Goal: Task Accomplishment & Management: Manage account settings

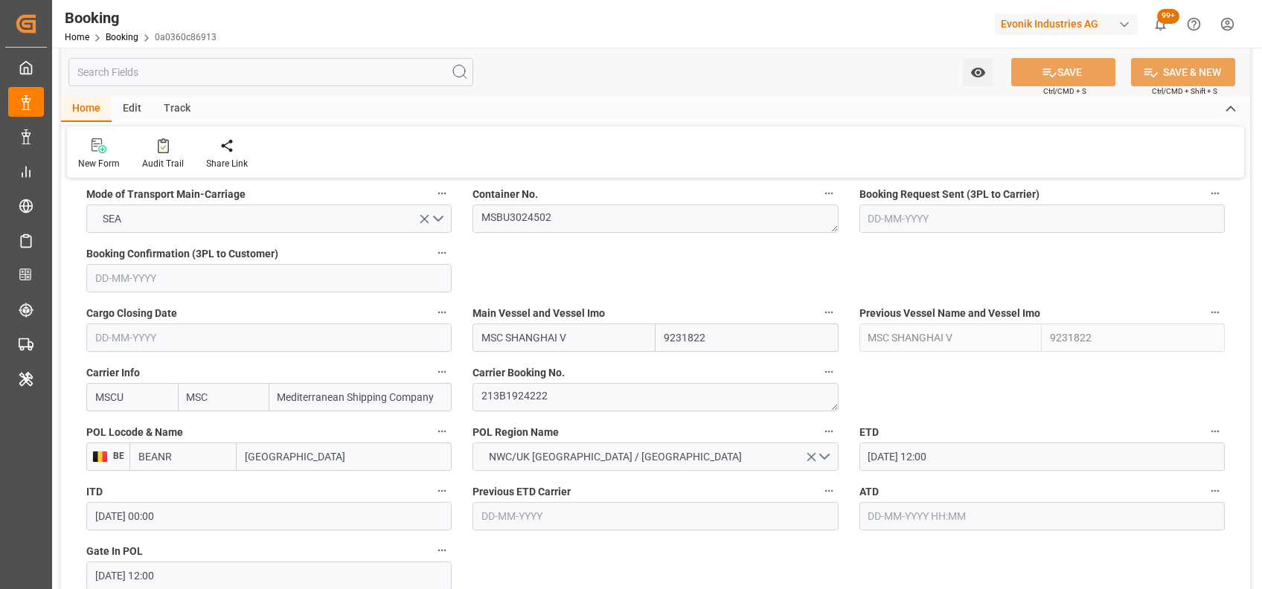
scroll to position [958, 0]
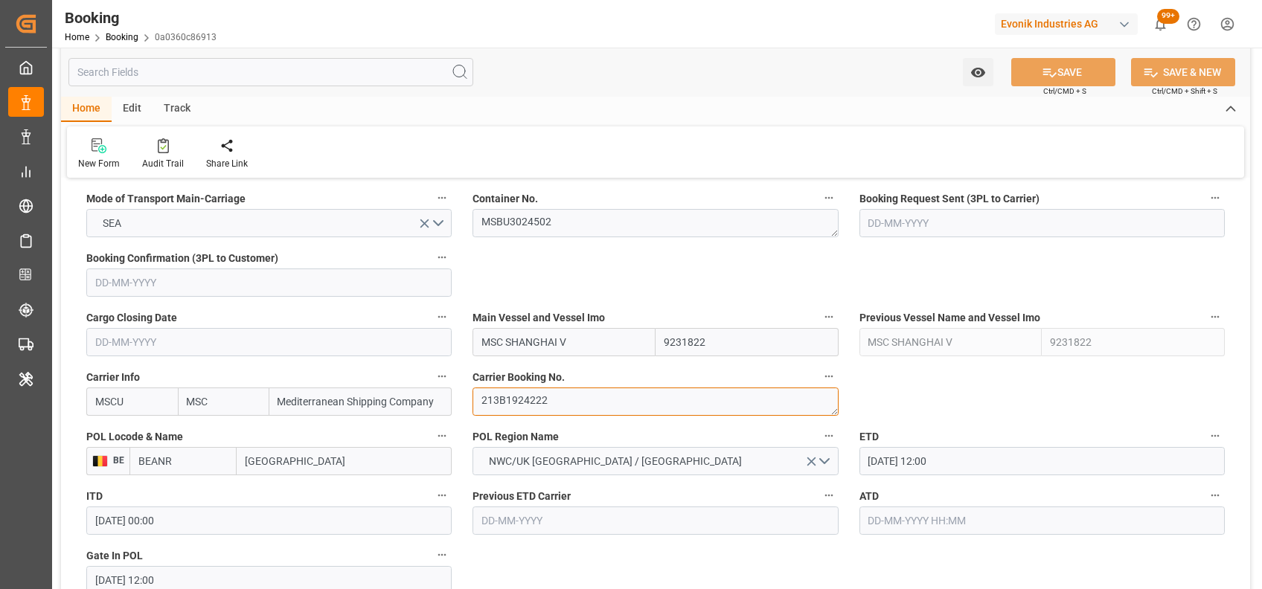
click at [518, 408] on textarea "213B1924222" at bounding box center [655, 402] width 365 height 28
click at [547, 214] on textarea "MSBU3024502" at bounding box center [655, 223] width 365 height 28
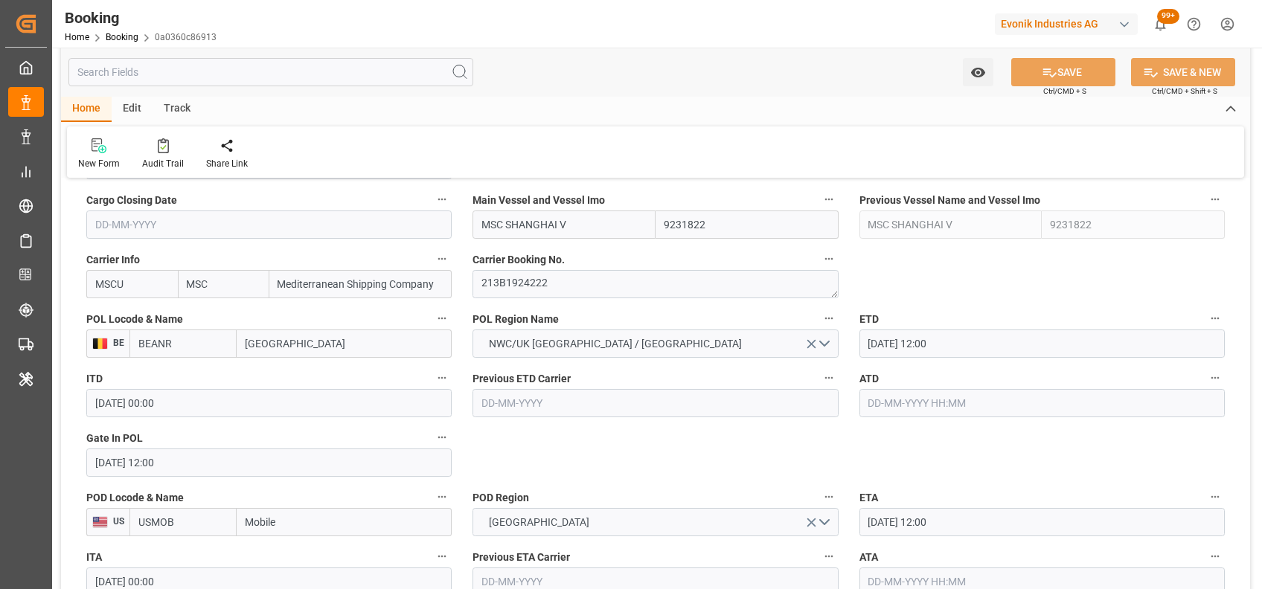
scroll to position [1078, 0]
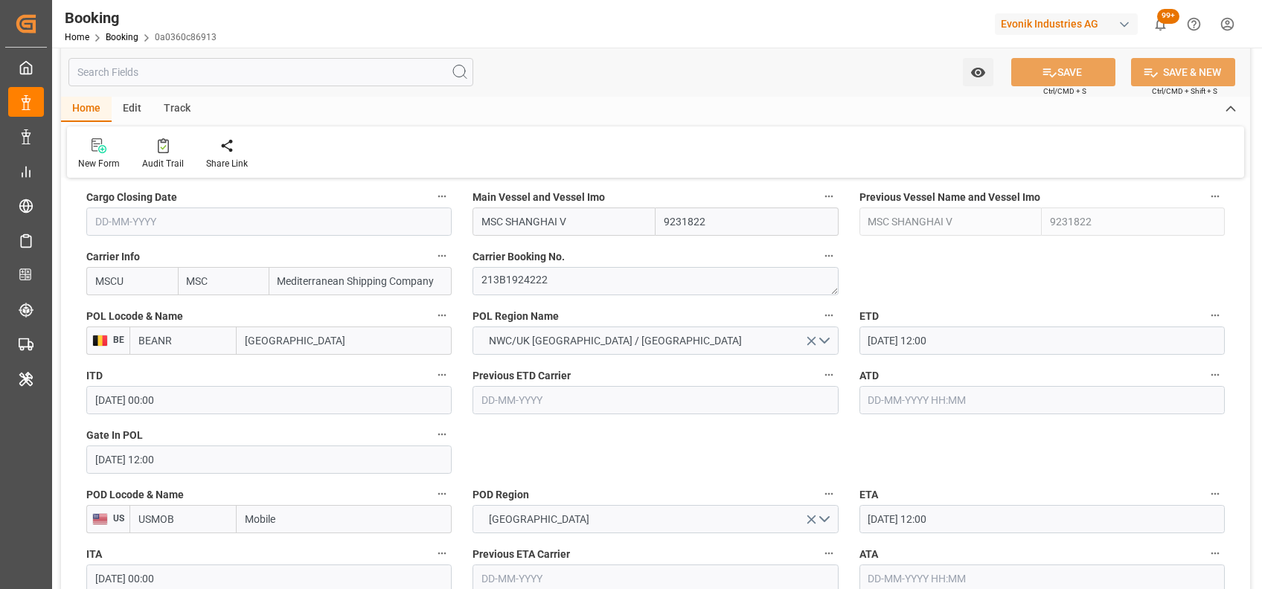
click at [938, 401] on input "text" at bounding box center [1042, 400] width 365 height 28
type input "[DATE] 00:00"
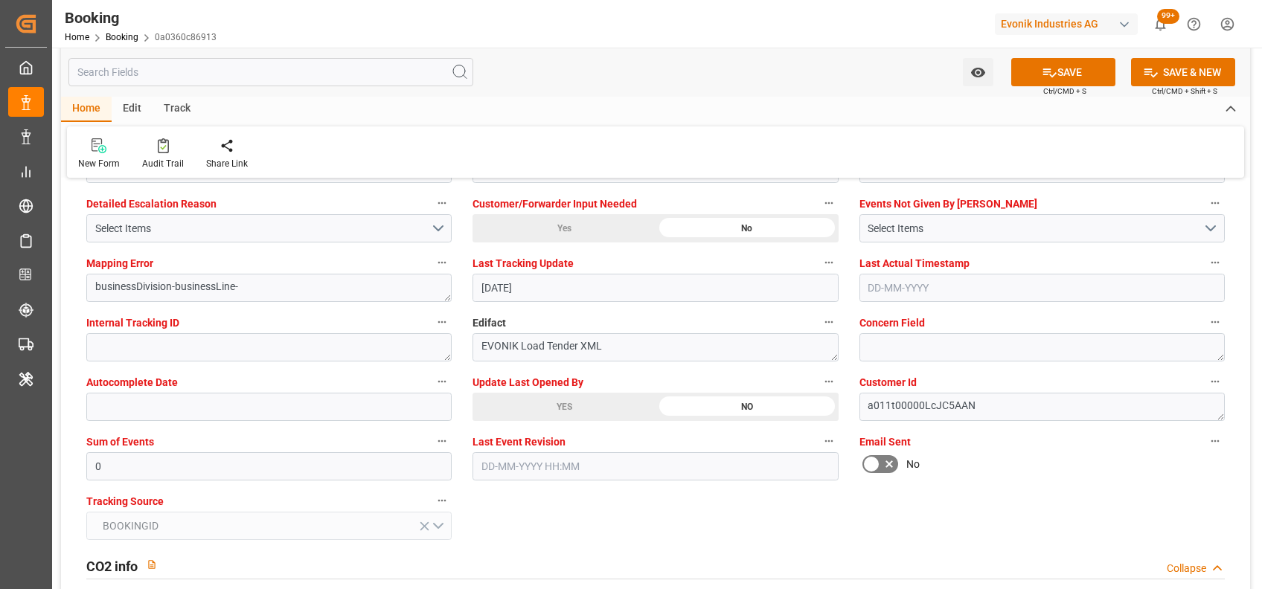
scroll to position [2851, 0]
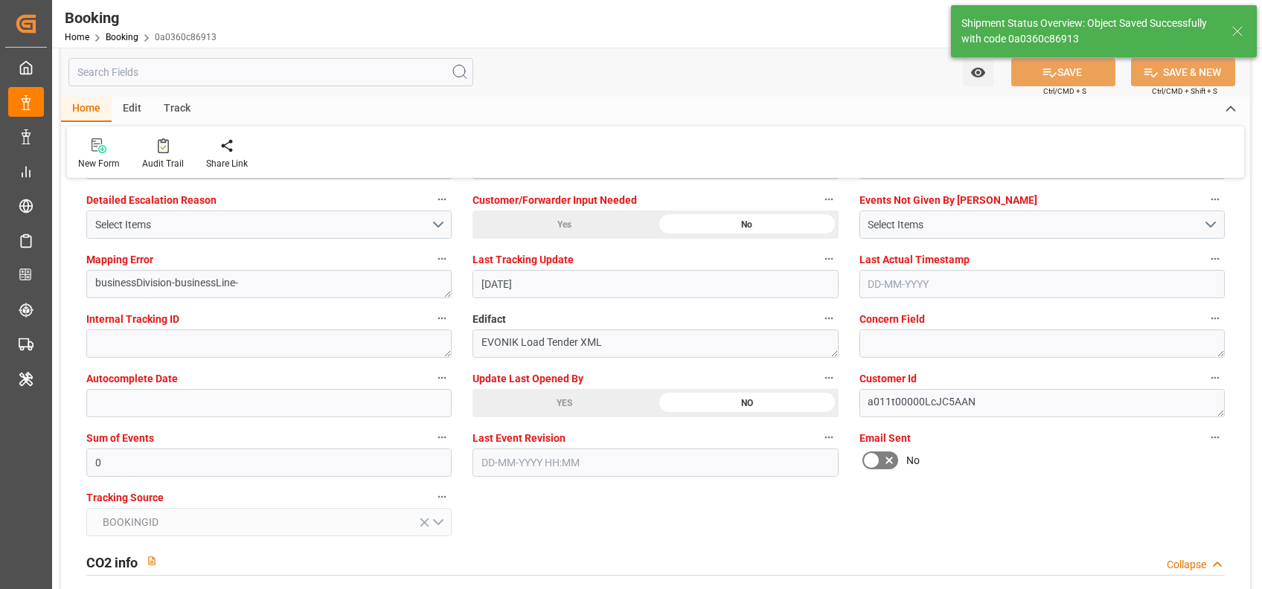
type input "18-08-2025 10:43"
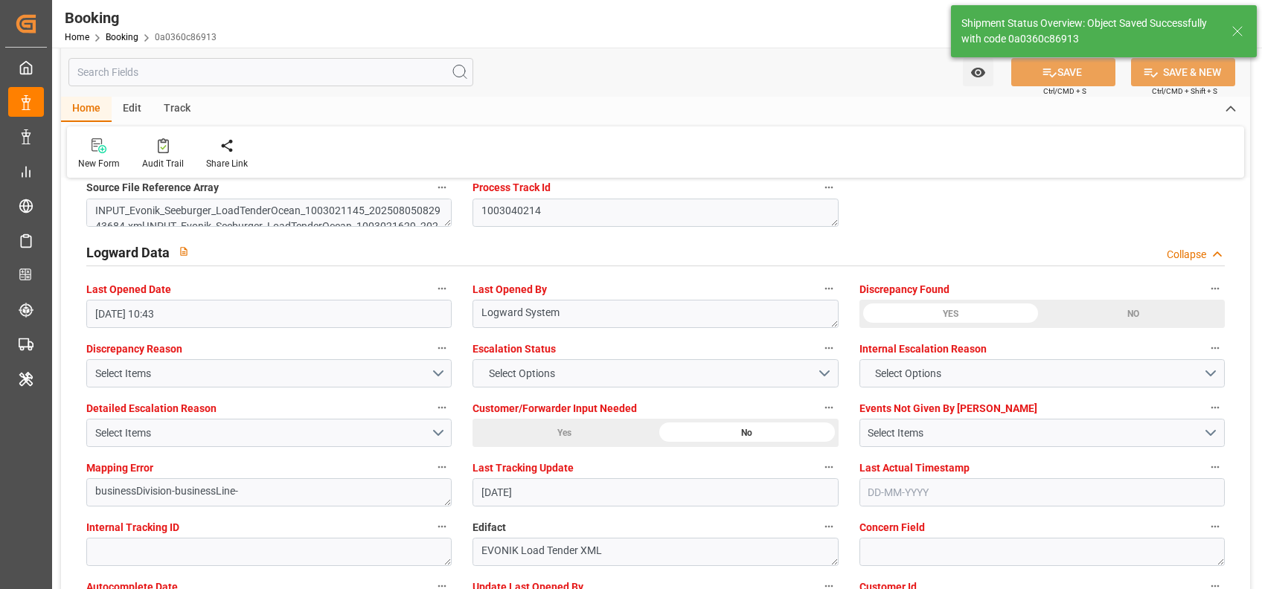
scroll to position [2641, 0]
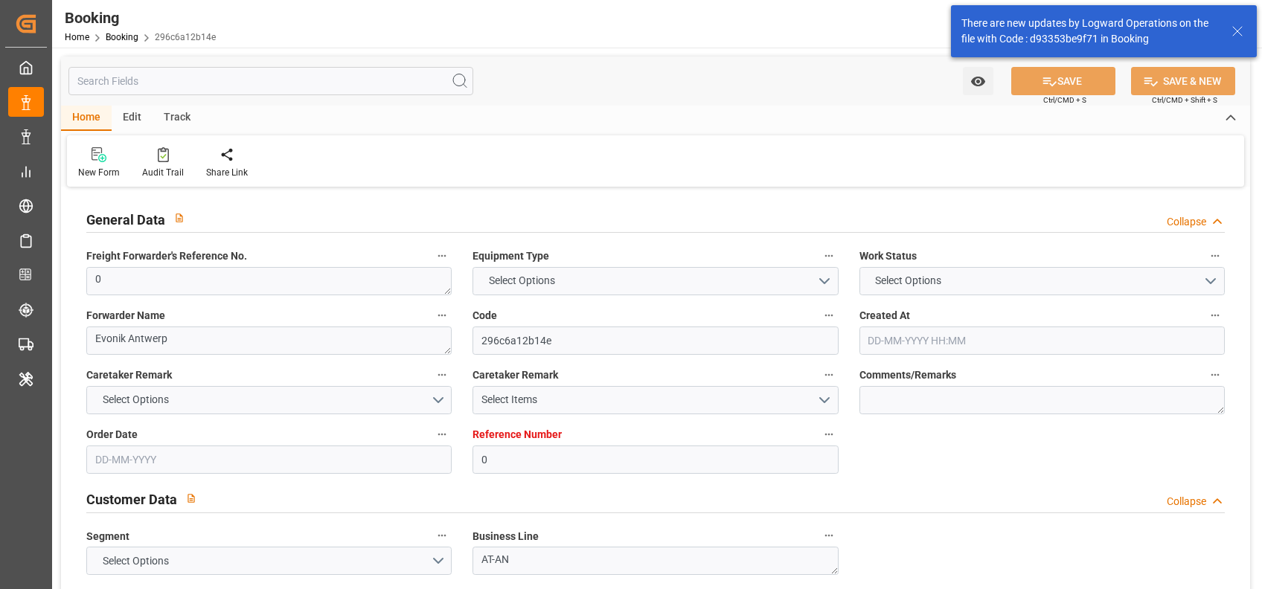
type input "0"
type input "9231822"
type input "MSC"
type input "Mediterranean Shipping Company"
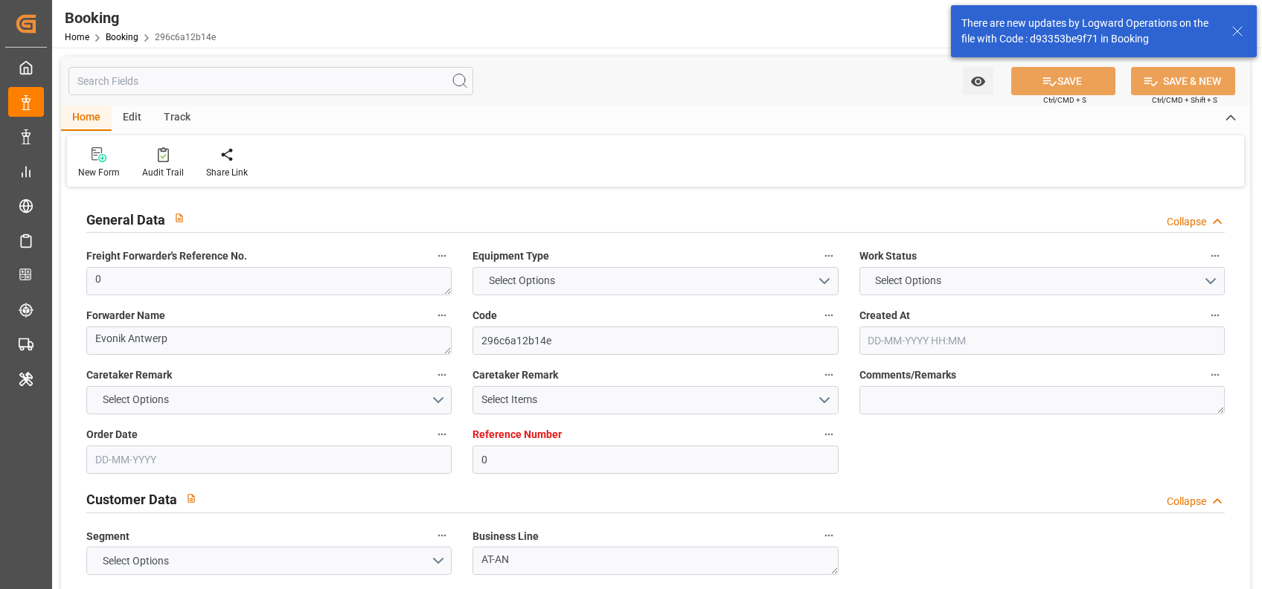
type input "BEANR"
type input "USMOB"
type input "0"
type input "BEANR"
type input "USMOB"
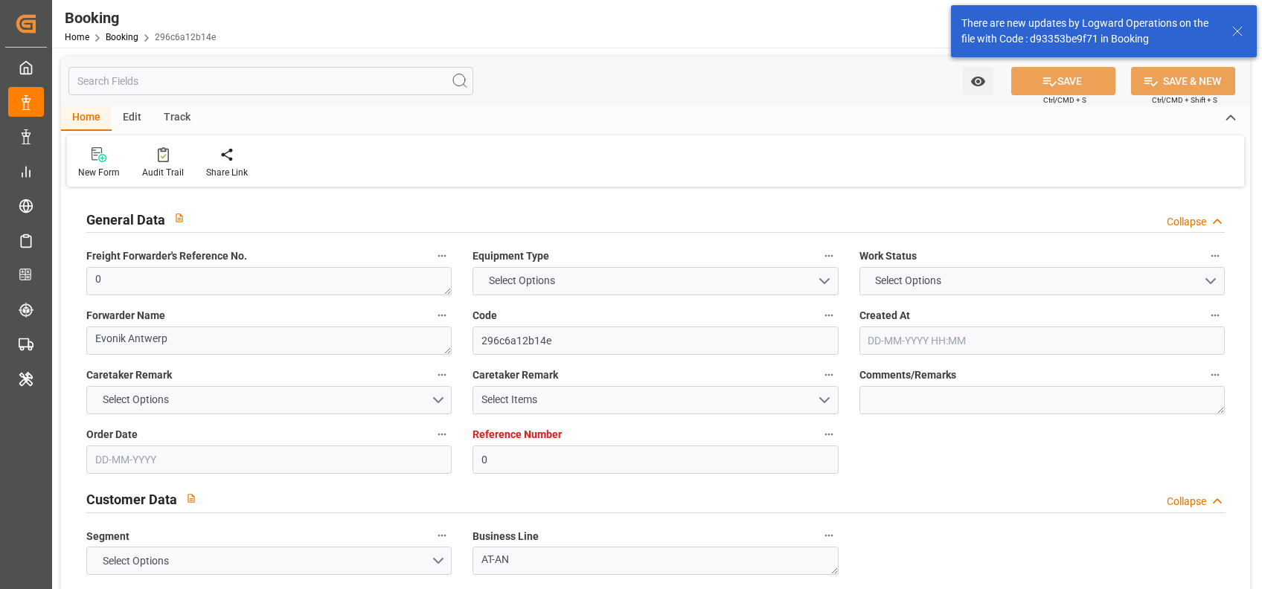
type input "9231822"
type input "[DATE] 06:32"
type input "[DATE]"
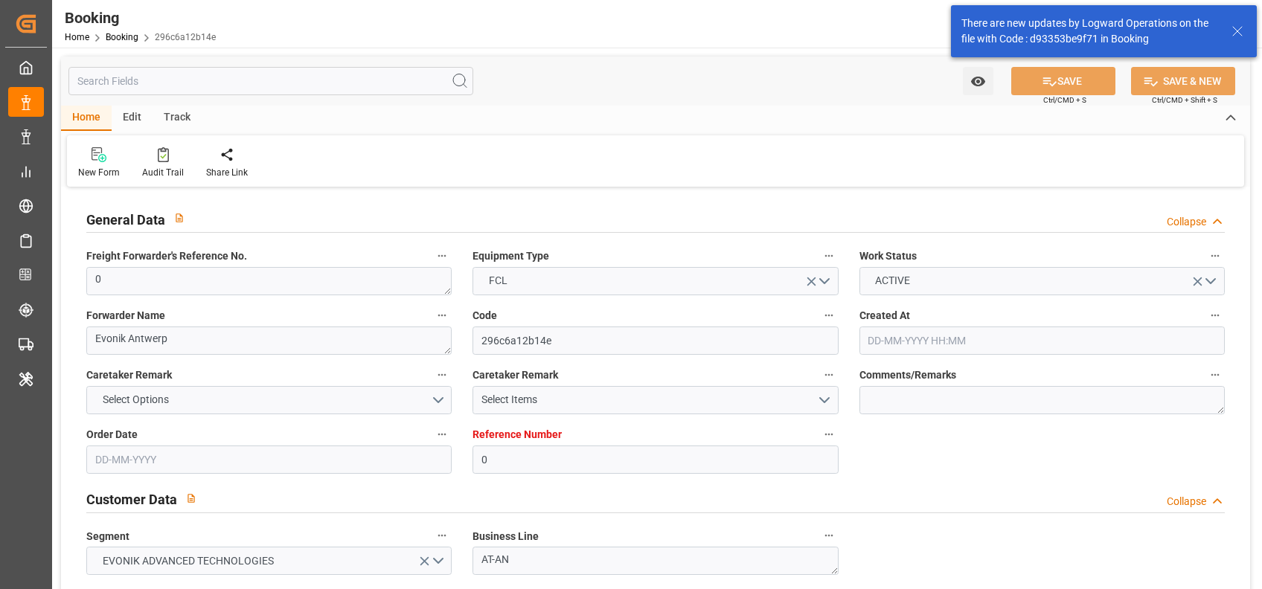
type input "[DATE] 12:00"
type input "[DATE] 00:00"
type input "[DATE] 12:00"
type input "[DATE] 00:00"
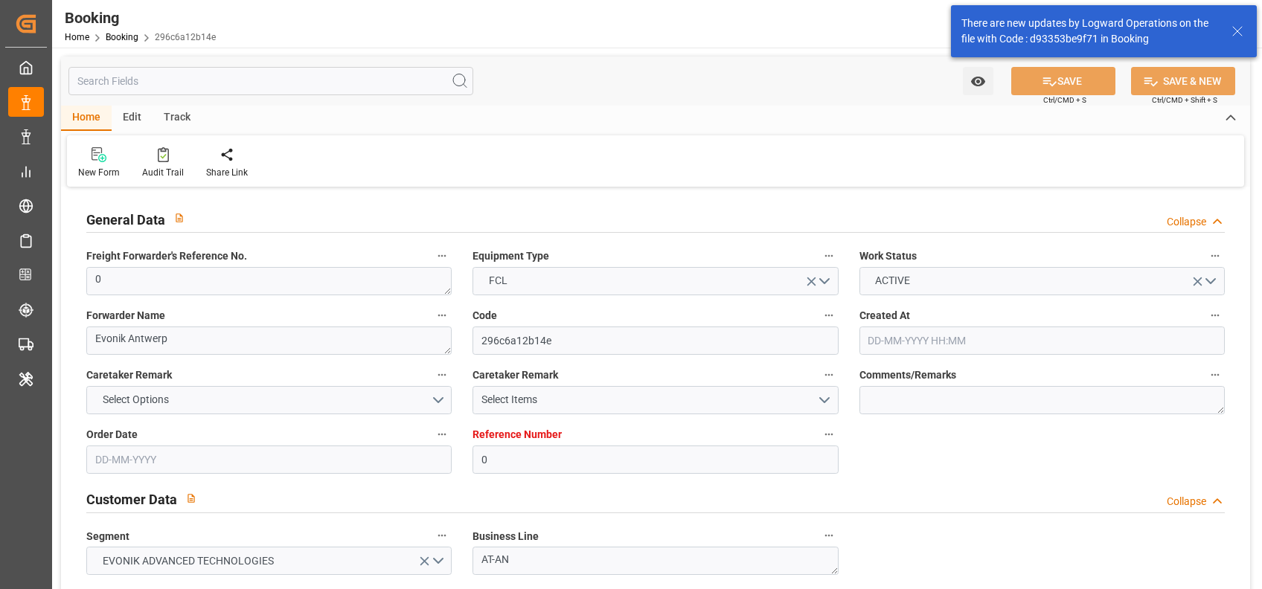
type input "[DATE] 07:03"
type input "[DATE]"
type input "[DATE] 12:00"
type input "[DATE] 00:02"
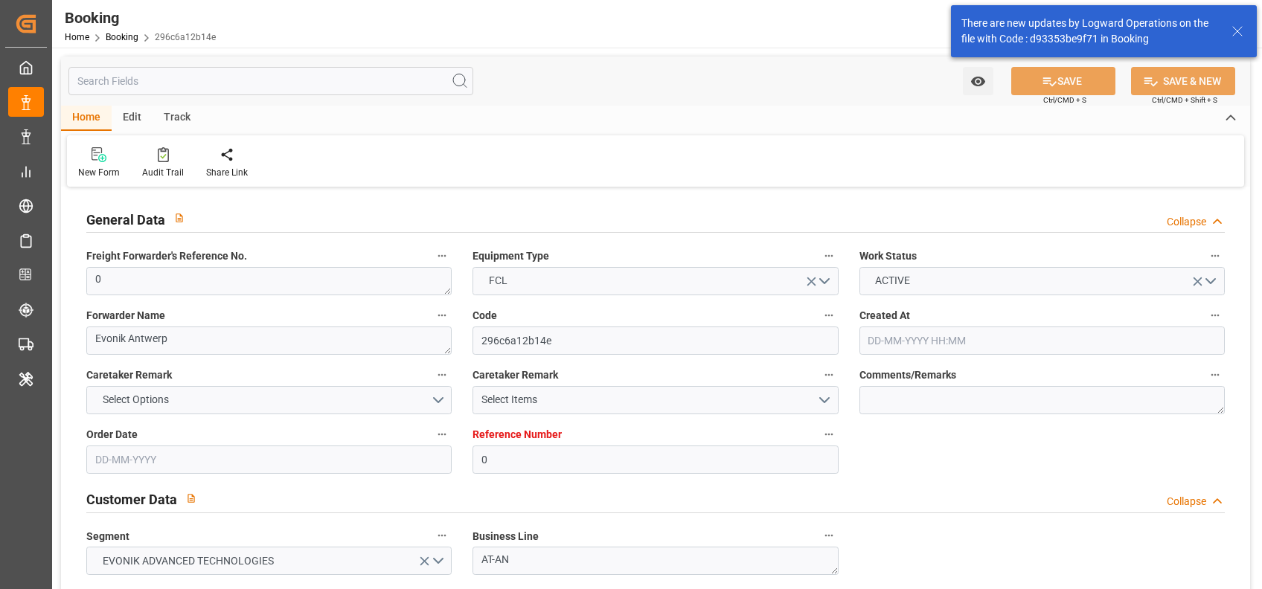
type input "[DATE] 00:01"
type input "[DATE] 12:00"
type input "[DATE] 13:10"
type input "[DATE] 12:00"
type input "[DATE] 01:06"
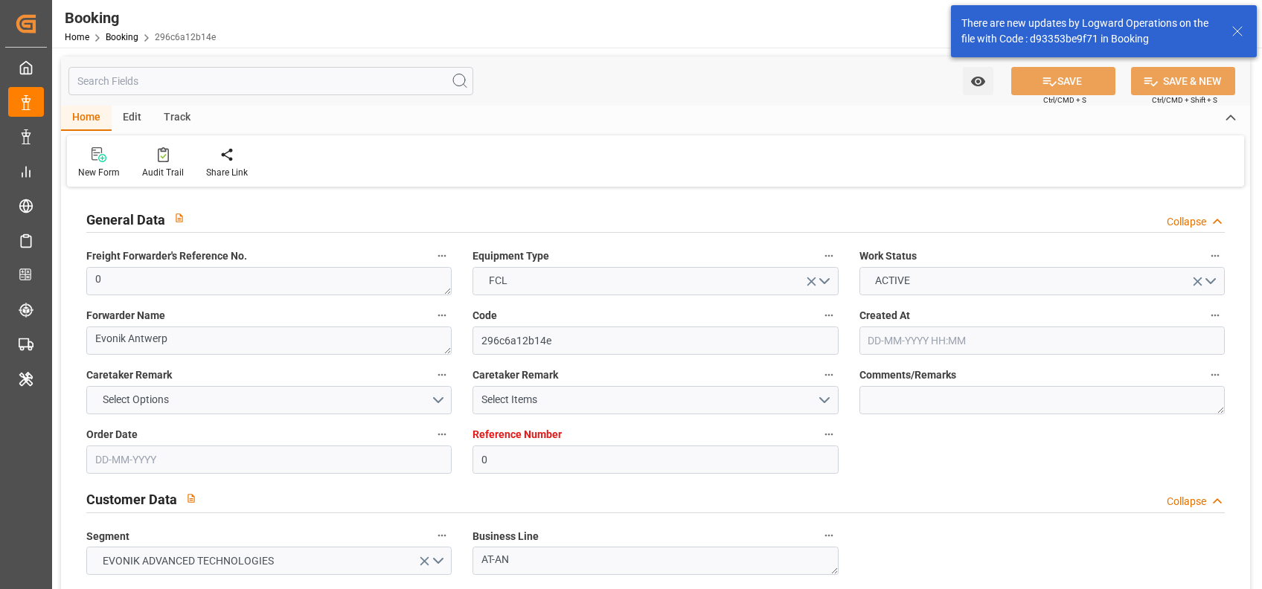
type input "[DATE] 01:06"
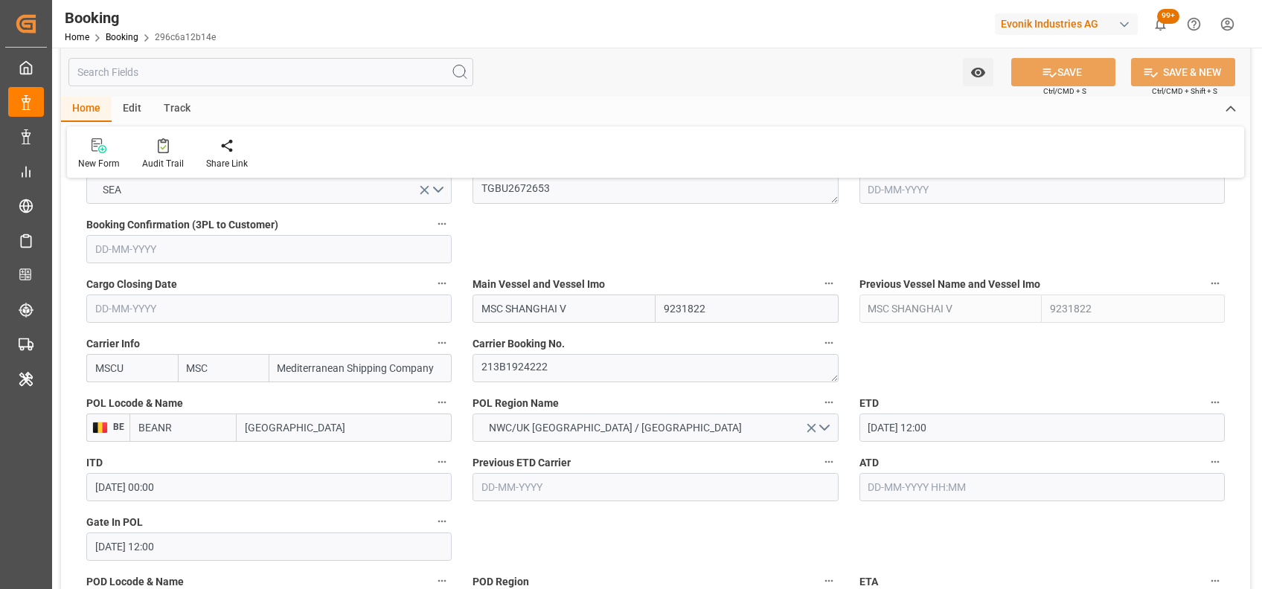
scroll to position [968, 0]
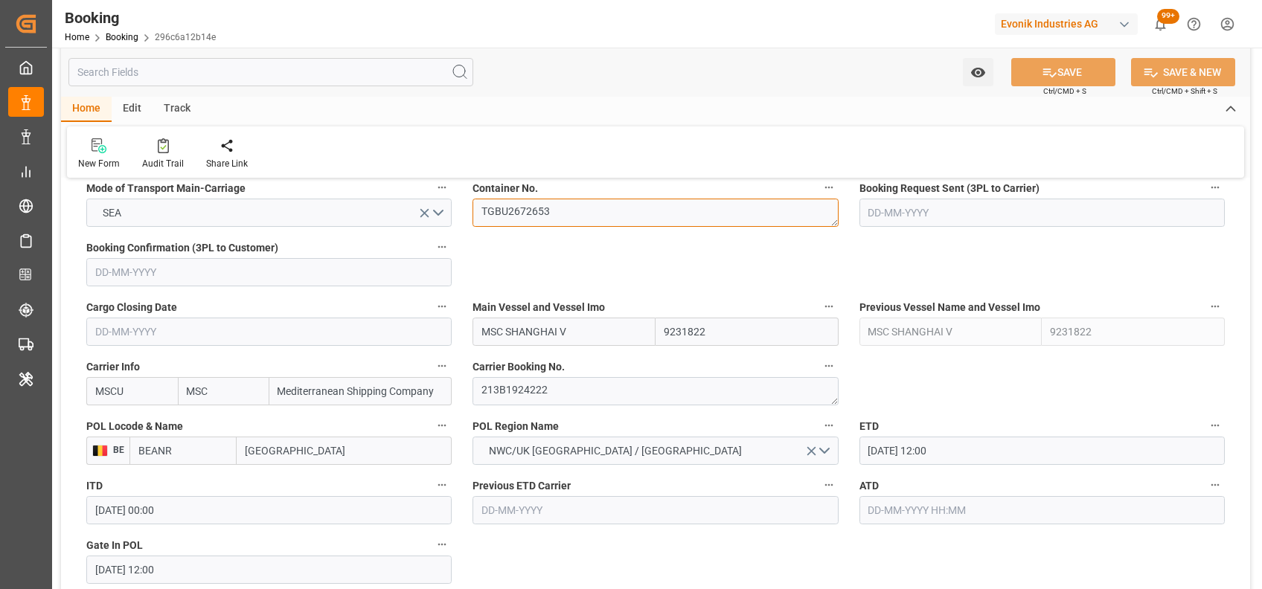
click at [545, 222] on textarea "TGBU2672653" at bounding box center [655, 213] width 365 height 28
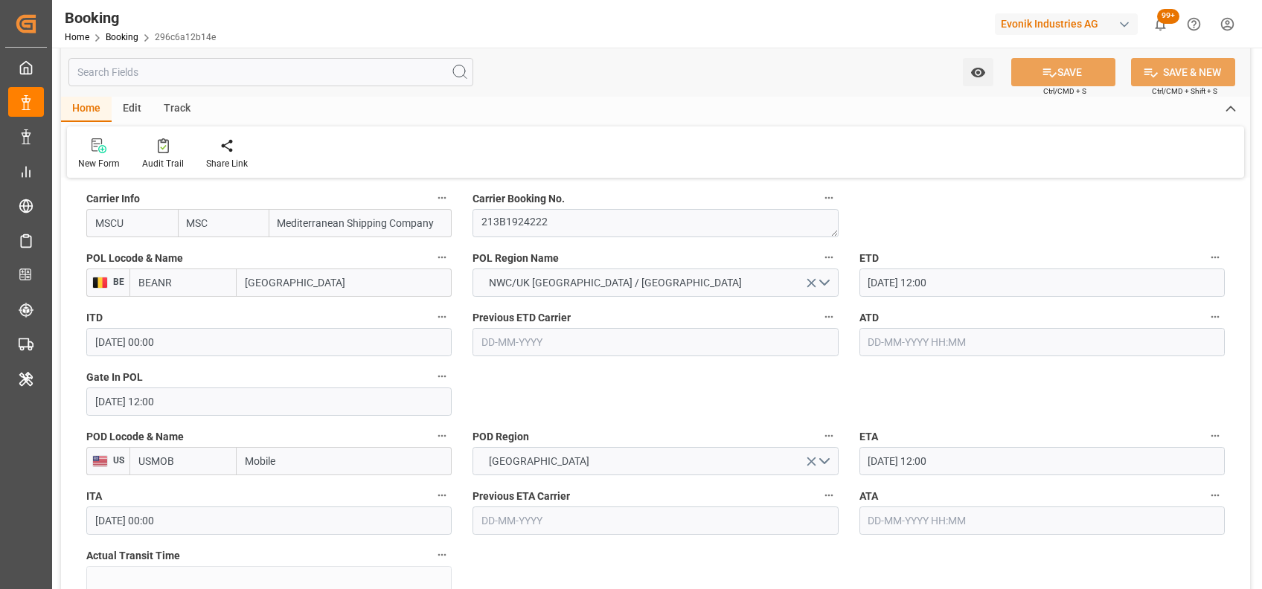
scroll to position [1144, 0]
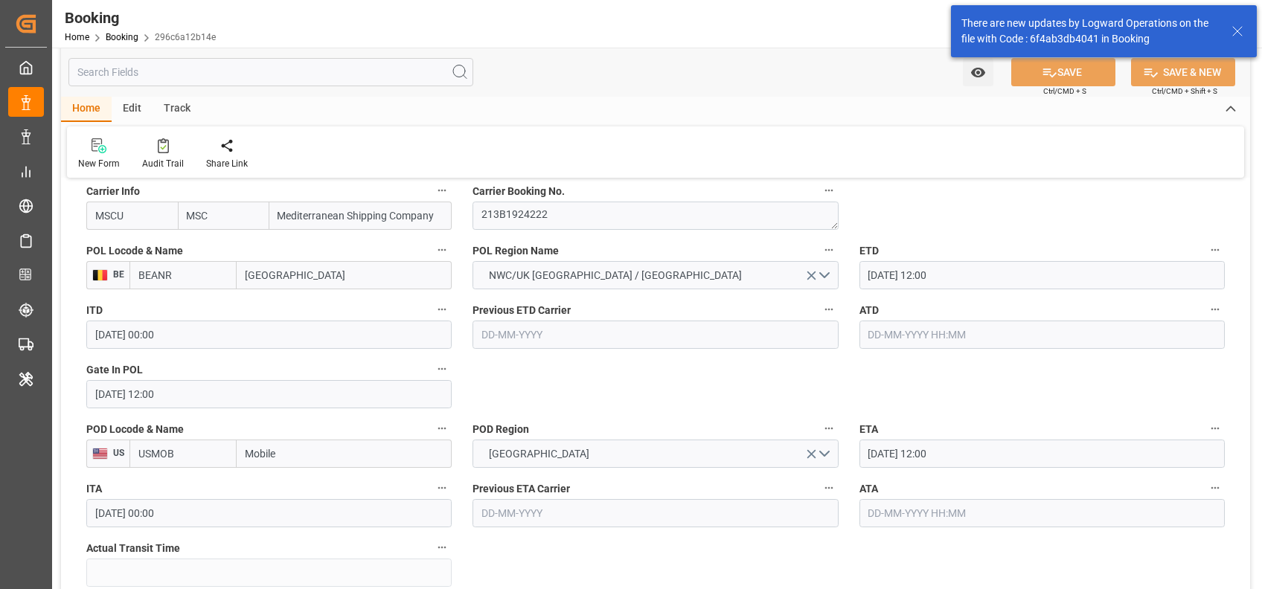
click at [888, 330] on input "text" at bounding box center [1042, 335] width 365 height 28
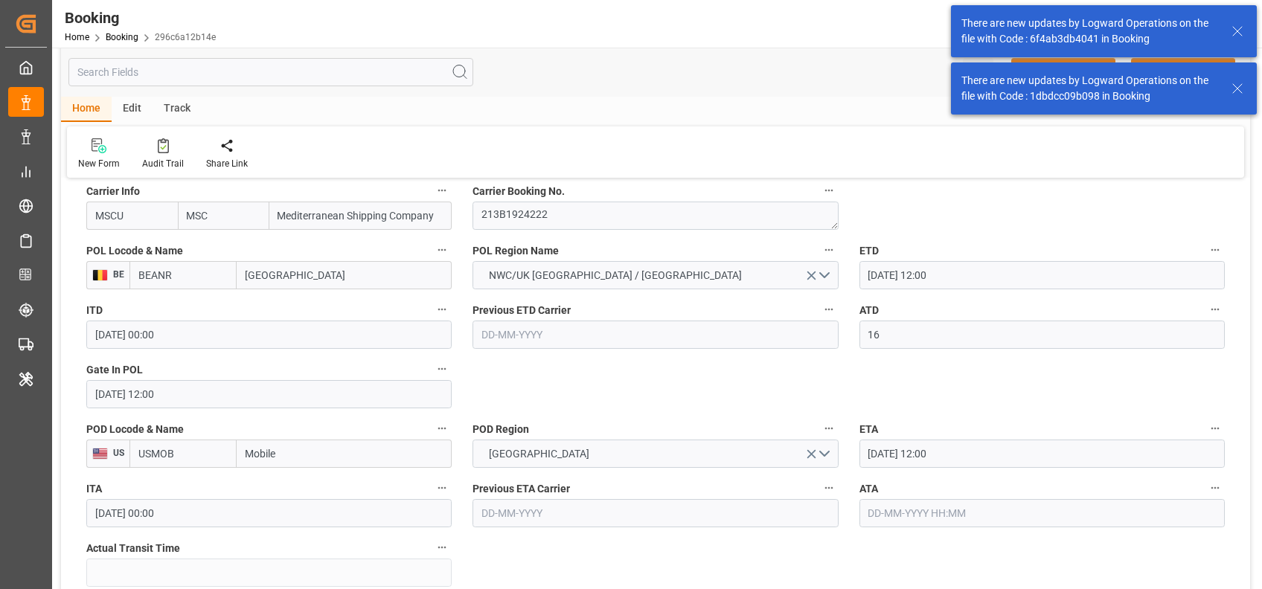
type input "16-08-2025 00:00"
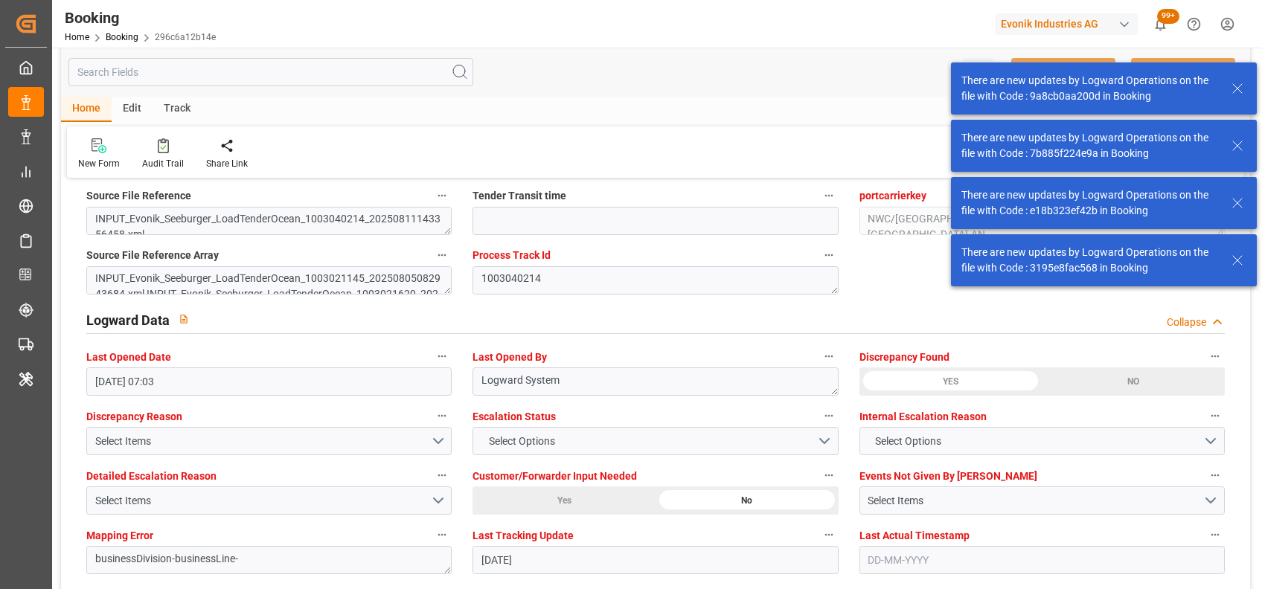
scroll to position [2757, 0]
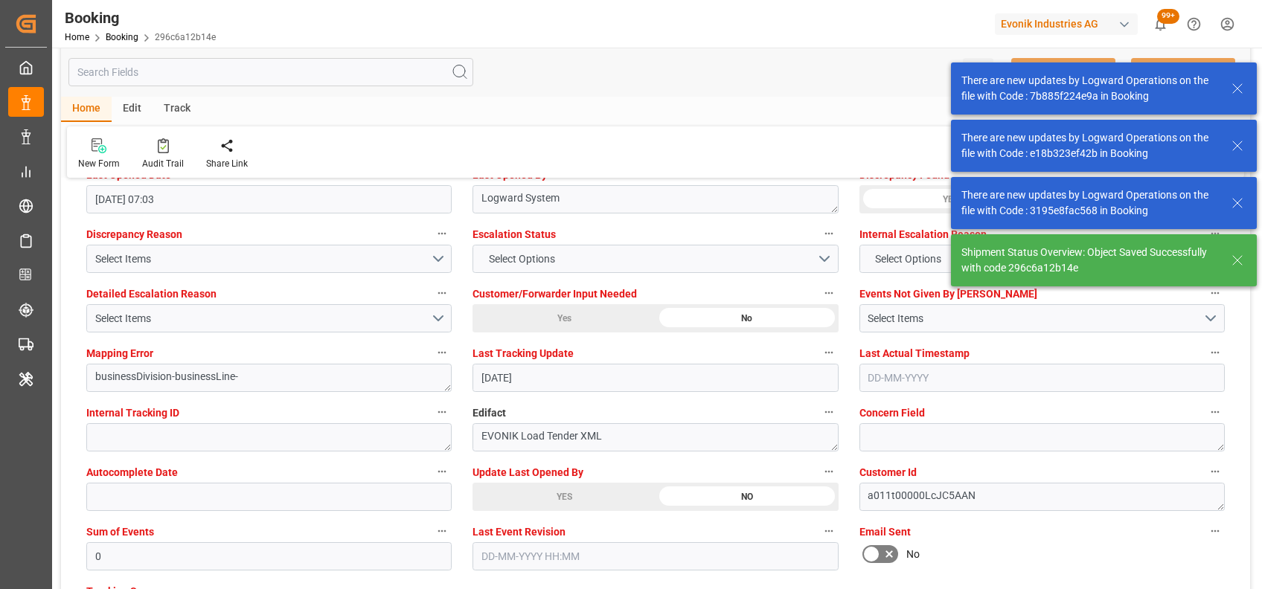
type textarea "[PERSON_NAME]"
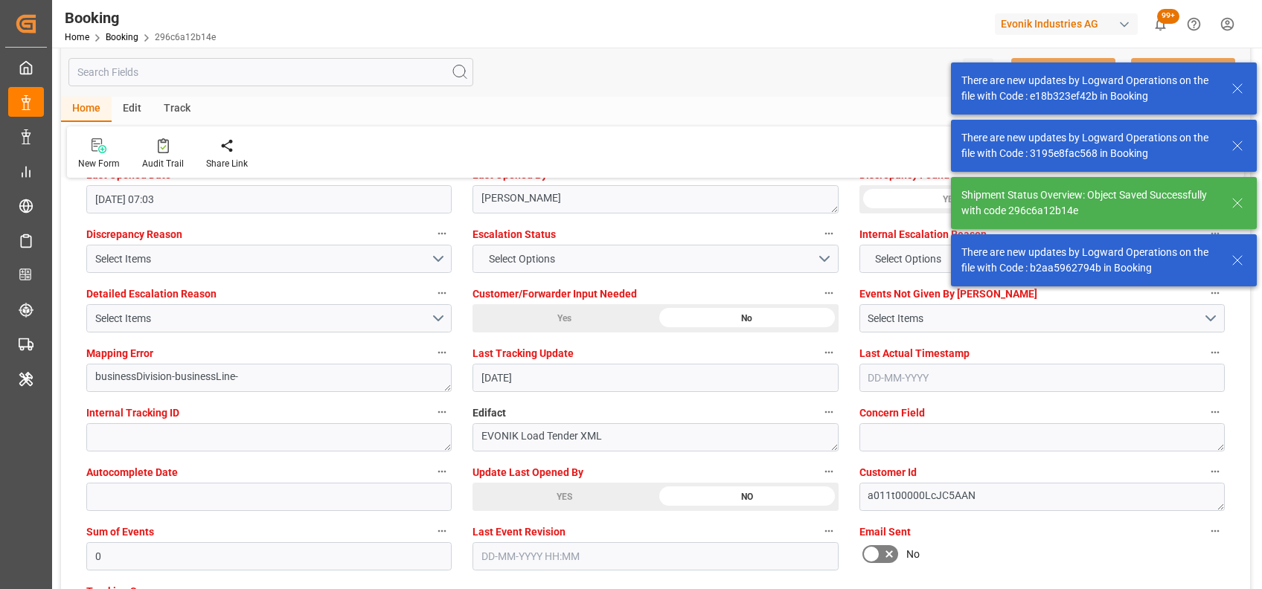
type input "18-08-2025 10:45"
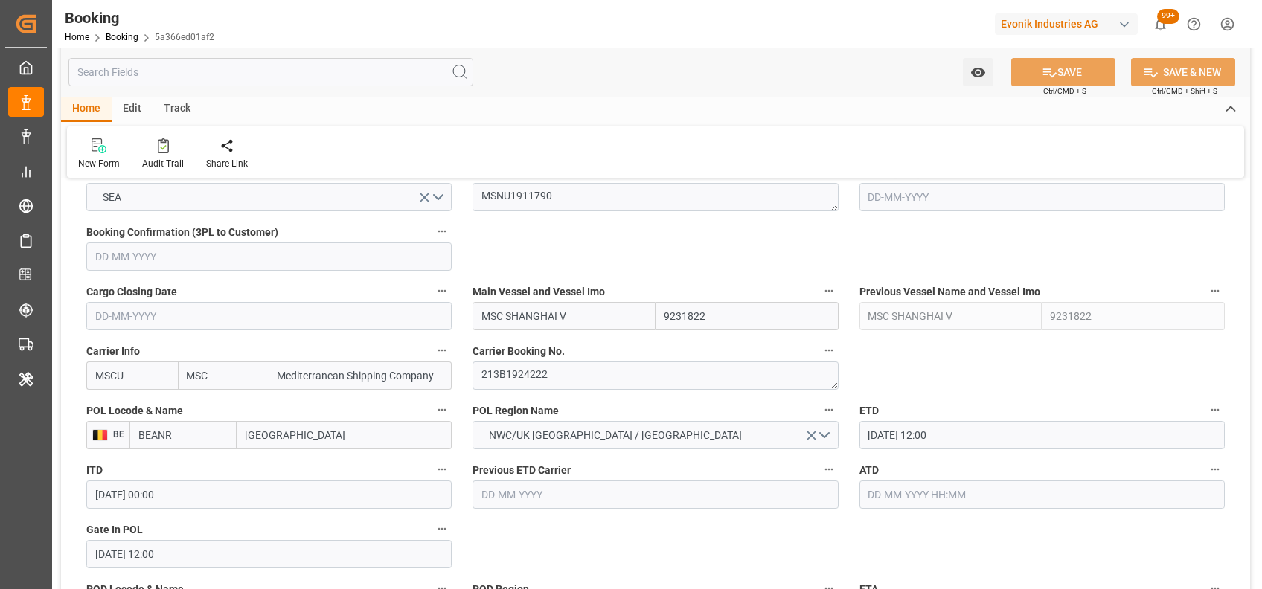
scroll to position [941, 0]
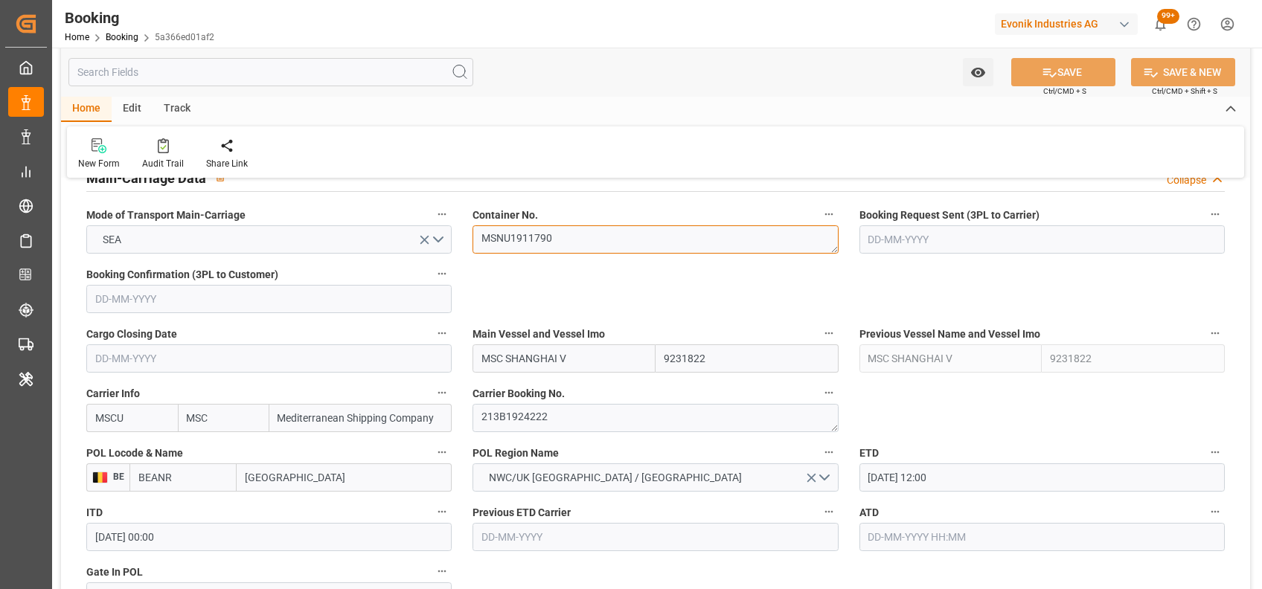
click at [514, 243] on textarea "MSNU1911790" at bounding box center [655, 239] width 365 height 28
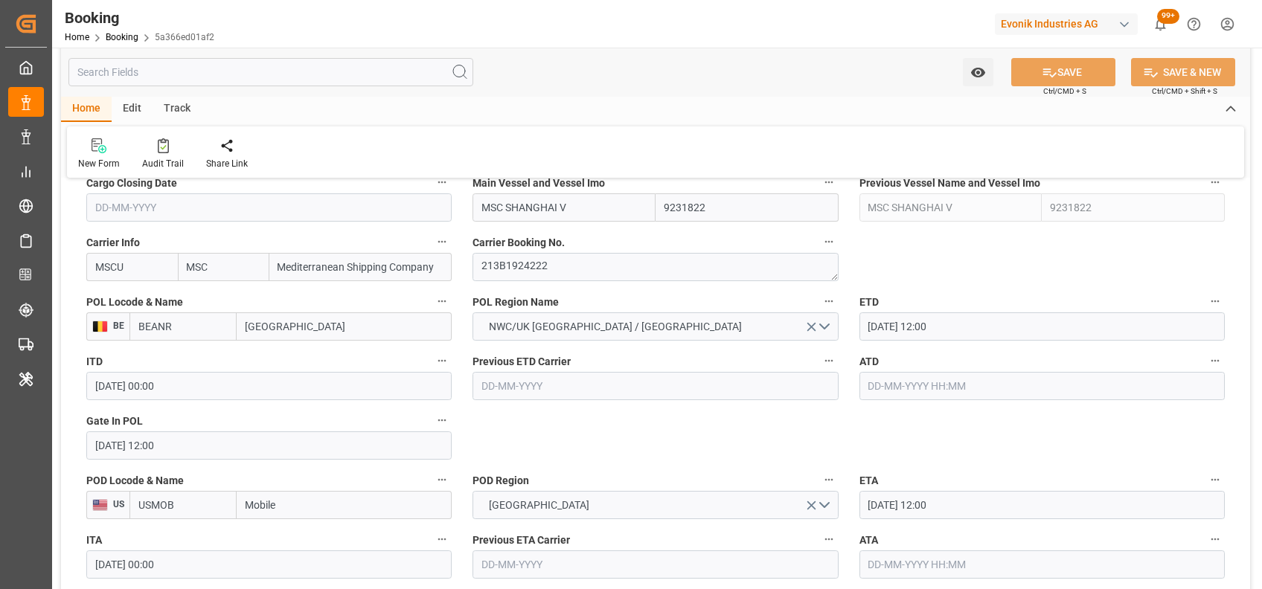
scroll to position [1099, 0]
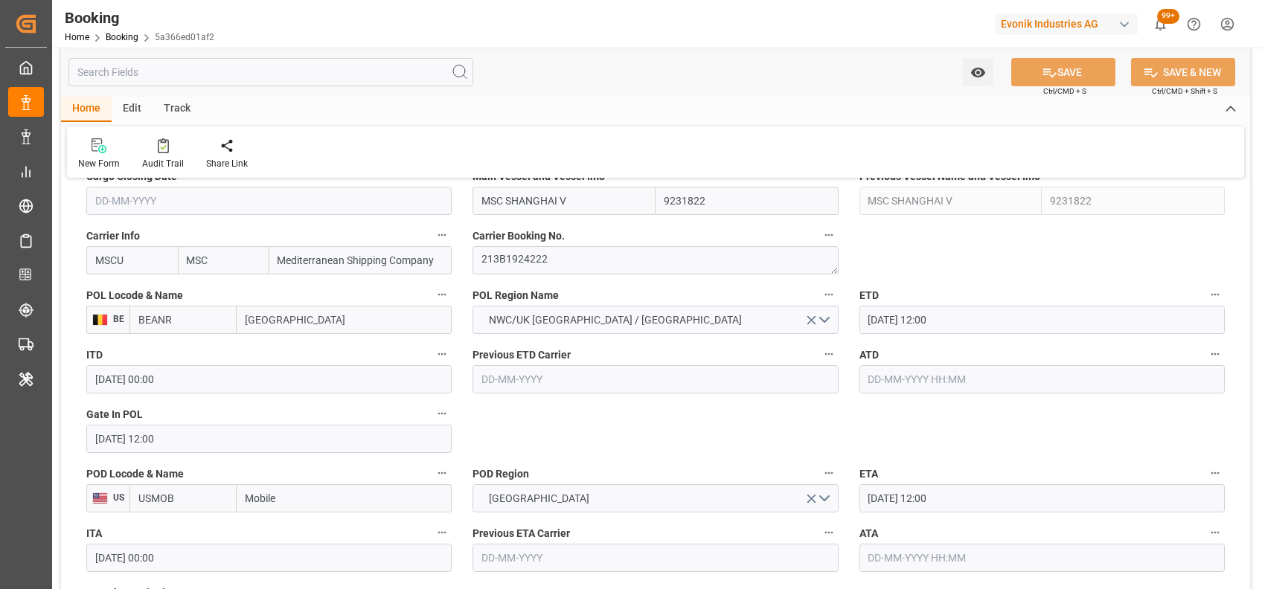
click at [864, 374] on input "text" at bounding box center [1042, 379] width 365 height 28
type input "[DATE] 00:00"
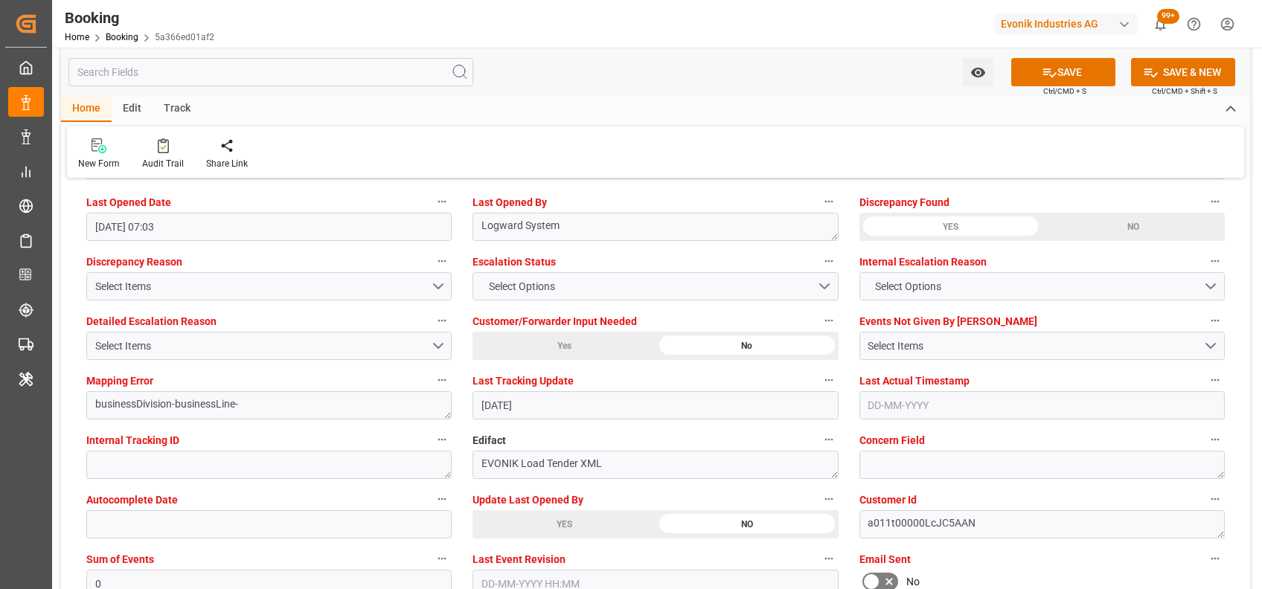
scroll to position [2750, 0]
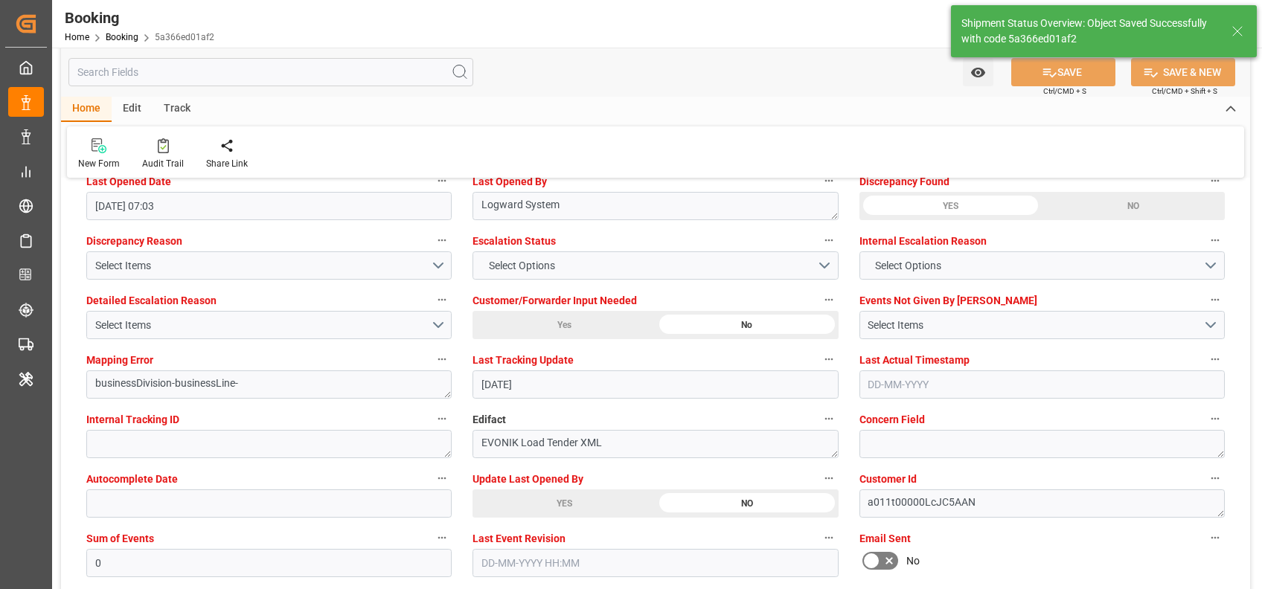
type input "18-08-2025 10:46"
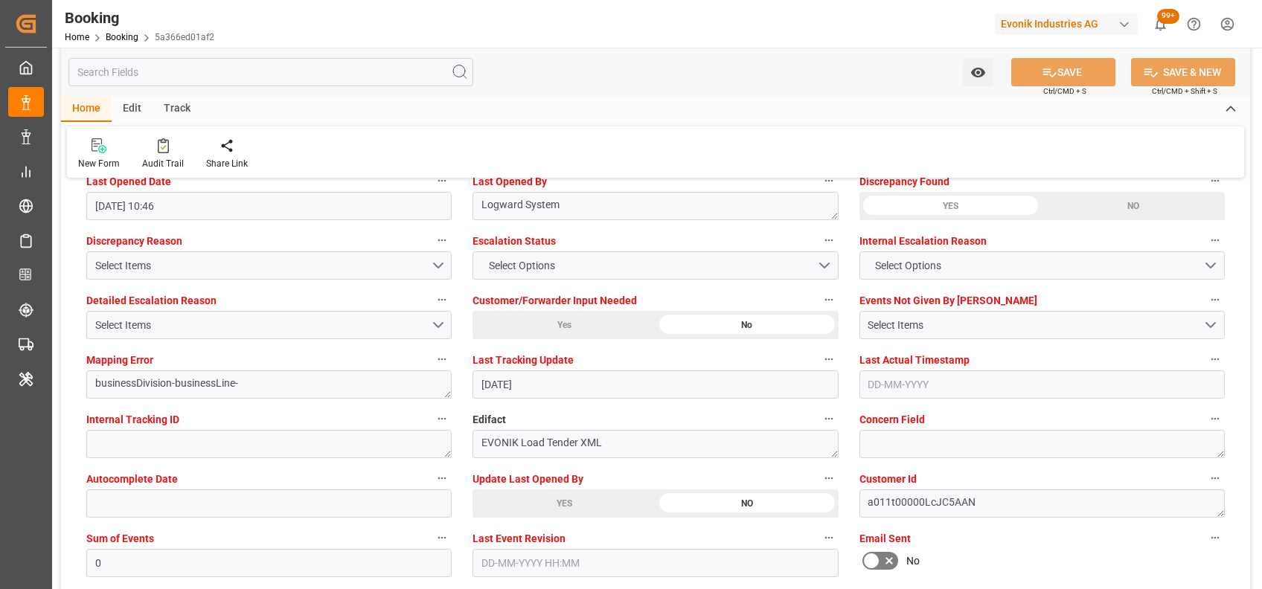
scroll to position [2698, 0]
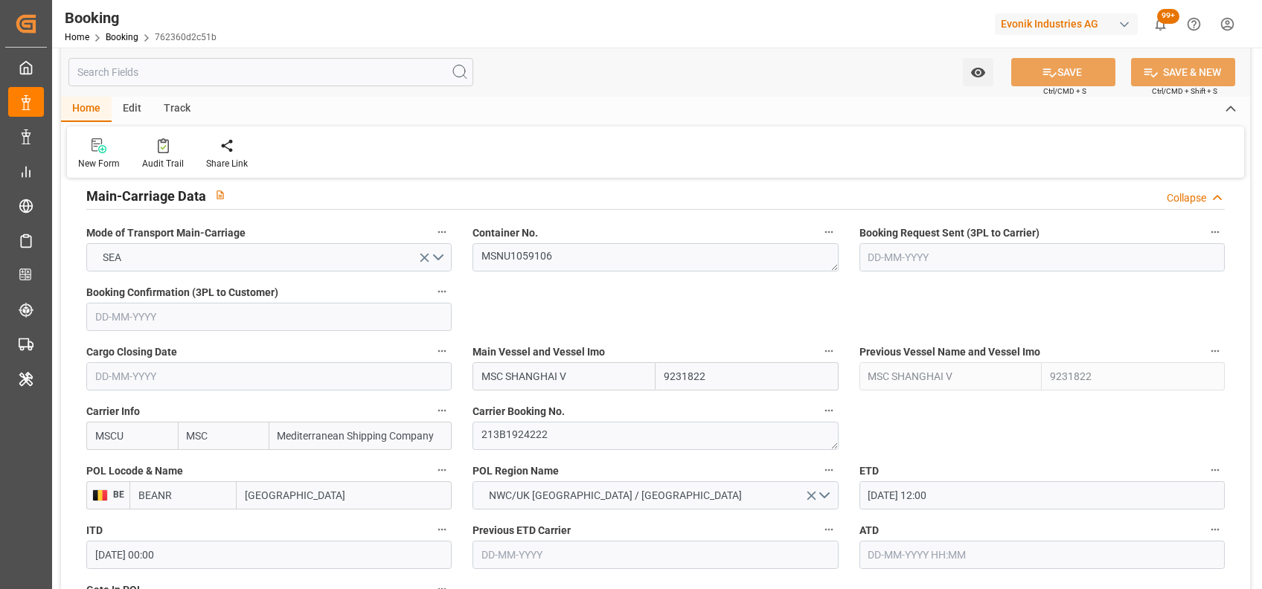
scroll to position [938, 0]
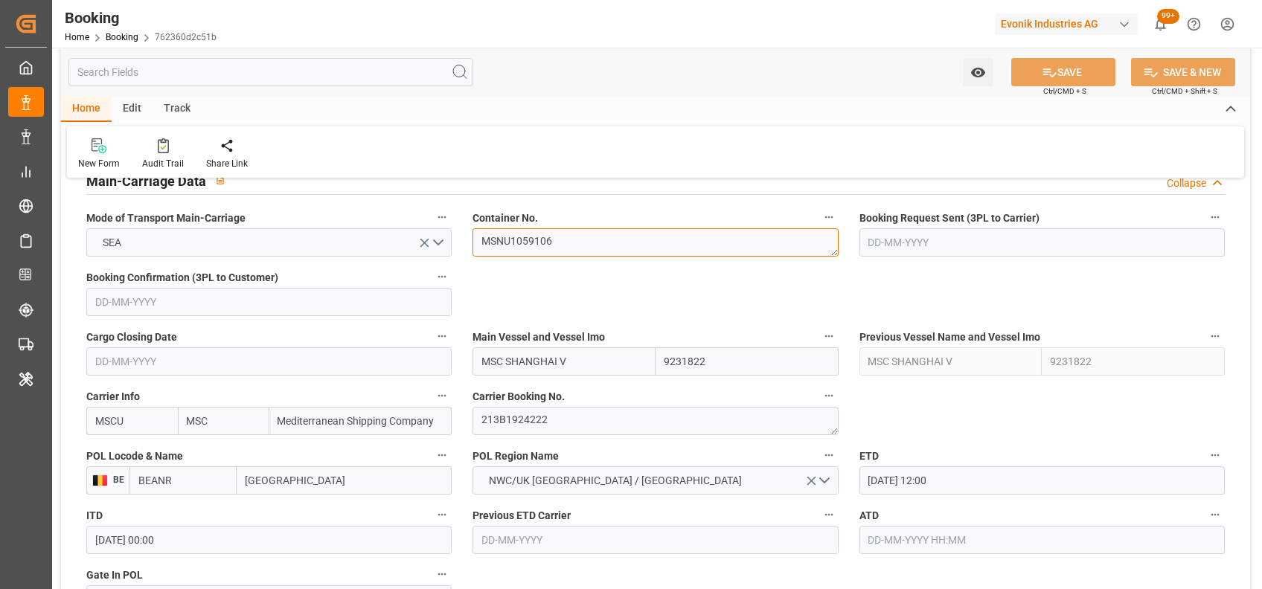
click at [528, 232] on textarea "MSNU1059106" at bounding box center [655, 242] width 365 height 28
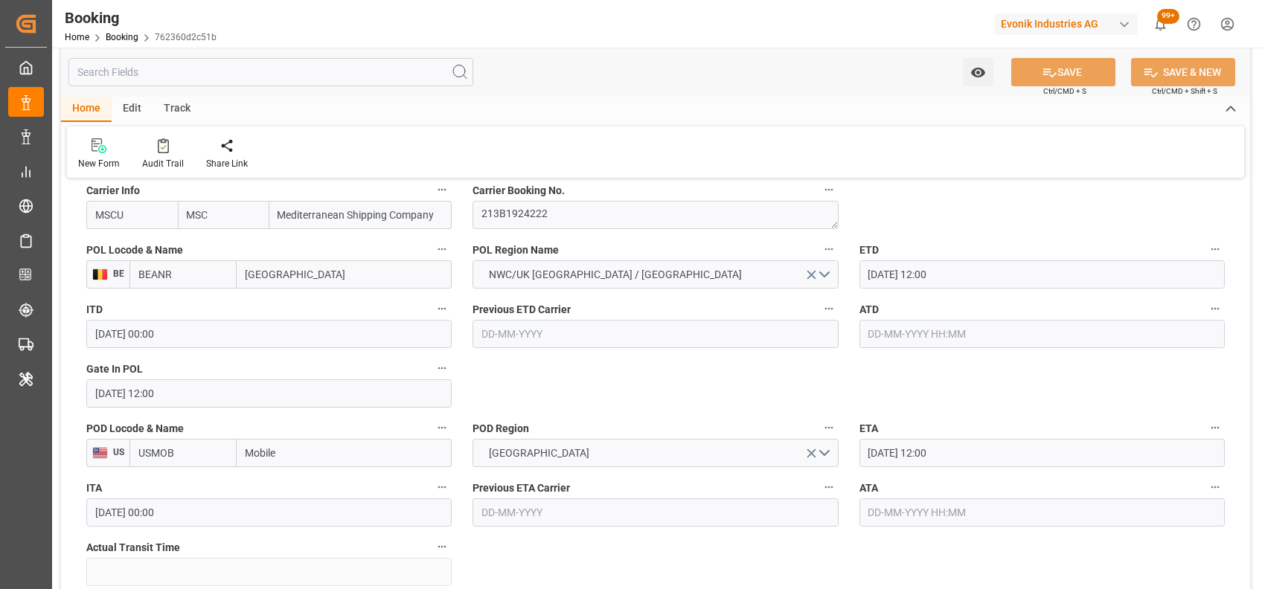
scroll to position [1148, 0]
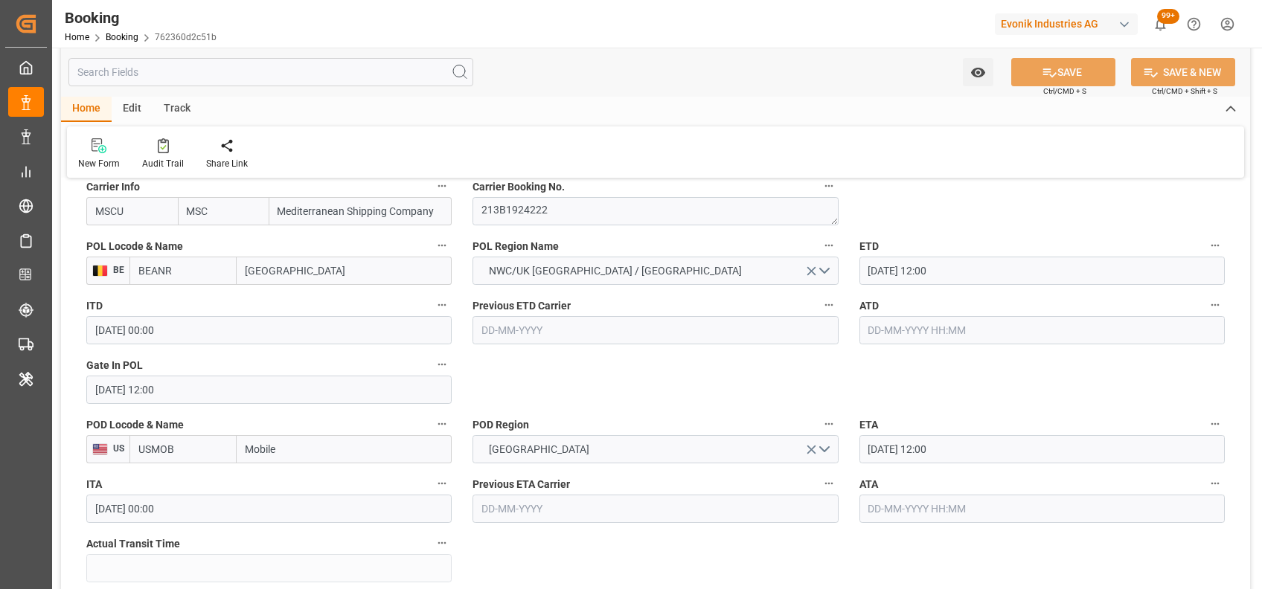
click at [937, 339] on input "text" at bounding box center [1042, 330] width 365 height 28
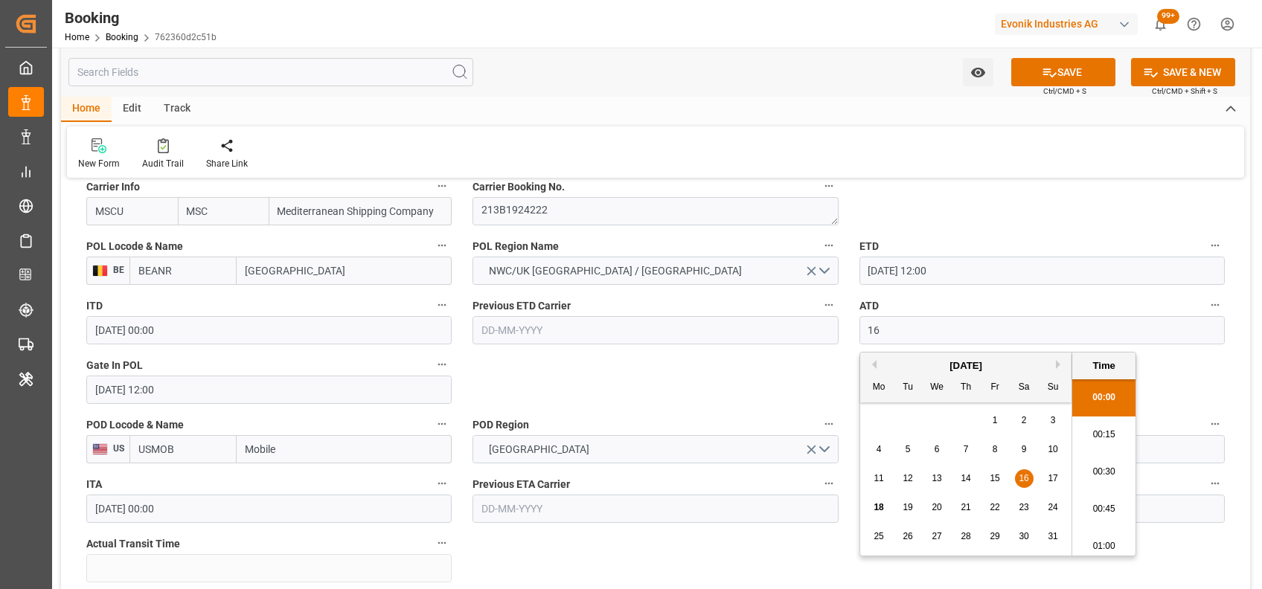
type input "[DATE] 00:00"
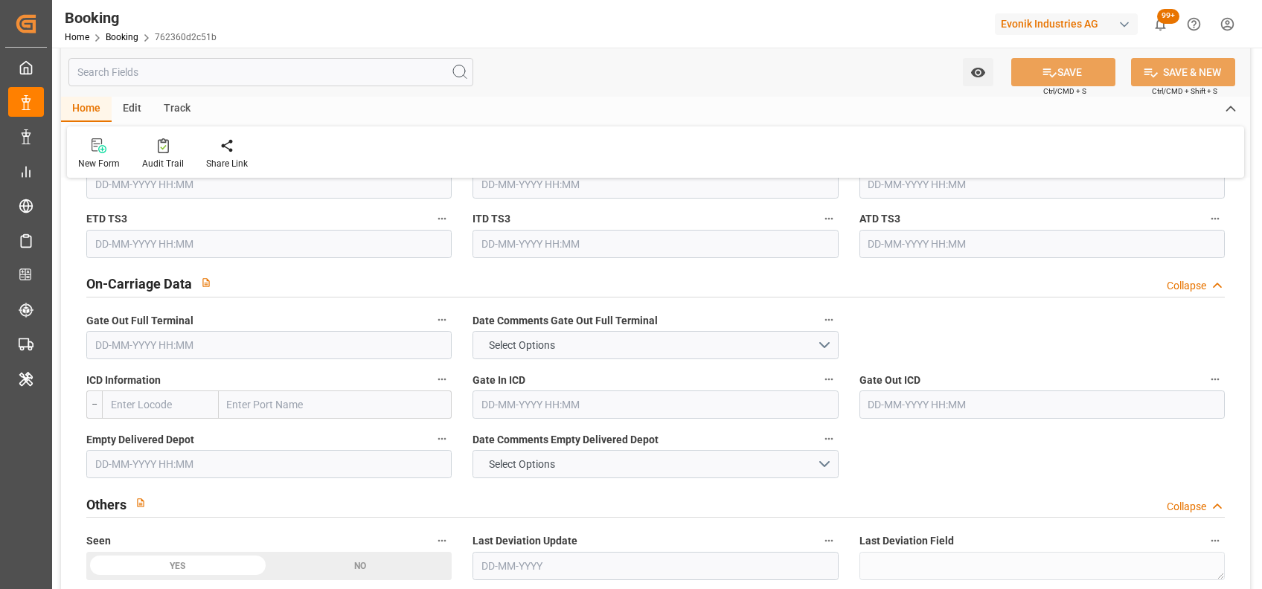
scroll to position [2359, 0]
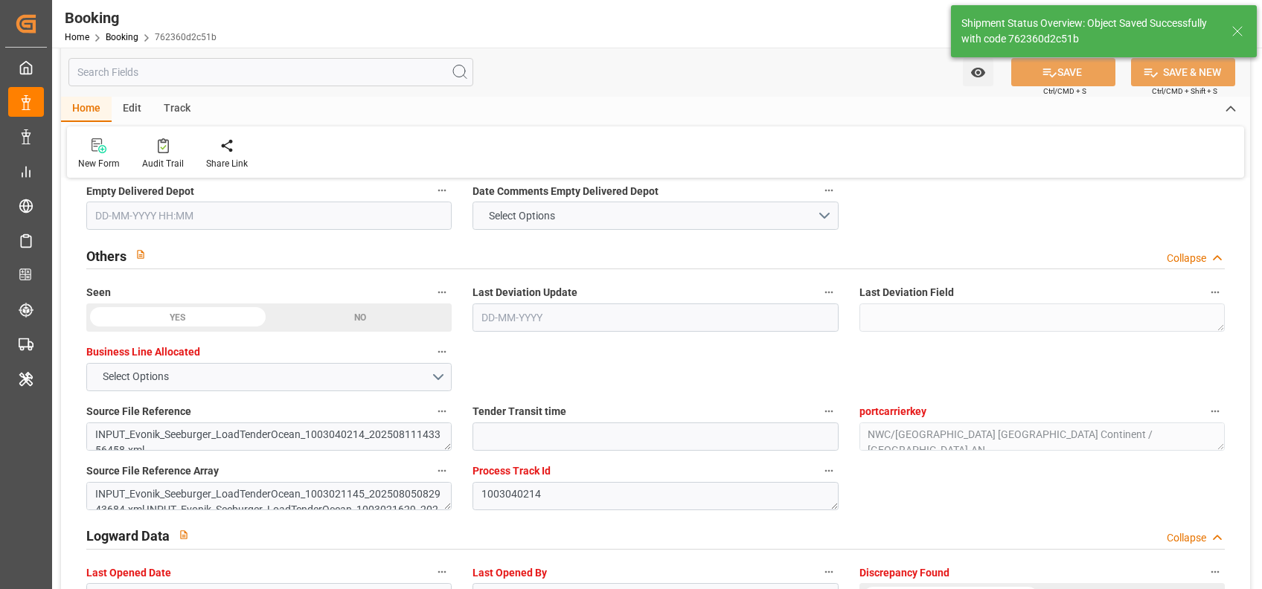
type input "18-08-2025 10:47"
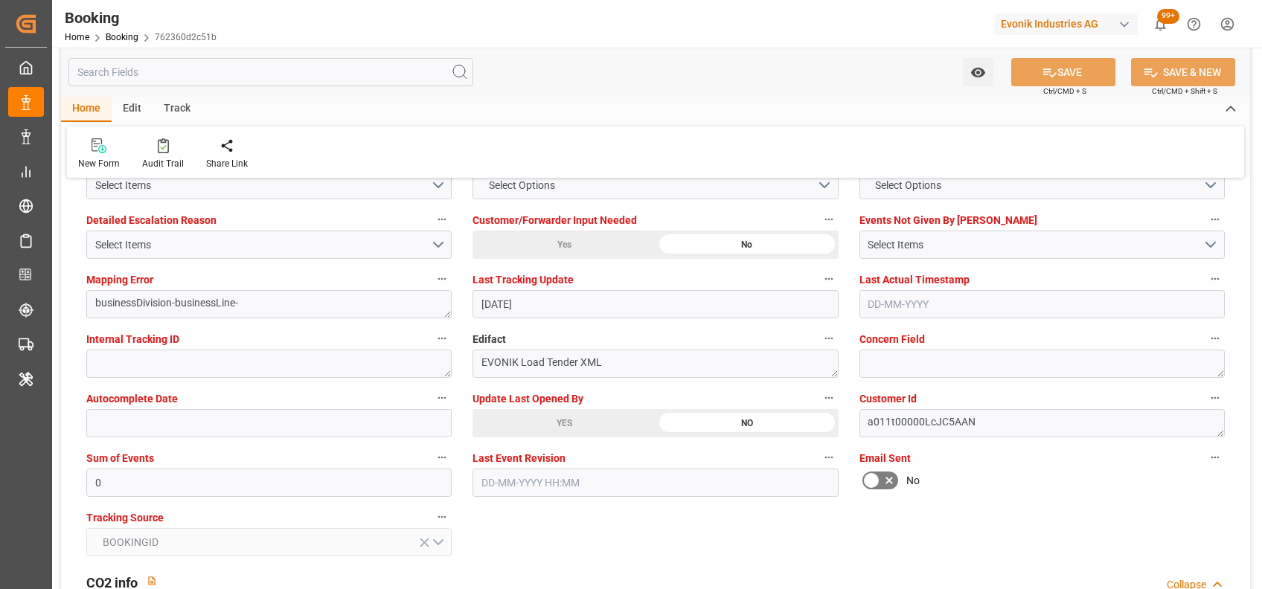
scroll to position [2832, 0]
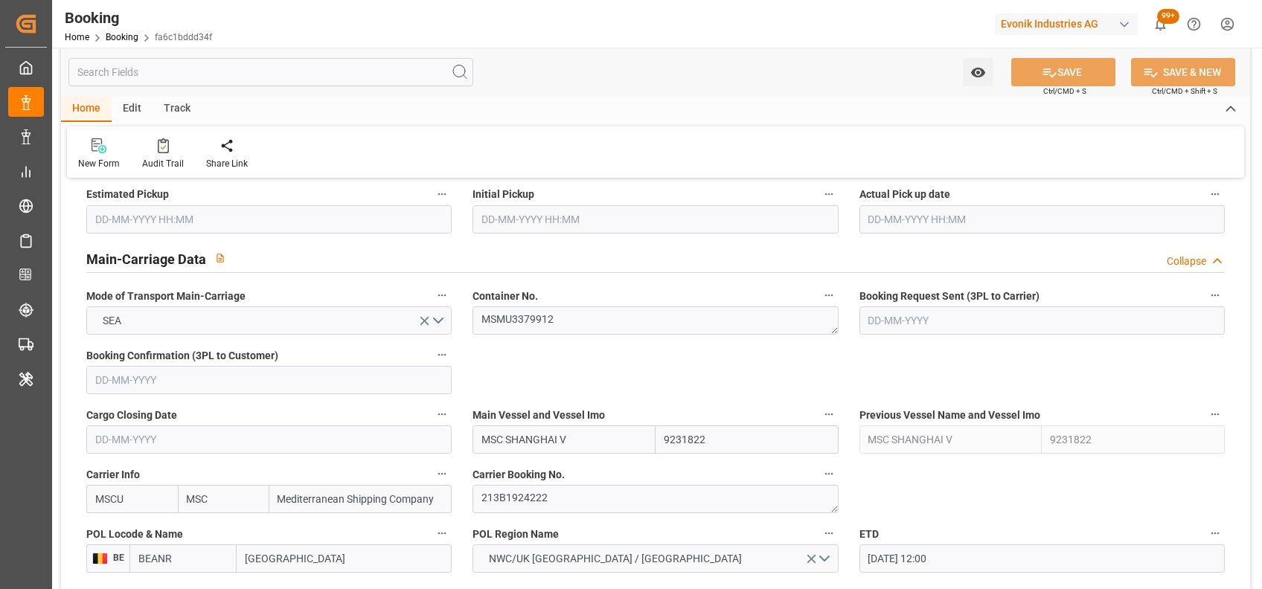
scroll to position [906, 0]
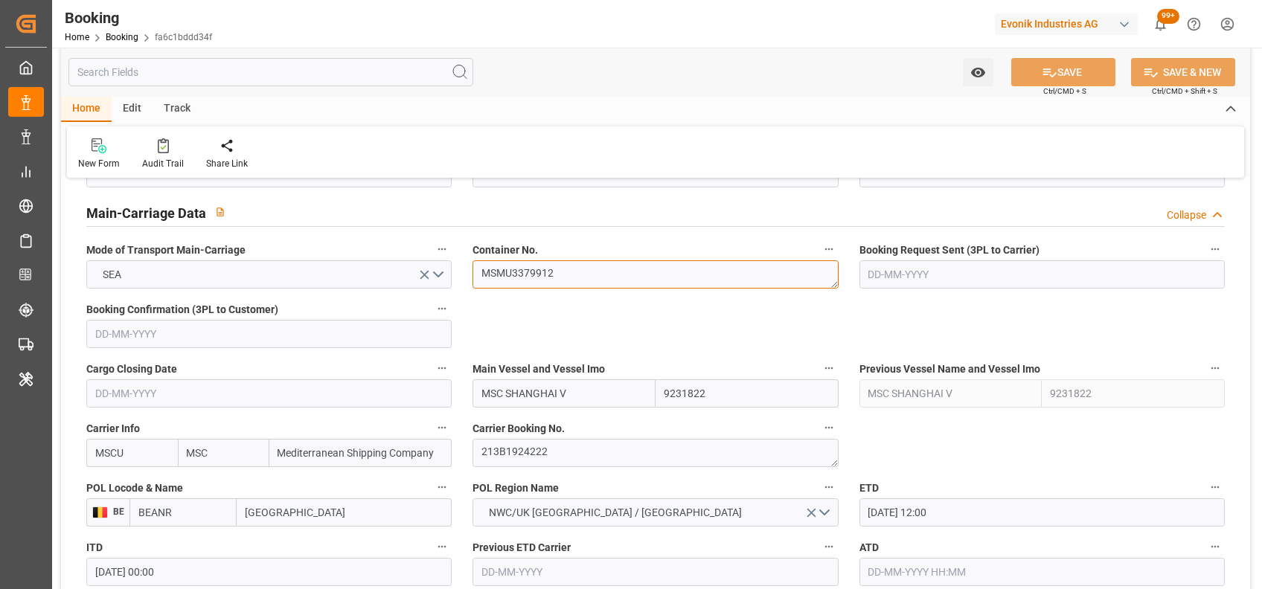
click at [525, 278] on textarea "MSMU3379912" at bounding box center [655, 274] width 365 height 28
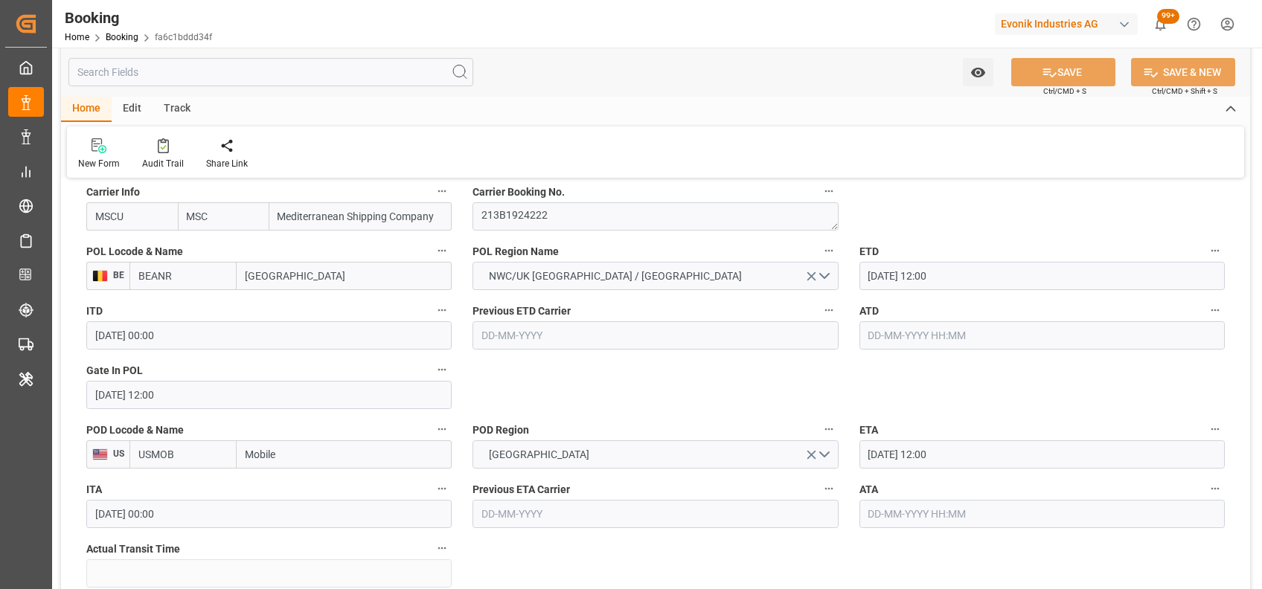
scroll to position [1145, 0]
click at [895, 333] on input "text" at bounding box center [1042, 334] width 365 height 28
type input "16-08-2025 00:00"
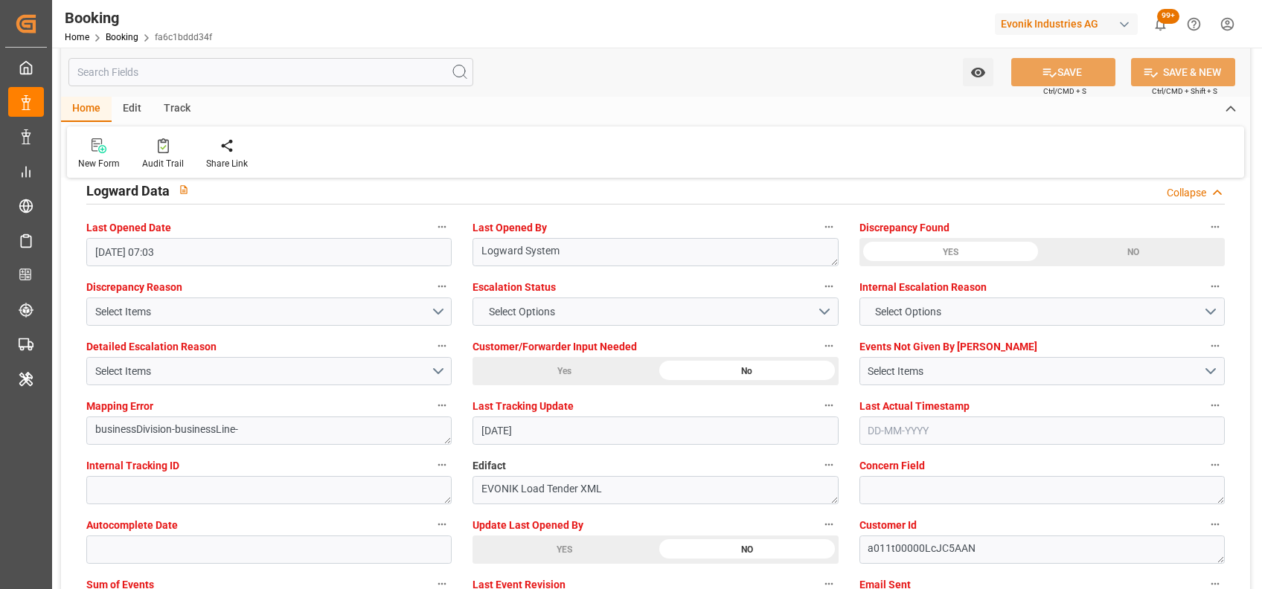
scroll to position [2700, 0]
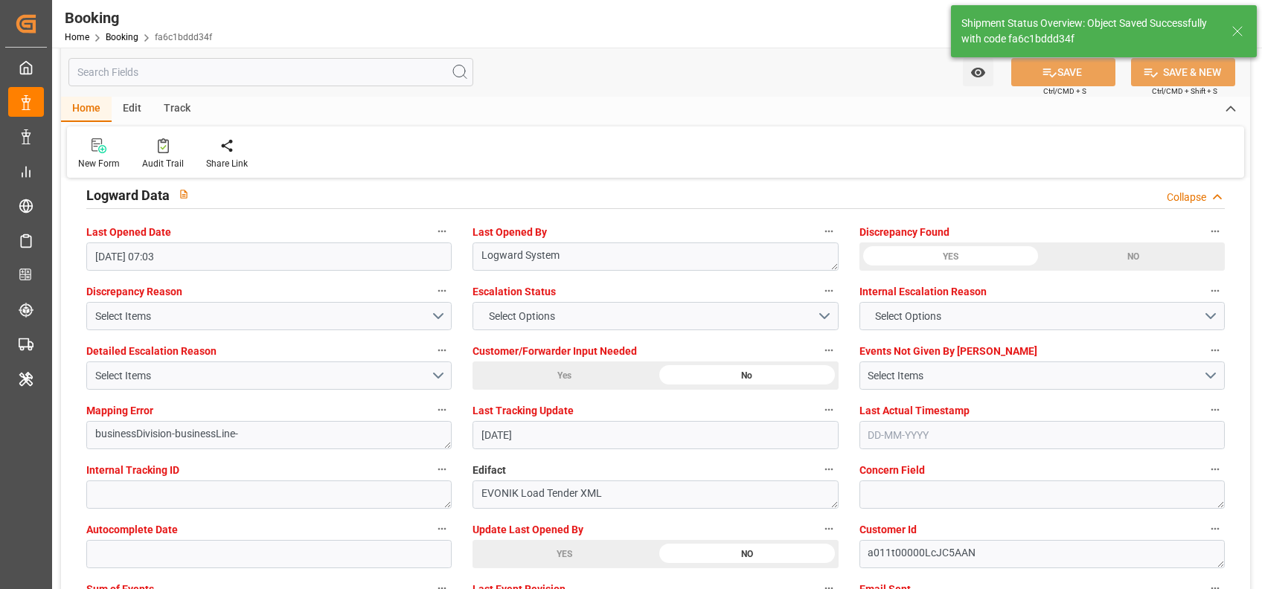
type input "18-08-2025 10:47"
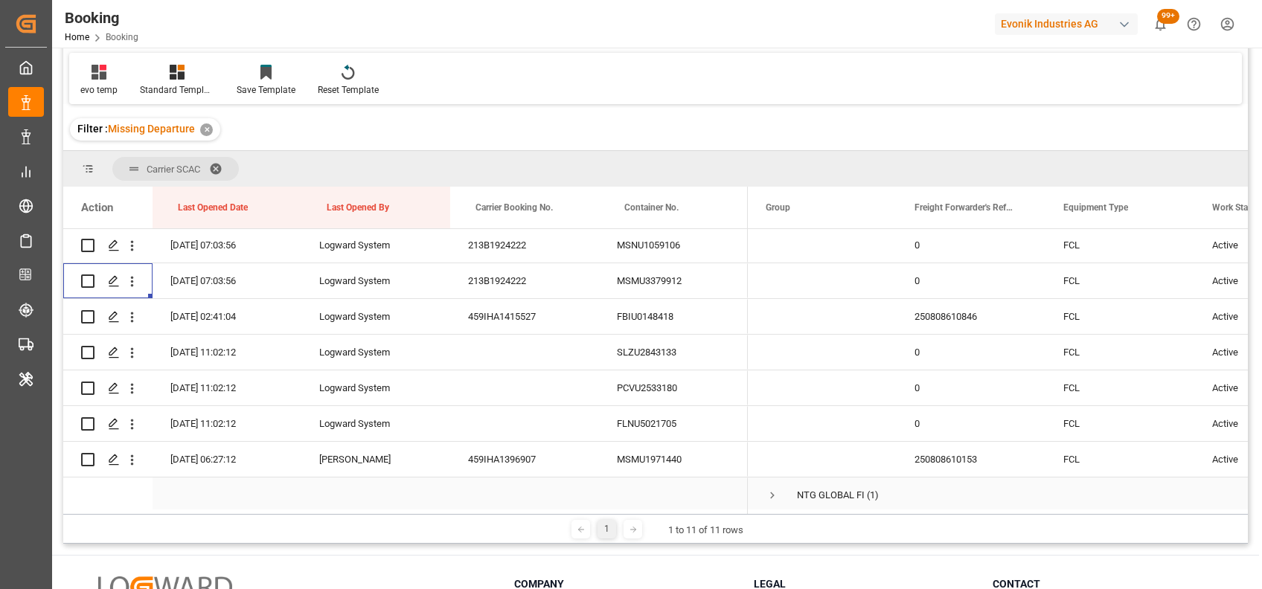
scroll to position [1423, 0]
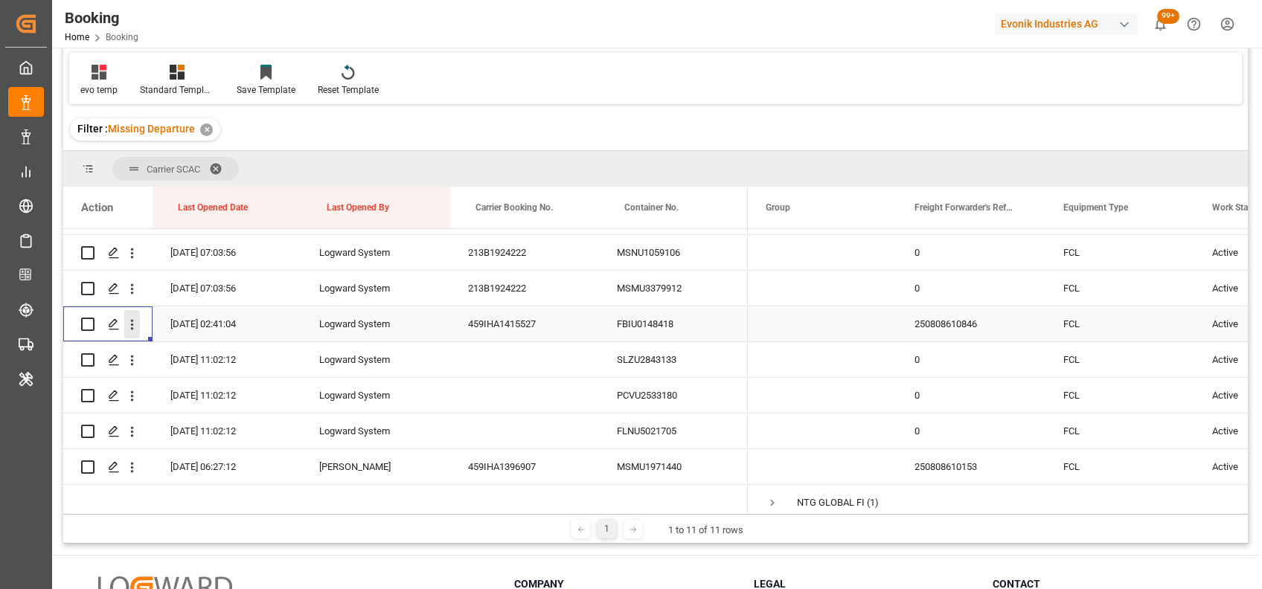
click at [132, 331] on icon "open menu" at bounding box center [132, 325] width 16 height 16
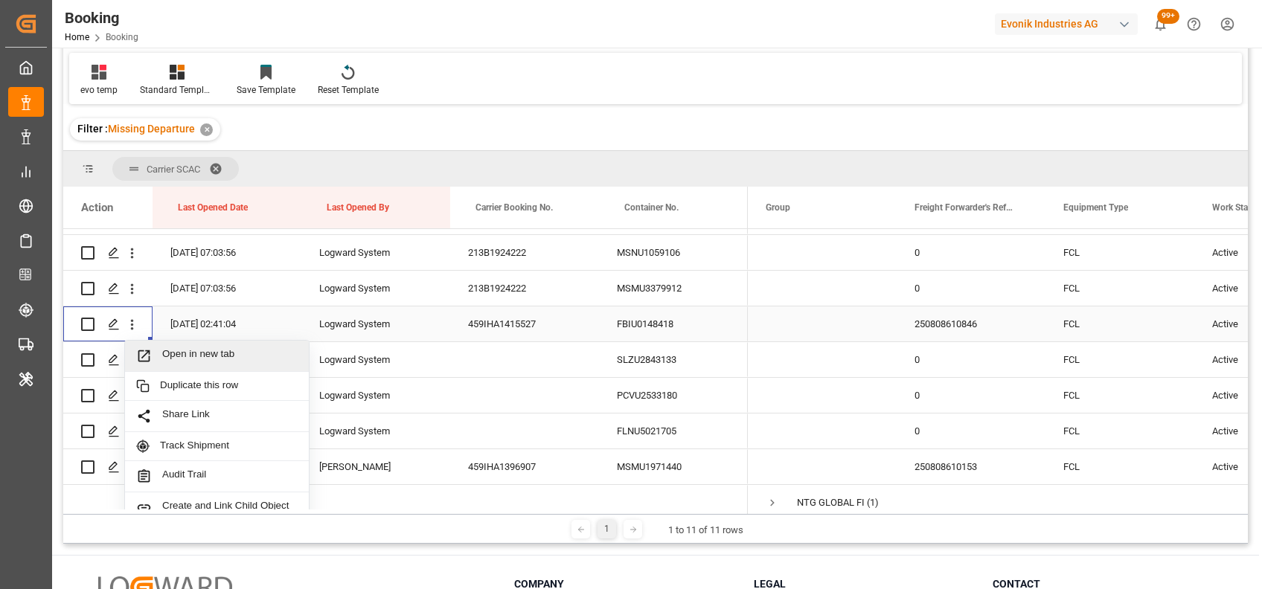
click at [178, 365] on div "Open in new tab" at bounding box center [217, 356] width 184 height 31
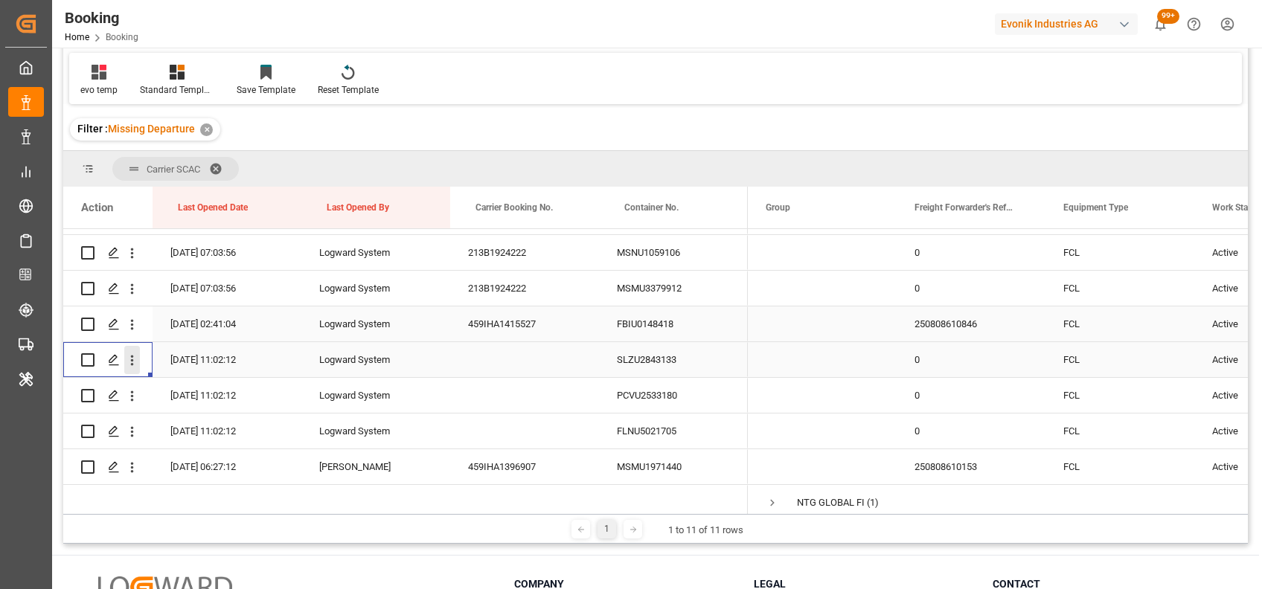
click at [127, 365] on icon "open menu" at bounding box center [132, 361] width 16 height 16
click at [155, 389] on span "Press SPACE to select this row." at bounding box center [149, 392] width 26 height 16
click at [133, 394] on icon "open menu" at bounding box center [132, 396] width 16 height 16
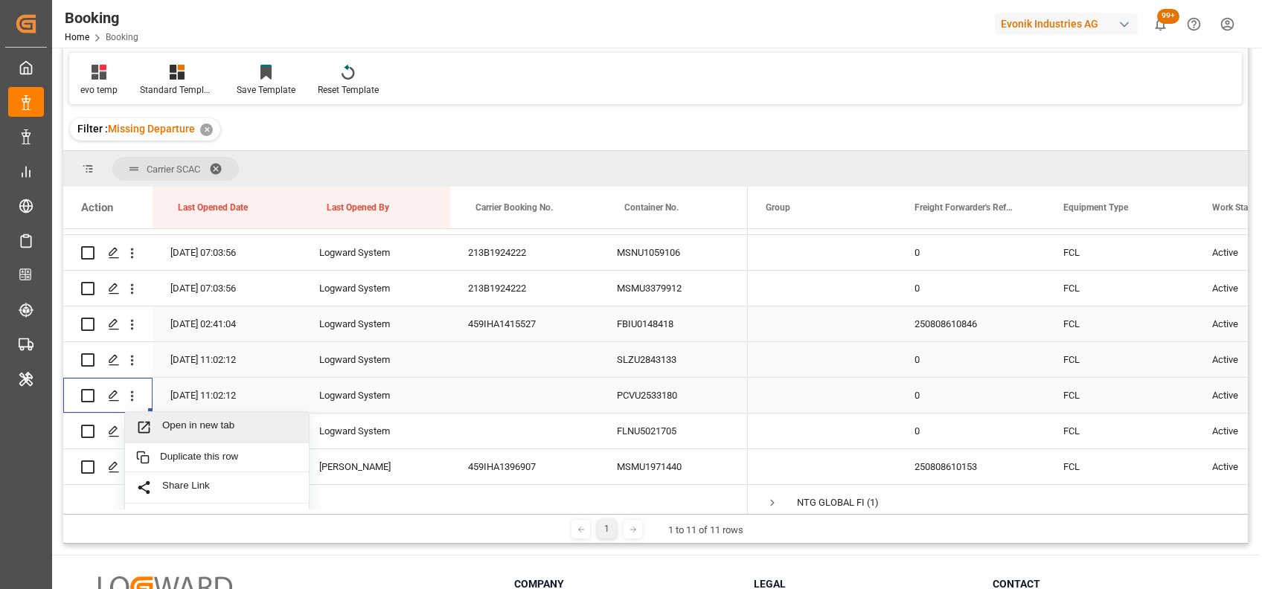
click at [174, 421] on span "Open in new tab" at bounding box center [229, 428] width 135 height 16
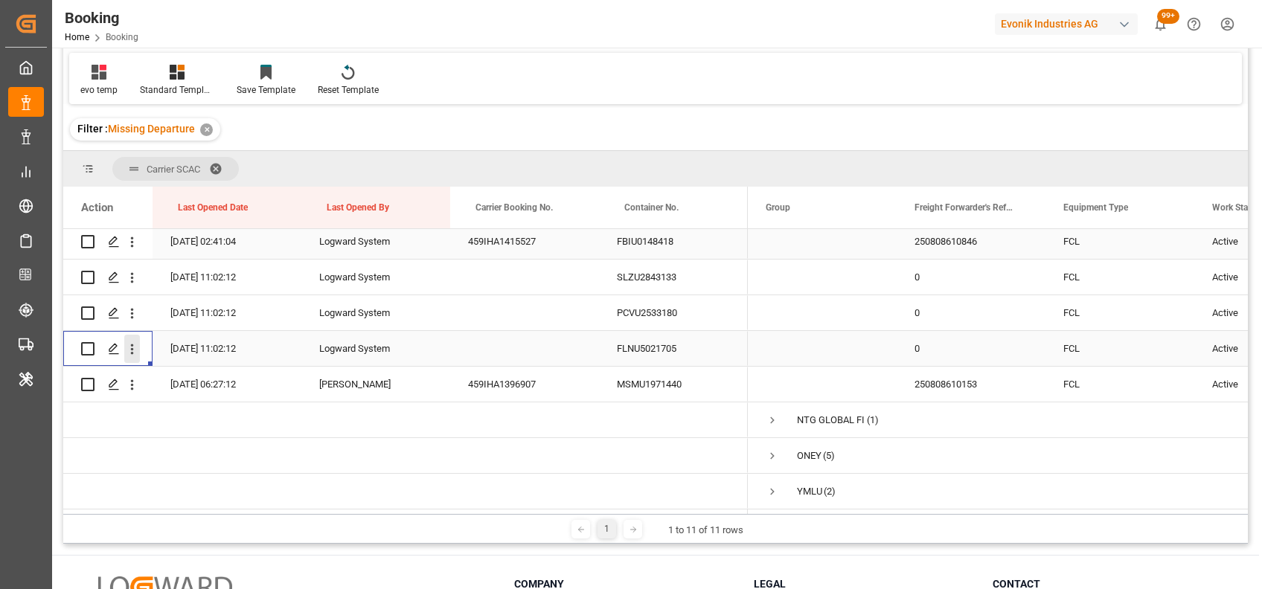
click at [137, 347] on icon "open menu" at bounding box center [132, 350] width 16 height 16
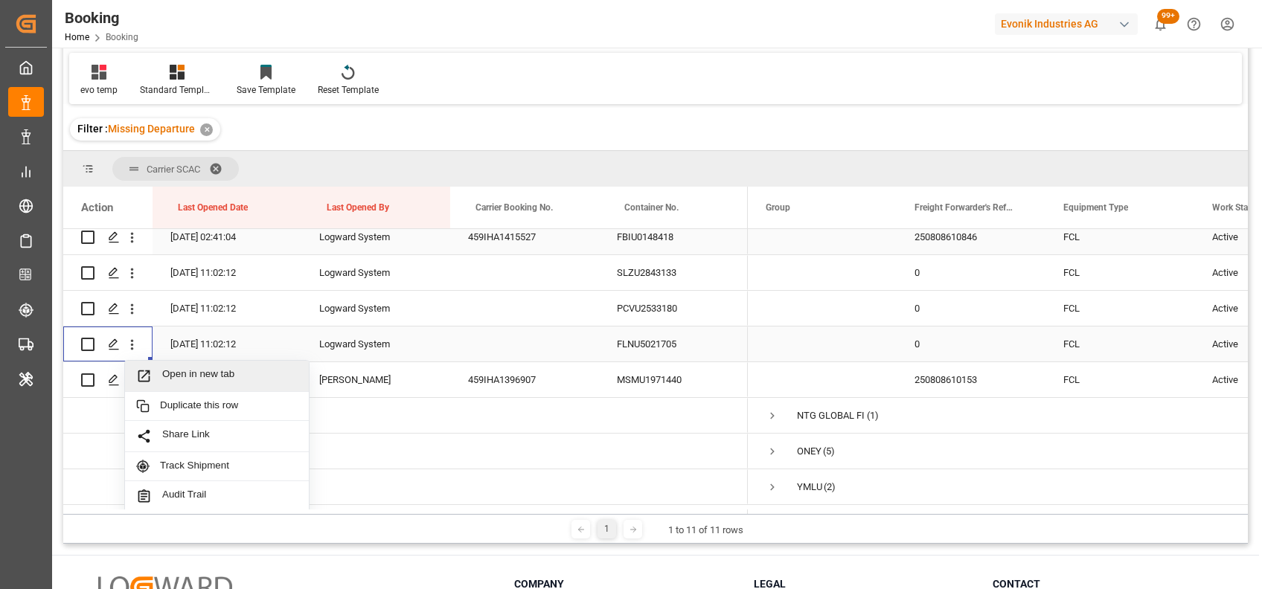
click at [165, 368] on span "Open in new tab" at bounding box center [229, 376] width 135 height 16
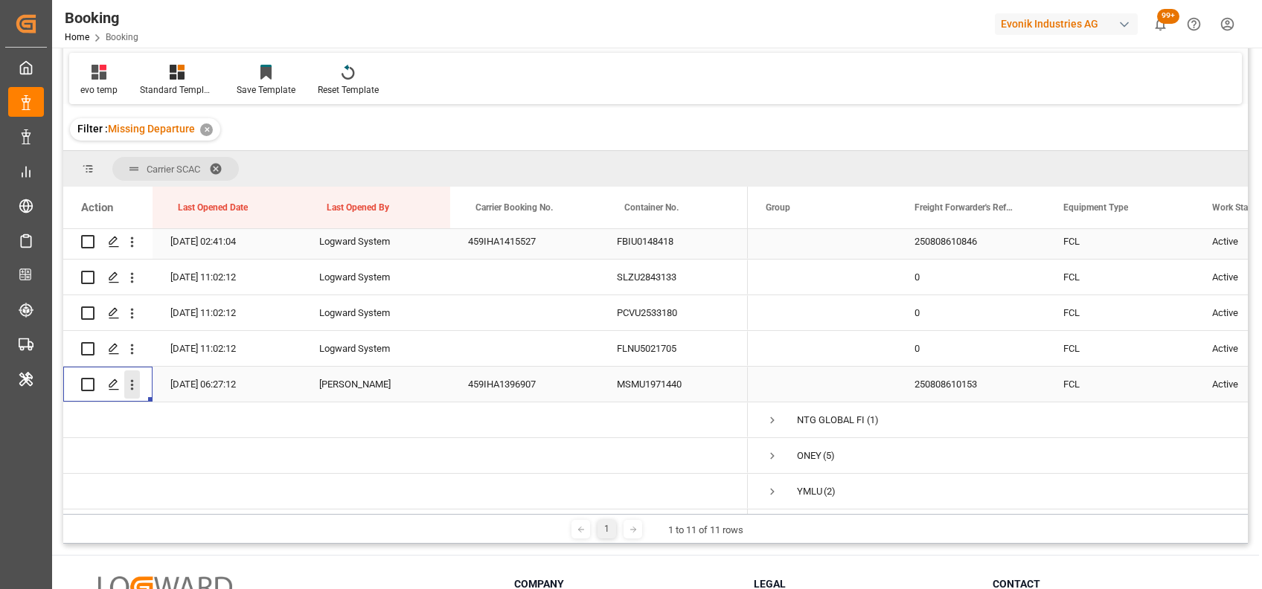
click at [133, 382] on icon "open menu" at bounding box center [132, 385] width 16 height 16
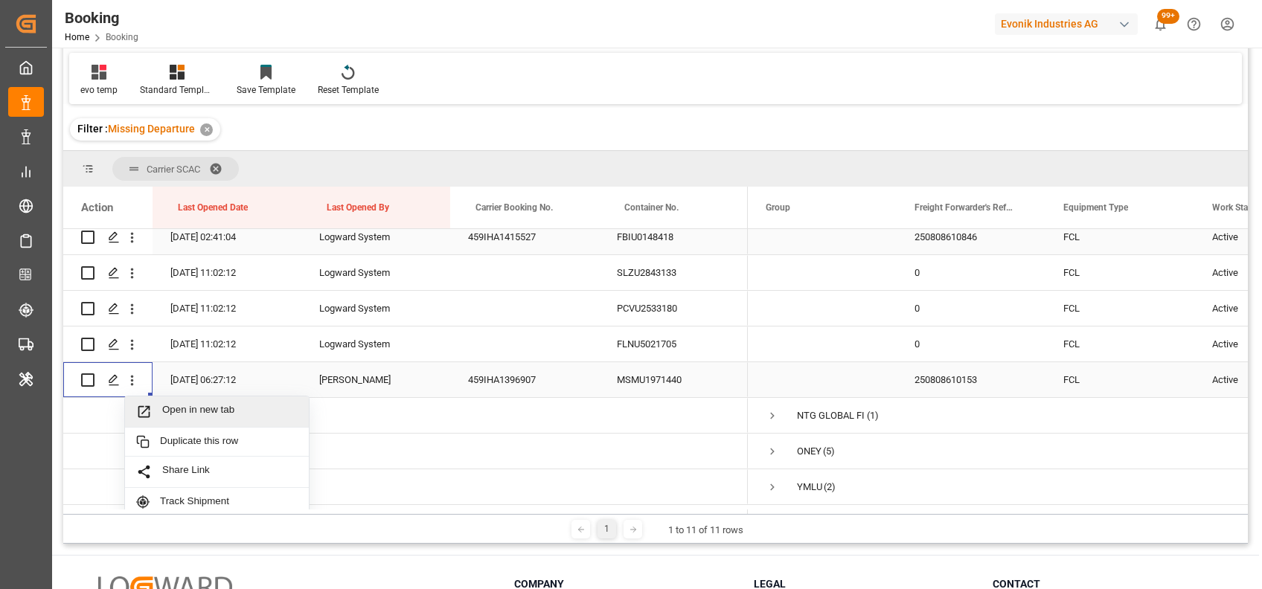
click at [162, 405] on span "Open in new tab" at bounding box center [229, 412] width 135 height 16
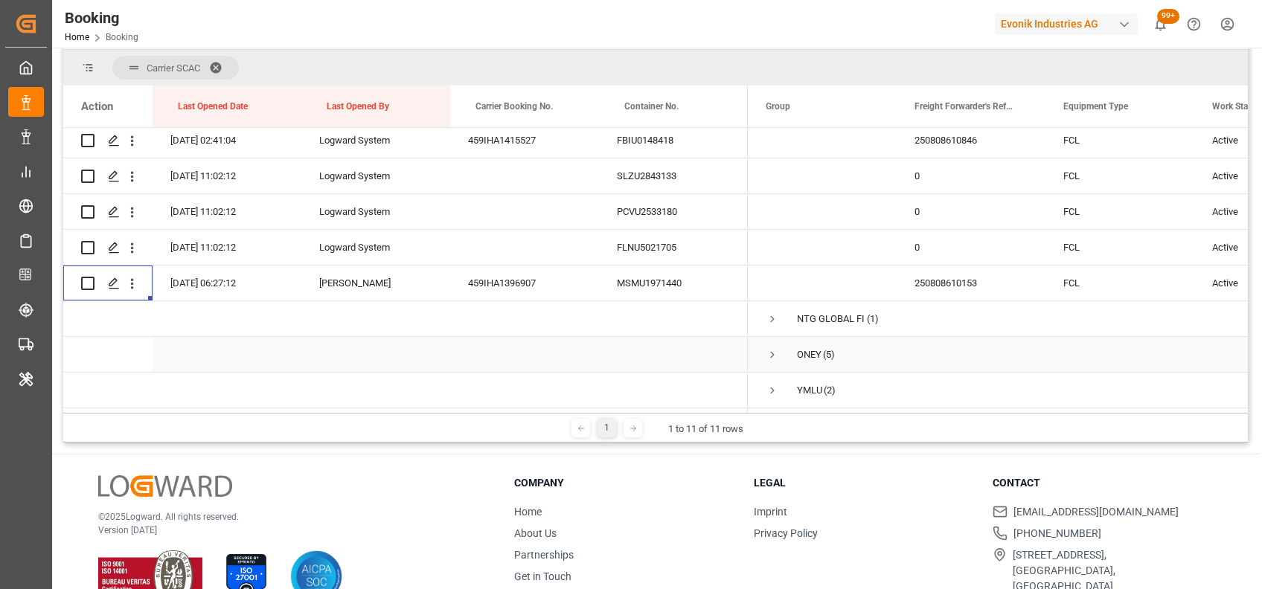
scroll to position [220, 0]
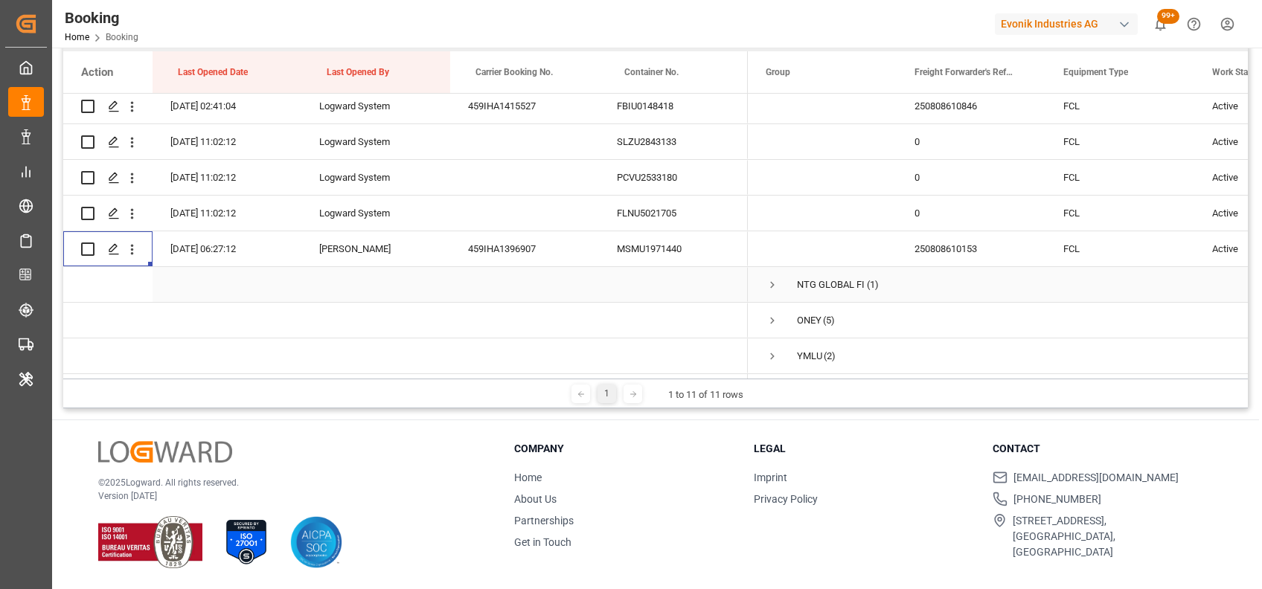
click at [769, 278] on span "Press SPACE to select this row." at bounding box center [772, 284] width 13 height 13
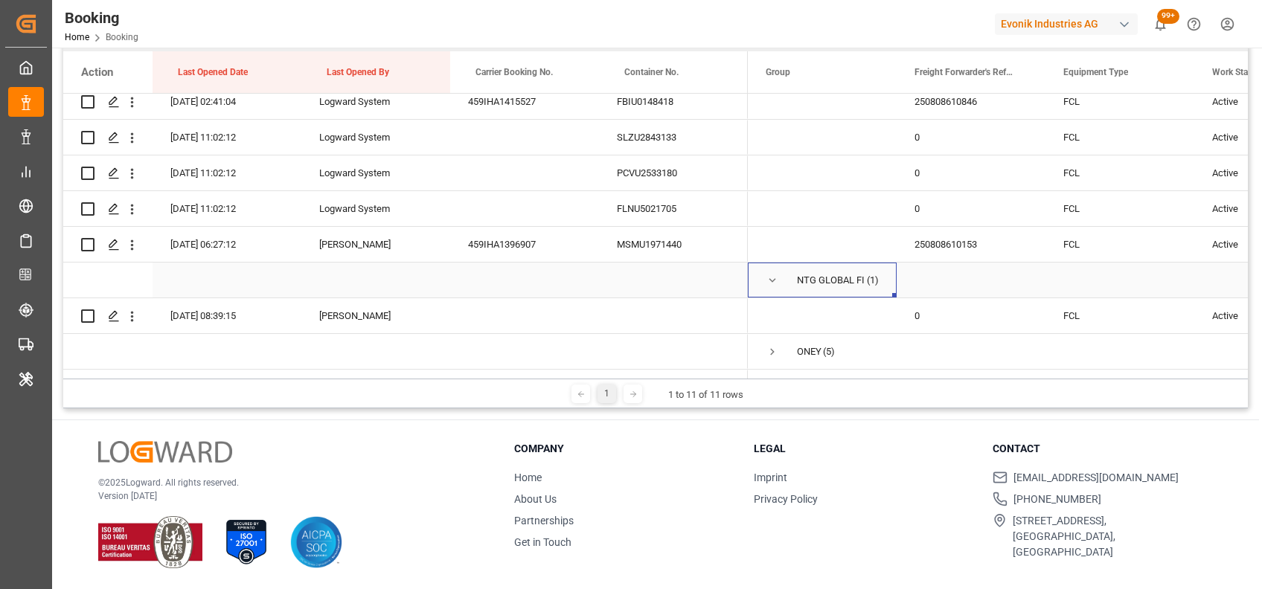
click at [769, 274] on span "Press SPACE to select this row." at bounding box center [772, 280] width 13 height 13
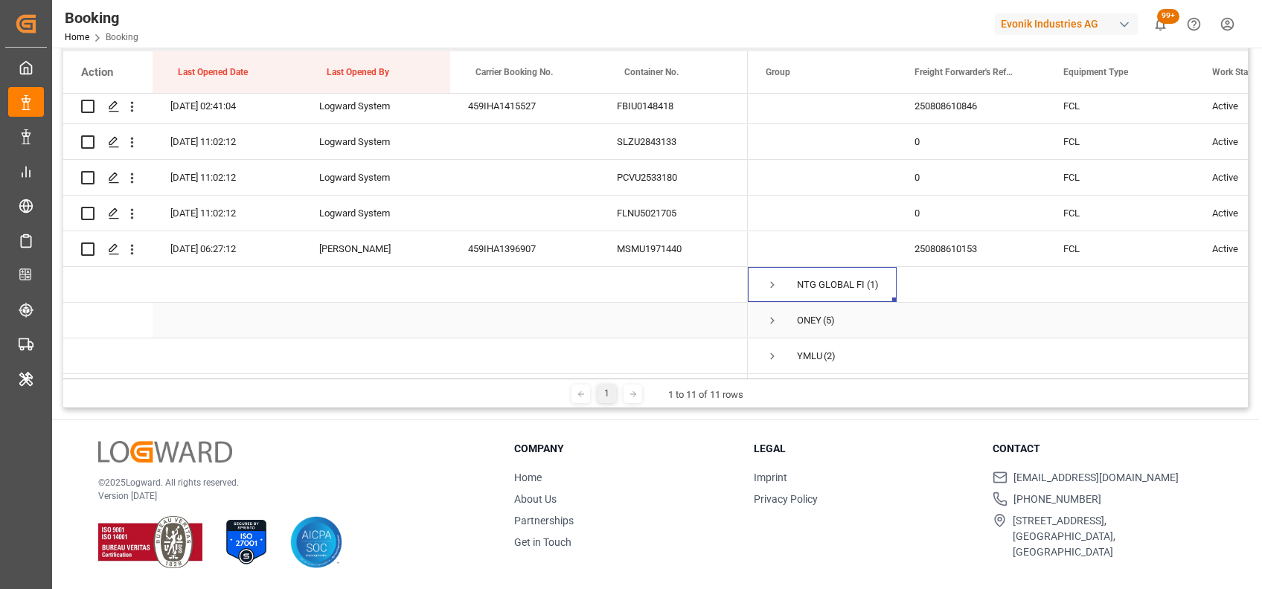
click at [770, 319] on span "Press SPACE to select this row." at bounding box center [772, 320] width 13 height 13
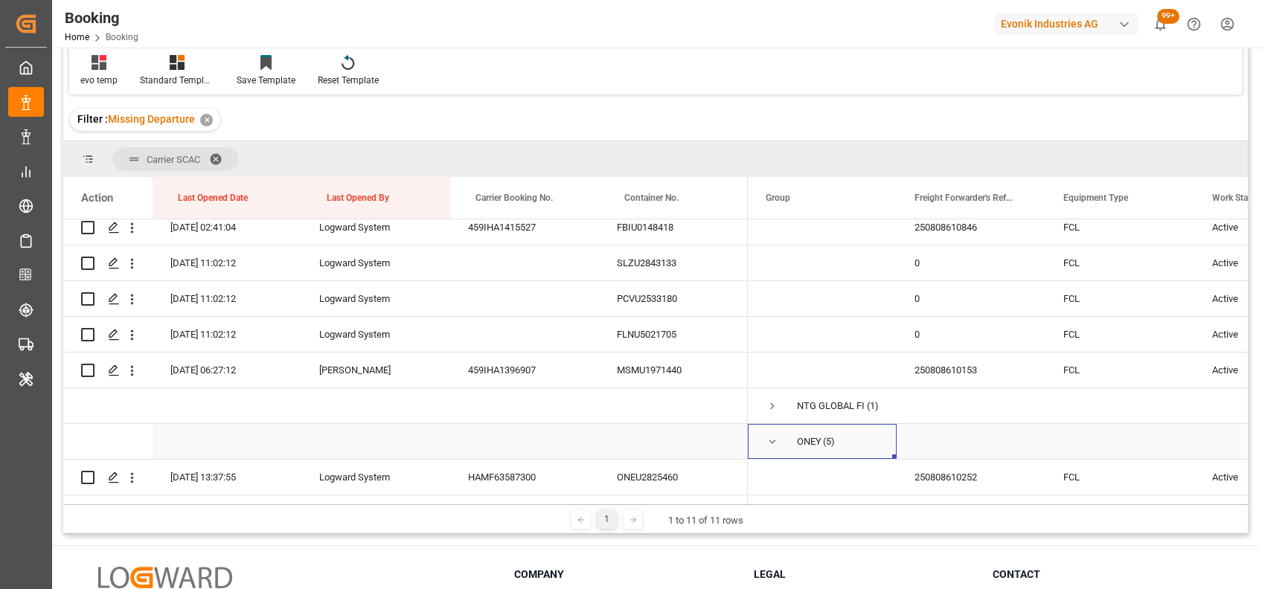
scroll to position [1617, 0]
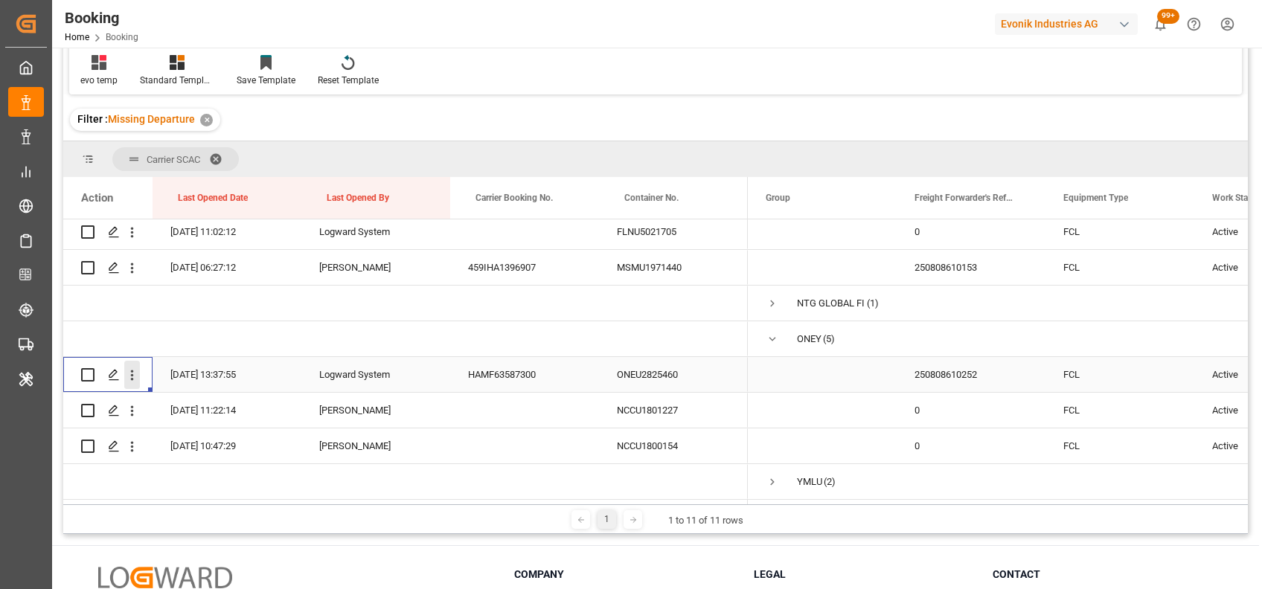
click at [131, 361] on button "open menu" at bounding box center [132, 375] width 16 height 28
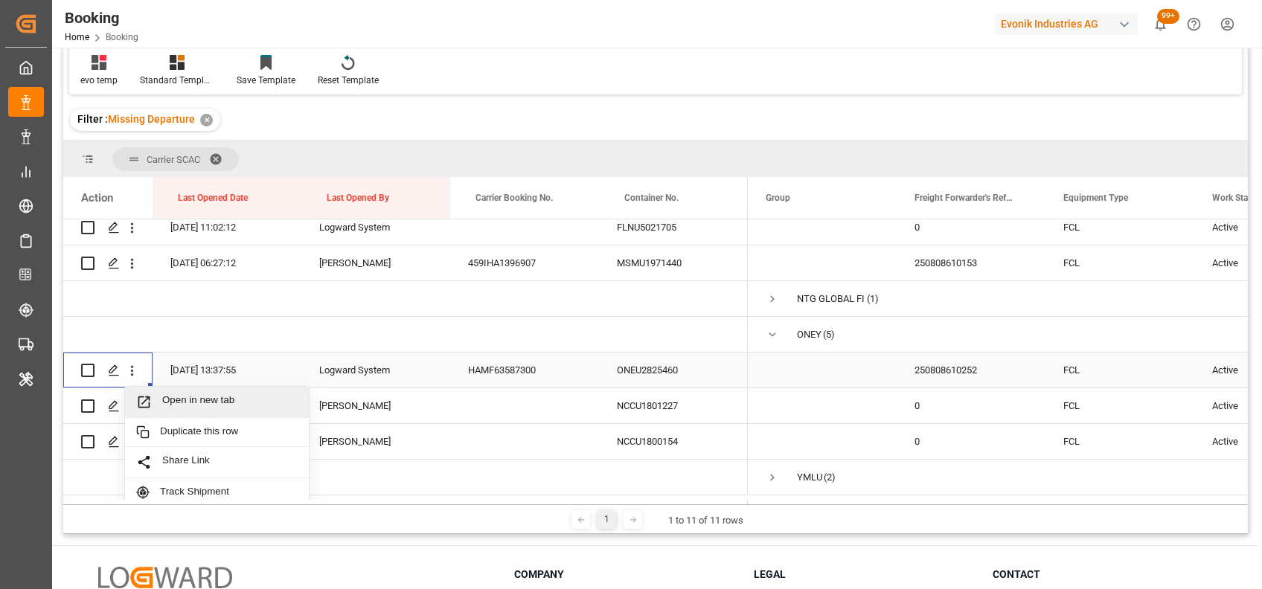
click at [187, 402] on span "Open in new tab" at bounding box center [229, 402] width 135 height 16
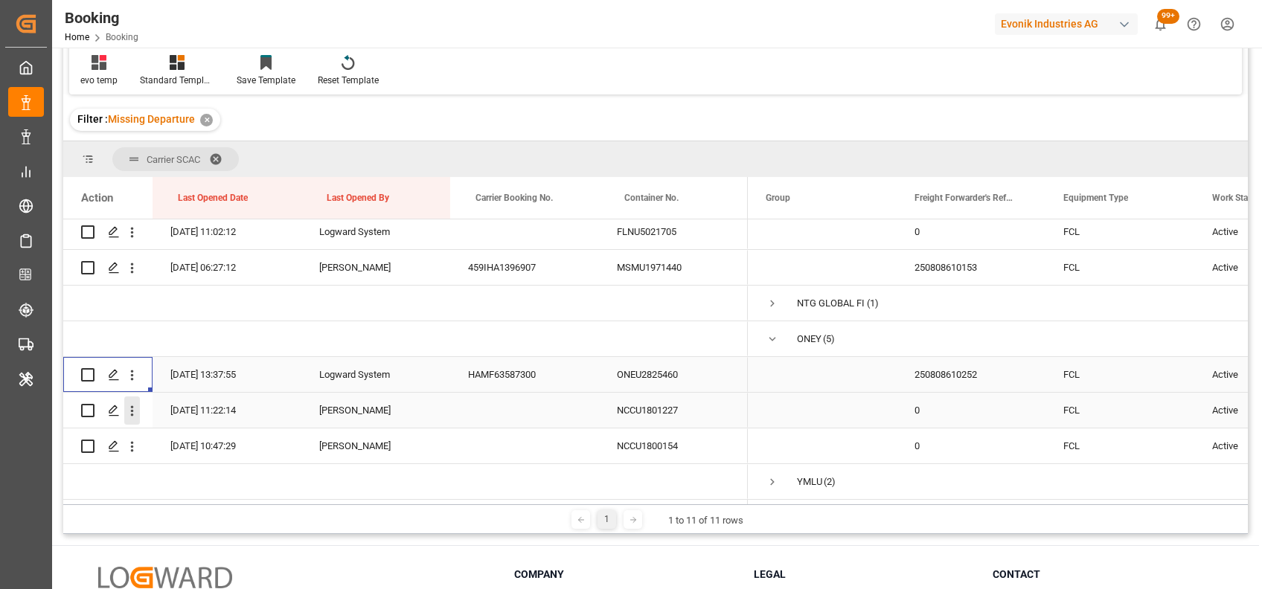
click at [129, 403] on icon "open menu" at bounding box center [132, 411] width 16 height 16
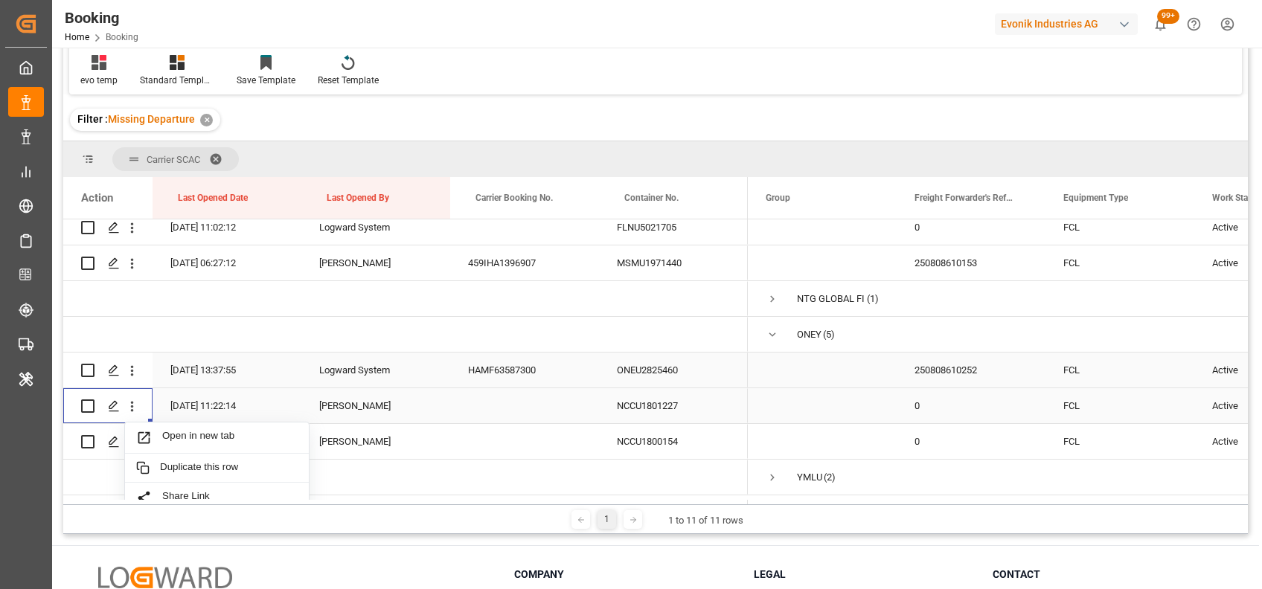
click at [159, 429] on div "Open in new tab" at bounding box center [217, 438] width 184 height 31
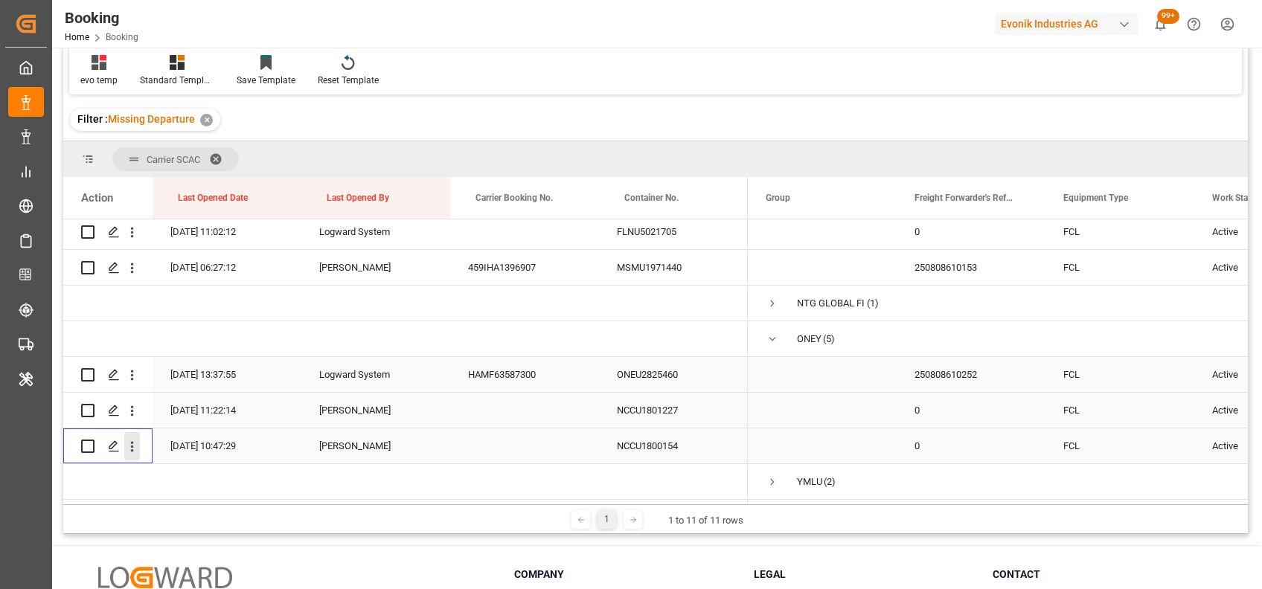
click at [133, 446] on icon "open menu" at bounding box center [132, 447] width 16 height 16
click at [769, 339] on span "Press SPACE to select this row." at bounding box center [772, 339] width 13 height 13
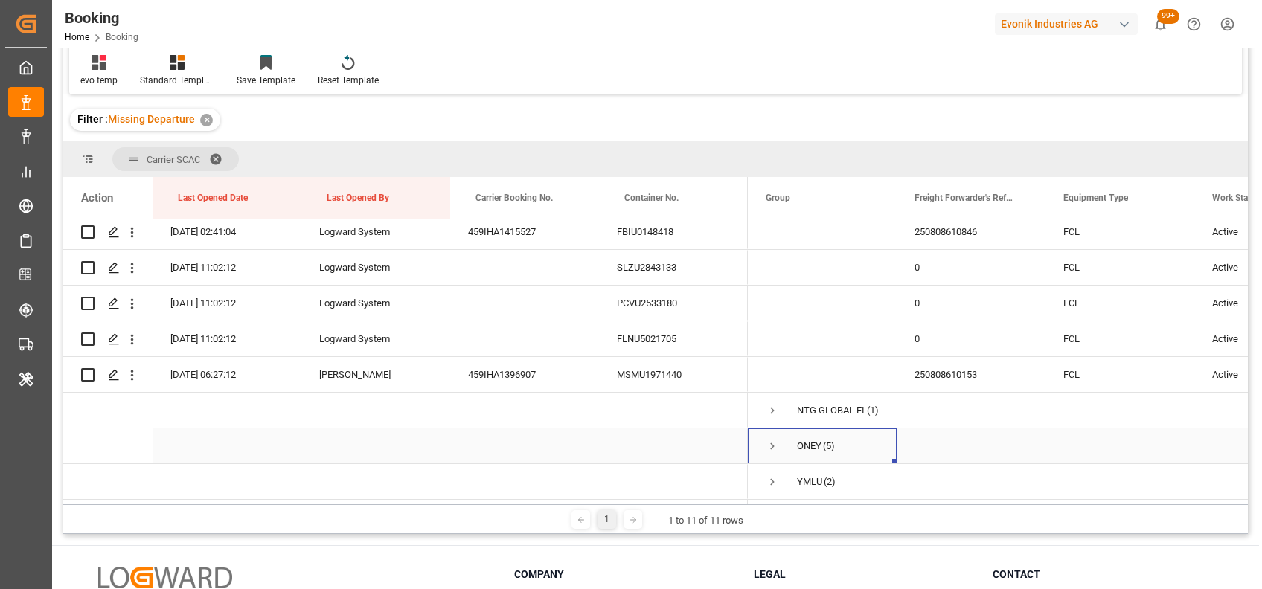
scroll to position [1510, 0]
click at [769, 476] on span "Press SPACE to select this row." at bounding box center [772, 482] width 13 height 13
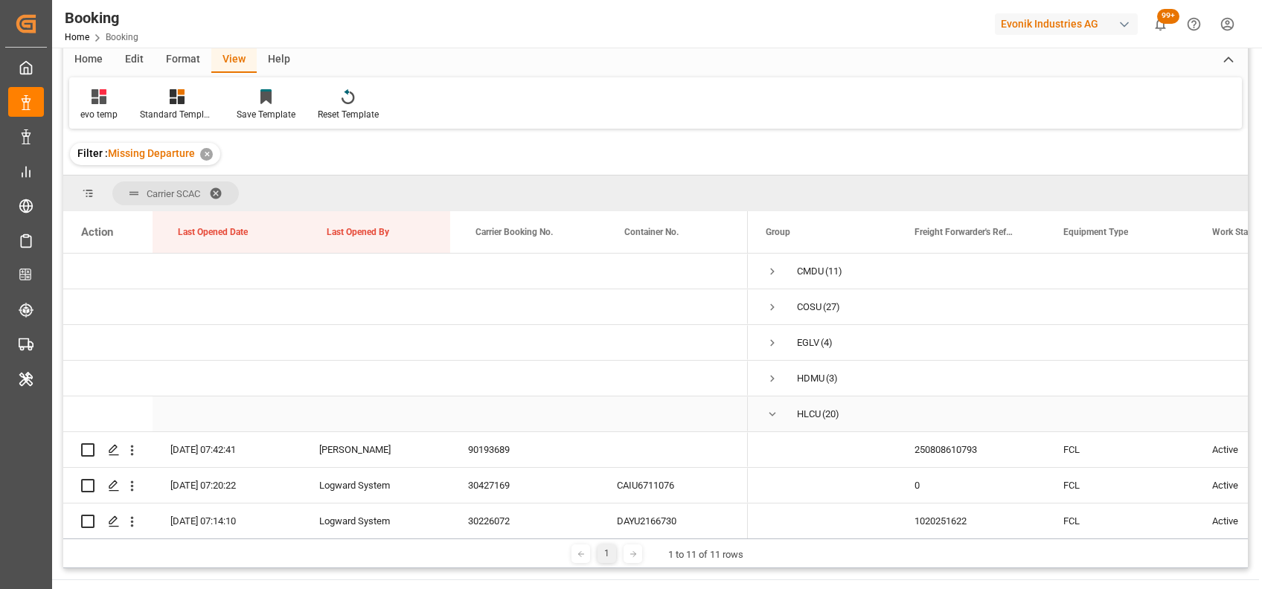
scroll to position [0, 0]
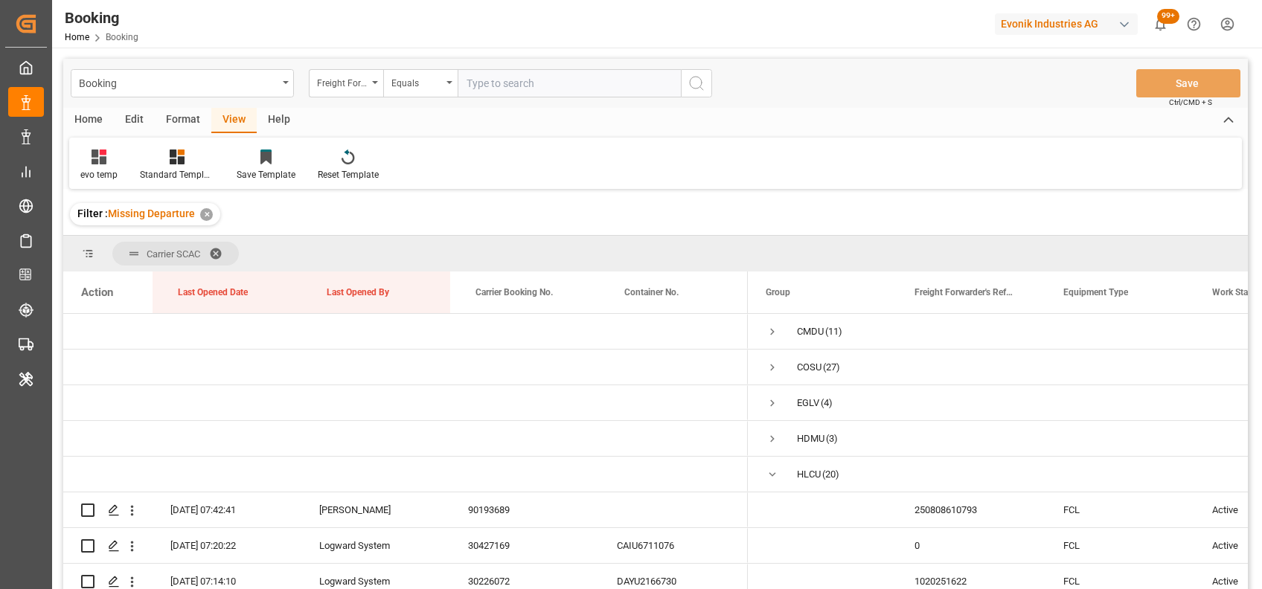
click at [219, 248] on span at bounding box center [221, 253] width 24 height 13
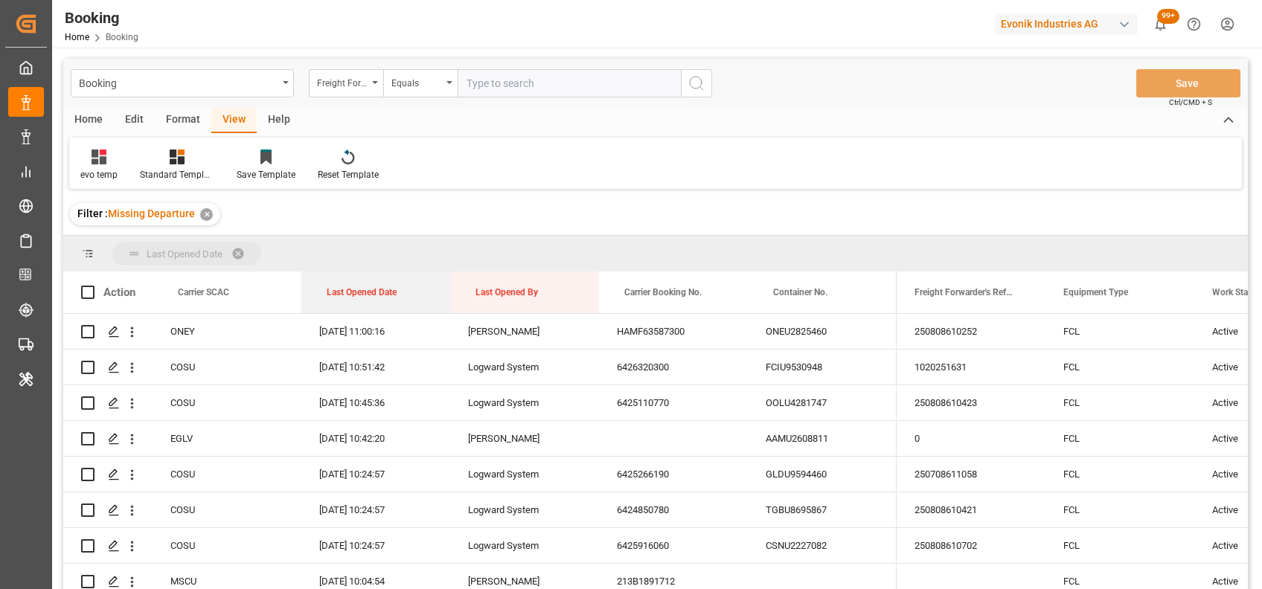
drag, startPoint x: 349, startPoint y: 294, endPoint x: 317, endPoint y: 263, distance: 44.2
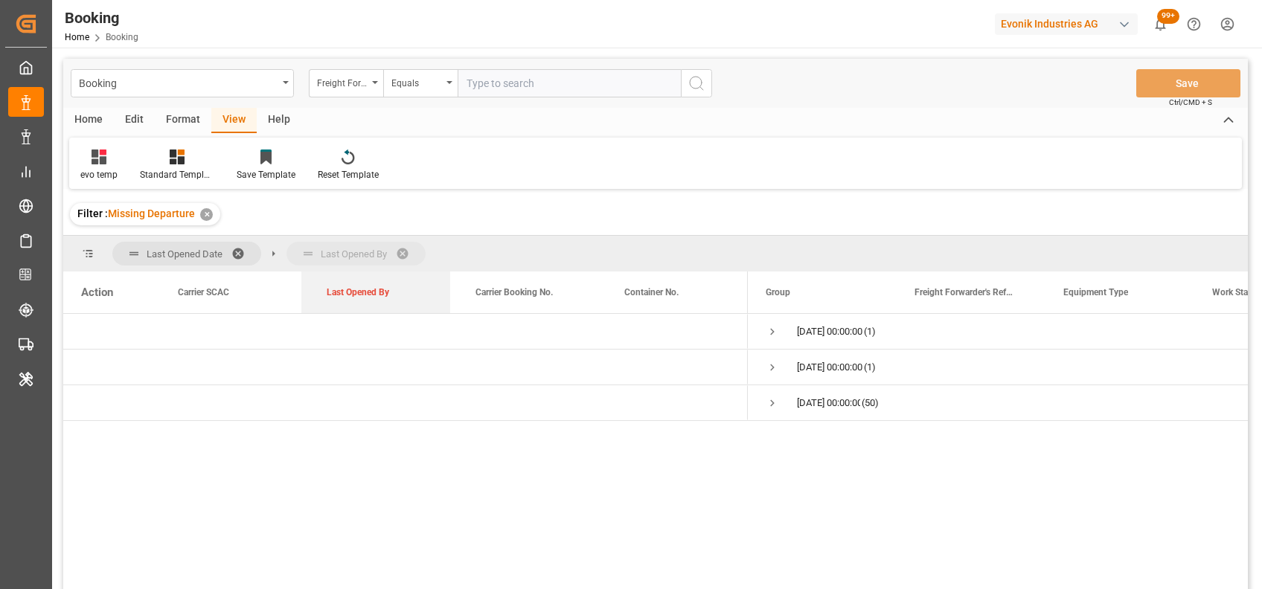
drag, startPoint x: 338, startPoint y: 287, endPoint x: 331, endPoint y: 264, distance: 24.0
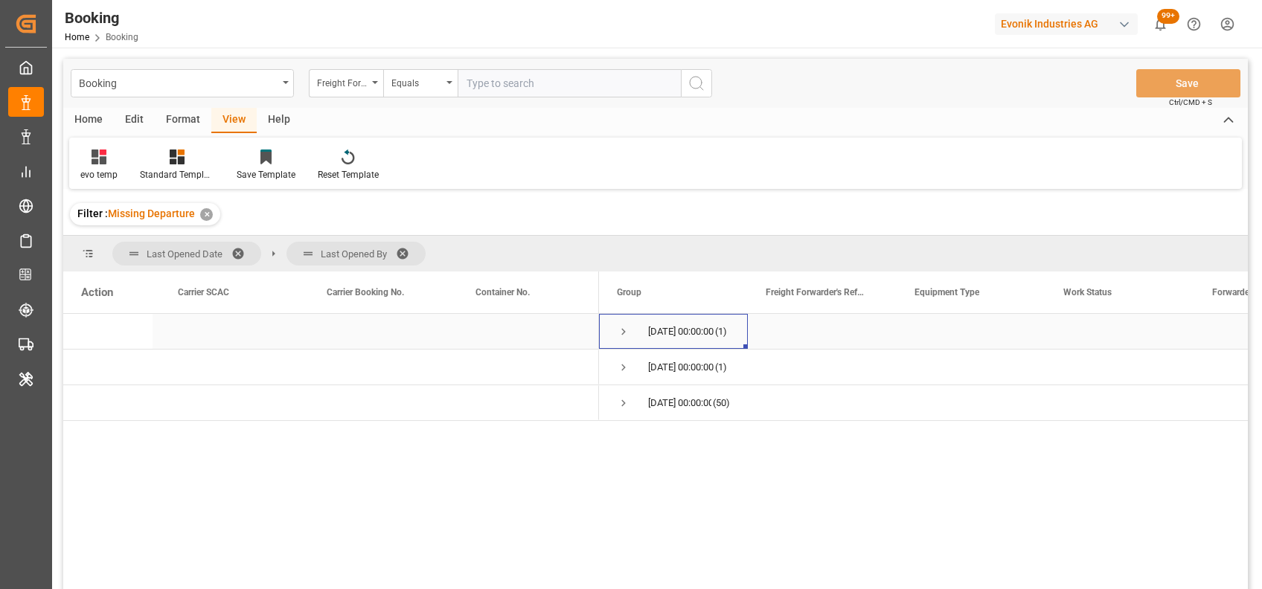
click at [622, 326] on span "Press SPACE to select this row." at bounding box center [623, 331] width 13 height 13
click at [652, 363] on span "Press SPACE to select this row." at bounding box center [654, 367] width 13 height 13
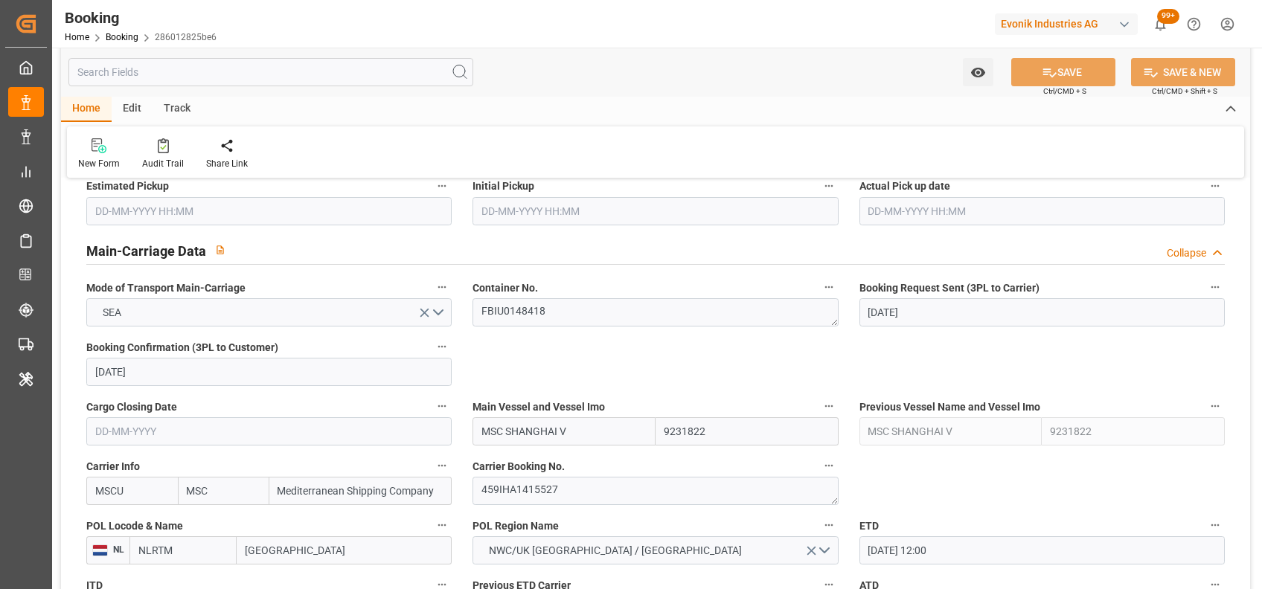
scroll to position [873, 0]
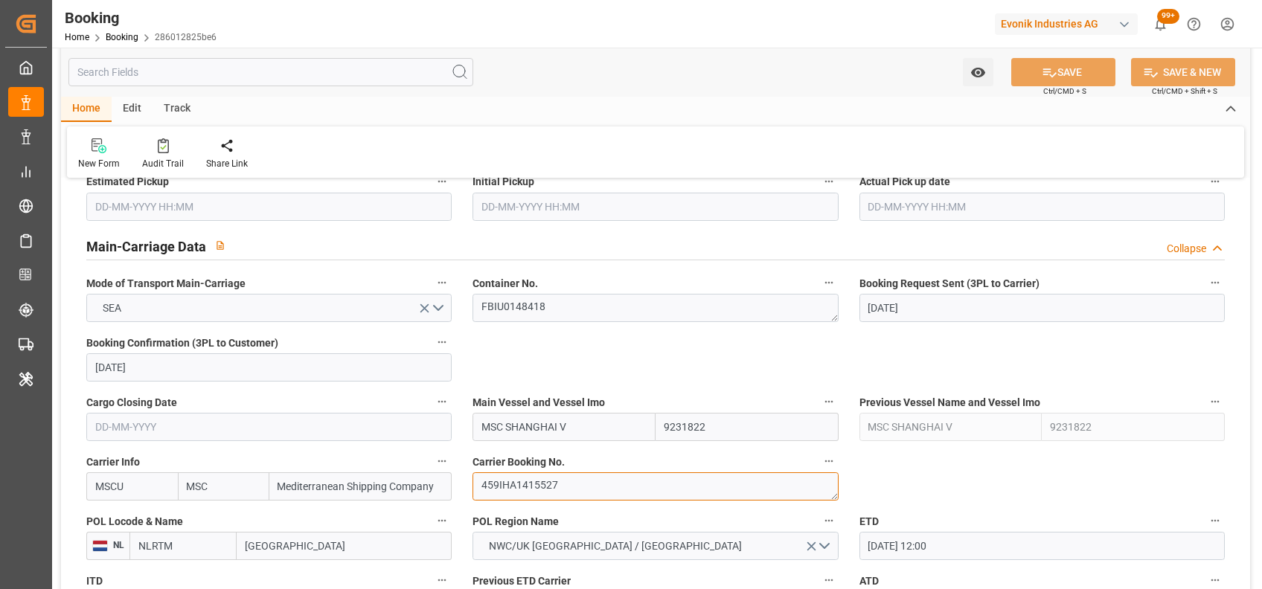
click at [536, 487] on textarea "459IHA1415527" at bounding box center [655, 487] width 365 height 28
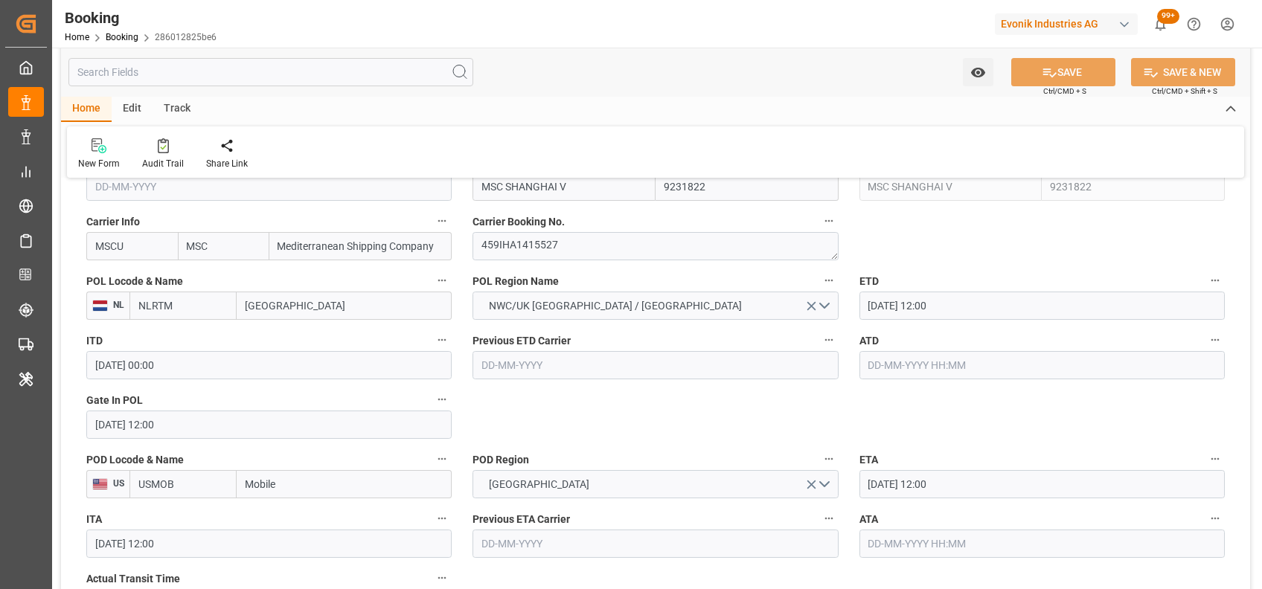
click at [928, 375] on input "text" at bounding box center [1042, 365] width 365 height 28
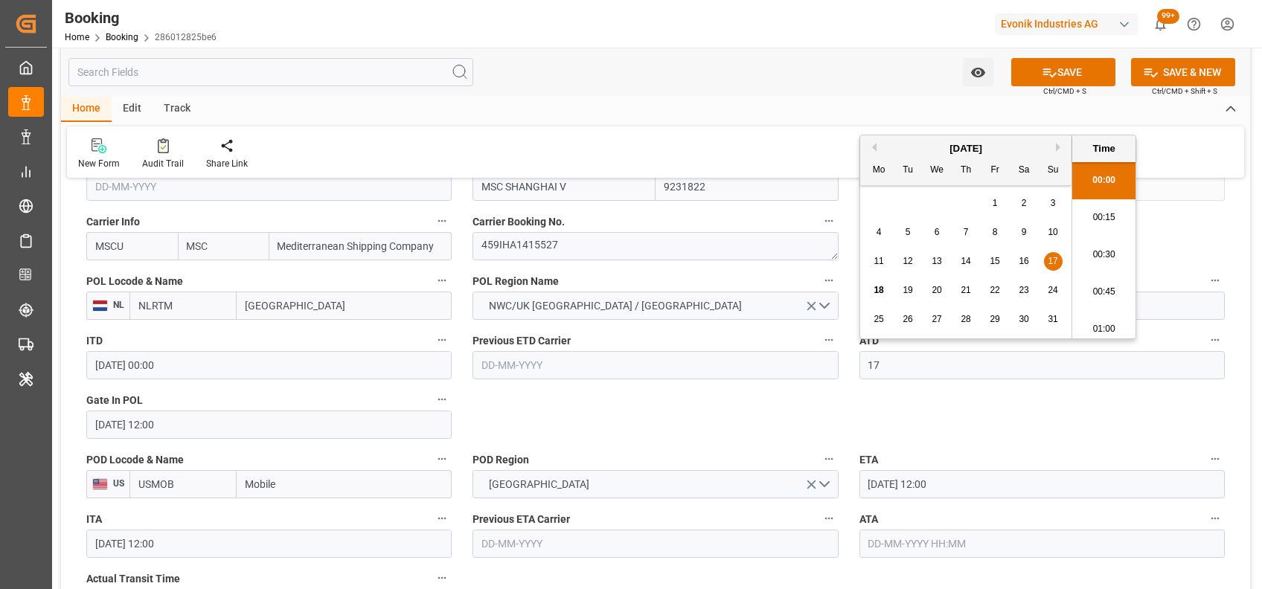
type input "[DATE] 00:00"
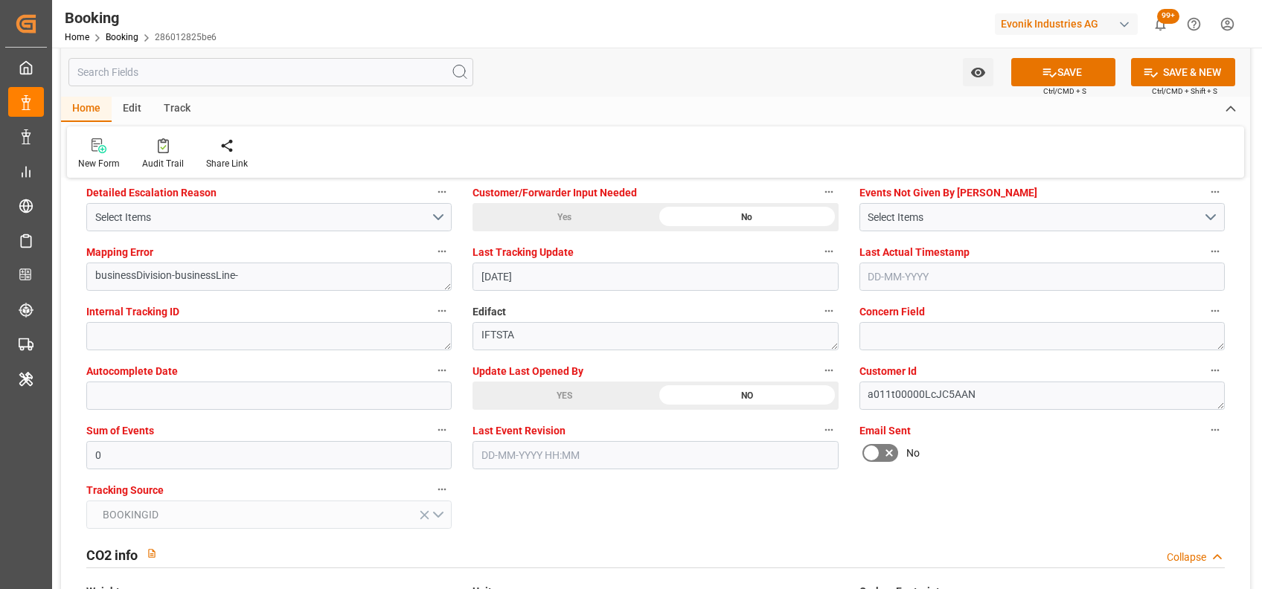
scroll to position [2864, 0]
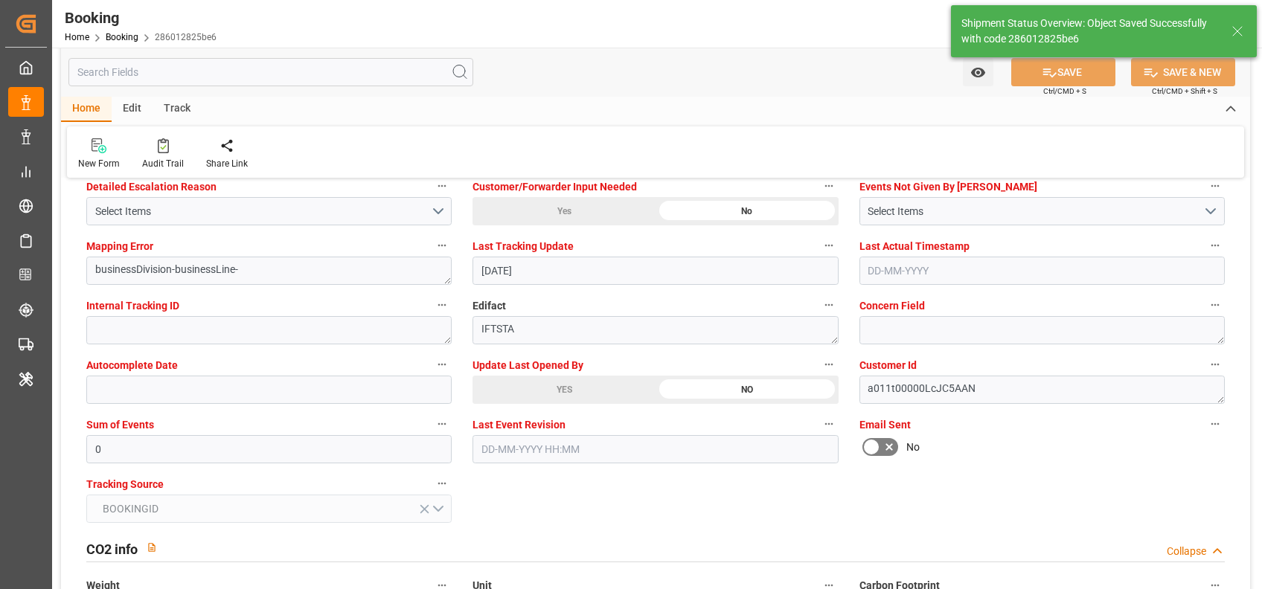
type input "18-08-2025 10:49"
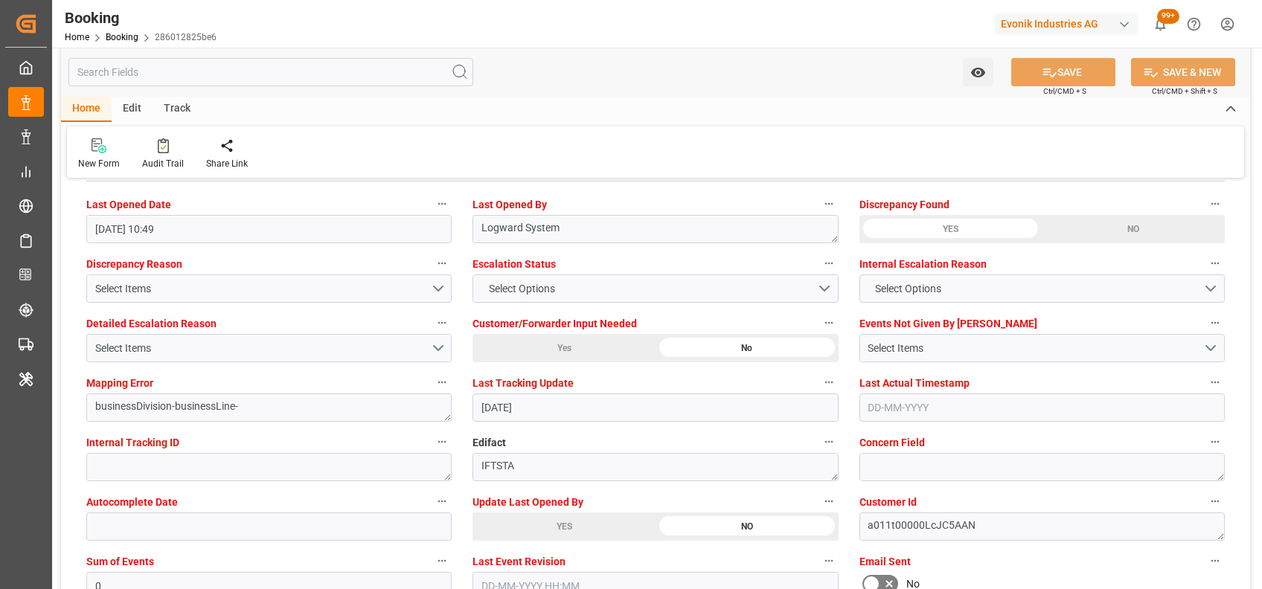
scroll to position [2724, 0]
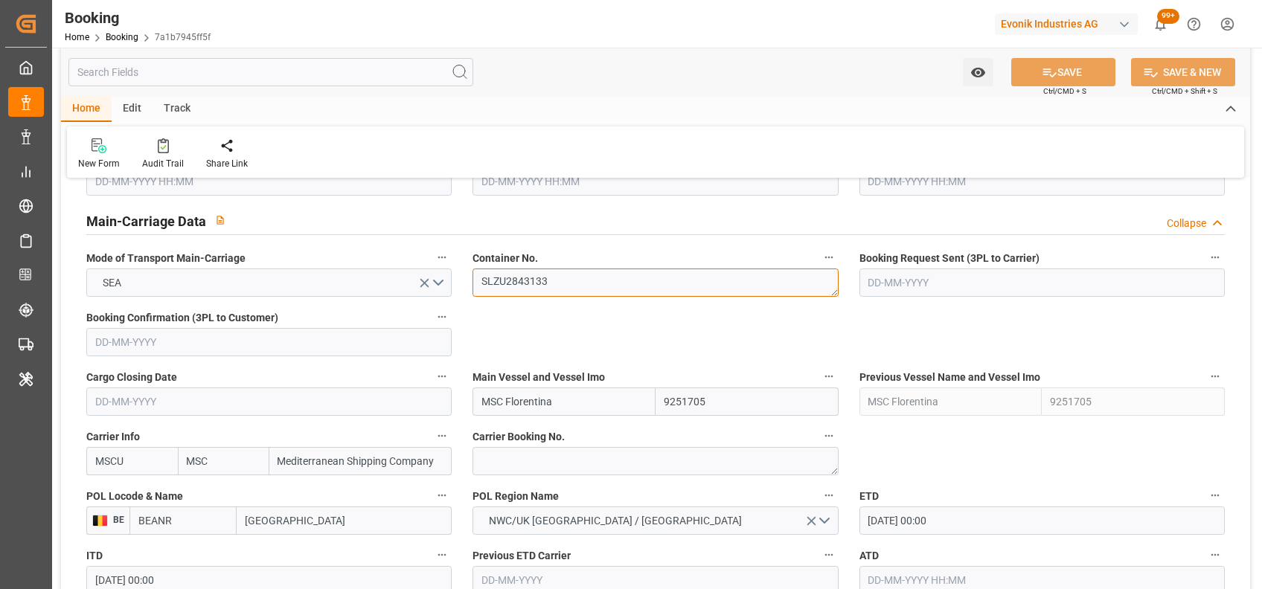
click at [504, 284] on textarea "SLZU2843133" at bounding box center [655, 283] width 365 height 28
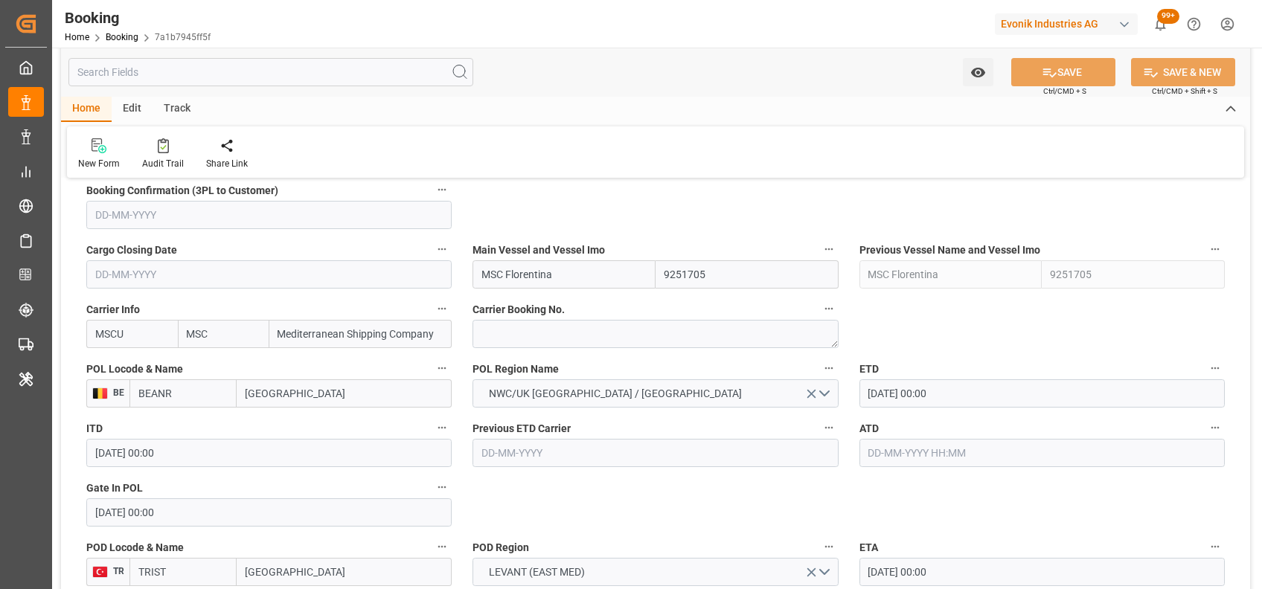
click at [921, 461] on input "text" at bounding box center [1042, 453] width 365 height 28
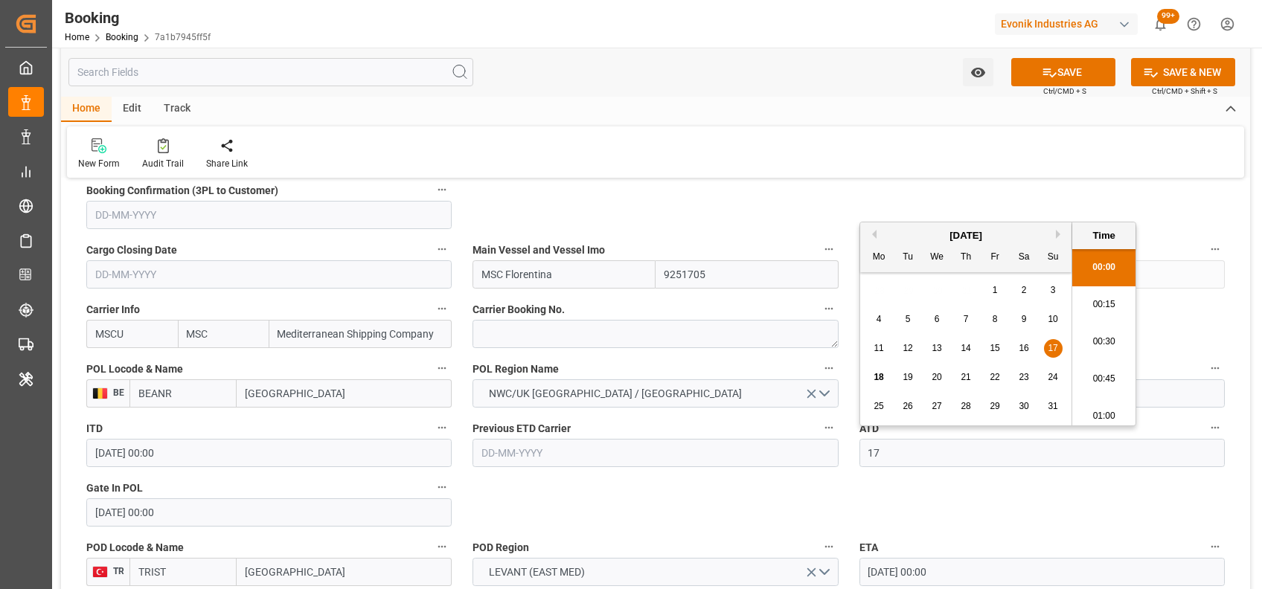
type input "17-08-2025 00:00"
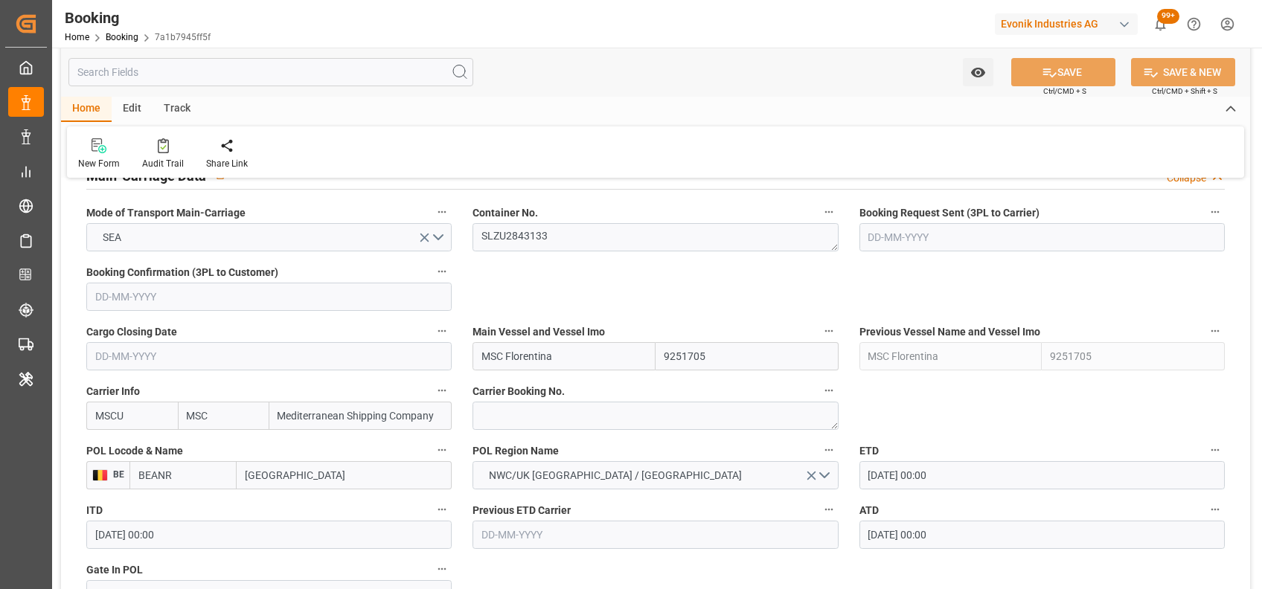
scroll to position [940, 0]
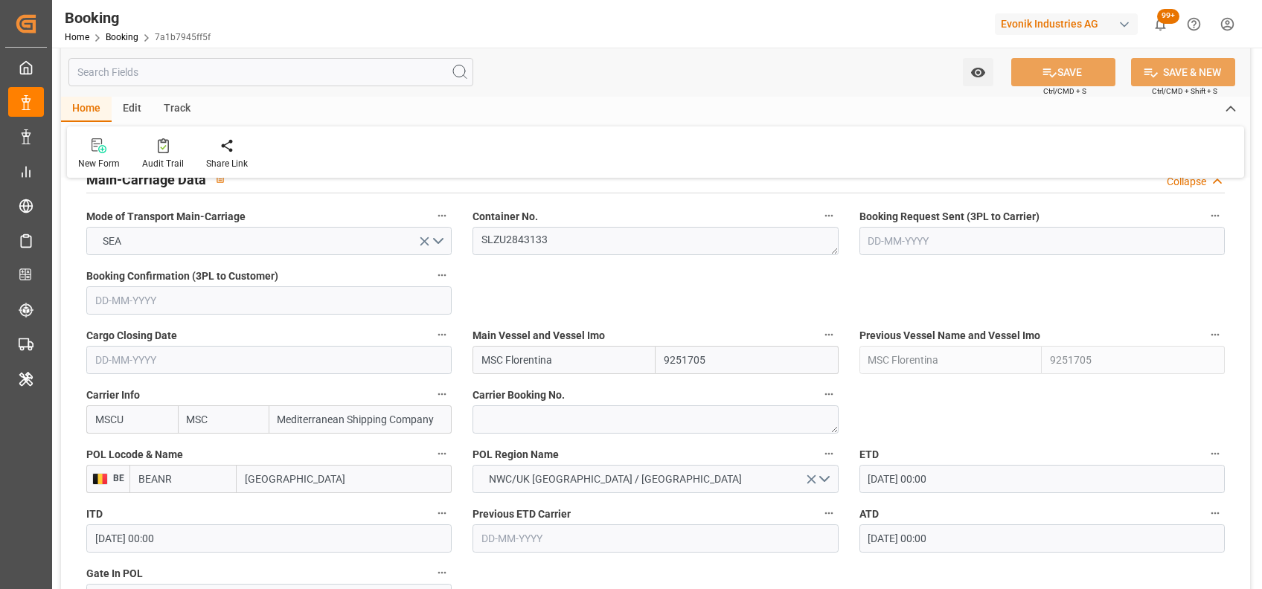
type textarea "[PERSON_NAME]"
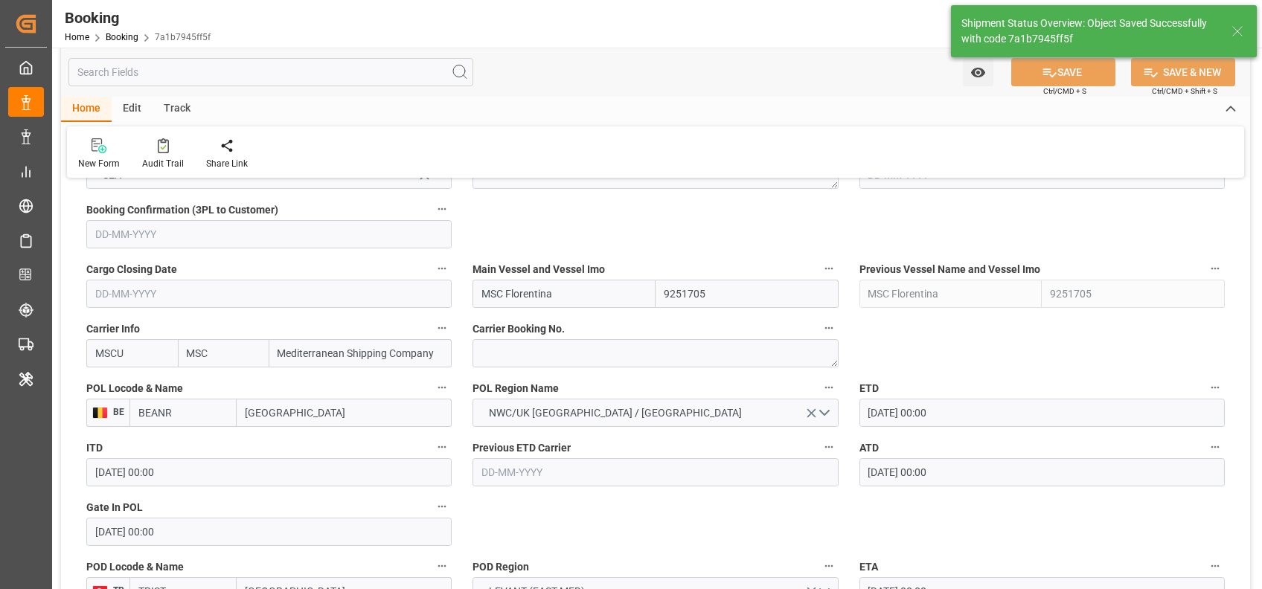
type input "18-08-2025 10:50"
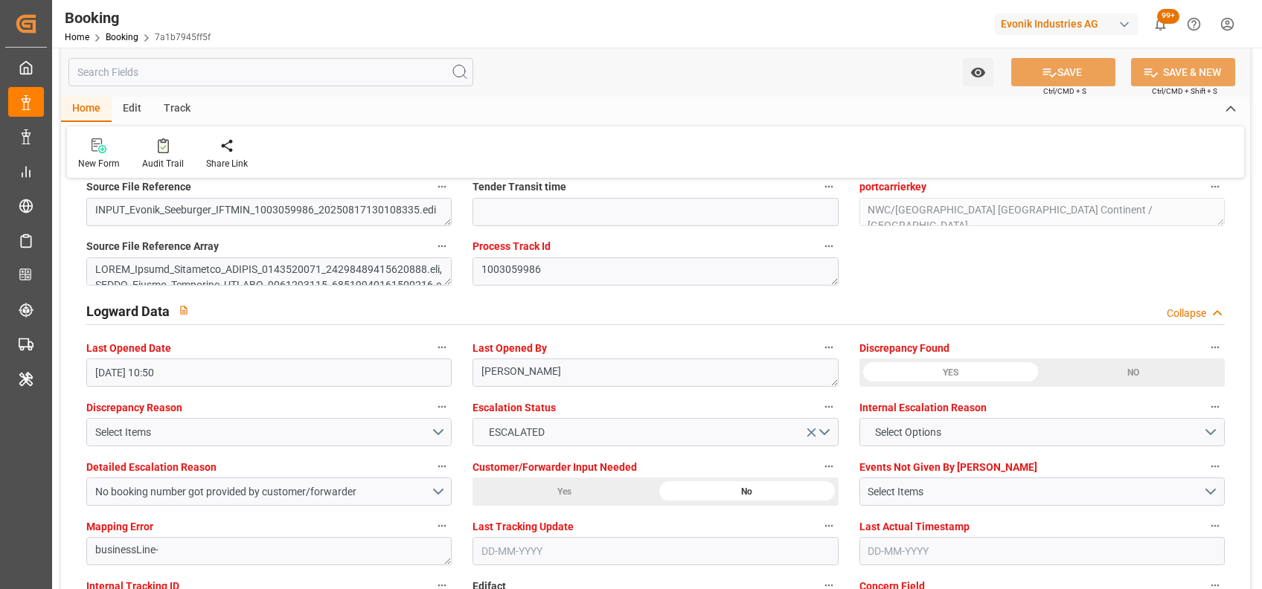
scroll to position [2583, 0]
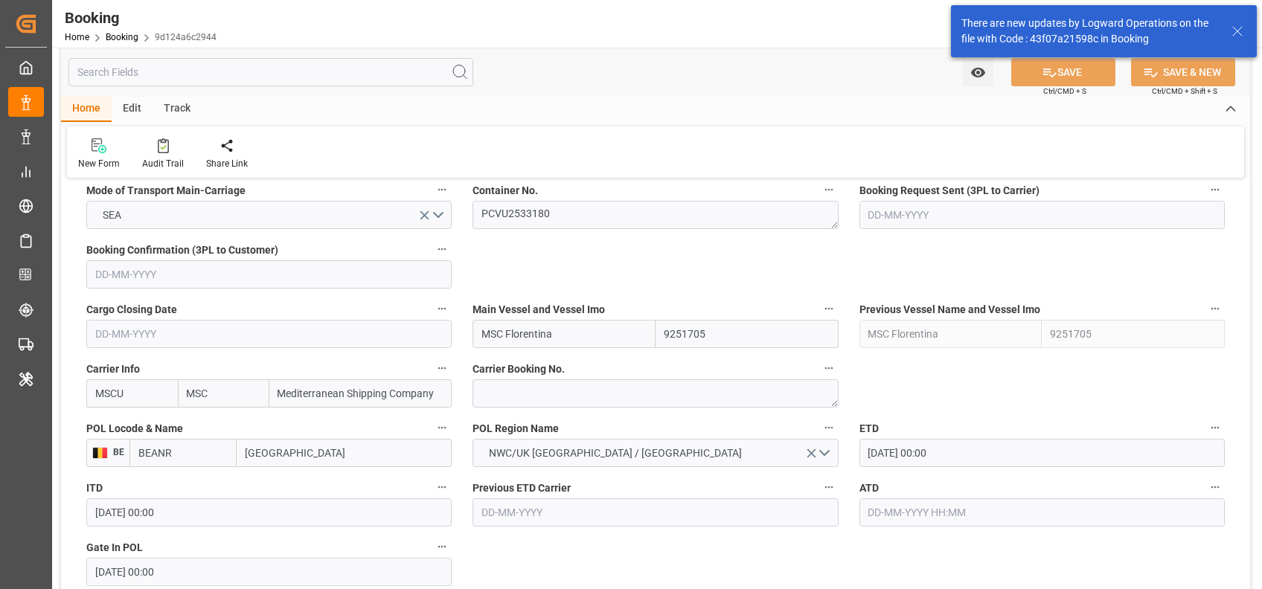
scroll to position [983, 0]
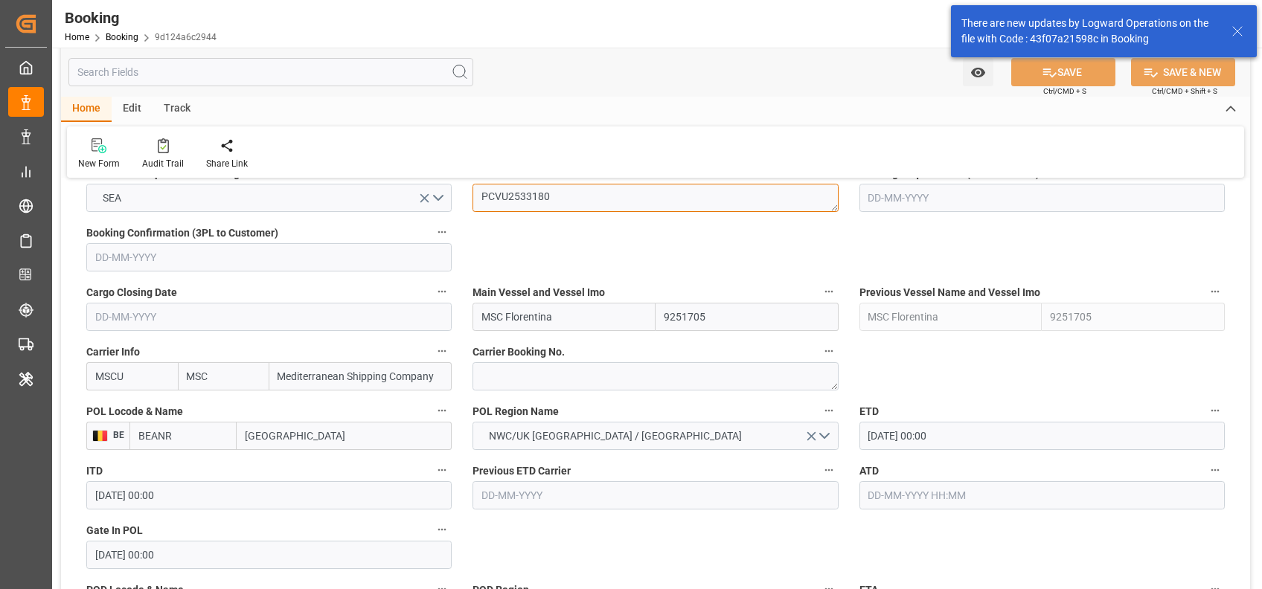
click at [528, 187] on textarea "PCVU2533180" at bounding box center [655, 198] width 365 height 28
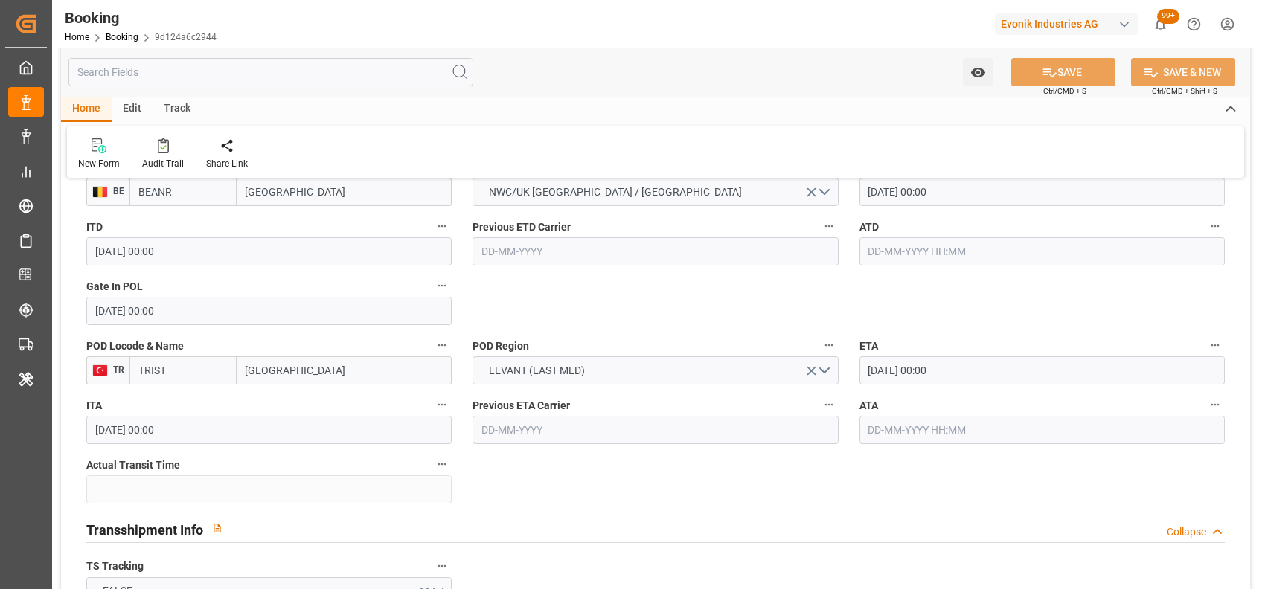
scroll to position [1229, 0]
click at [950, 249] on input "text" at bounding box center [1042, 249] width 365 height 28
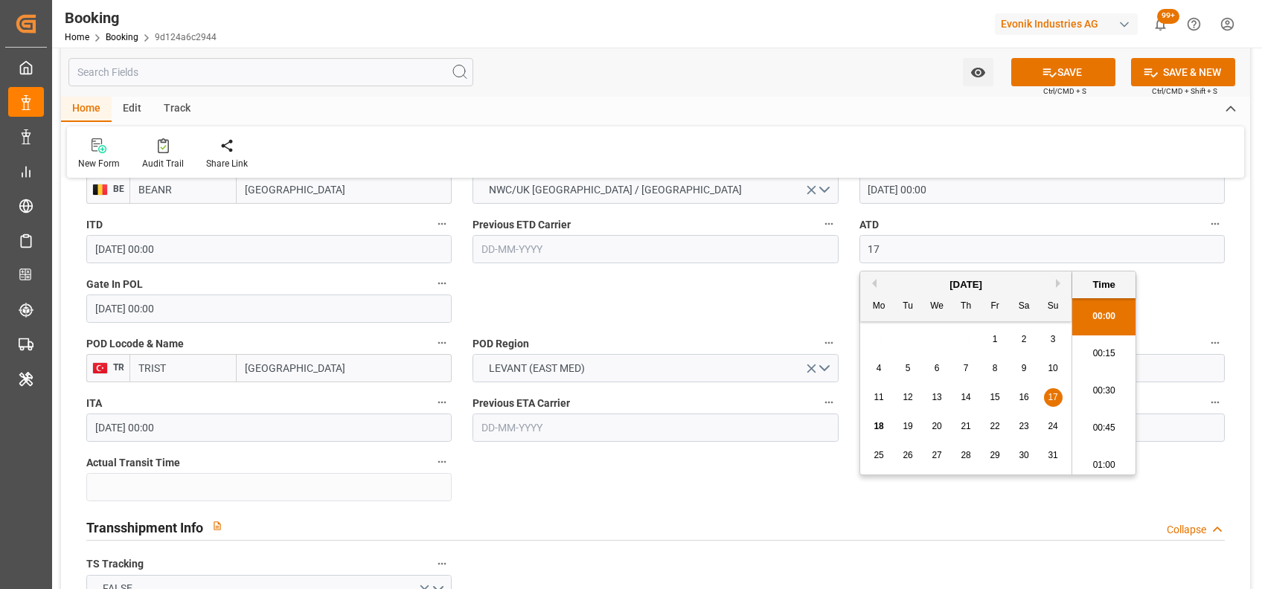
type input "[DATE] 00:00"
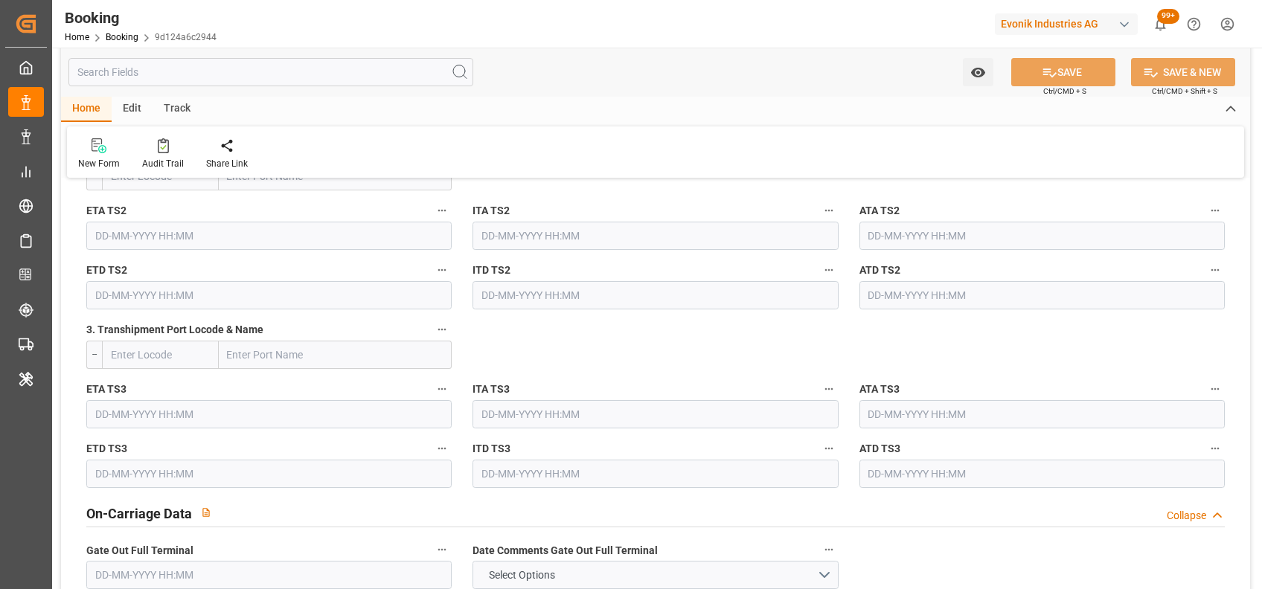
scroll to position [2158, 0]
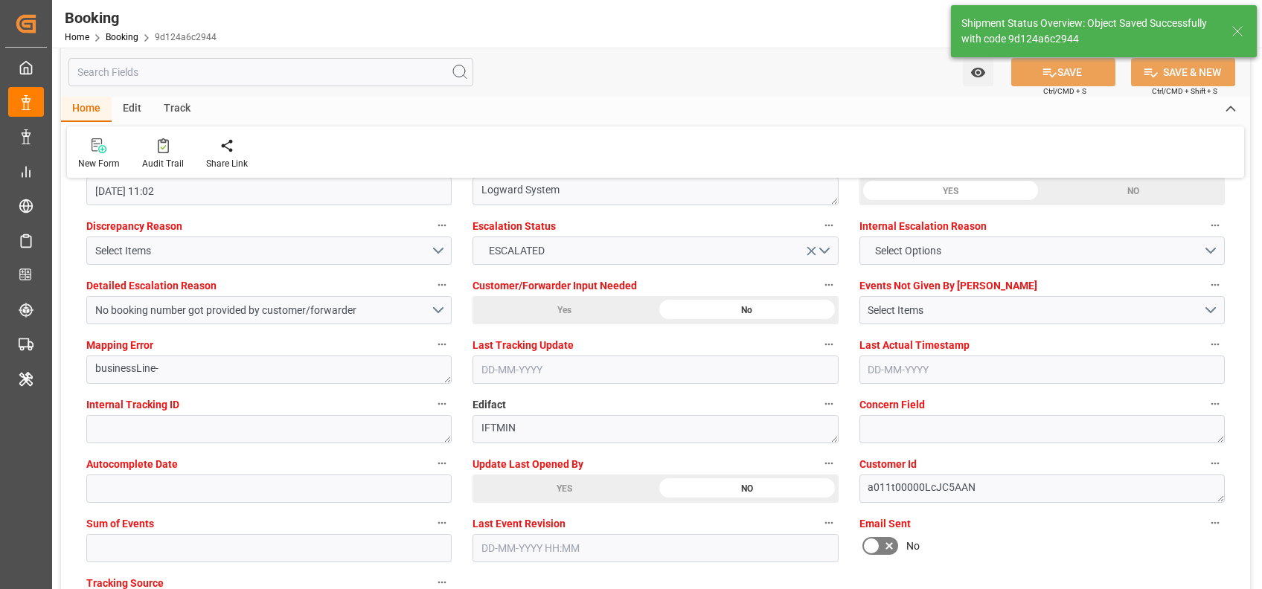
type textarea "[PERSON_NAME]"
type input "[DATE] 10:53"
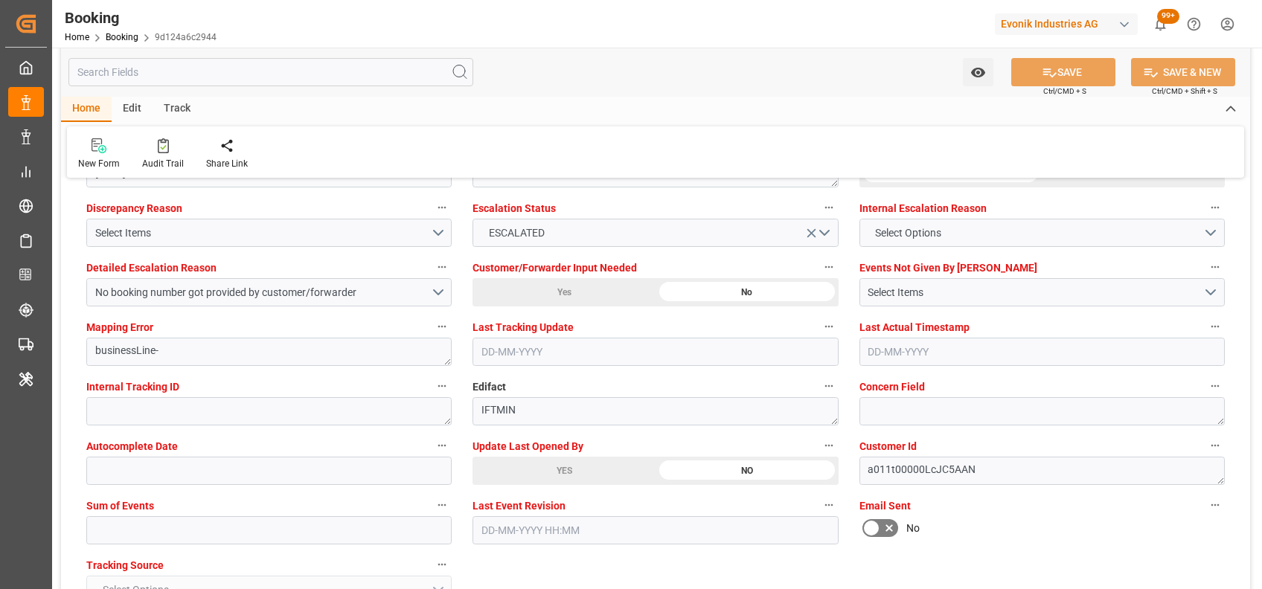
scroll to position [2776, 0]
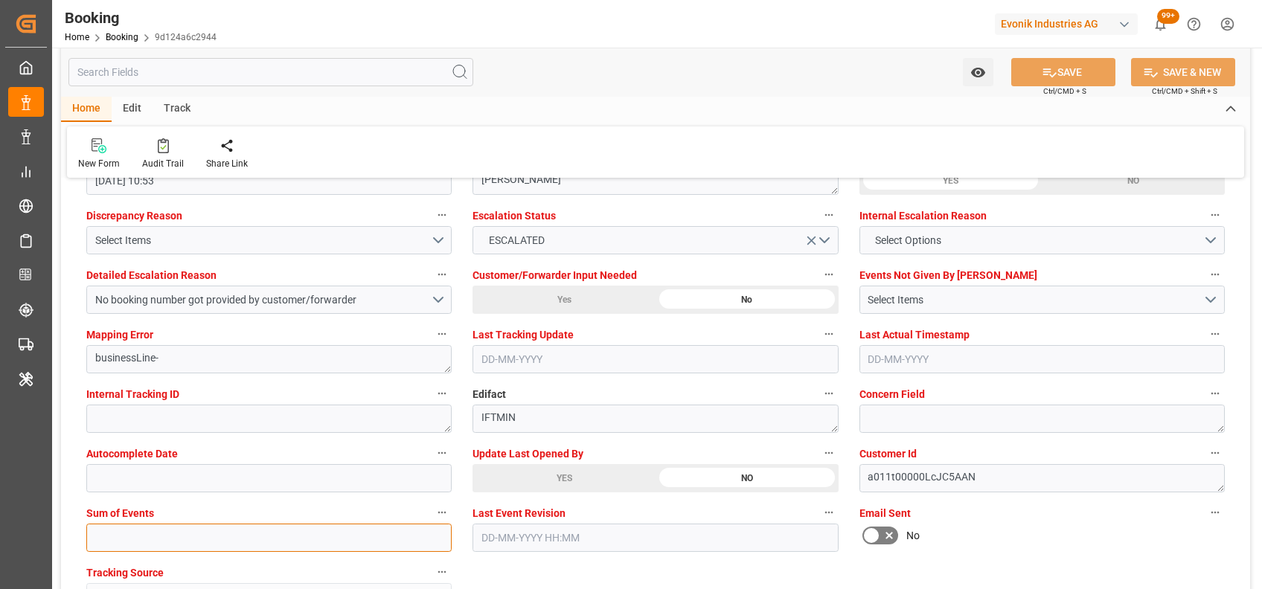
click at [327, 528] on input "text" at bounding box center [268, 538] width 365 height 28
type input "0"
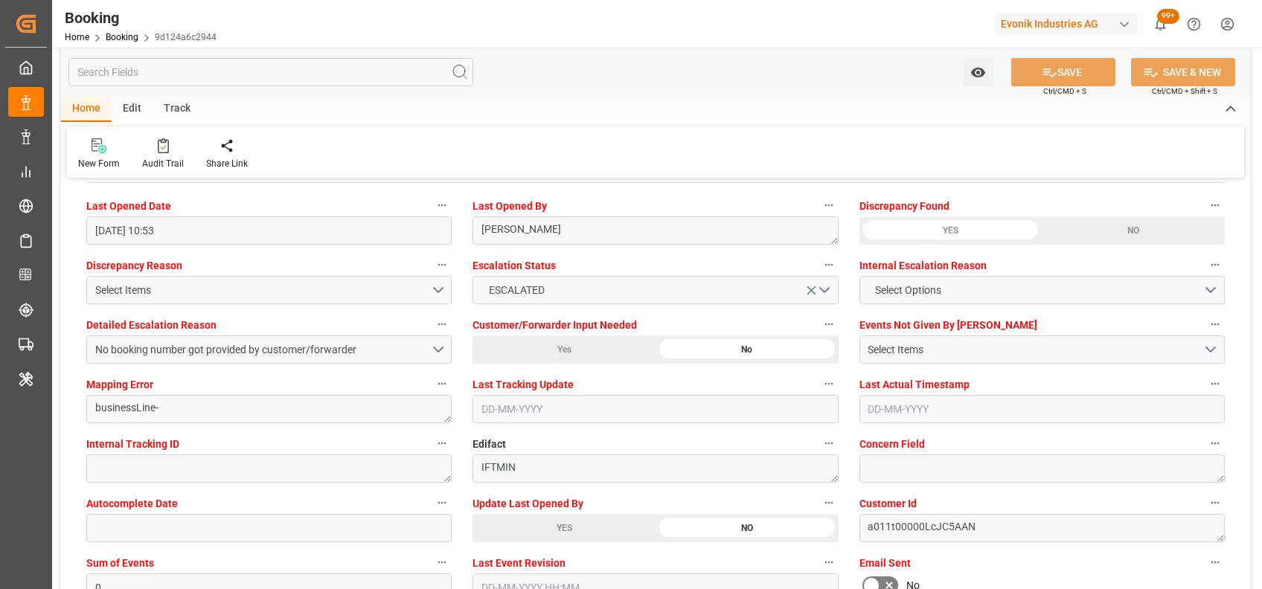
scroll to position [2680, 0]
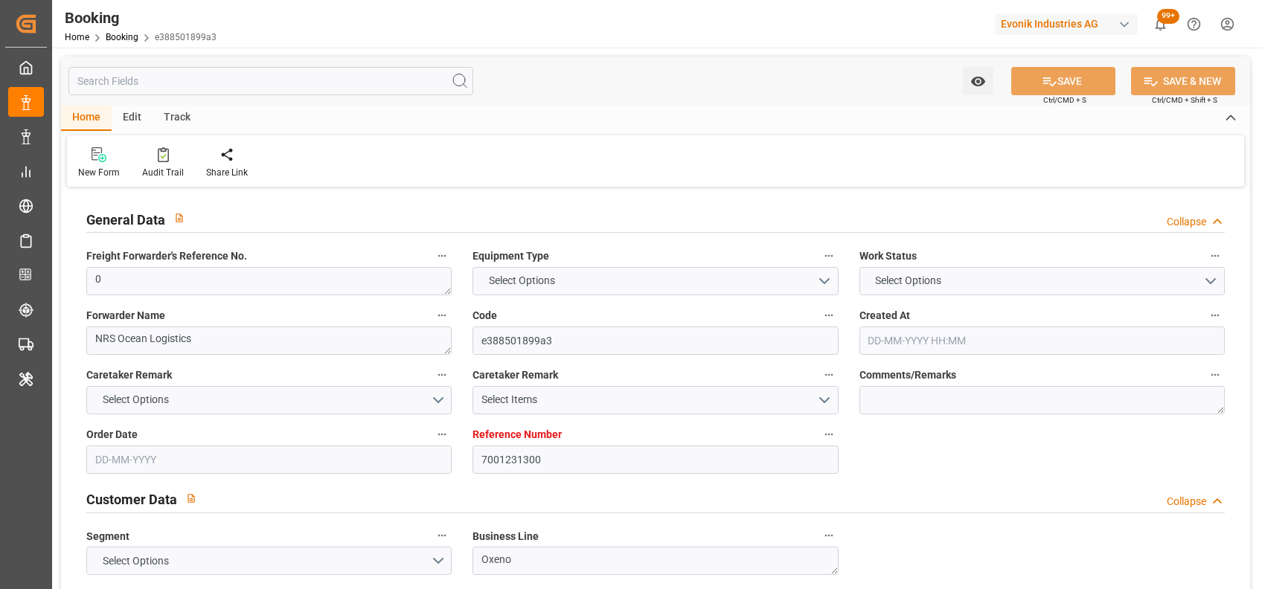
type input "7001231300"
type input "9251705"
type input "MSC"
type input "Mediterranean Shipping Company"
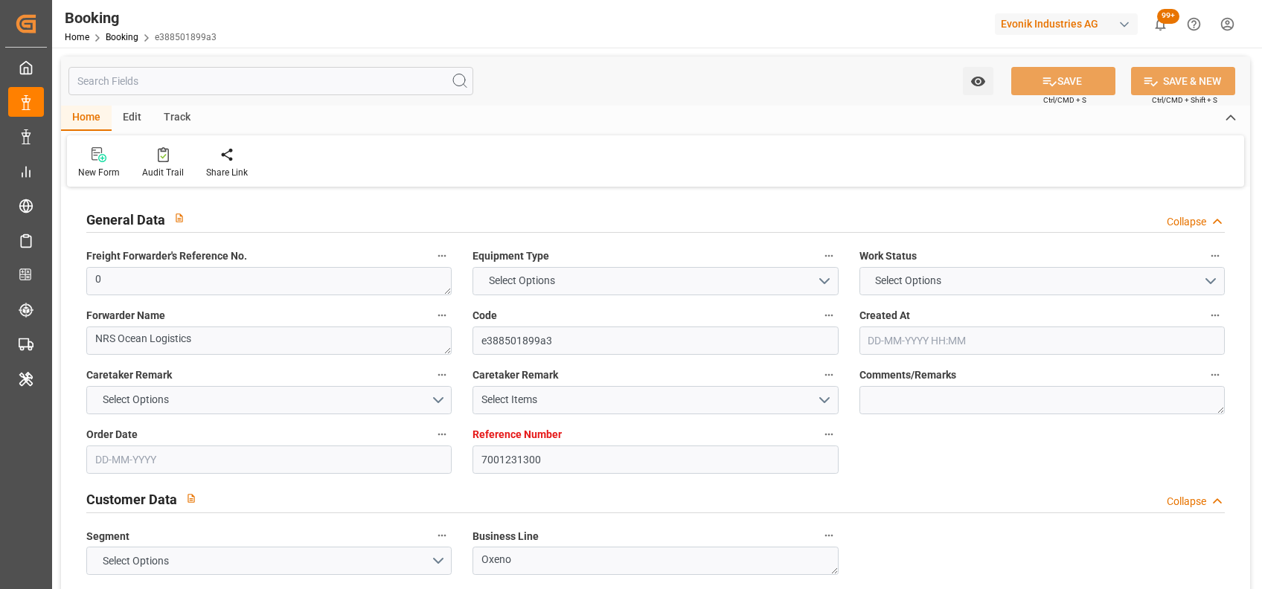
type input "BEANR"
type input "TRIST"
type input "0"
type input "[DATE] 09:32"
type input "[DATE]"
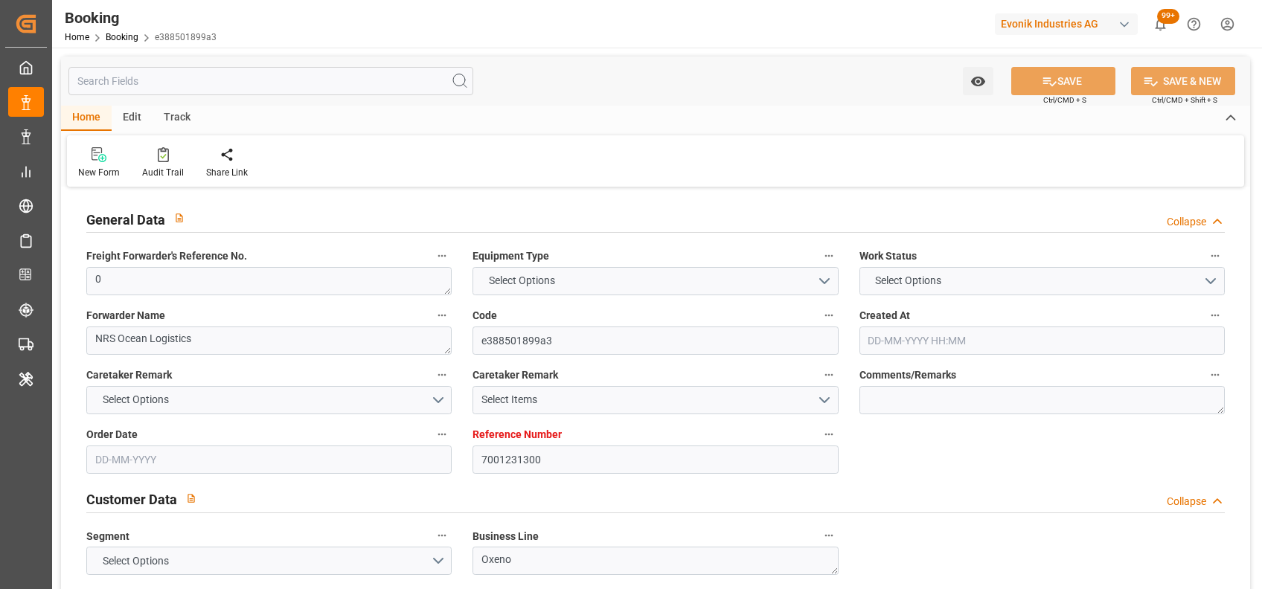
type input "[DATE]"
type input "[DATE] 00:00"
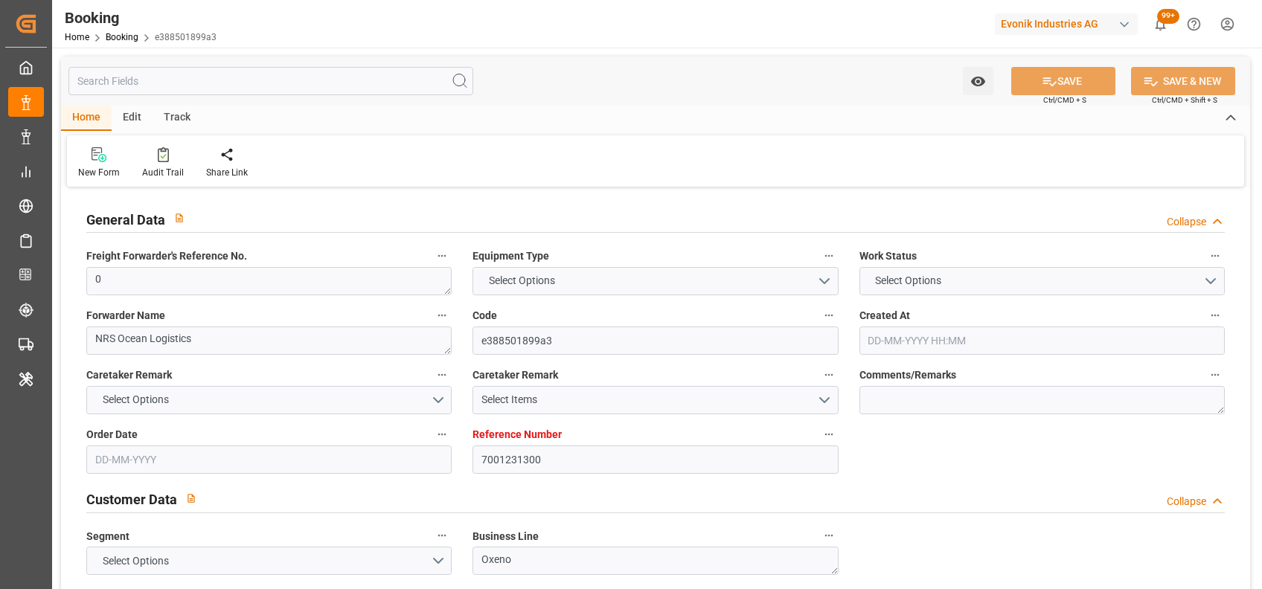
type input "[DATE] 00:00"
type input "29-08-2025 00:00"
type input "17-08-2025"
type input "17-08-2025 11:02"
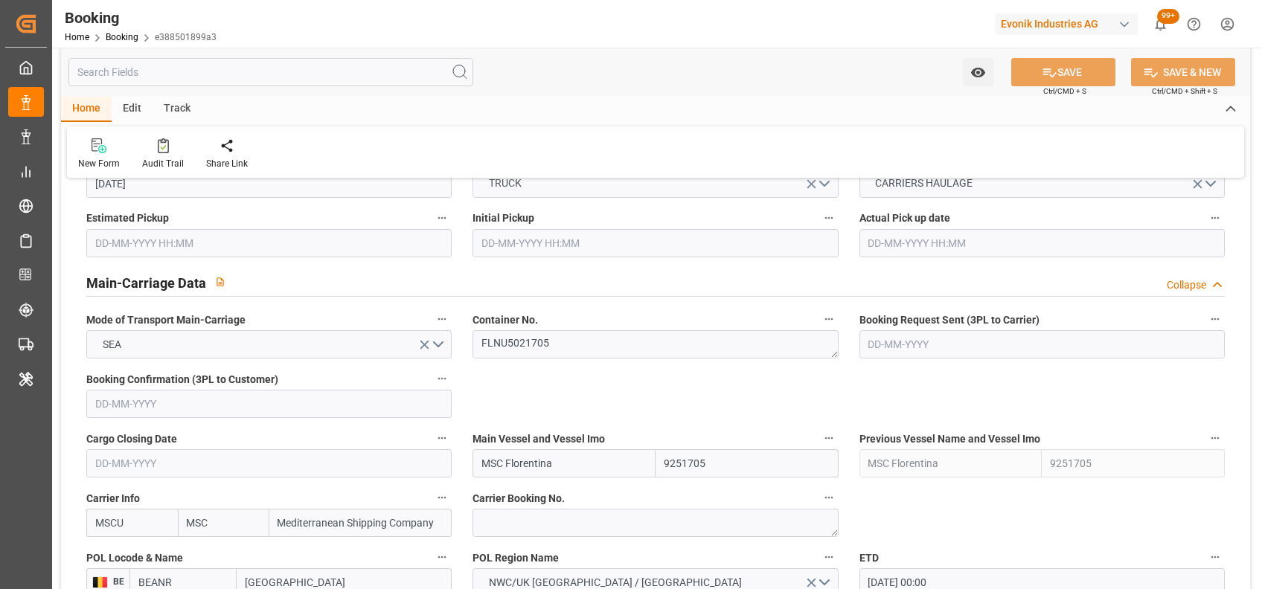
scroll to position [840, 0]
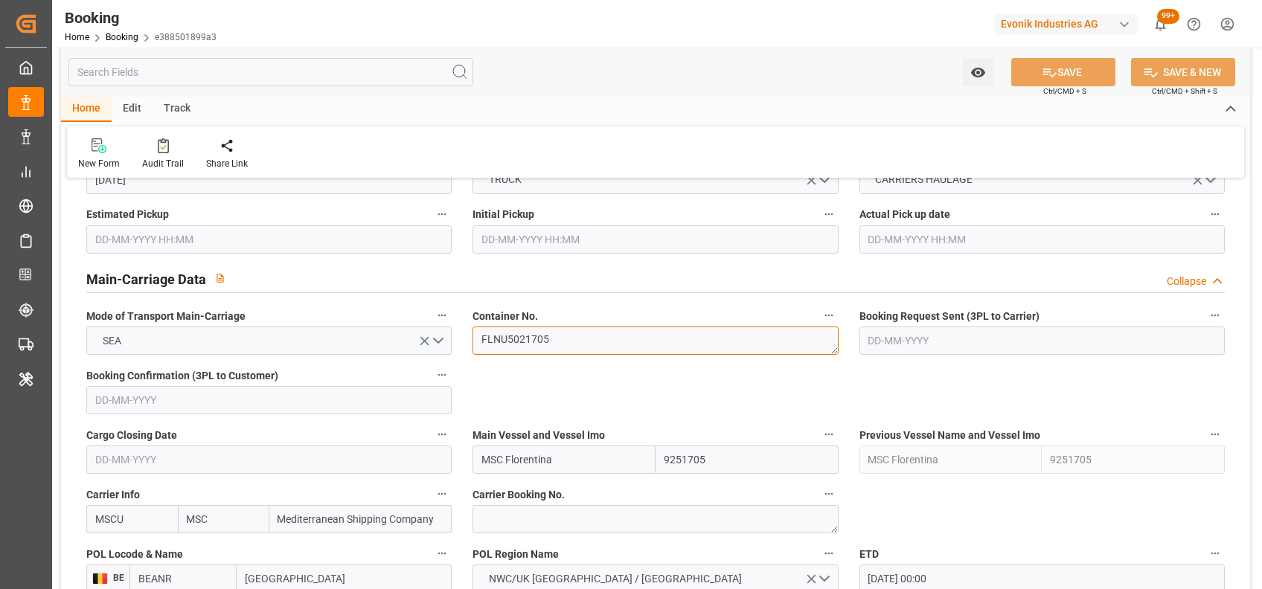
click at [512, 340] on textarea "FLNU5021705" at bounding box center [655, 341] width 365 height 28
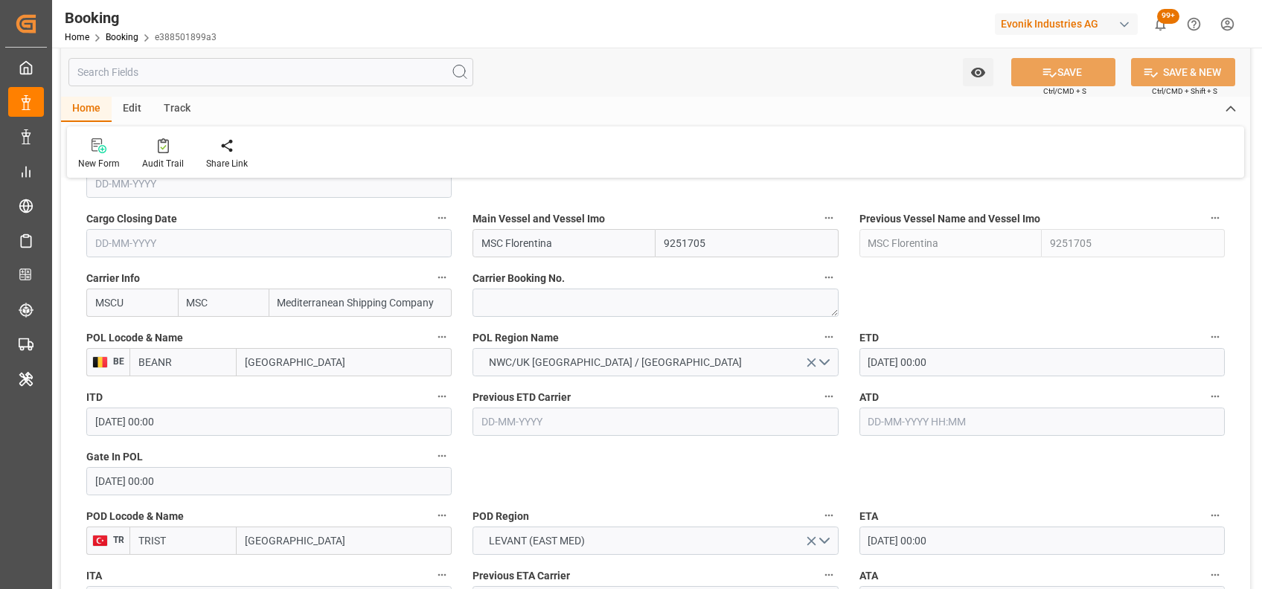
click at [875, 417] on input "text" at bounding box center [1042, 422] width 365 height 28
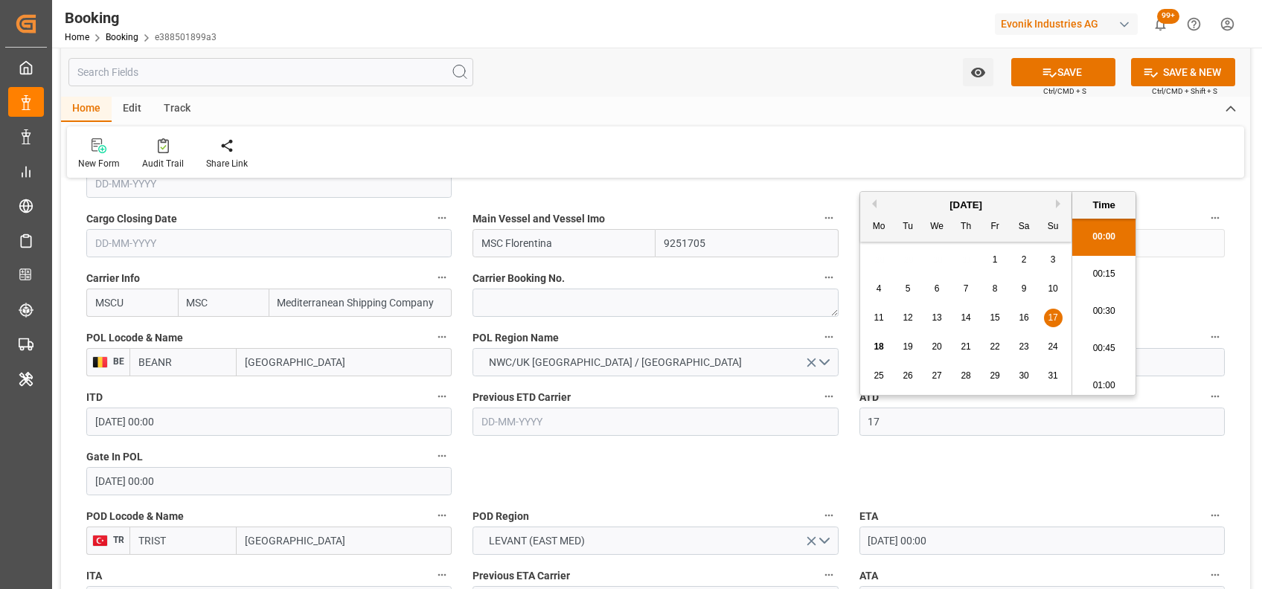
type input "17-08-2025 00:00"
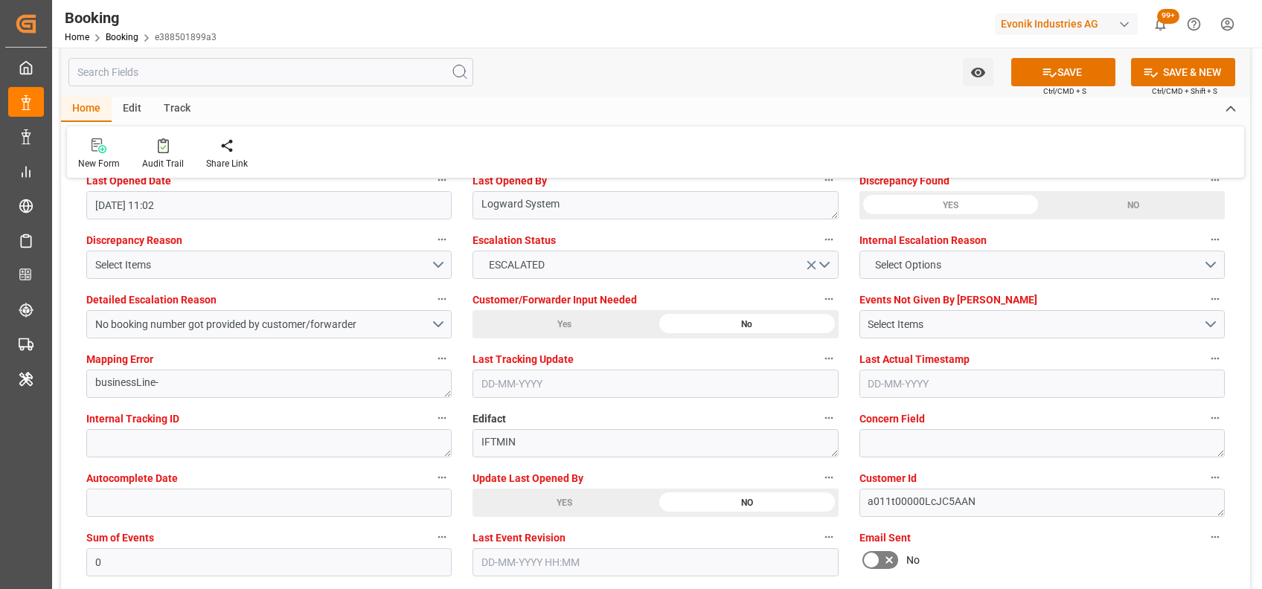
scroll to position [2752, 0]
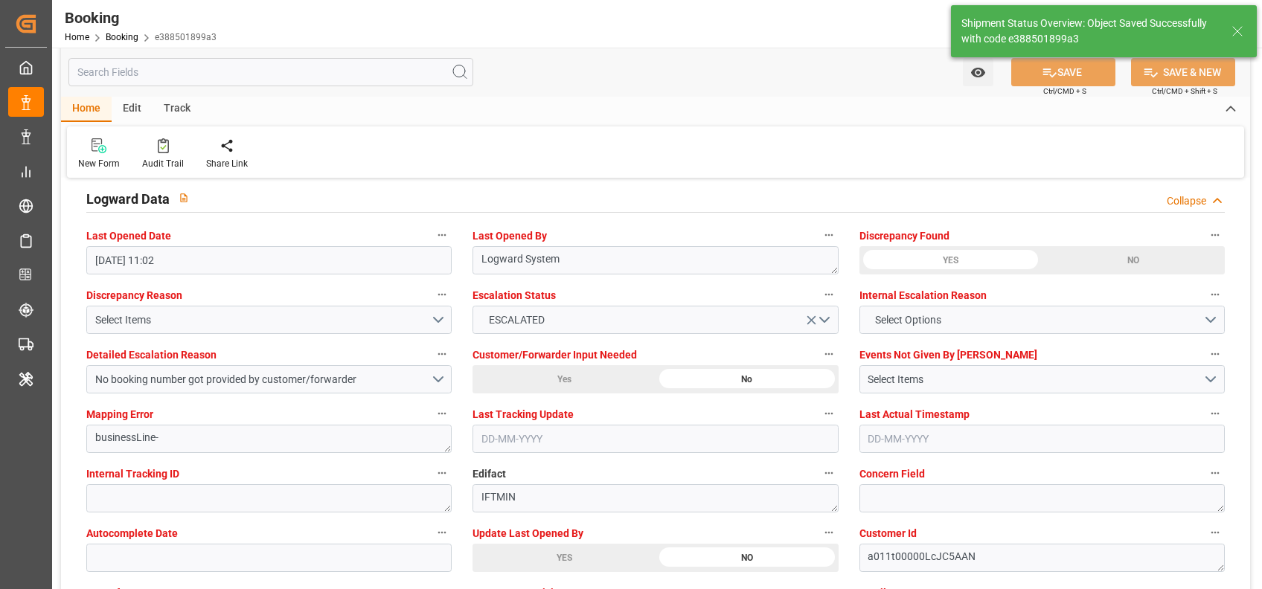
type textarea "[PERSON_NAME]"
type input "18-08-2025 10:56"
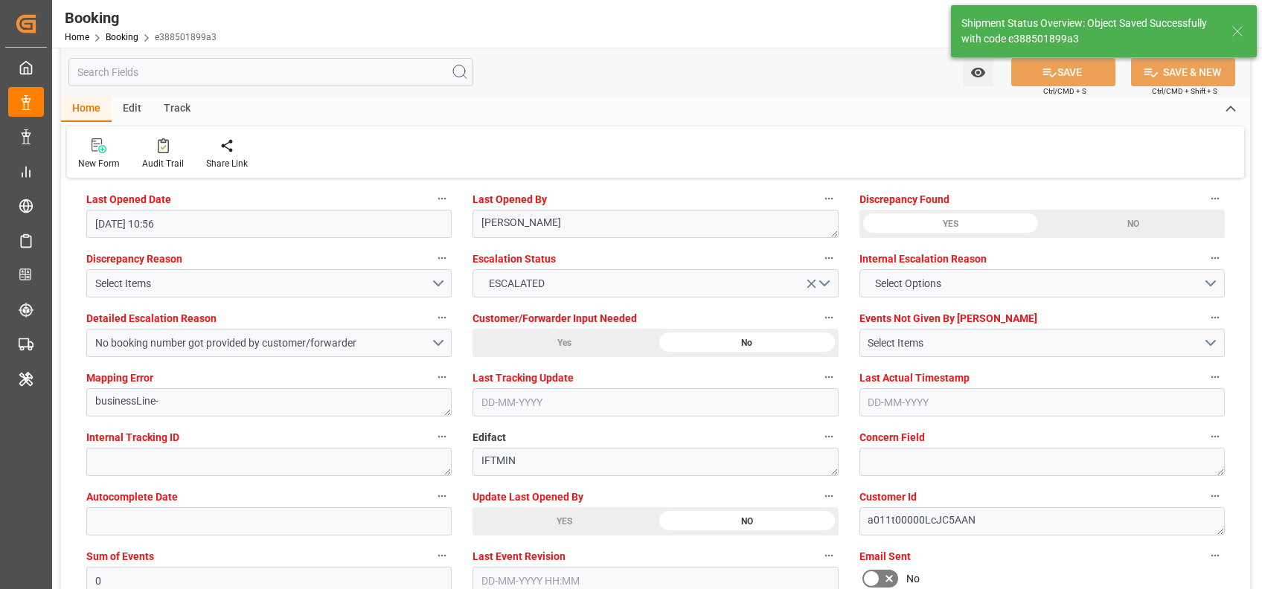
scroll to position [2721, 0]
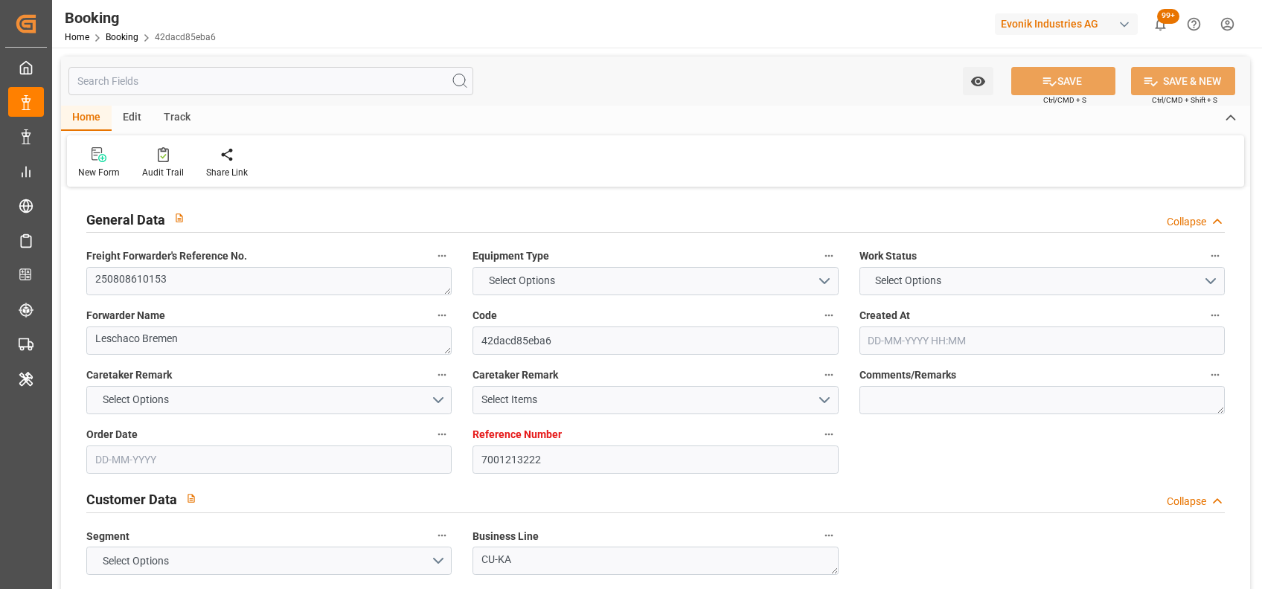
type input "7001213222"
type input "9231822"
type input "MSC"
type input "Mediterranean Shipping Company"
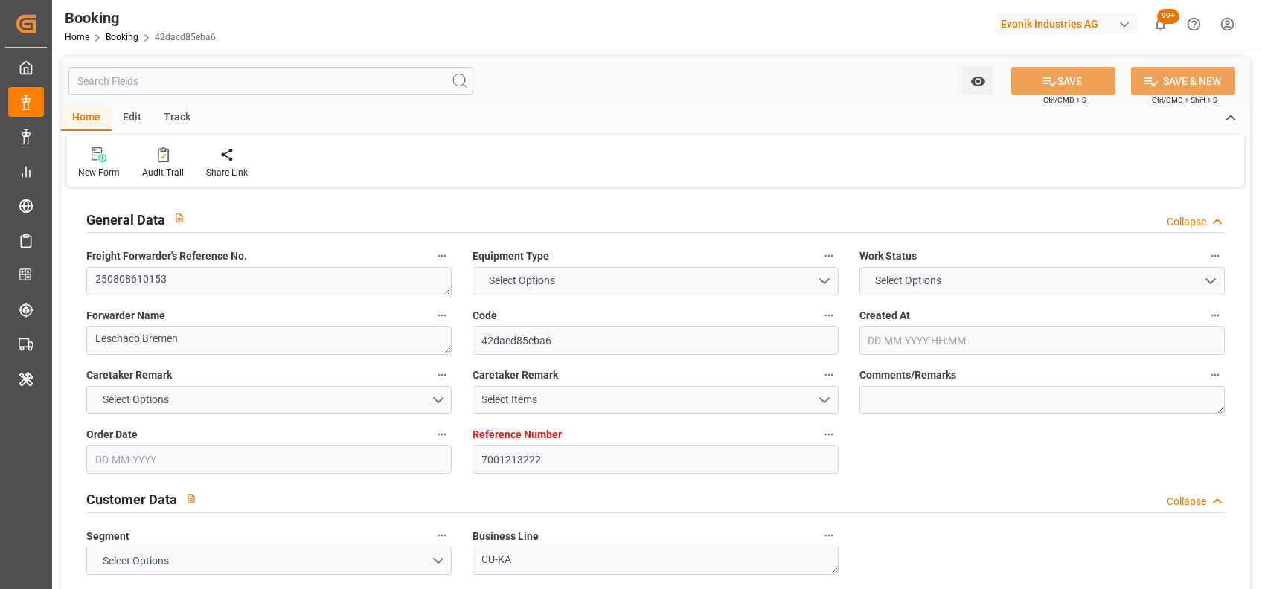
type input "BEANR"
type input "USMOB"
type input "0"
type input "[DATE] 06:10"
type input "[DATE]"
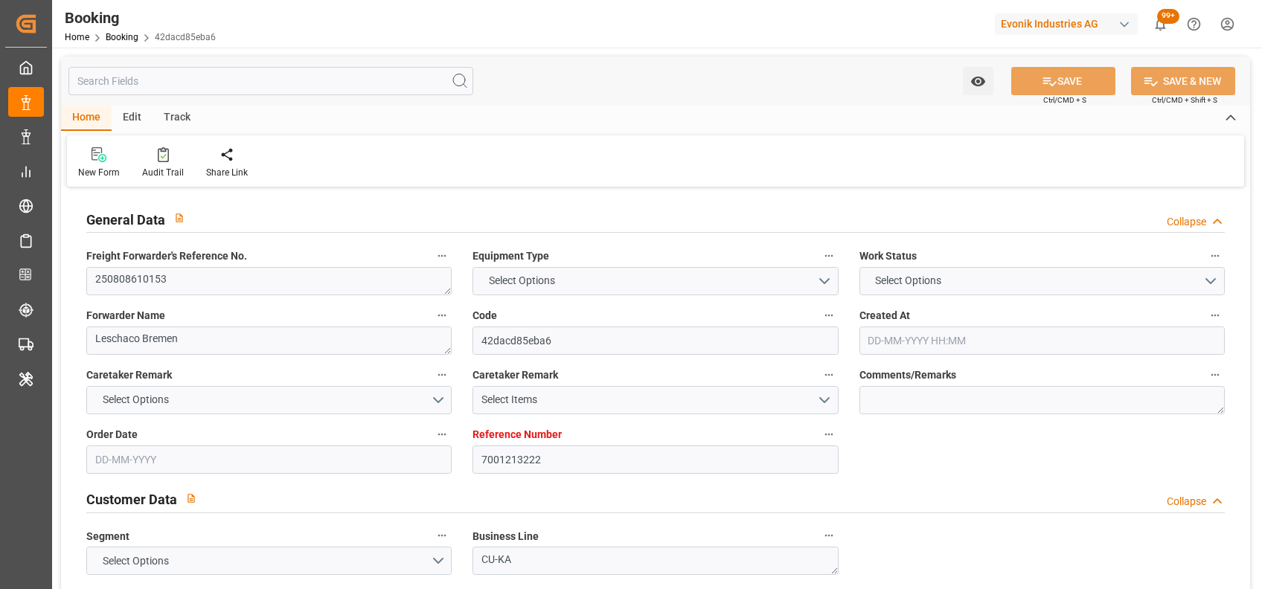
type input "[DATE]"
type input "[DATE] 00:00"
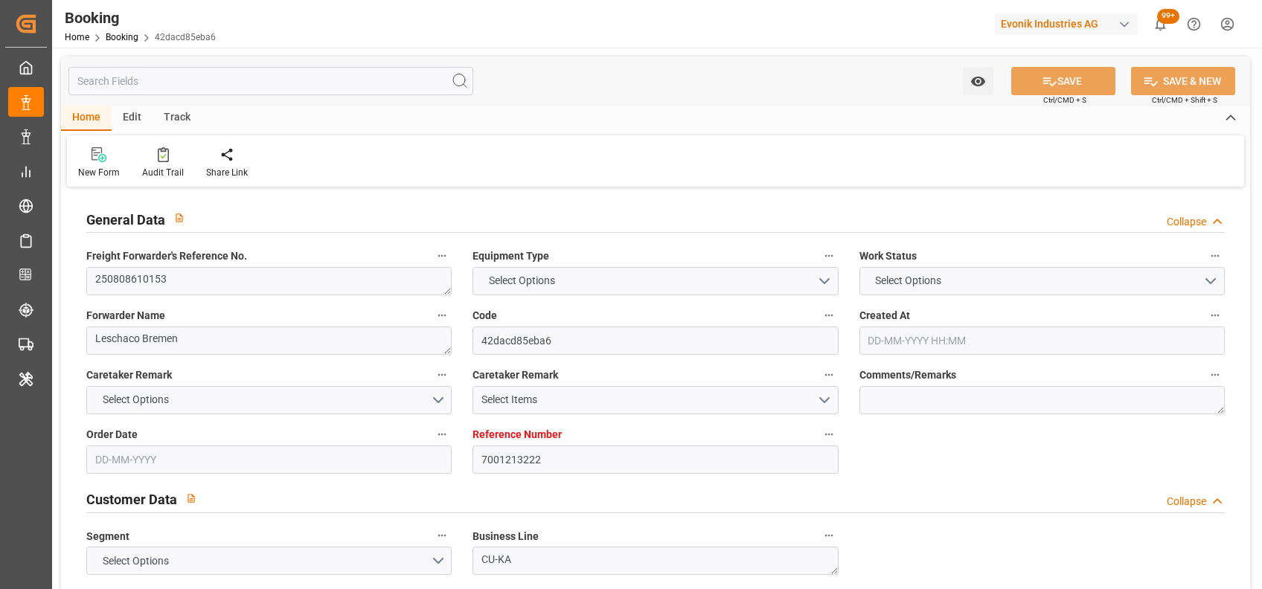
type input "[DATE] 00:00"
type input "14-08-2025 00:00"
type input "10-09-2025 00:00"
type input "16-09-2025 00:00"
type input "04-08-2025"
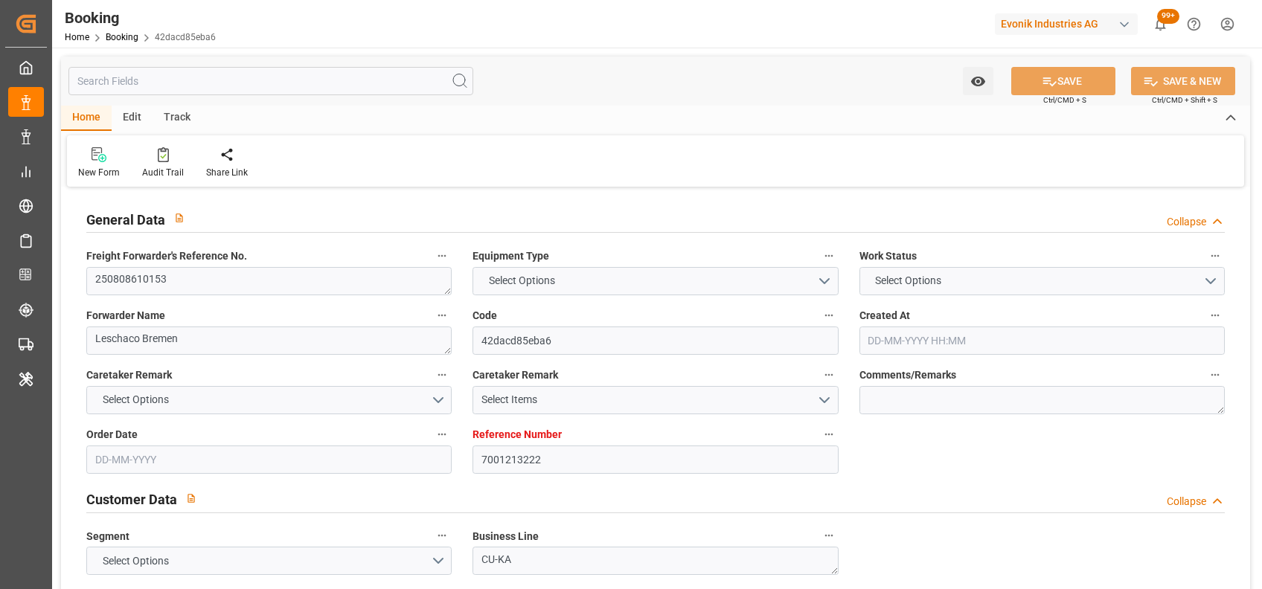
type input "14-08-2025 06:27"
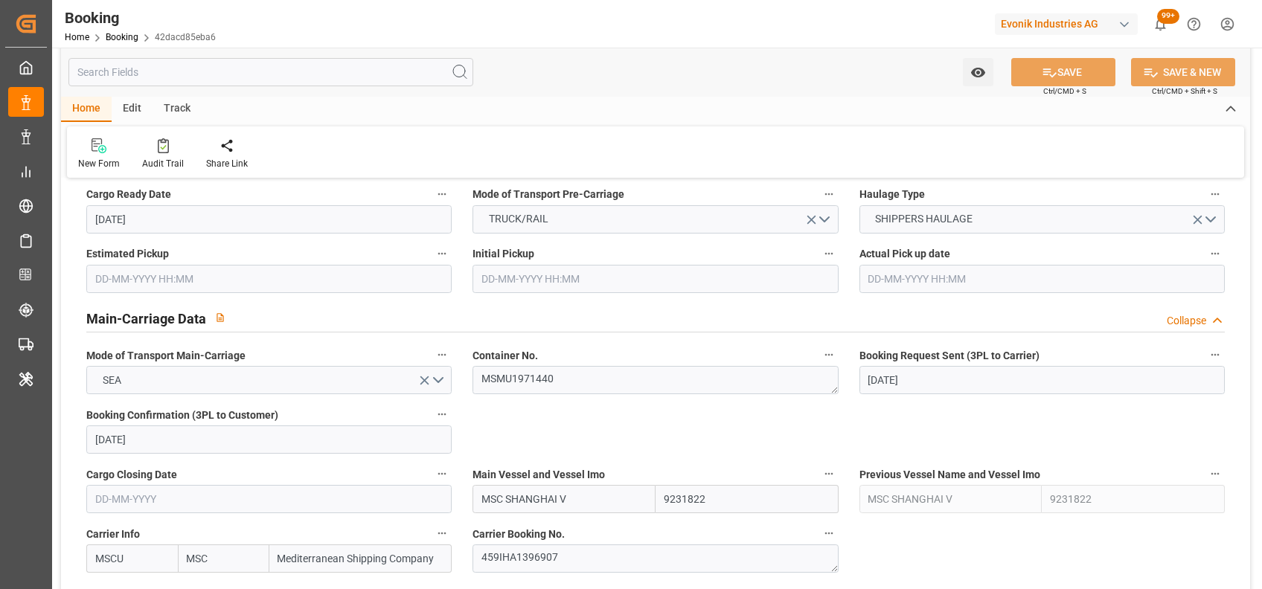
scroll to position [807, 0]
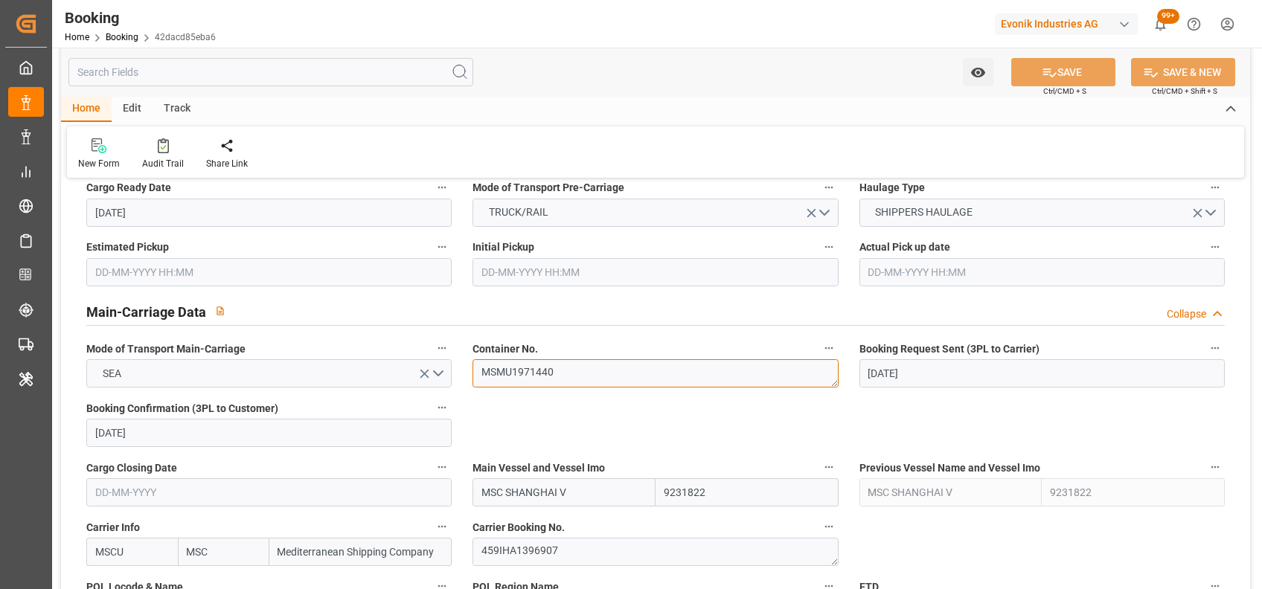
click at [524, 370] on textarea "MSMU1971440" at bounding box center [655, 373] width 365 height 28
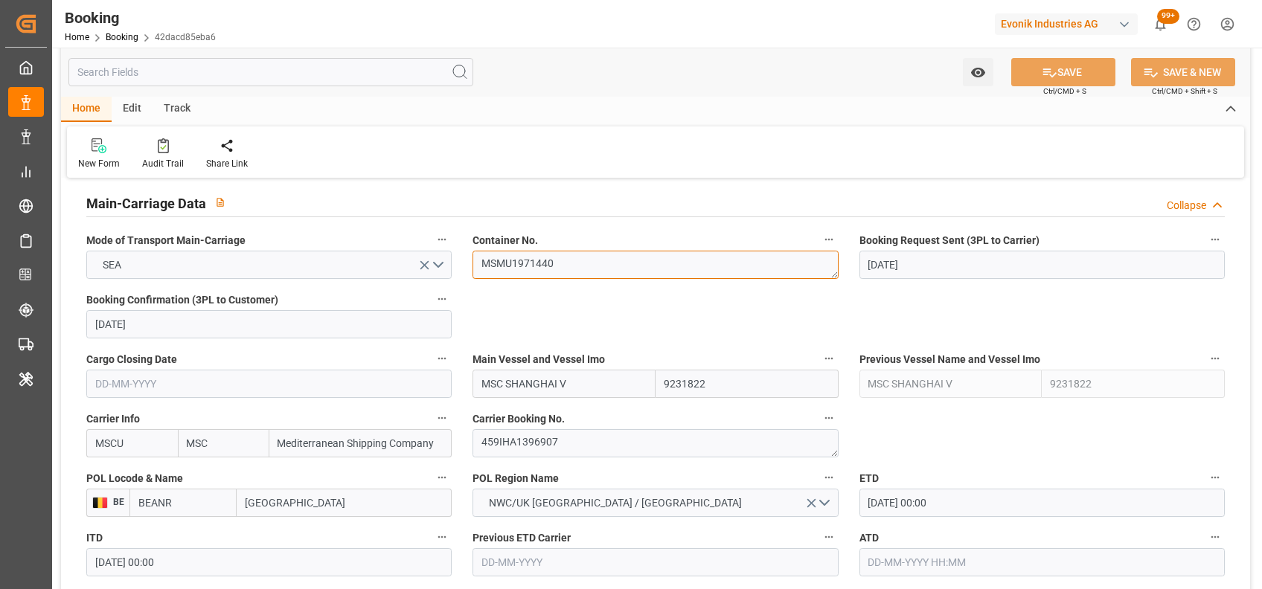
scroll to position [936, 0]
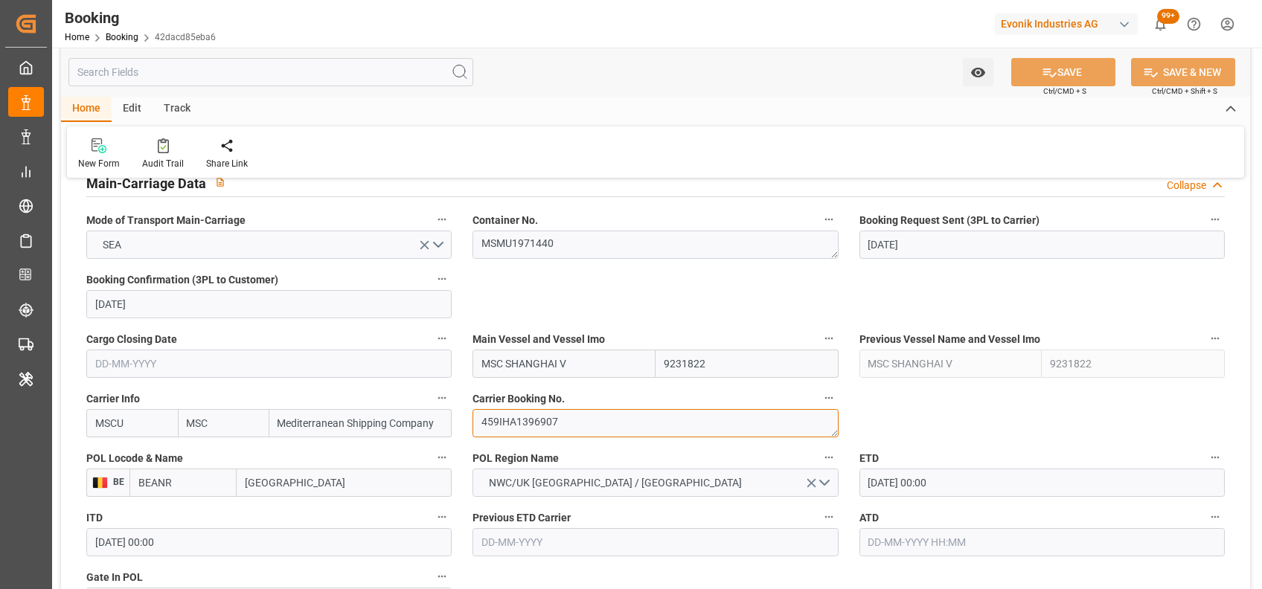
click at [528, 435] on textarea "459IHA1396907" at bounding box center [655, 423] width 365 height 28
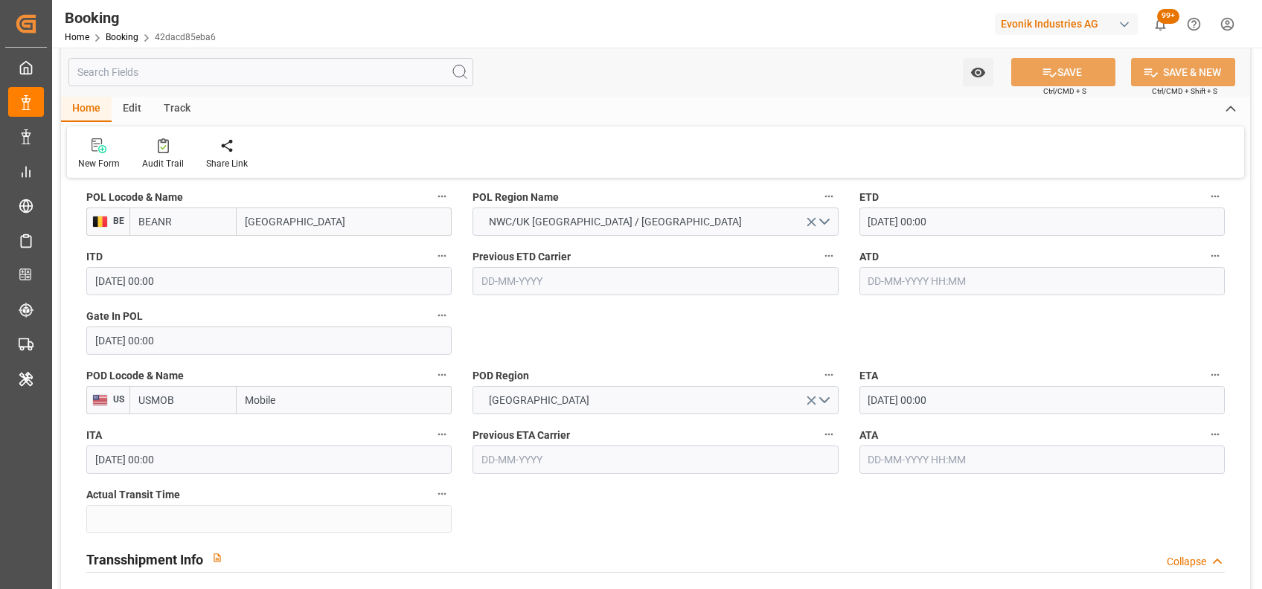
scroll to position [1198, 0]
click at [906, 289] on input "text" at bounding box center [1042, 280] width 365 height 28
type input "[DATE] 00:00"
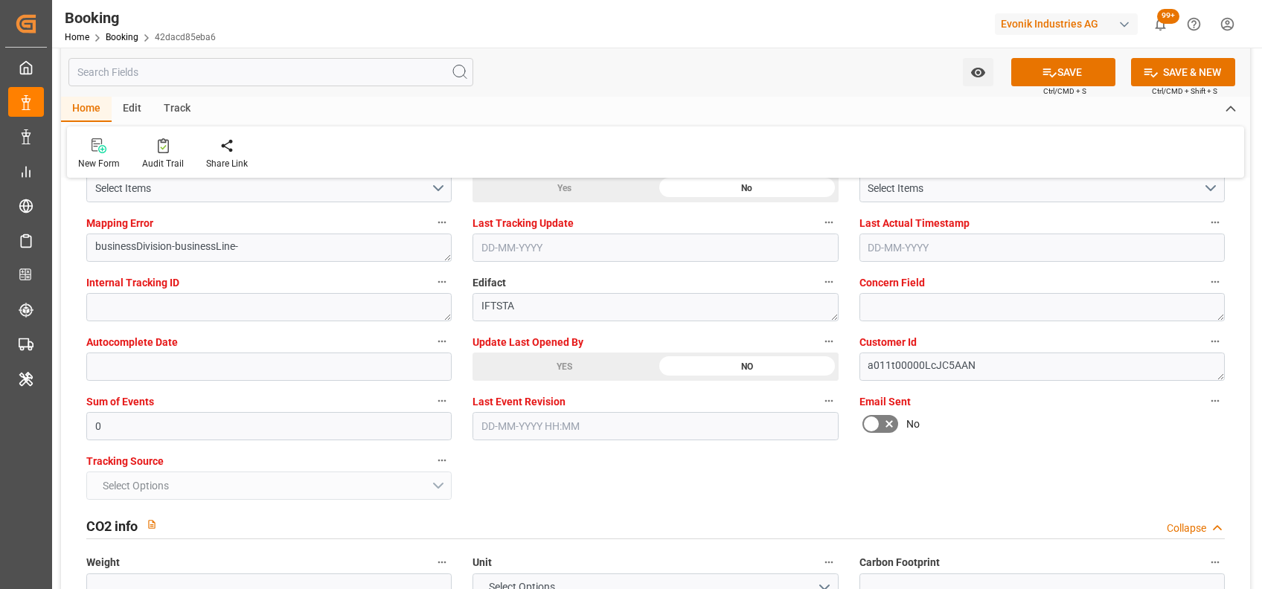
scroll to position [2889, 0]
type input "18-08-2025 10:58"
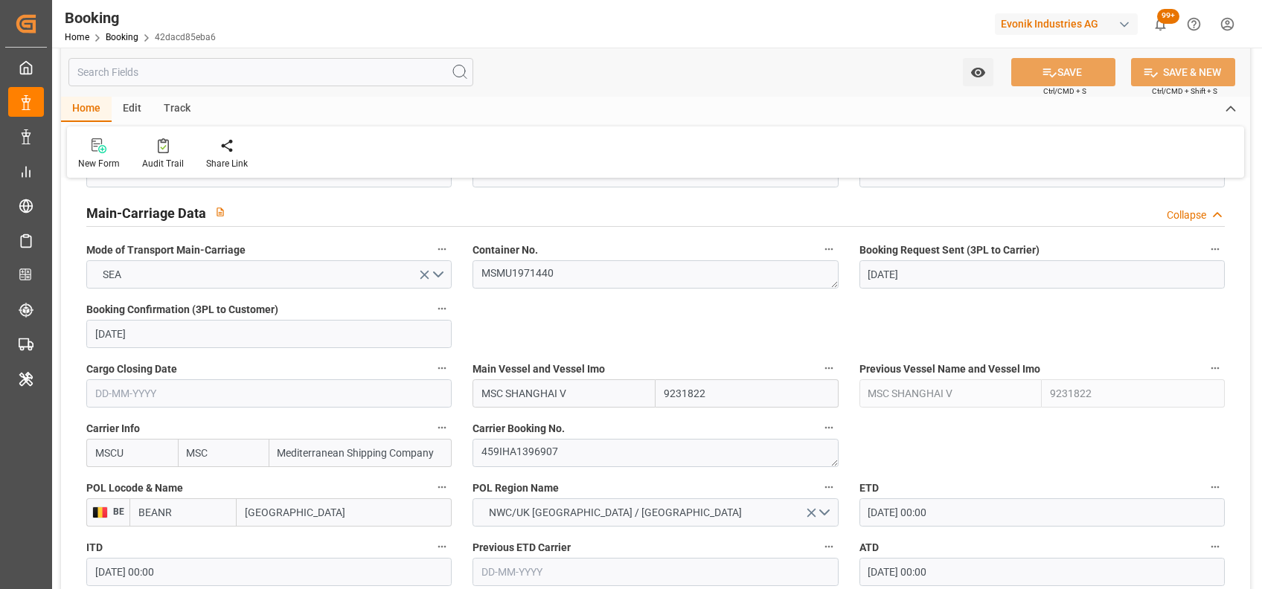
scroll to position [906, 0]
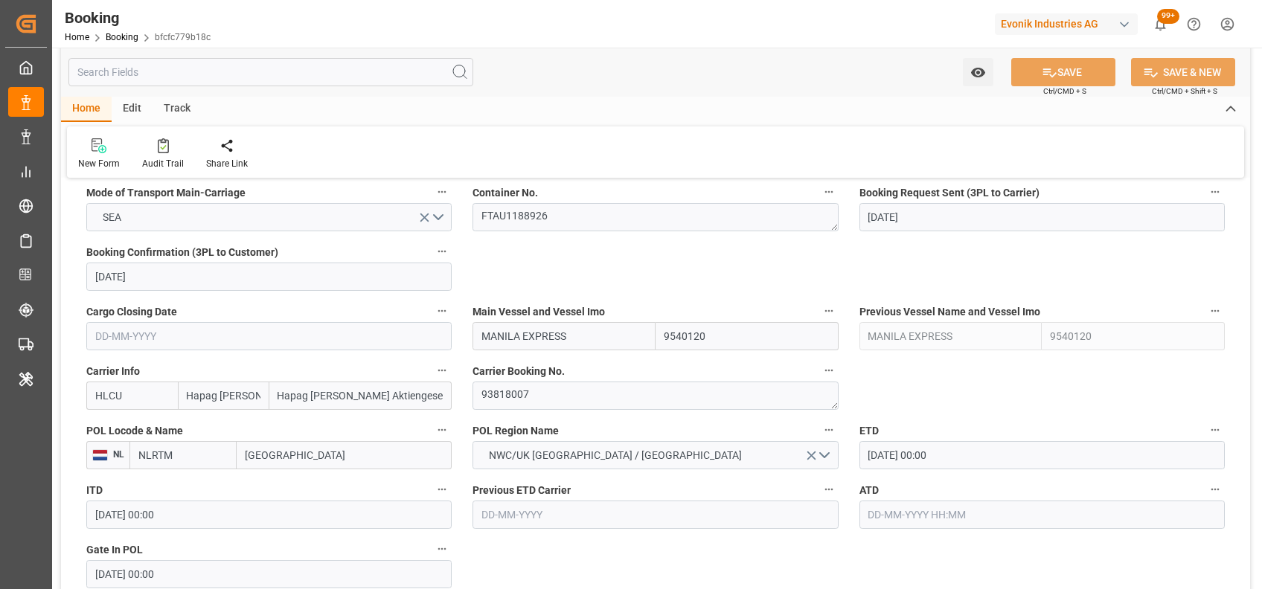
scroll to position [965, 0]
click at [493, 388] on textarea "93818007" at bounding box center [655, 394] width 365 height 28
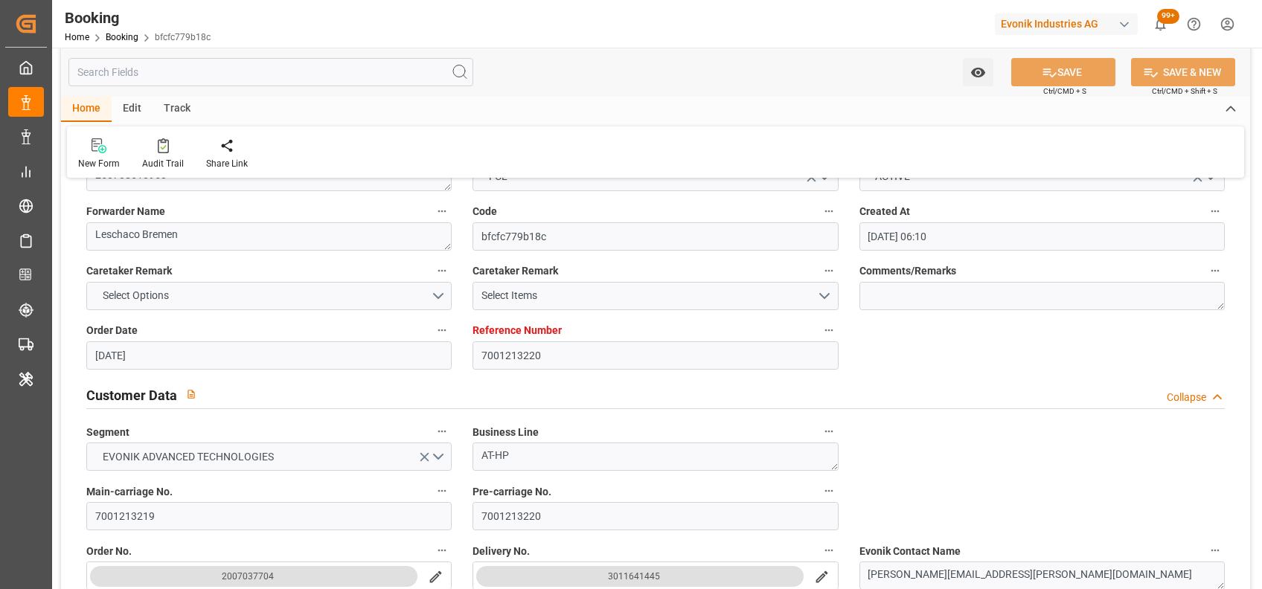
scroll to position [0, 0]
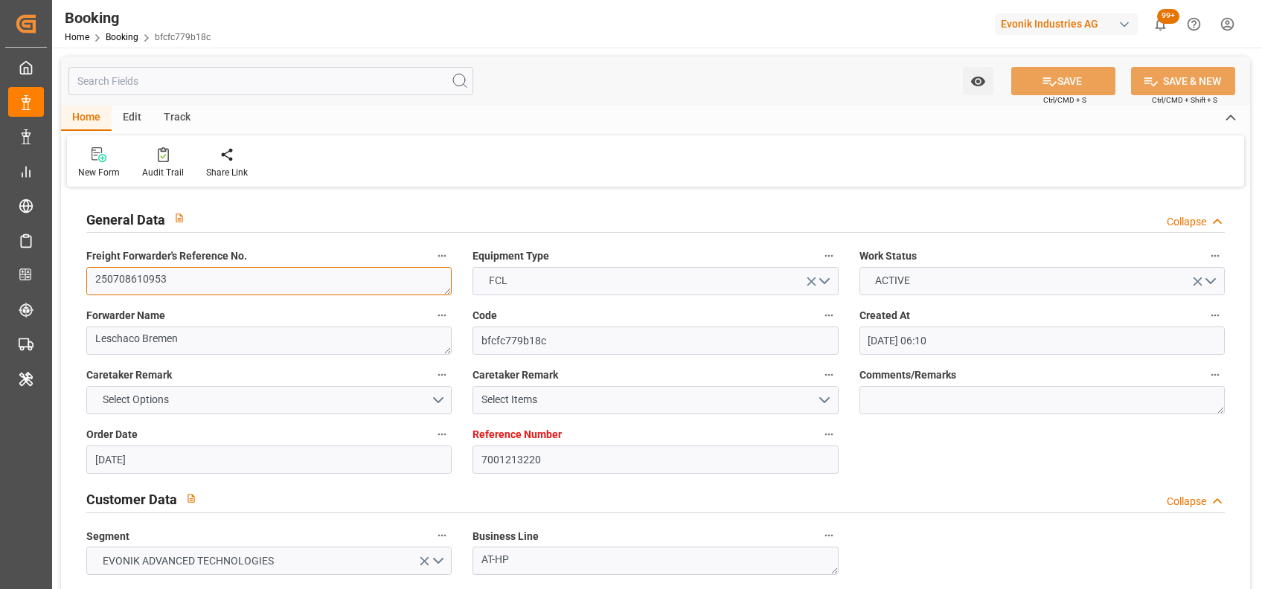
click at [155, 277] on textarea "250708610953" at bounding box center [268, 281] width 365 height 28
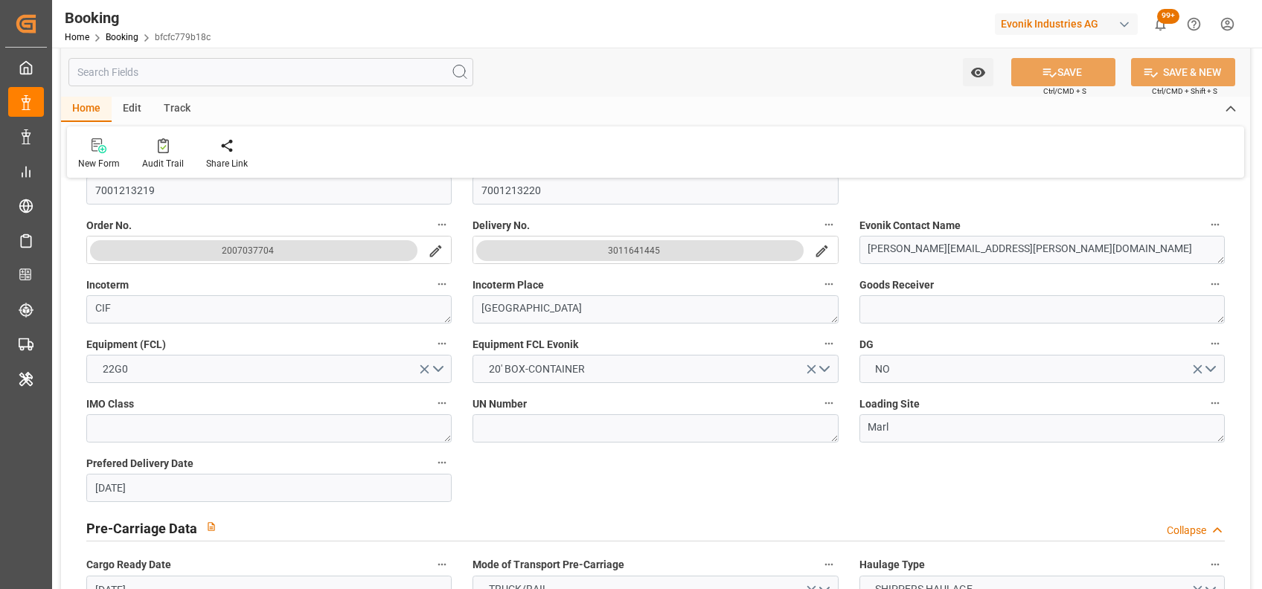
scroll to position [402, 0]
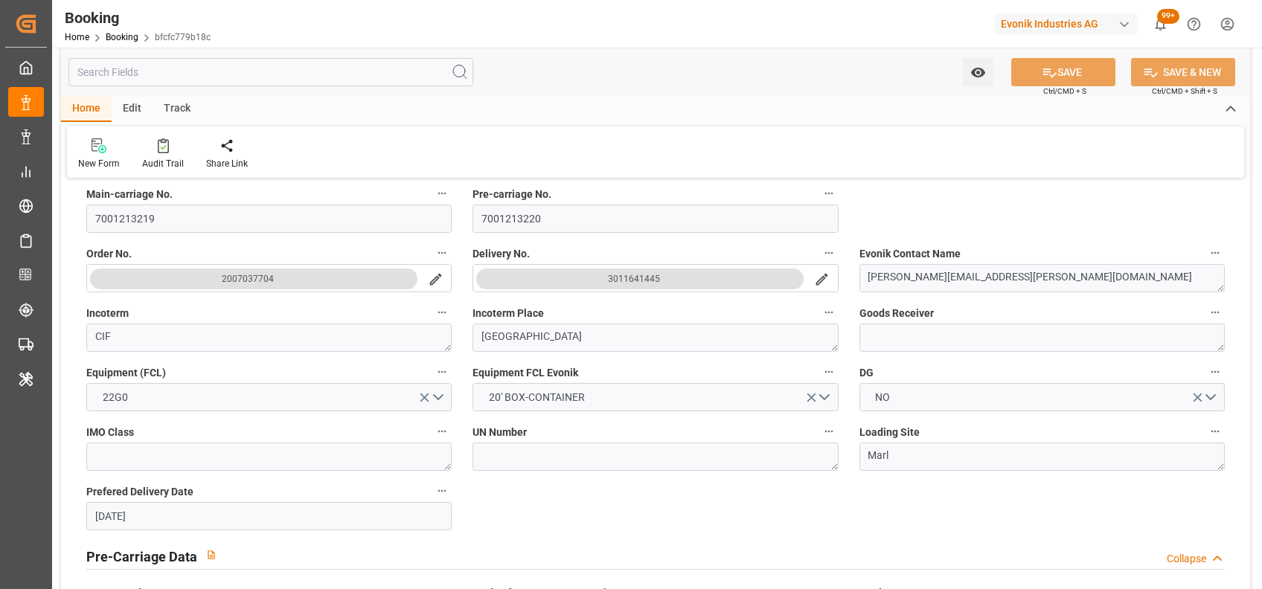
drag, startPoint x: 673, startPoint y: 275, endPoint x: 618, endPoint y: 278, distance: 55.1
drag, startPoint x: 618, startPoint y: 278, endPoint x: 820, endPoint y: 281, distance: 202.4
click at [820, 281] on button "3011641445" at bounding box center [655, 278] width 365 height 28
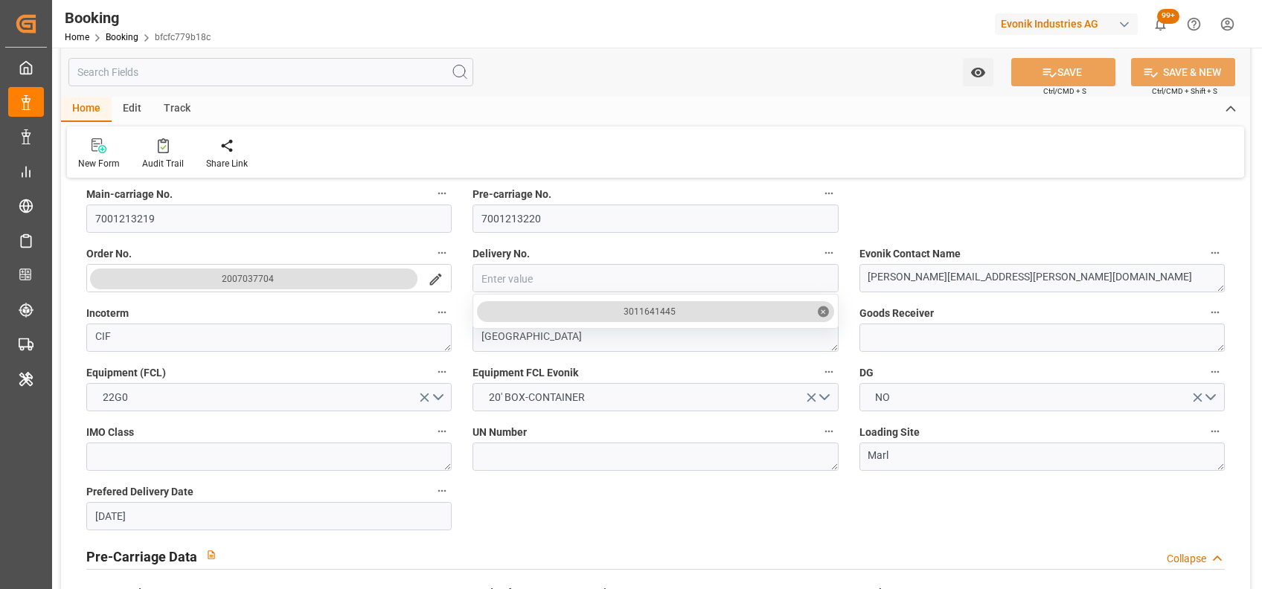
click at [820, 281] on input "close menu" at bounding box center [655, 279] width 364 height 28
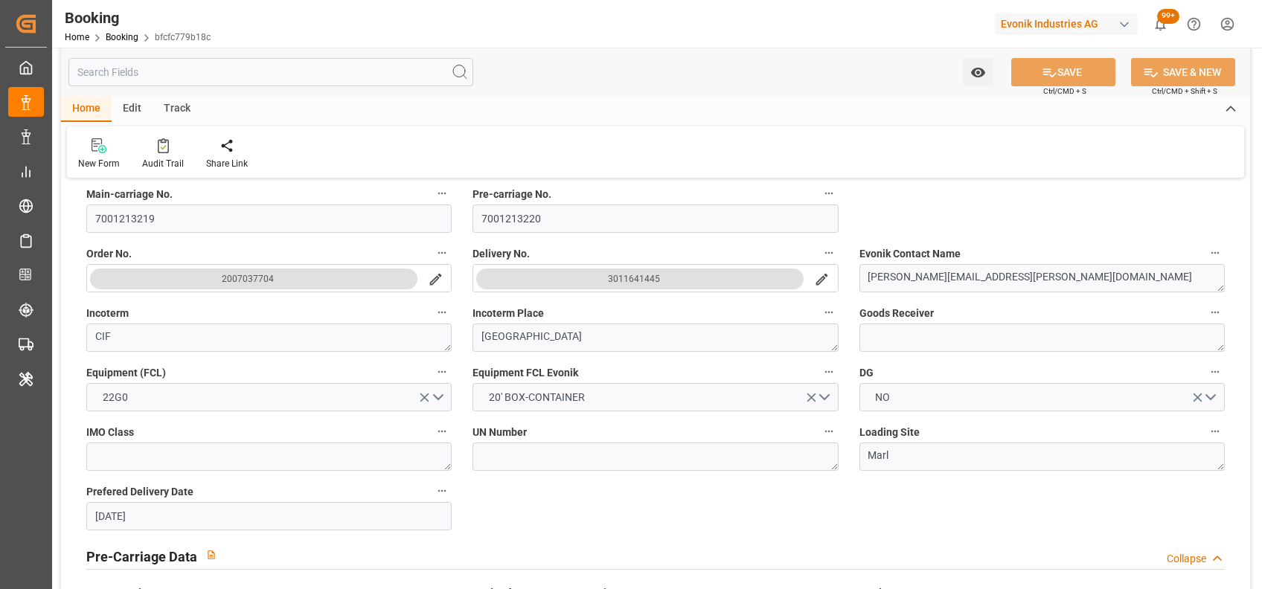
drag, startPoint x: 685, startPoint y: 280, endPoint x: 595, endPoint y: 275, distance: 90.2
click at [595, 275] on button "3011641445" at bounding box center [639, 279] width 327 height 21
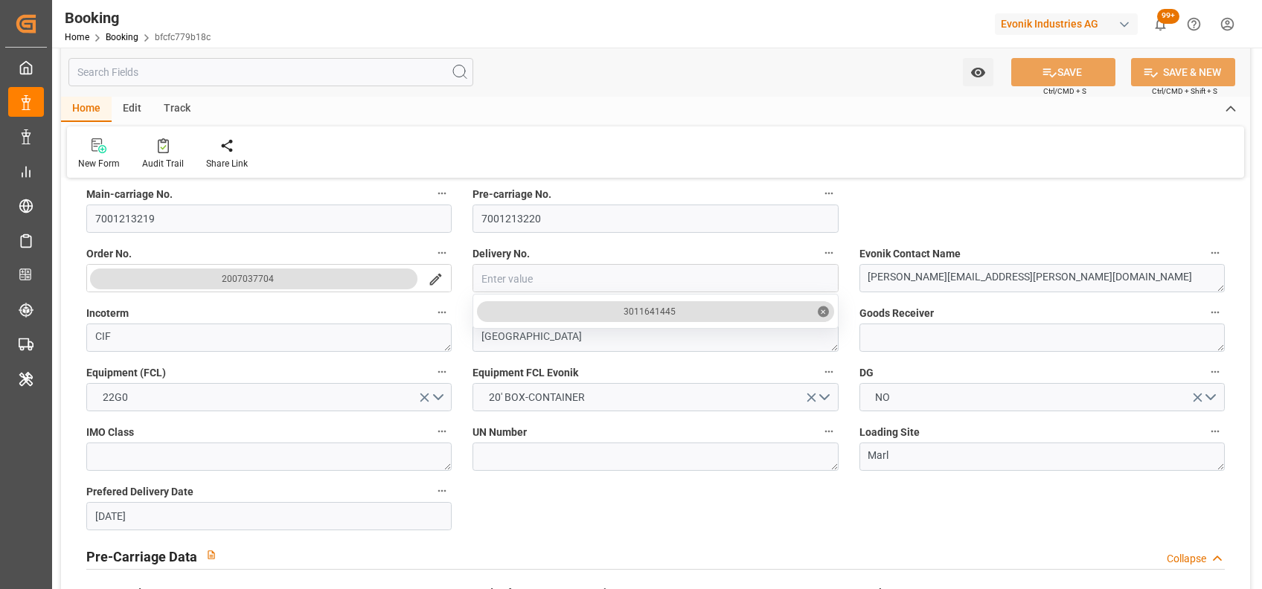
drag, startPoint x: 595, startPoint y: 275, endPoint x: 691, endPoint y: 307, distance: 100.7
click at [691, 292] on div "3011641445 ✕" at bounding box center [655, 278] width 365 height 28
drag, startPoint x: 691, startPoint y: 307, endPoint x: 620, endPoint y: 307, distance: 70.7
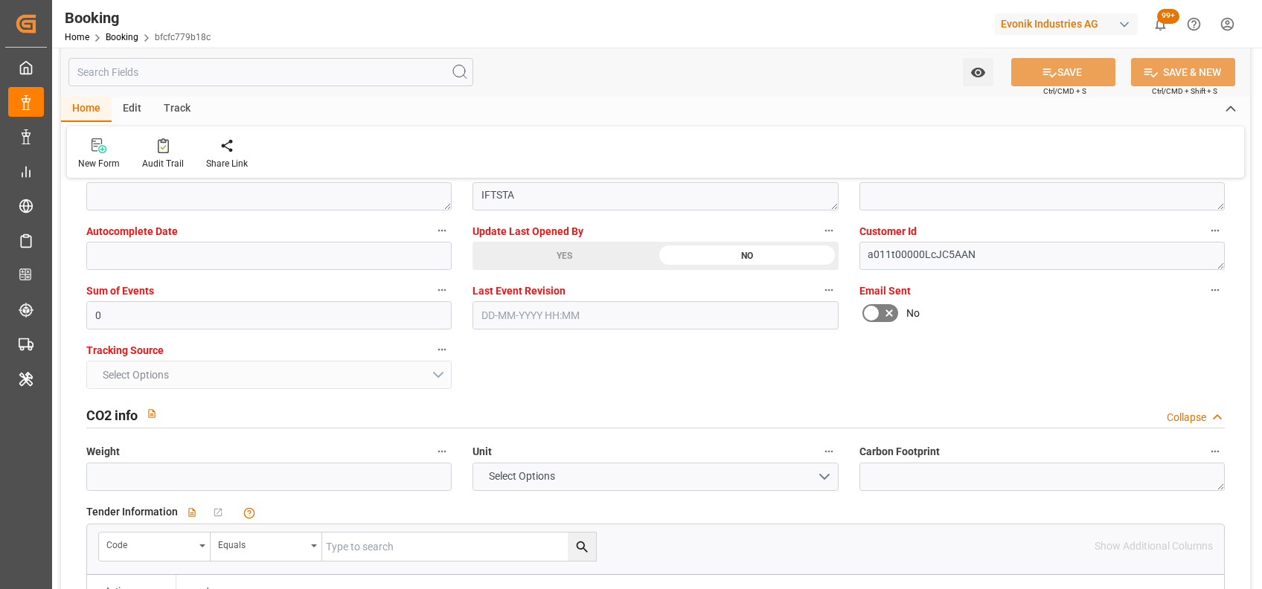
scroll to position [2986, 0]
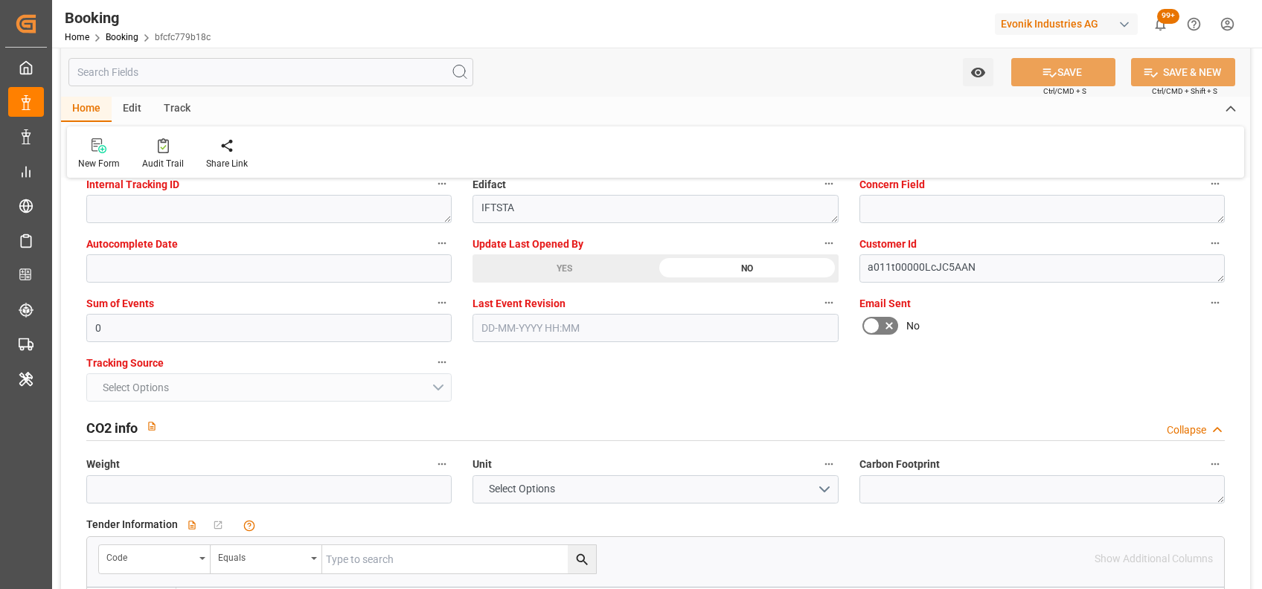
click at [887, 321] on icon at bounding box center [889, 326] width 18 height 18
click at [0, 0] on input "checkbox" at bounding box center [0, 0] width 0 height 0
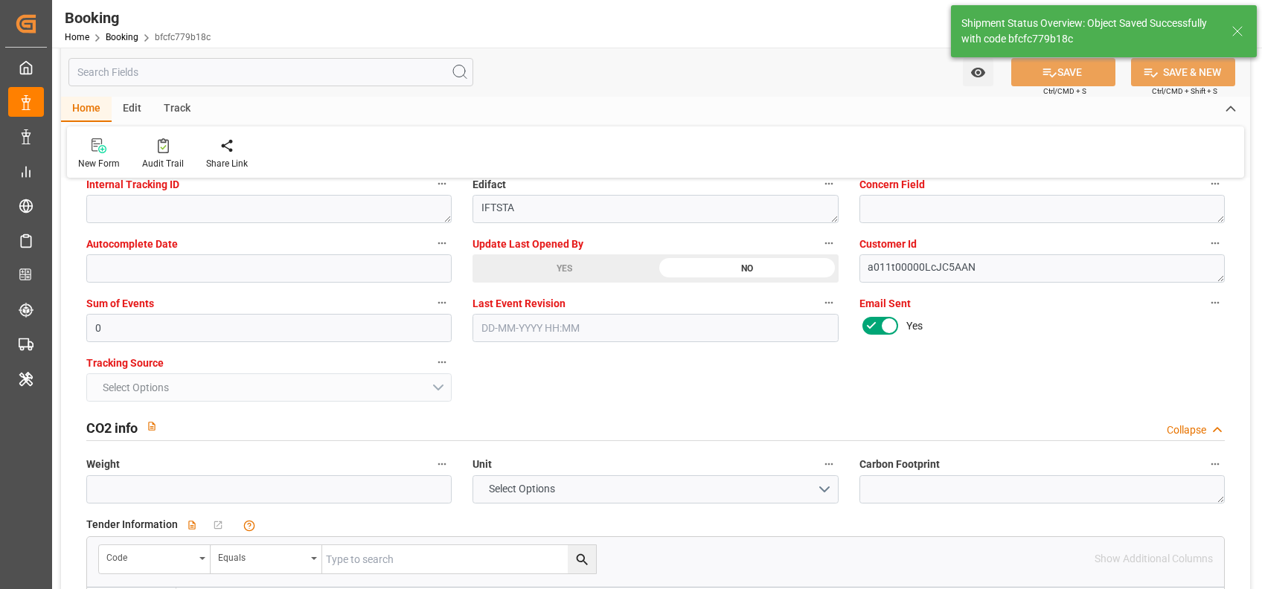
scroll to position [2840, 0]
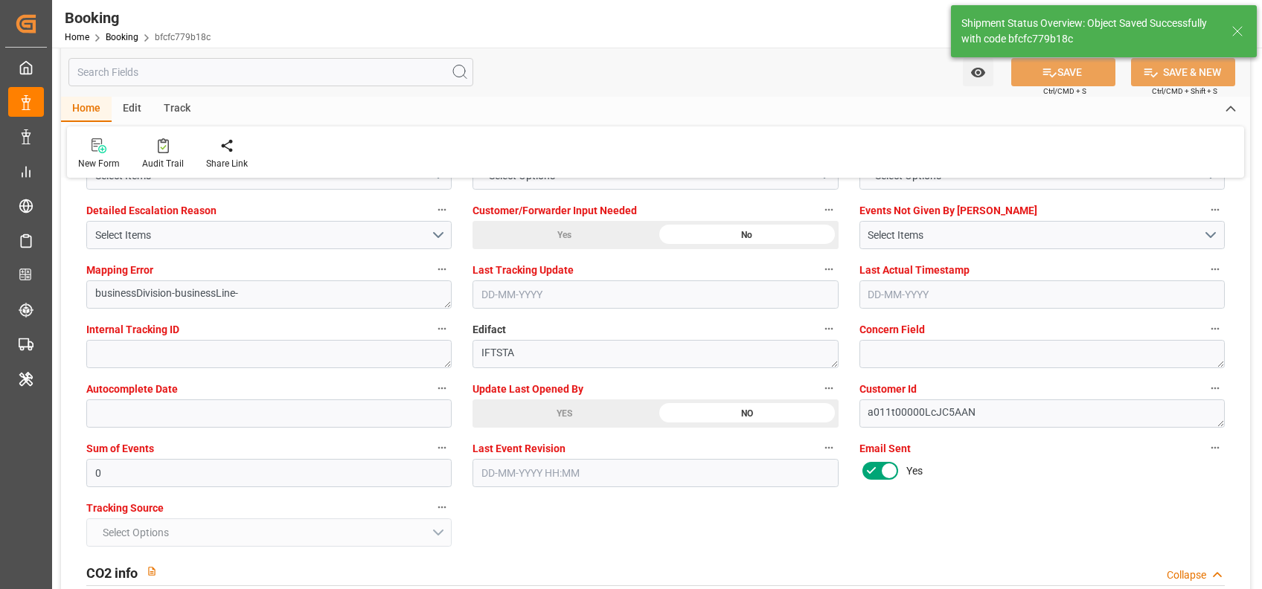
type input "18-08-2025 11:34"
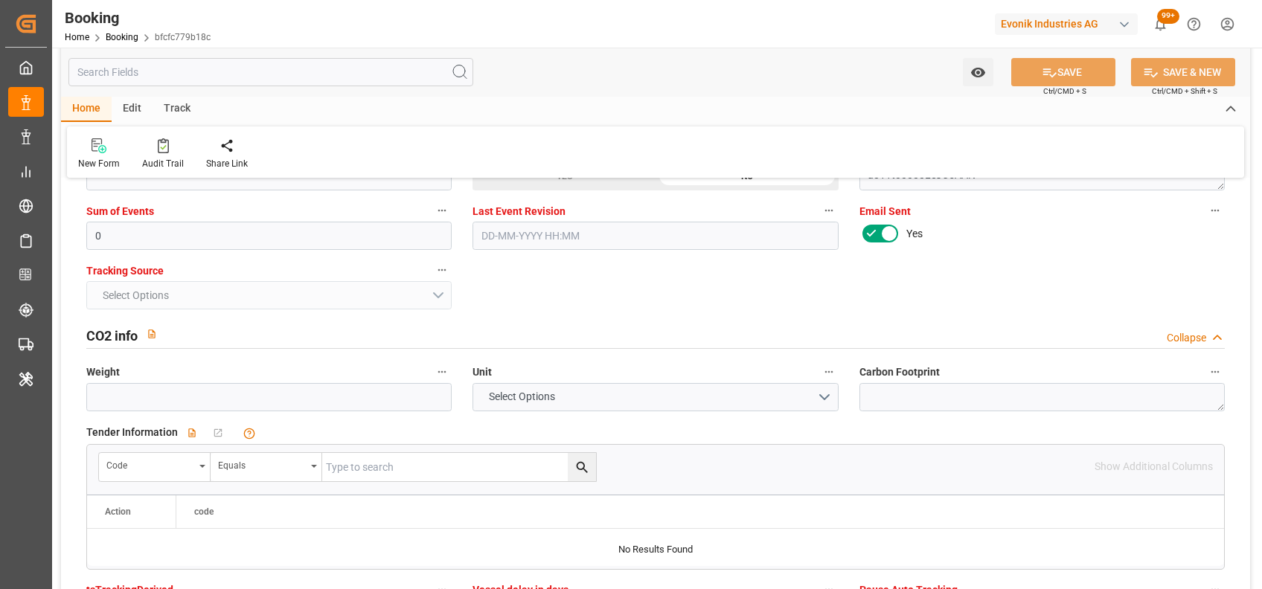
scroll to position [3048, 0]
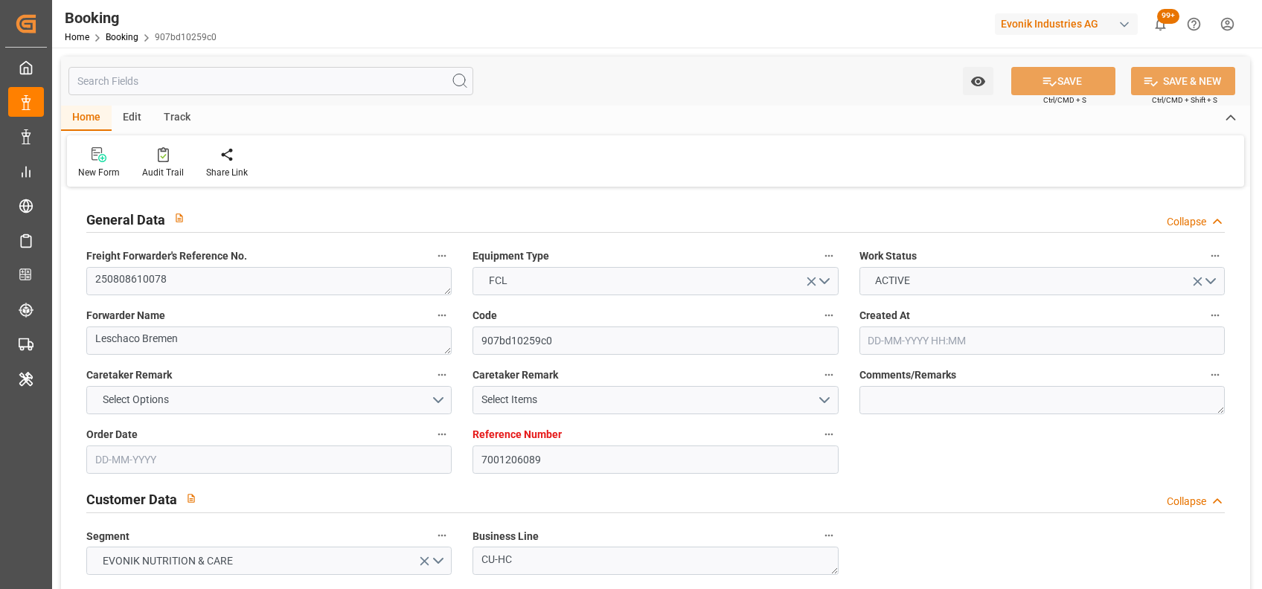
type input "7001206089"
type input "9780445"
type input "Hapag [PERSON_NAME]"
type input "Hapag [PERSON_NAME] Aktiengesellschaft"
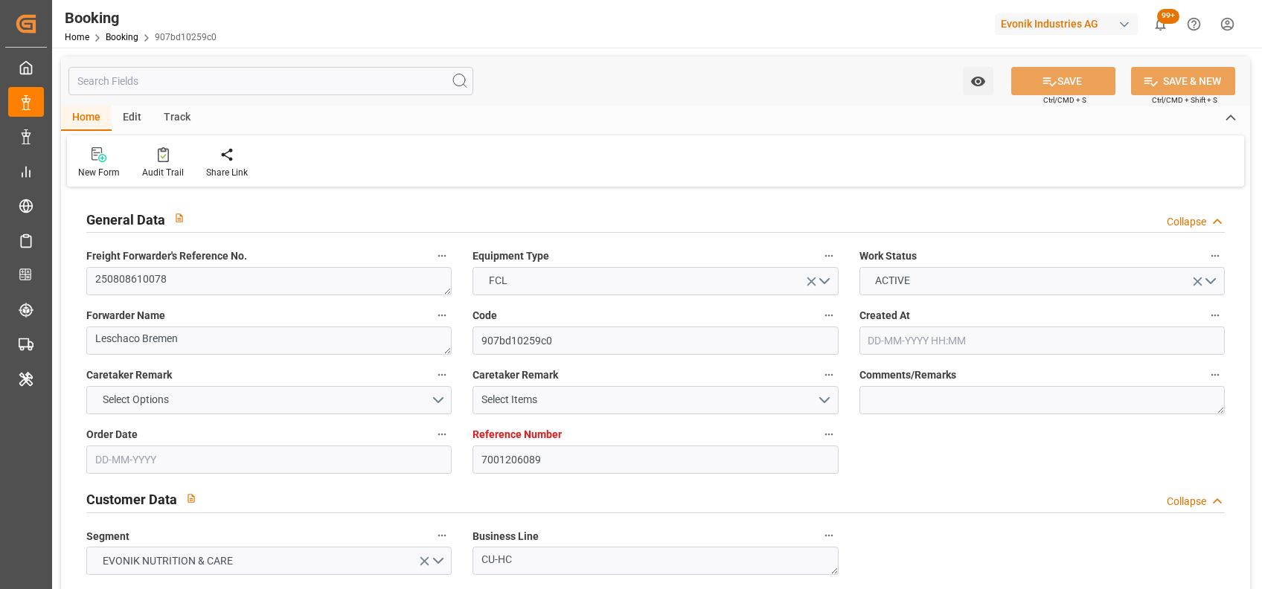
type input "DEHAM"
type input "IDJKT"
type input "SGSIN"
type input "[DATE] 12:58"
type input "[DATE]"
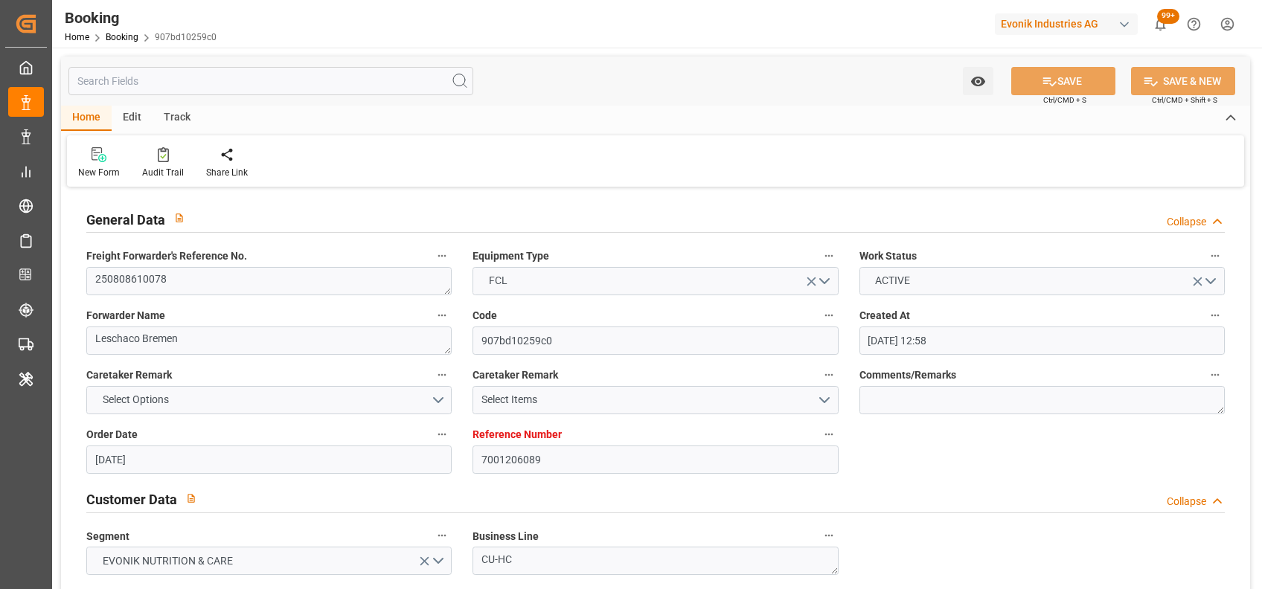
type input "[DATE]"
type input "[DATE] 00:00"
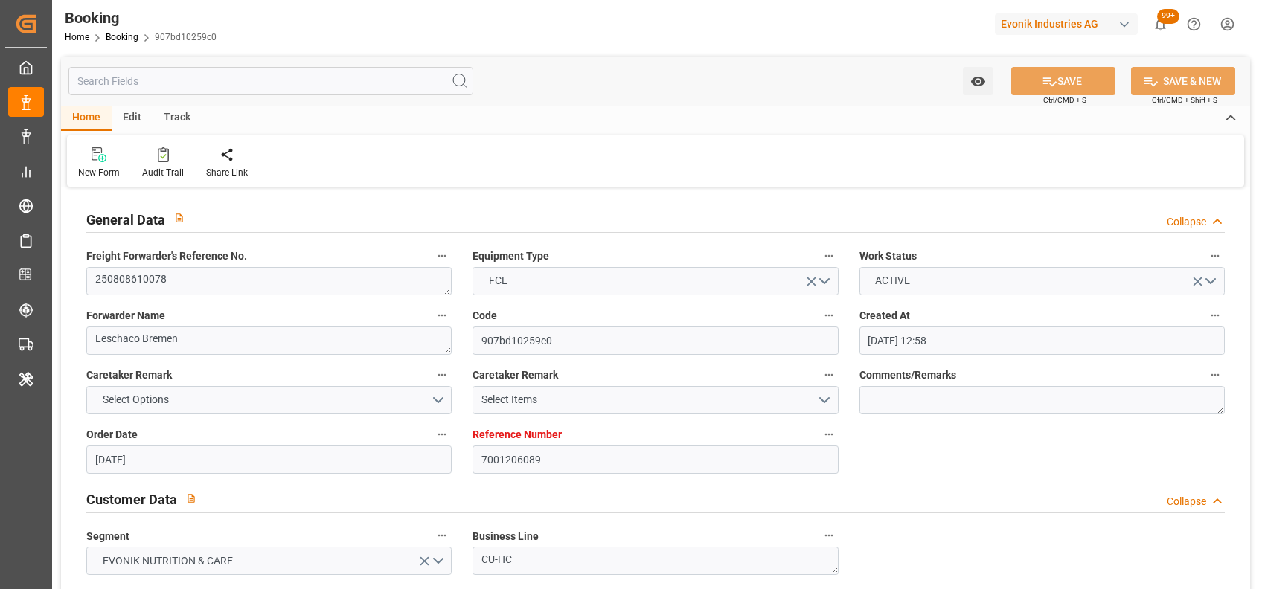
type input "[DATE] 00:00"
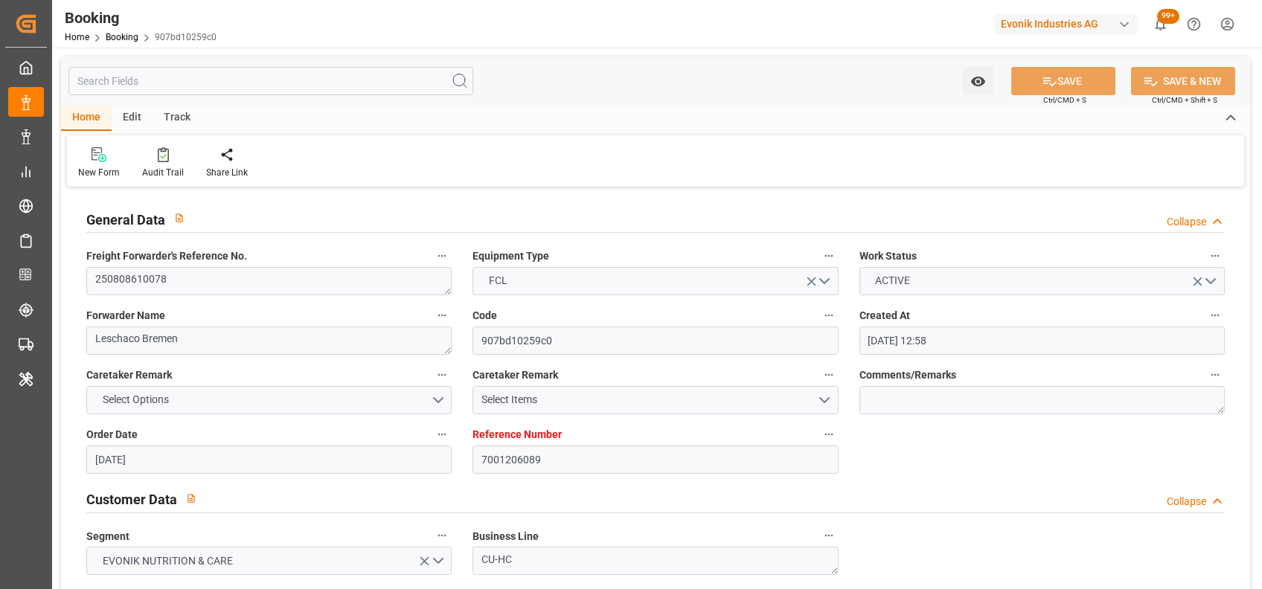
type input "[DATE] 00:00"
type input "[DATE]"
type input "[DATE] 13:21"
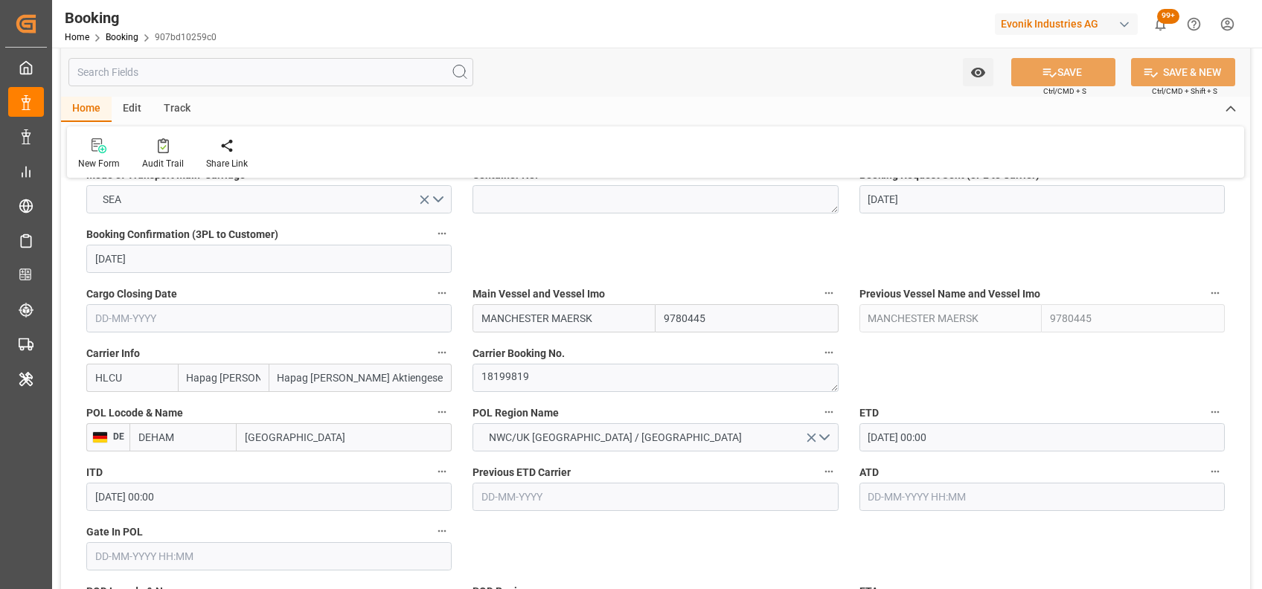
scroll to position [982, 0]
click at [532, 384] on textarea "18199819" at bounding box center [655, 377] width 365 height 28
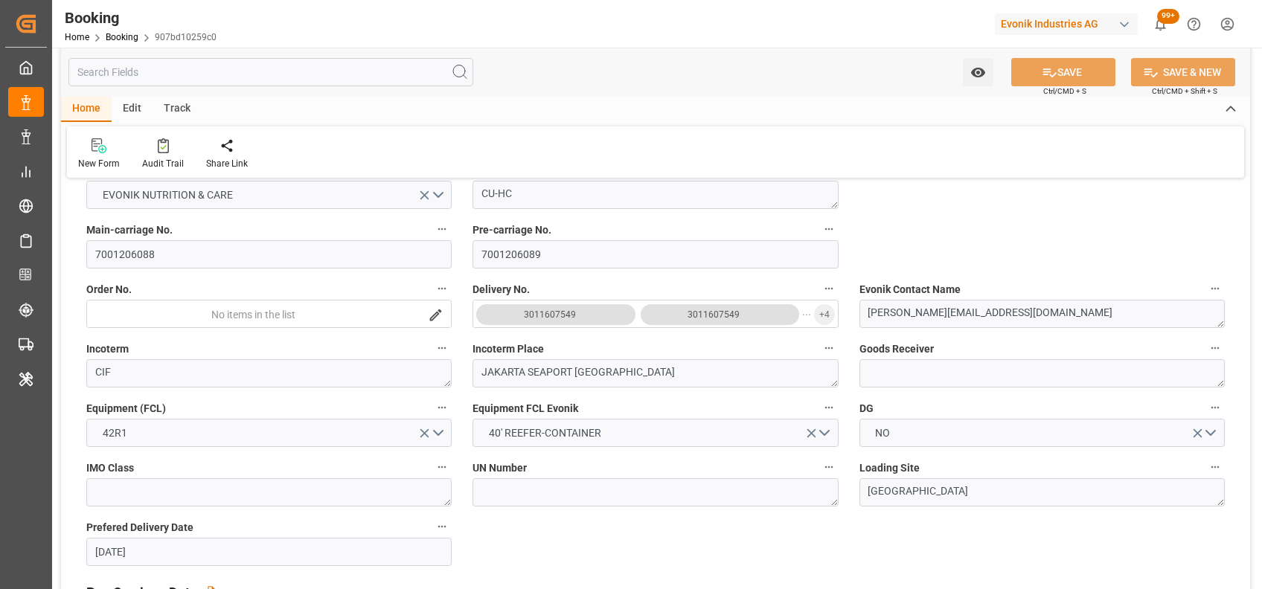
scroll to position [399, 0]
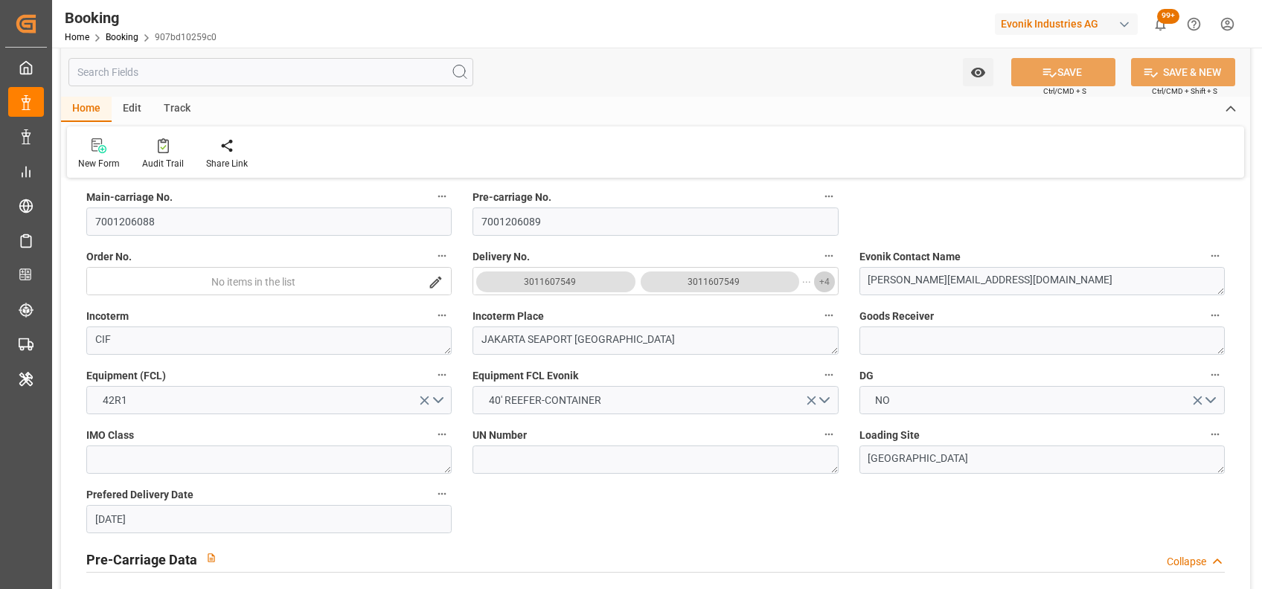
click at [818, 286] on button "+ 4" at bounding box center [824, 282] width 21 height 21
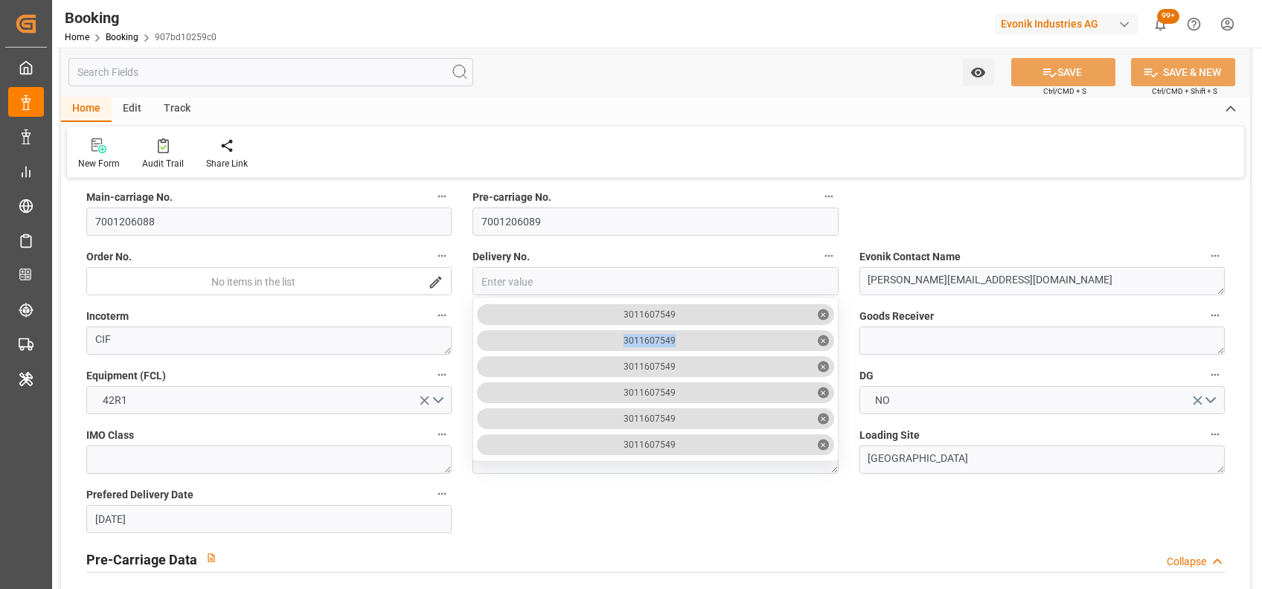
drag, startPoint x: 676, startPoint y: 344, endPoint x: 611, endPoint y: 341, distance: 65.6
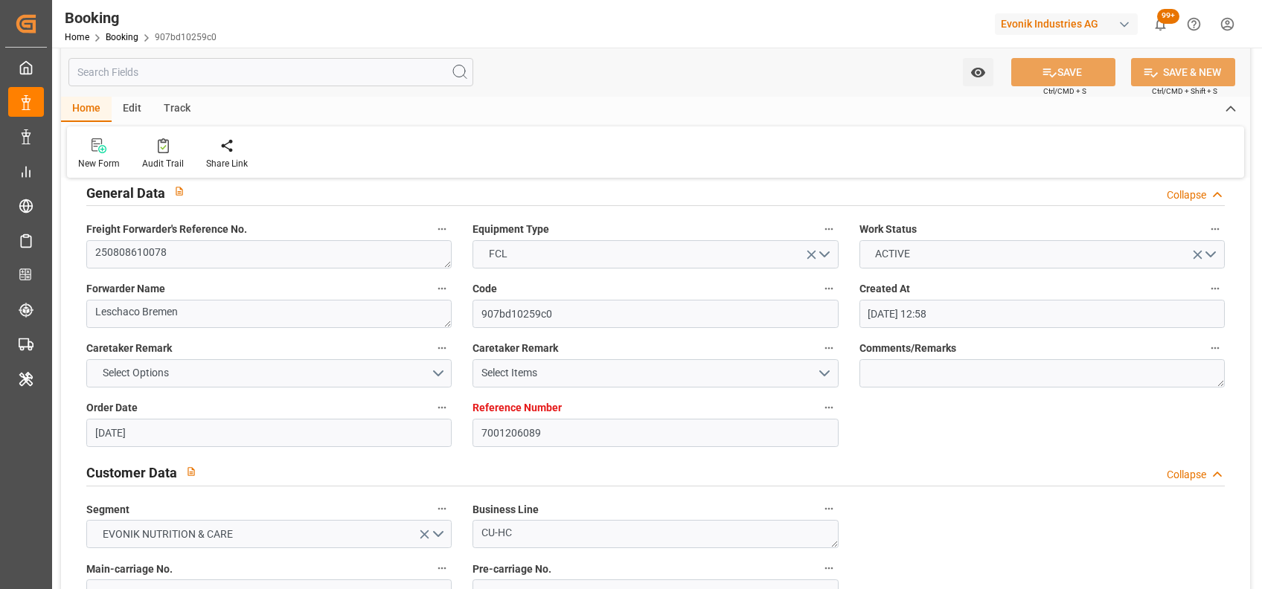
scroll to position [0, 0]
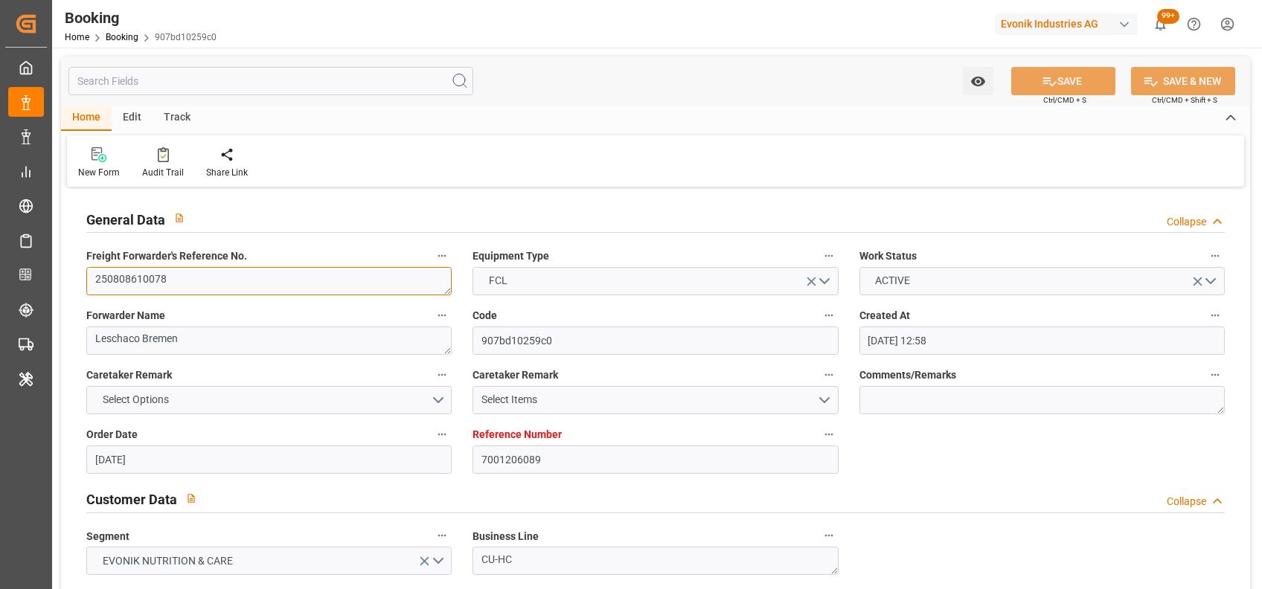
click at [339, 291] on textarea "250808610078" at bounding box center [268, 281] width 365 height 28
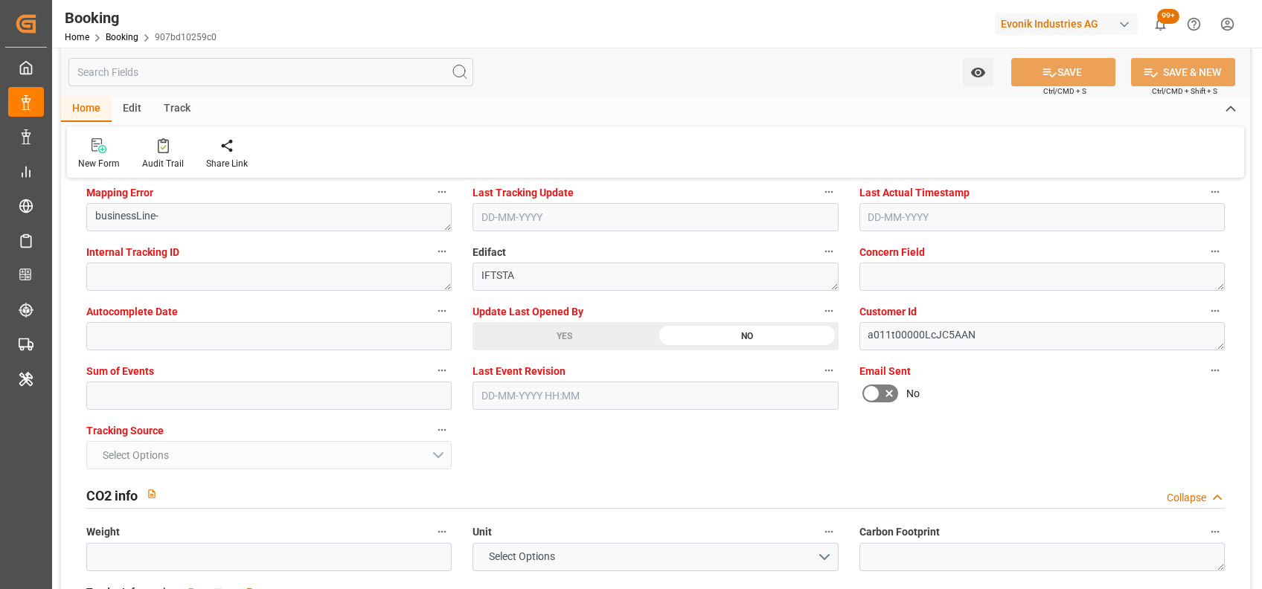
scroll to position [2919, 0]
click at [883, 388] on icon at bounding box center [889, 393] width 18 height 18
click at [0, 0] on input "checkbox" at bounding box center [0, 0] width 0 height 0
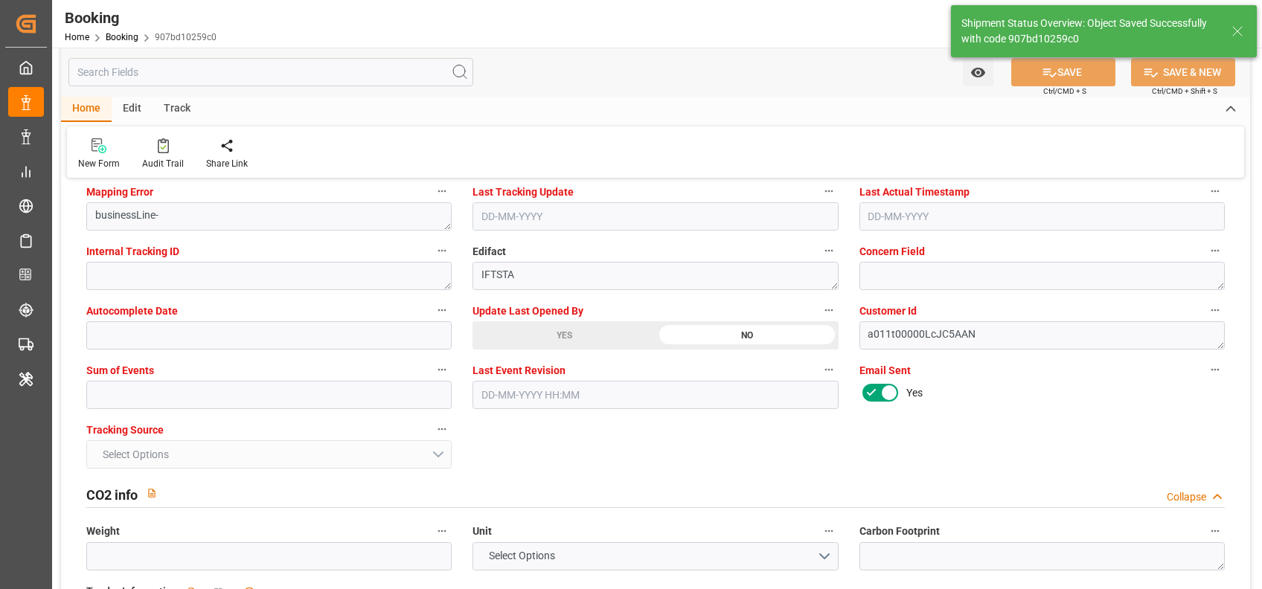
type textarea "[PERSON_NAME]"
type input "18-08-2025 11:34"
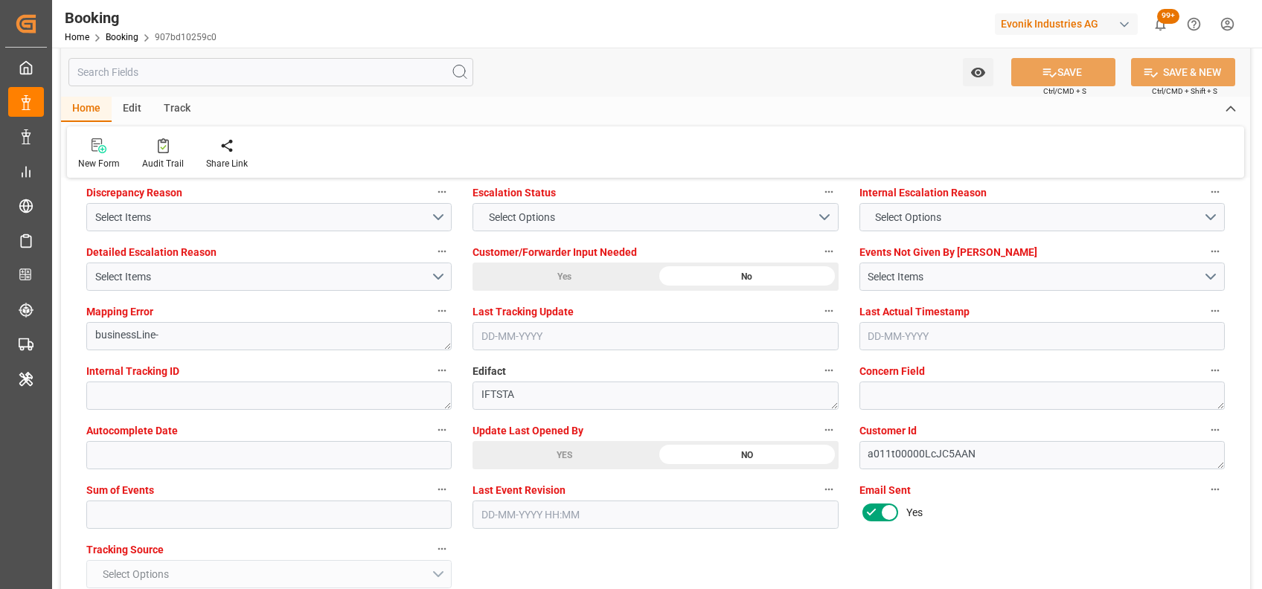
scroll to position [2797, 0]
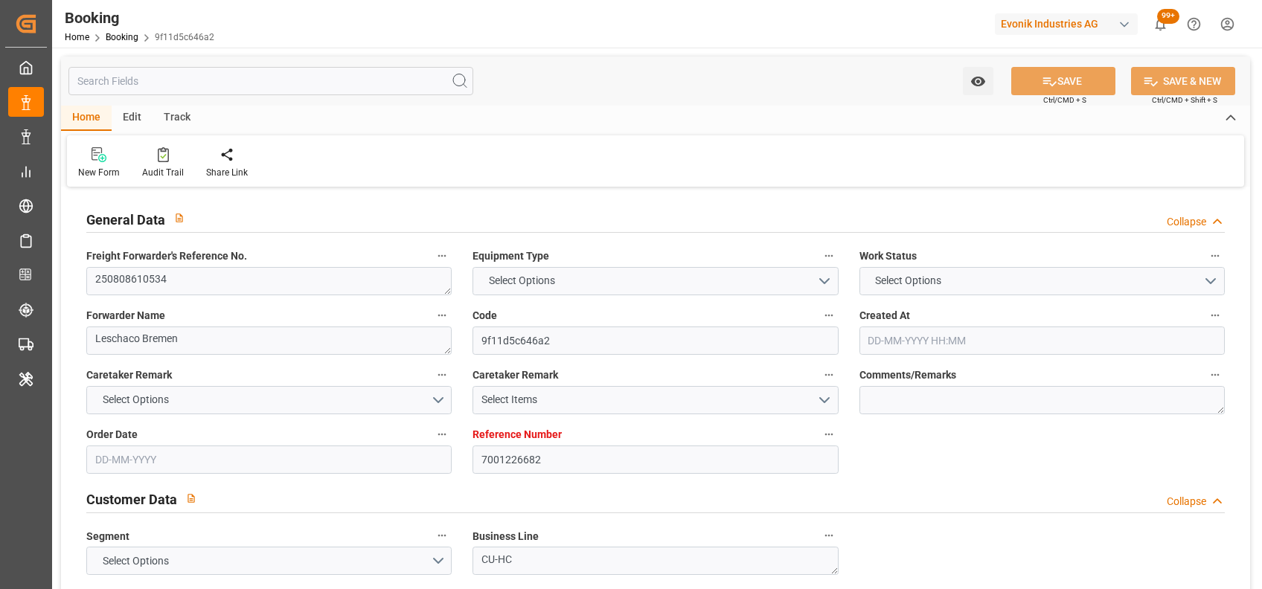
type textarea "250808610534"
type textarea "Leschaco Bremen"
type input "9f11d5c646a2"
type input "7001226682"
type textarea "CU-HC"
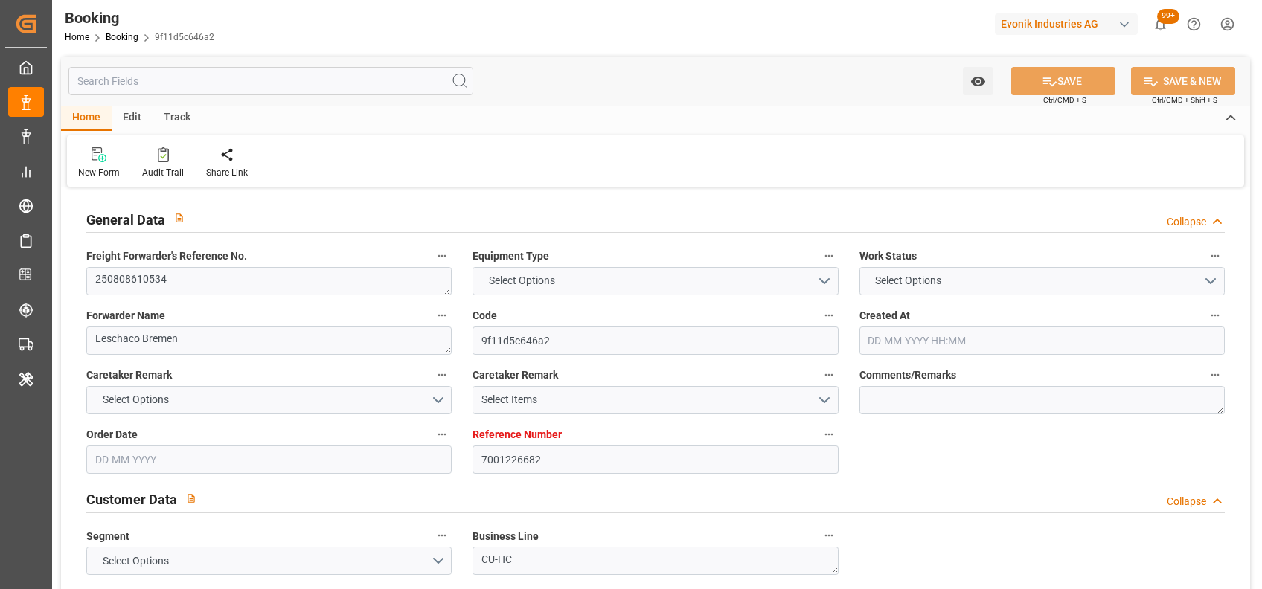
type input "7001226681"
type textarea "jan.taborsky@evonik.com"
type textarea "CIF"
type textarea "NHAVA SHEVA PORT"
type textarea "Weiterstadt"
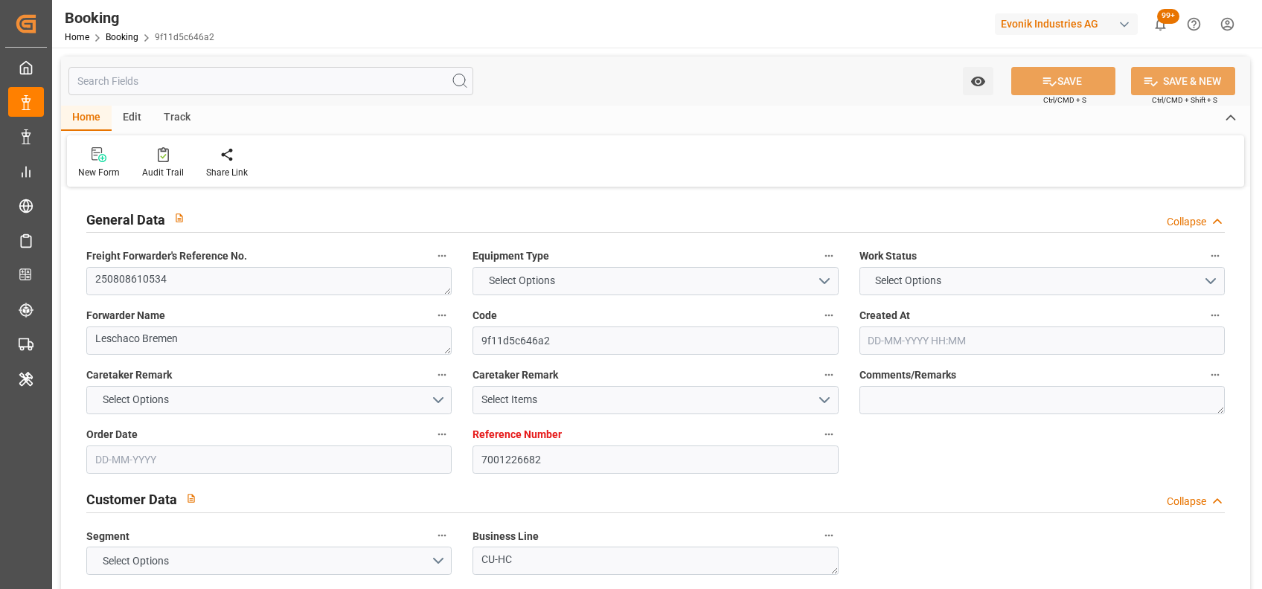
type input "VANCOUVER EXPRESS"
type input "HLCU"
type textarea "39042561"
type input "[GEOGRAPHIC_DATA]"
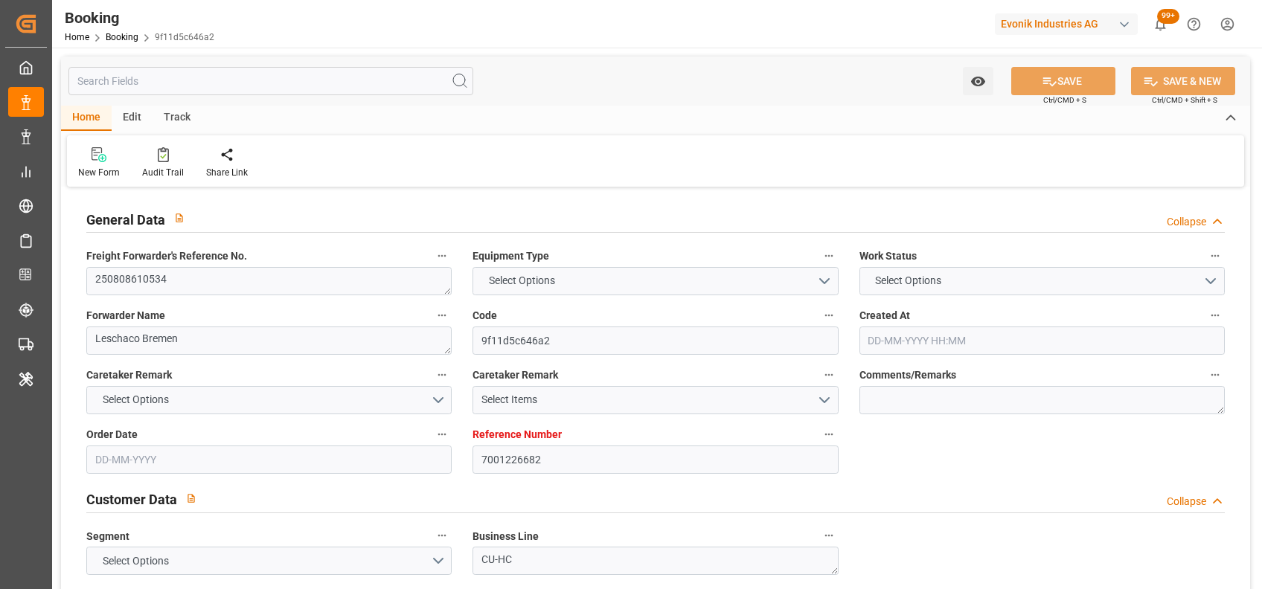
type input "Jawaharlal Nehru (Nhava Sheva)"
type textarea "vesselName etd eta"
type textarea "INPUT_Evonik_Seeburger_IFTMIN_1003008048_20250731101753789.edi"
type textarea "NWC/UK North West Continent / UK_INNSA_HLCU_CU-HC"
type textarea "INPUT_Evonik_Seeburger_IFTMIN_1002969086_20250718142430190.edi,INPUT_Evonik_See…"
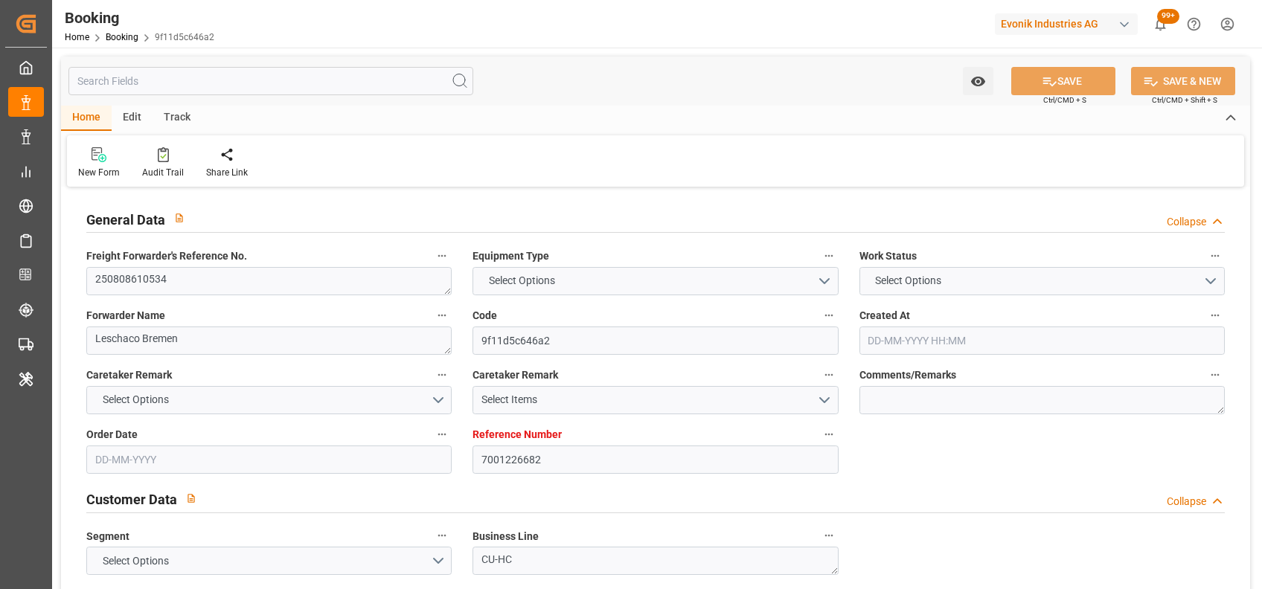
type textarea "1003008048"
type textarea "Vasantha Kumar"
type textarea "businessDivision-businessLine-"
type textarea "IFTSTA"
type textarea "a011t00000LcJC5AAN"
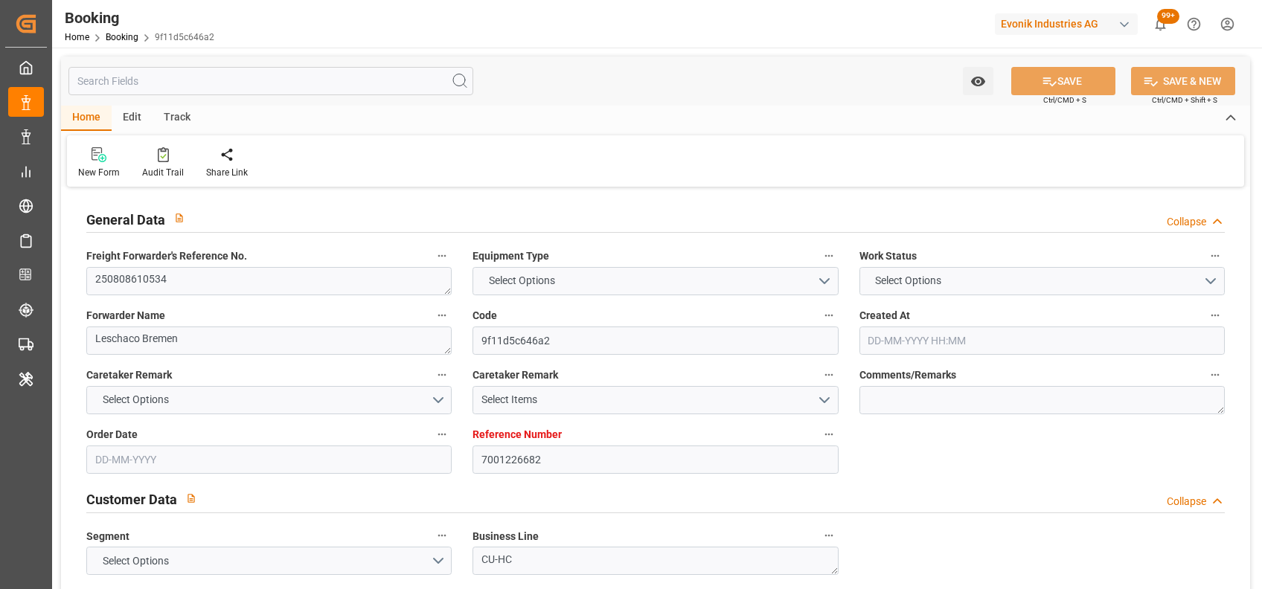
type textarea "No"
type input "7001226682"
type input "9667186"
type input "Hapag Lloyd"
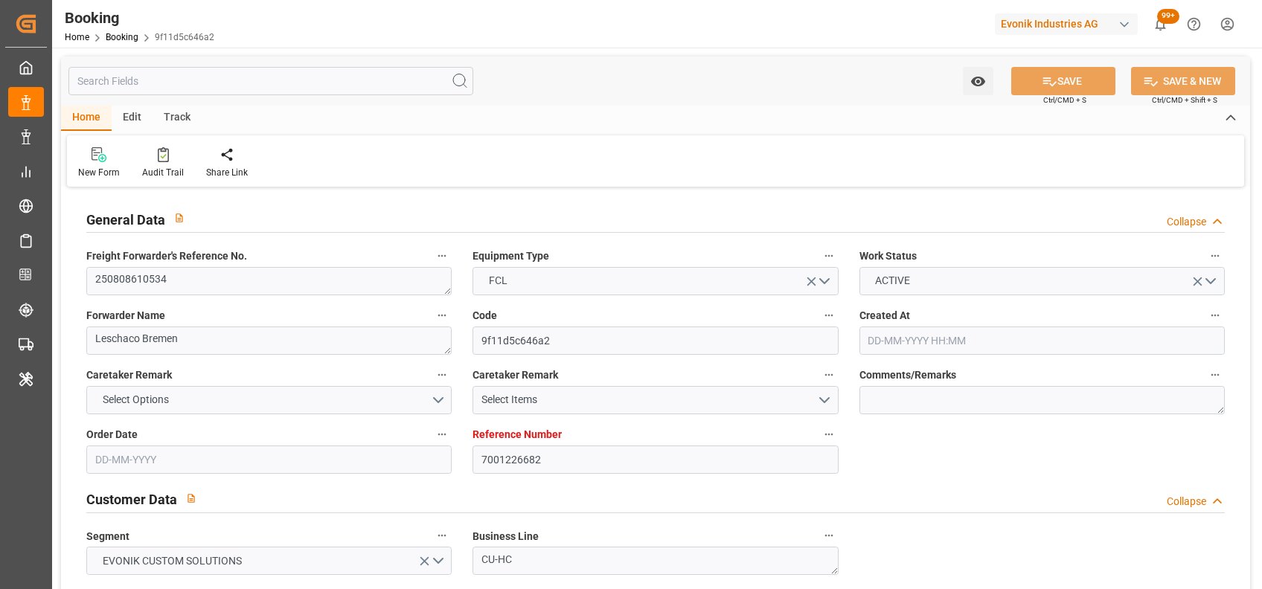
type input "Hapag Lloyd Aktiengesellschaft"
type input "NLRTM"
type input "INNSA"
type input "18-07-2025 12:25"
type input "18-07-2025"
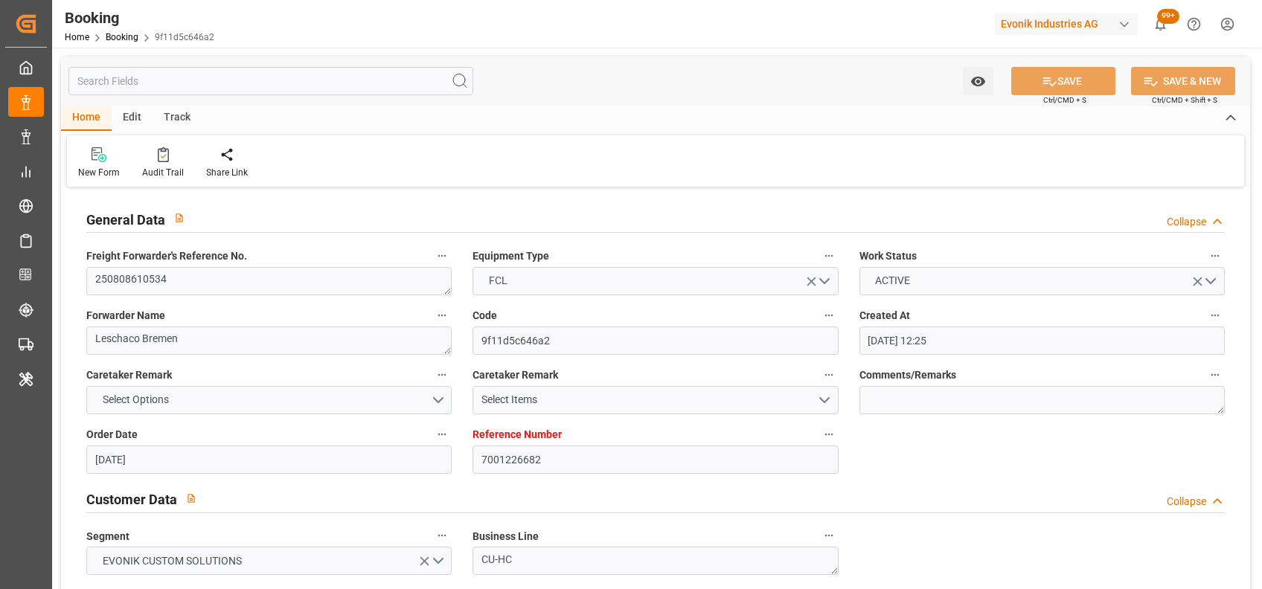
type input "27-09-2025"
type input "01-08-2025"
type input "23-07-2025"
type input "25-07-2025"
type input "[DATE] 00:00"
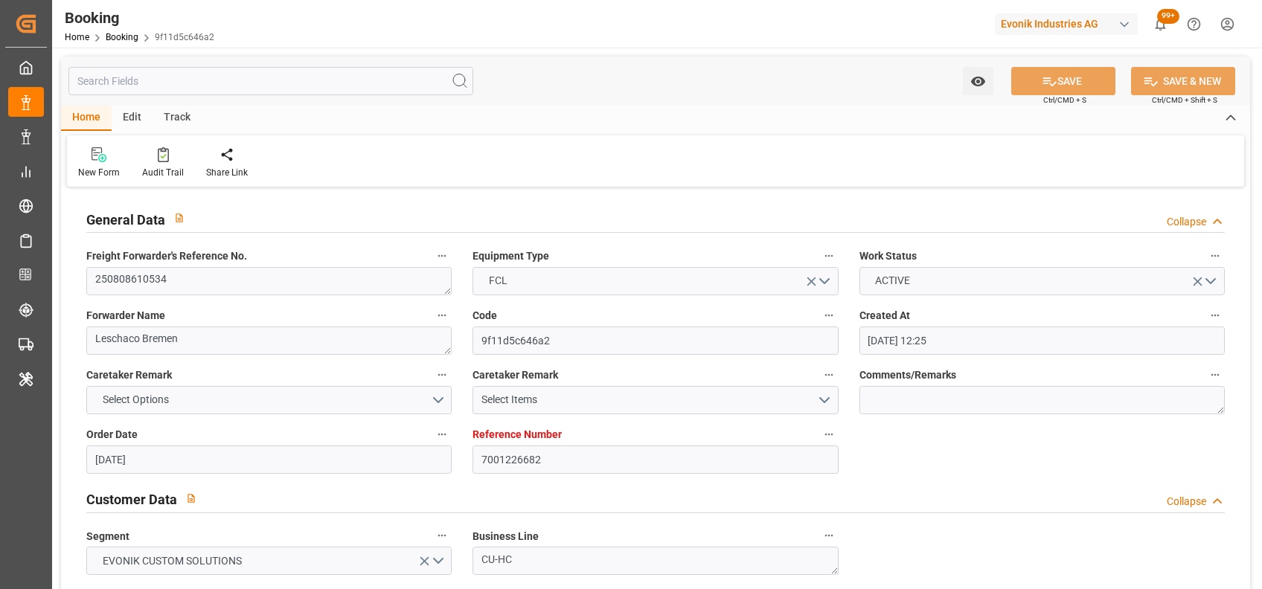
type input "[DATE] 00:00"
type input "01-10-2025 00:00"
type input "31-07-2025"
type input "18-08-2025 09:34"
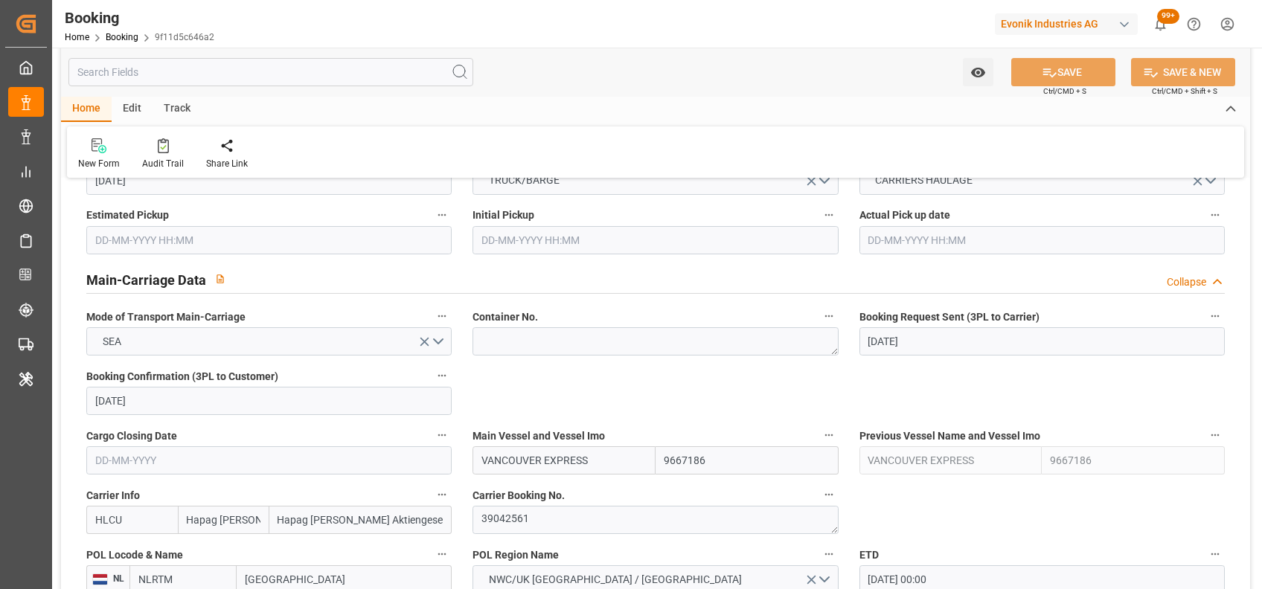
scroll to position [841, 0]
click at [518, 519] on textarea "39042561" at bounding box center [655, 519] width 365 height 28
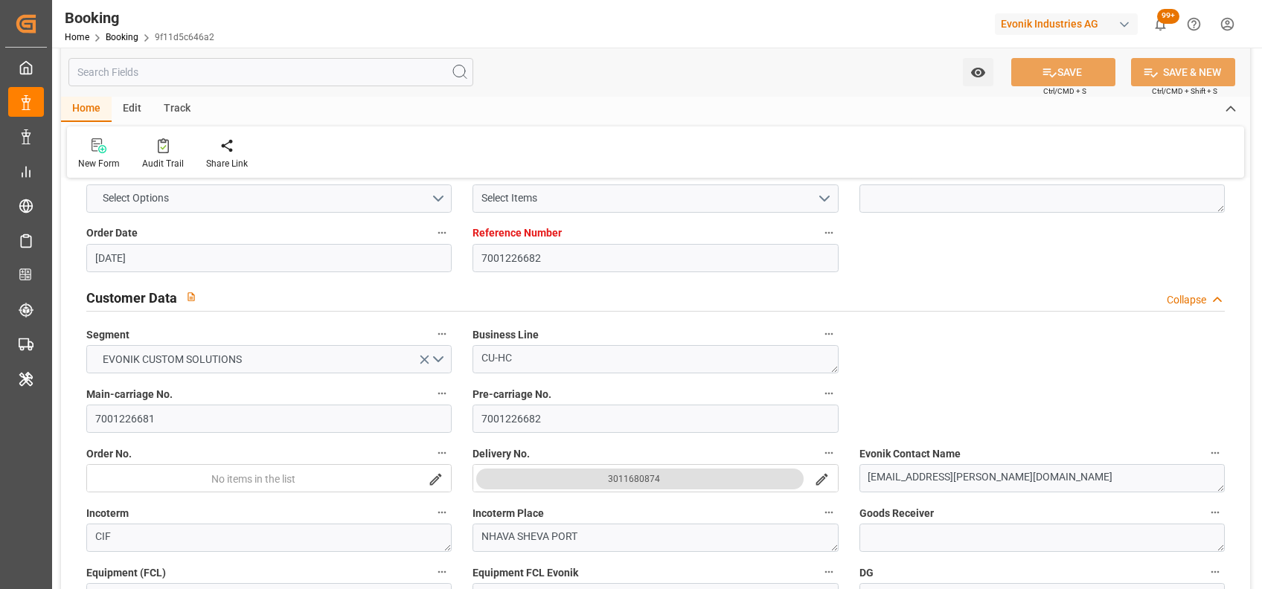
scroll to position [0, 0]
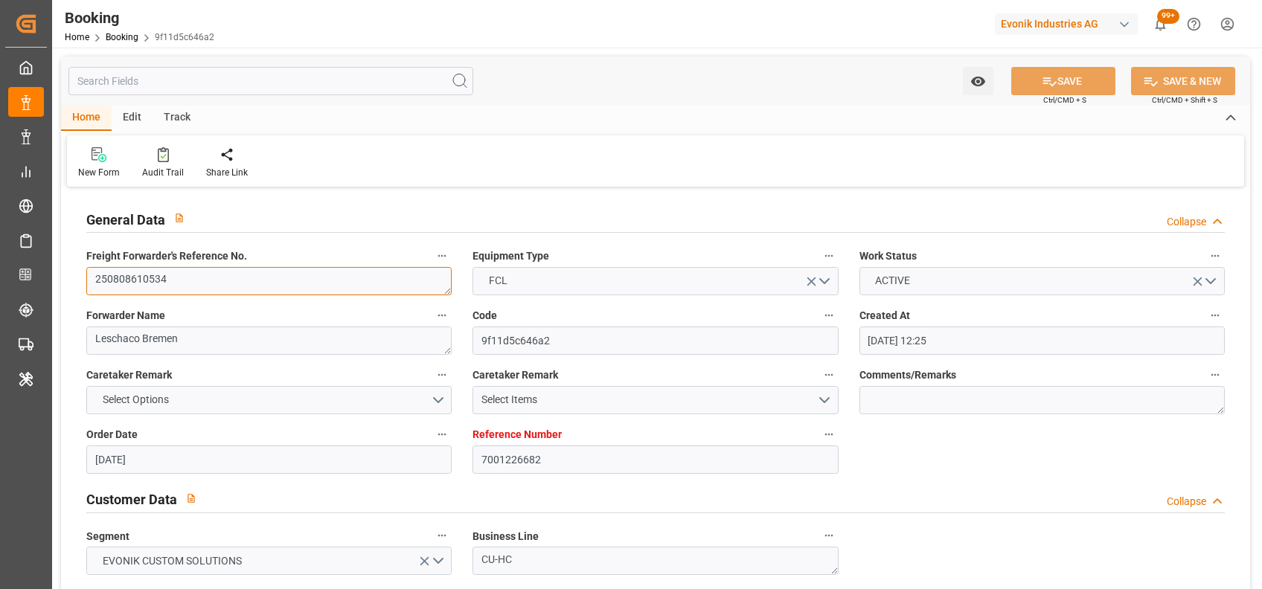
click at [121, 277] on textarea "250808610534" at bounding box center [268, 281] width 365 height 28
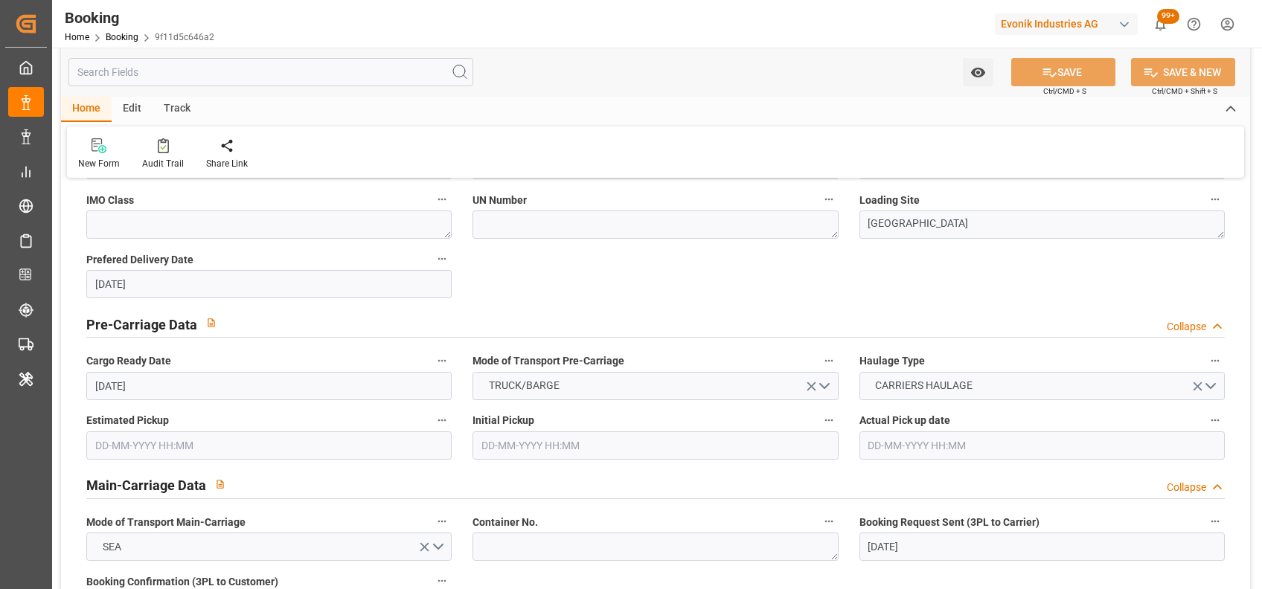
scroll to position [313, 0]
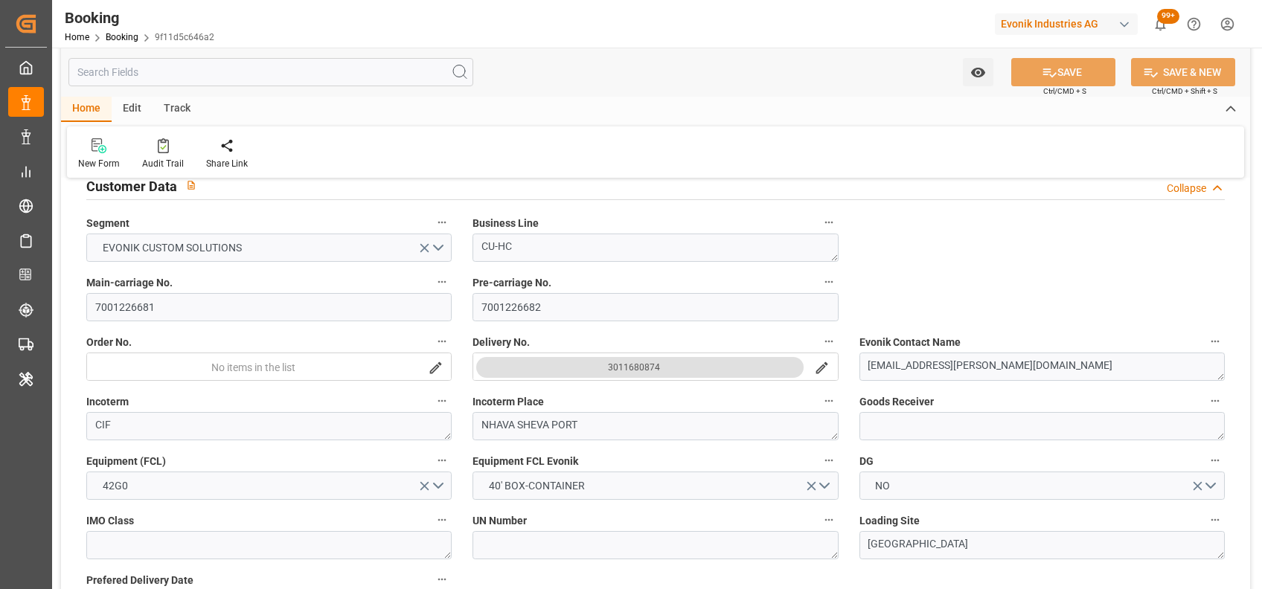
click at [818, 370] on icon "search button" at bounding box center [822, 368] width 12 height 12
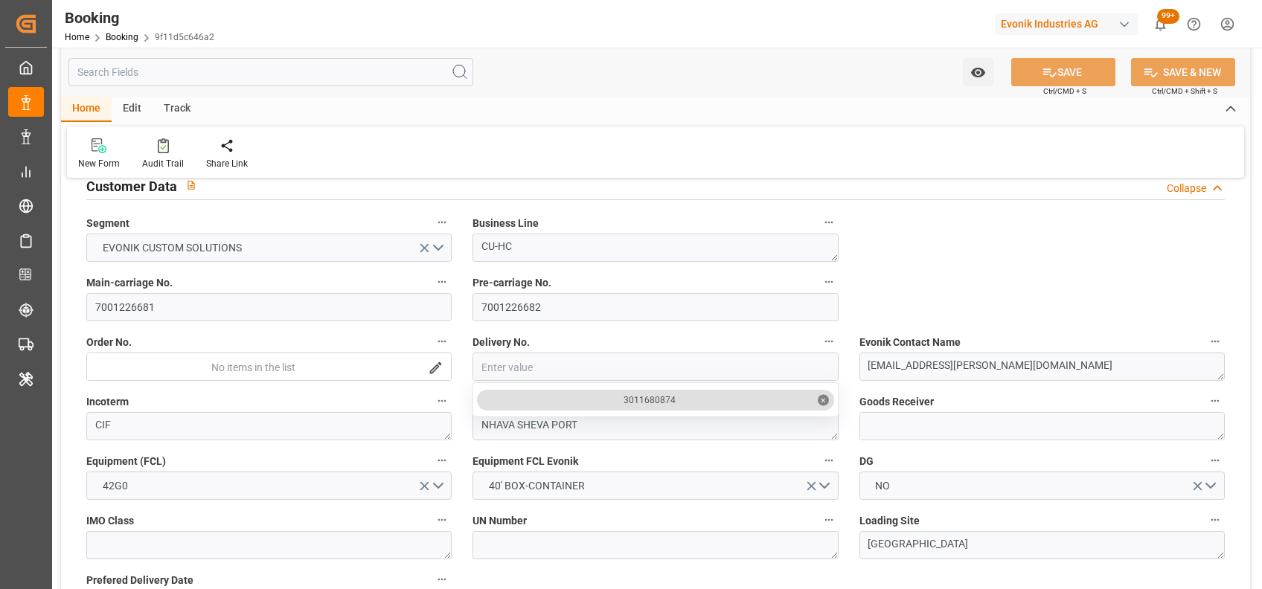
copy div "3011680874"
drag, startPoint x: 683, startPoint y: 404, endPoint x: 613, endPoint y: 404, distance: 70.0
click at [613, 404] on div "3011680874 ✕" at bounding box center [655, 400] width 356 height 21
copy div "3011680874"
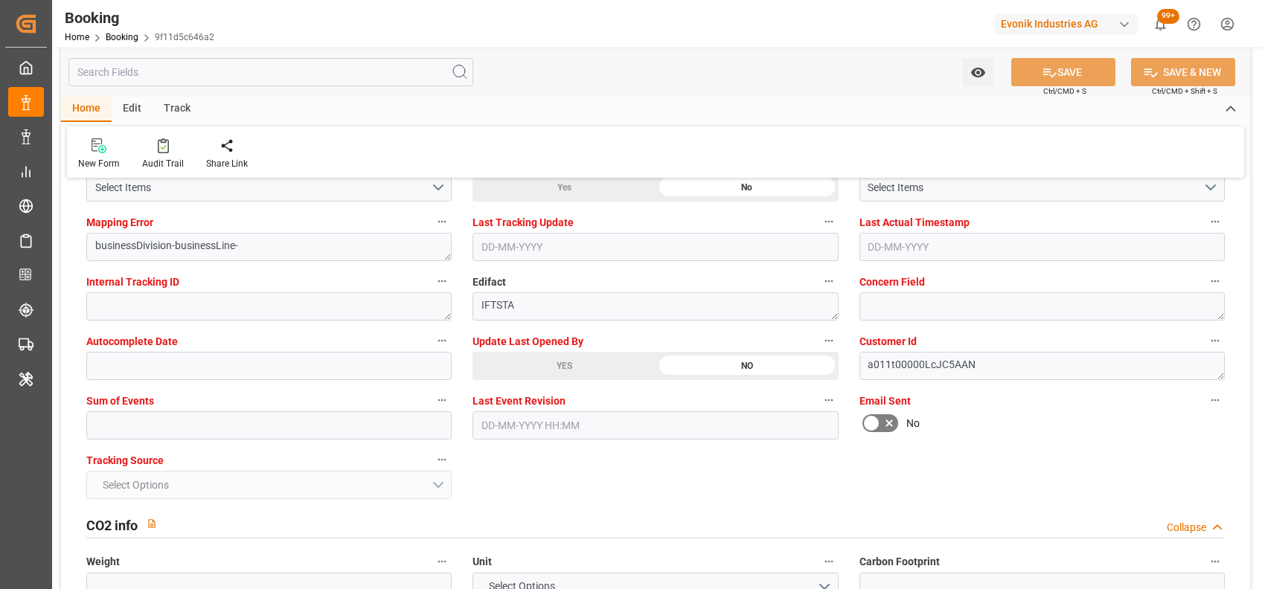
scroll to position [2900, 0]
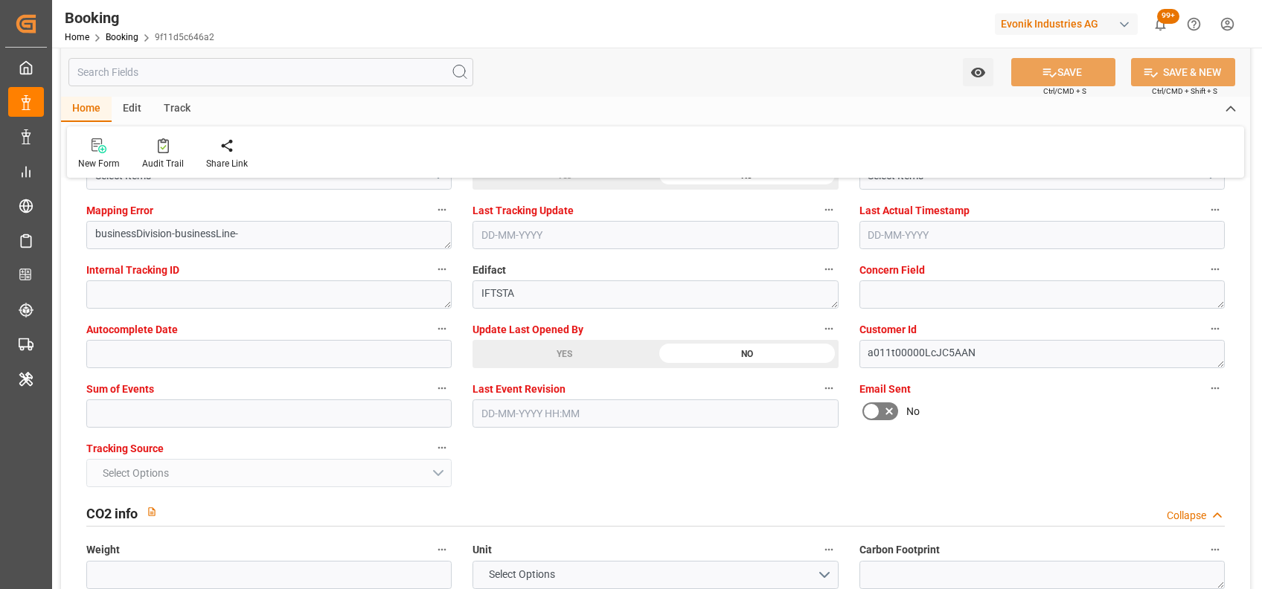
click at [884, 406] on icon at bounding box center [889, 412] width 18 height 18
click at [0, 0] on input "checkbox" at bounding box center [0, 0] width 0 height 0
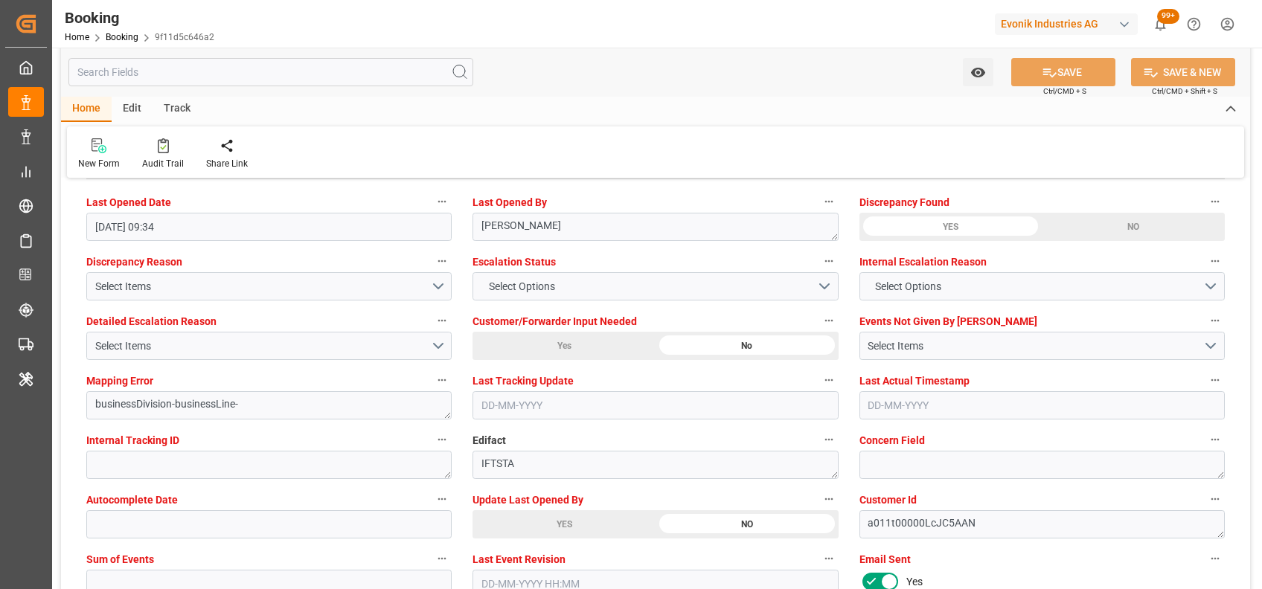
scroll to position [2870, 0]
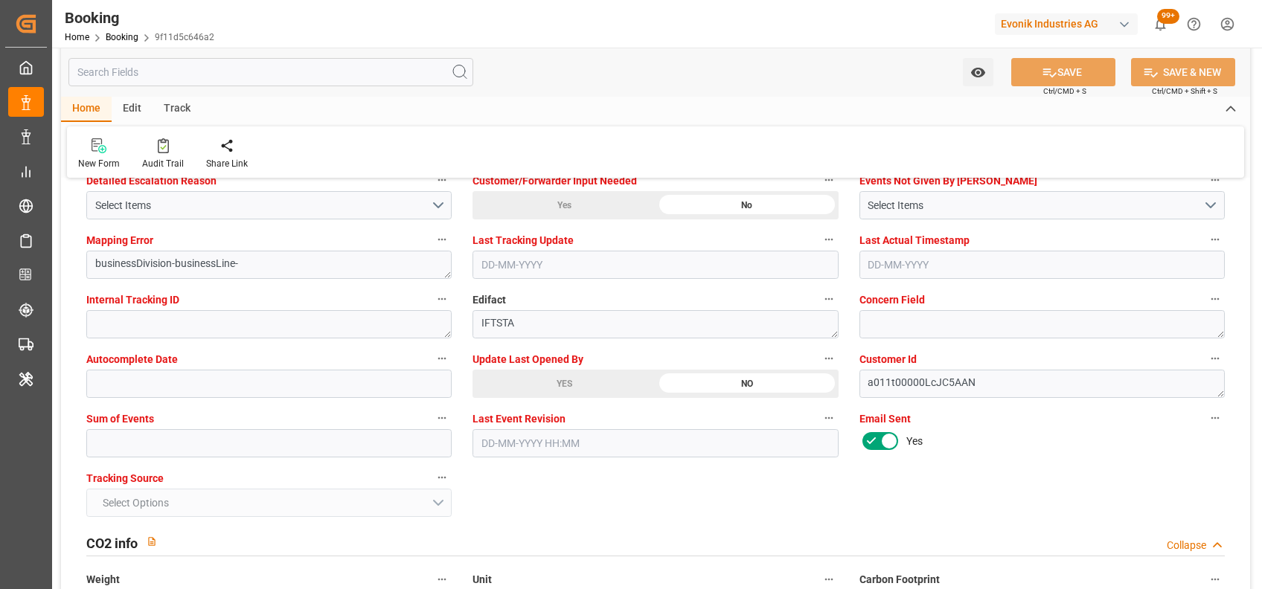
type textarea "[PERSON_NAME]"
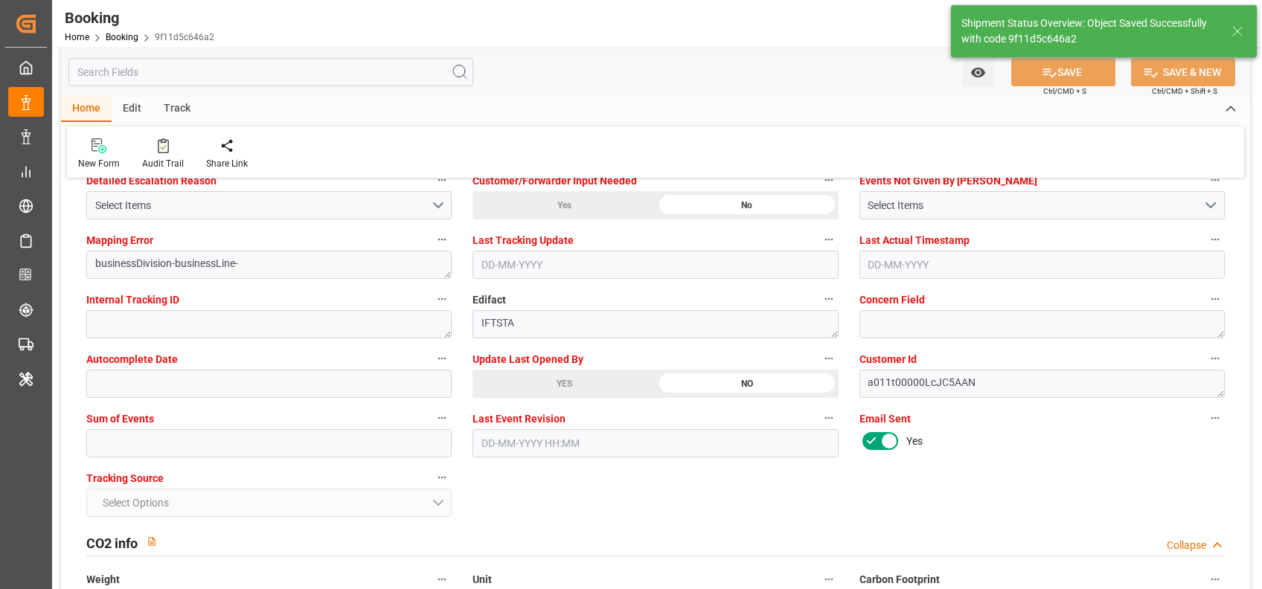
type input "18-08-2025 11:35"
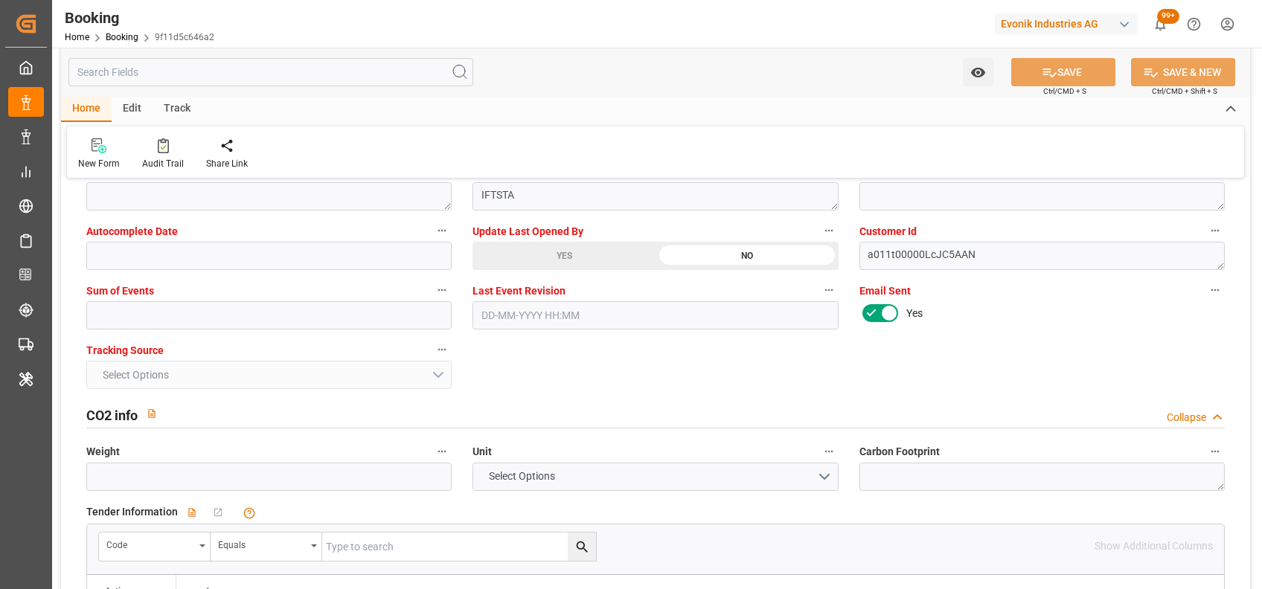
scroll to position [3000, 0]
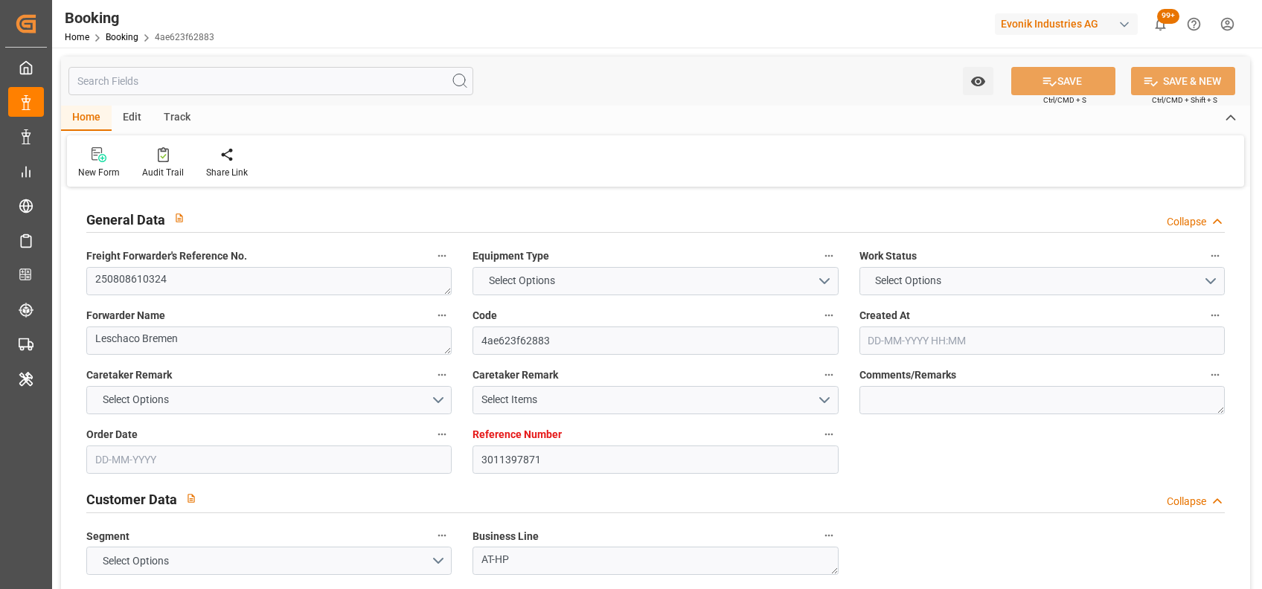
type input "3011397871"
type input "9540120"
type input "Hapag [PERSON_NAME]"
type input "Hapag [PERSON_NAME] Aktiengesellschaft"
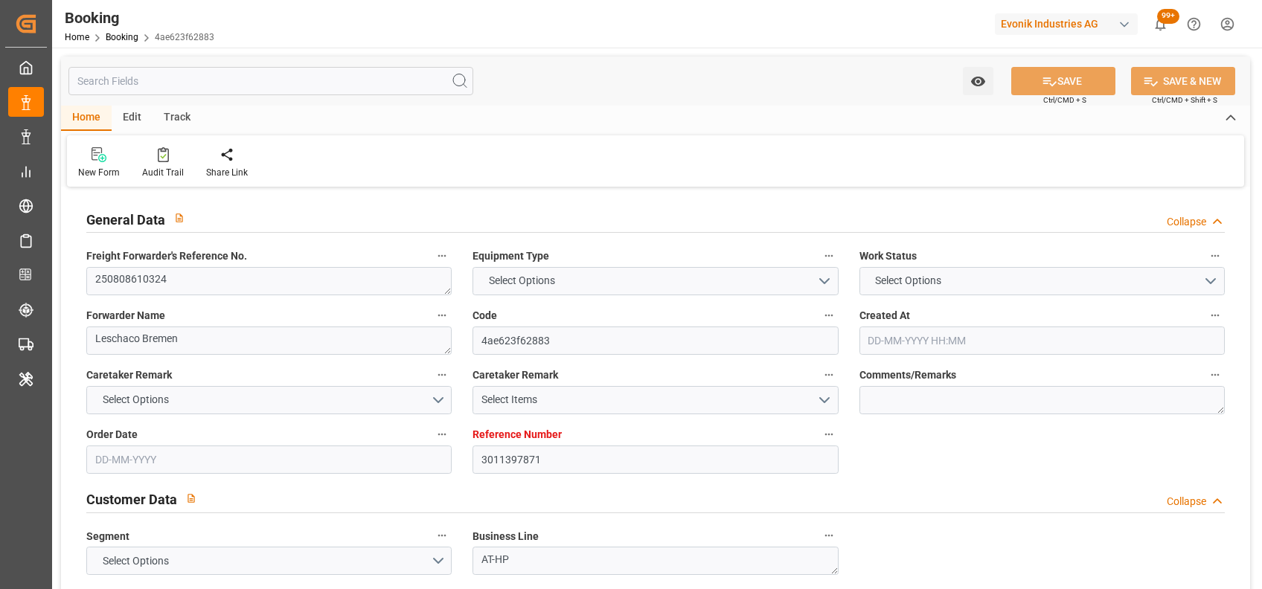
type input "NLRTM"
type input "CNSGH"
type input "0"
type input "NLRTM"
type input "CNSHG"
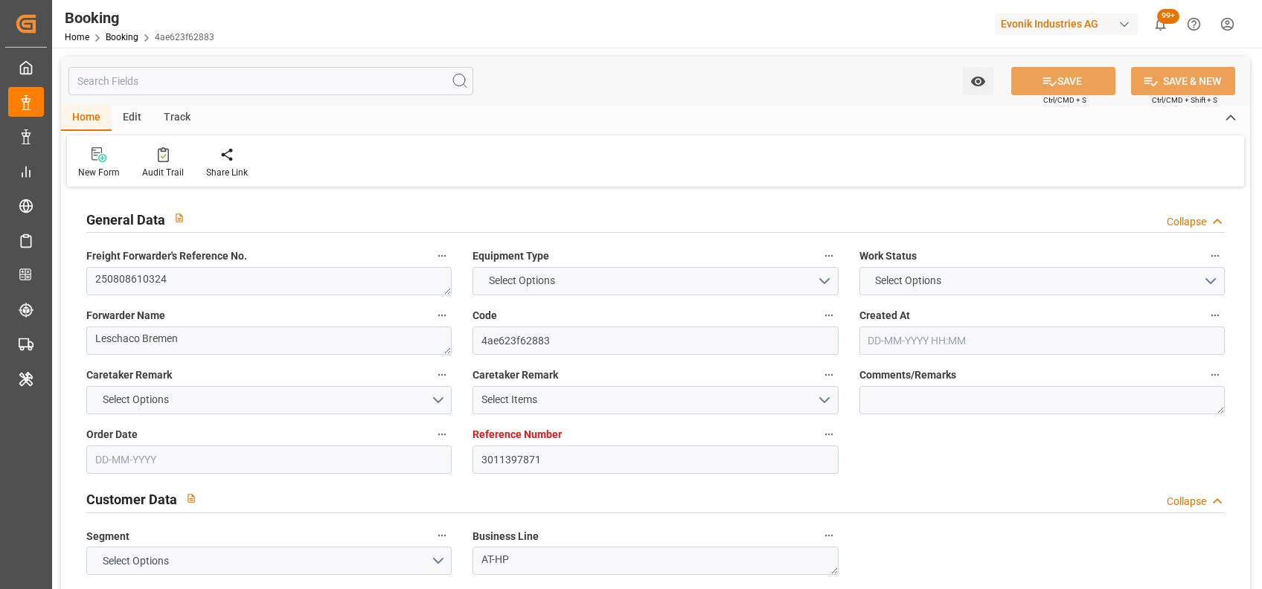
type input "9540120"
type input "[DATE] 09:20"
type input "[DATE]"
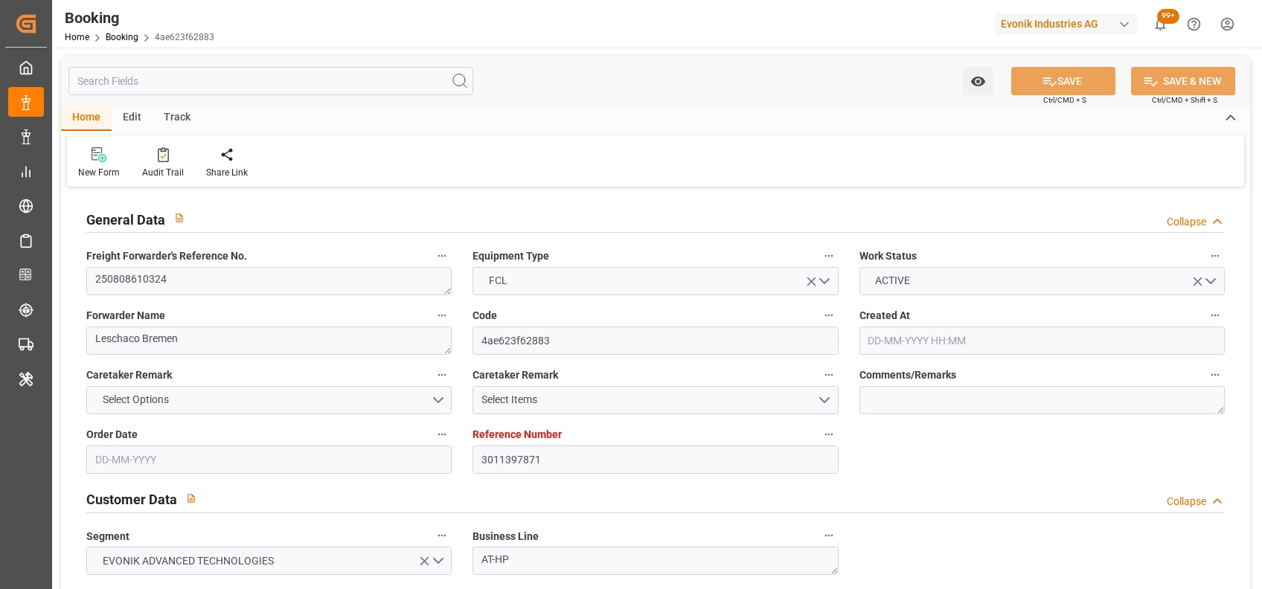
type input "[DATE]"
type input "[DATE] 15:00"
type input "[DATE] 00:00"
type input "[DATE] 17:00"
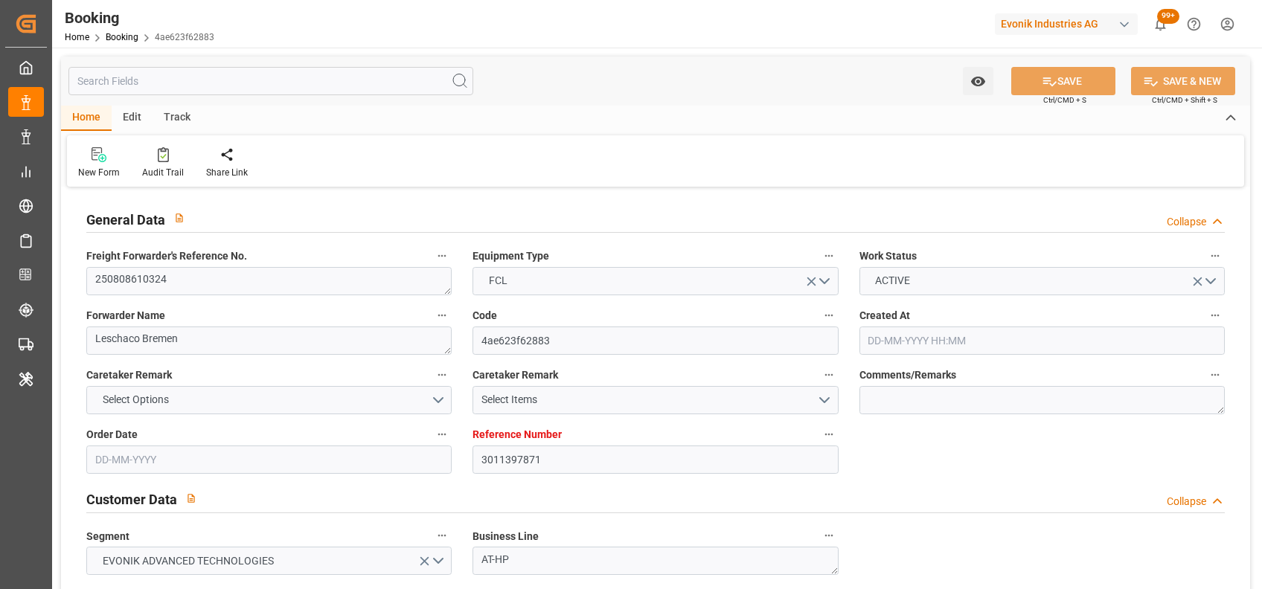
type input "[DATE] 00:00"
type input "[DATE]"
type input "[DATE] 09:17"
type input "[DATE]"
type input "[DATE] 13:00"
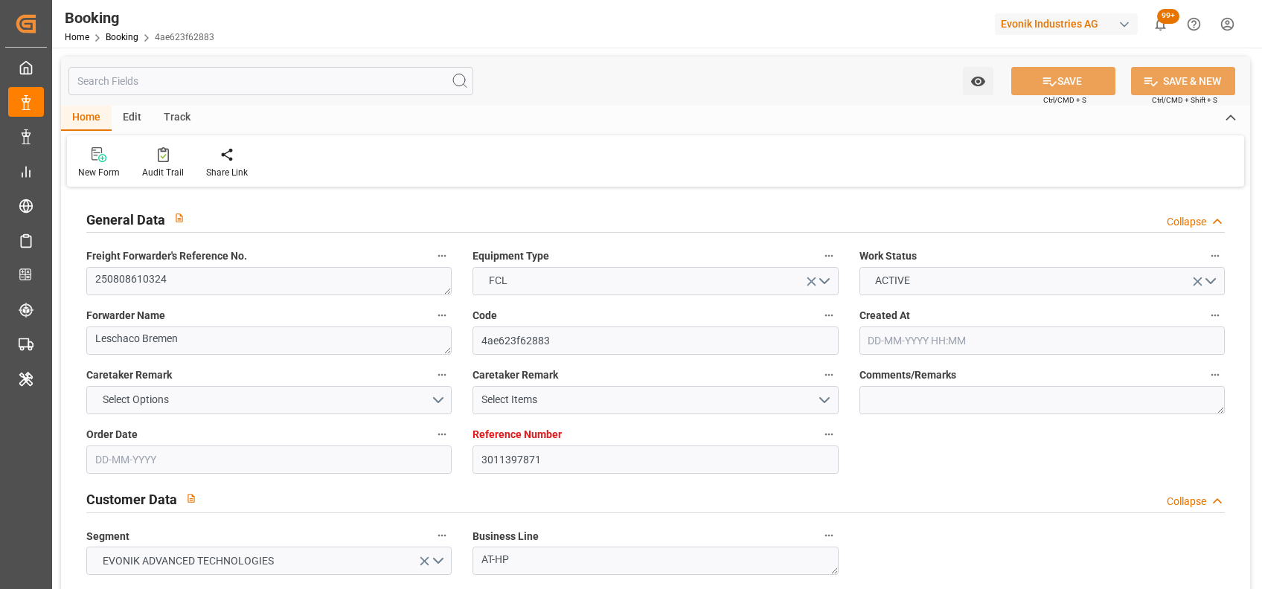
type input "[DATE] 09:03"
type input "[DATE] 09:00"
type input "[DATE] 13:00"
type input "[DATE] 09:01"
type input "[DATE] 13:03"
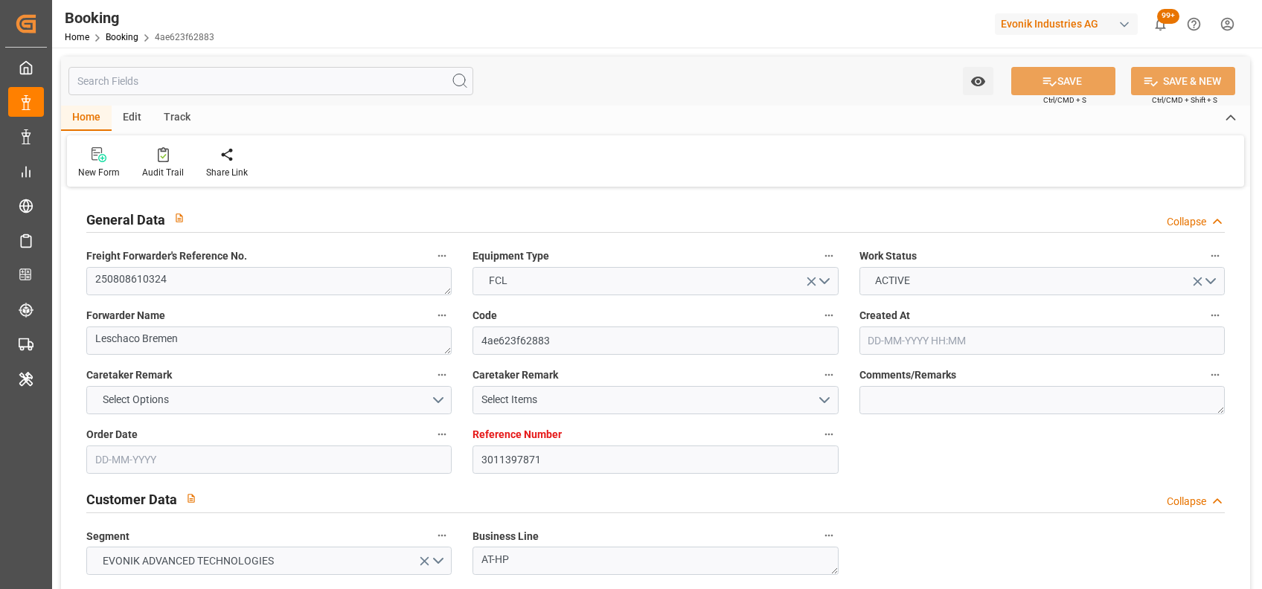
type input "[DATE] 13:00"
type input "[DATE] 12:00"
type input "[DATE] 15:00"
type input "[DATE] 17:00"
type input "[DATE] 02:02"
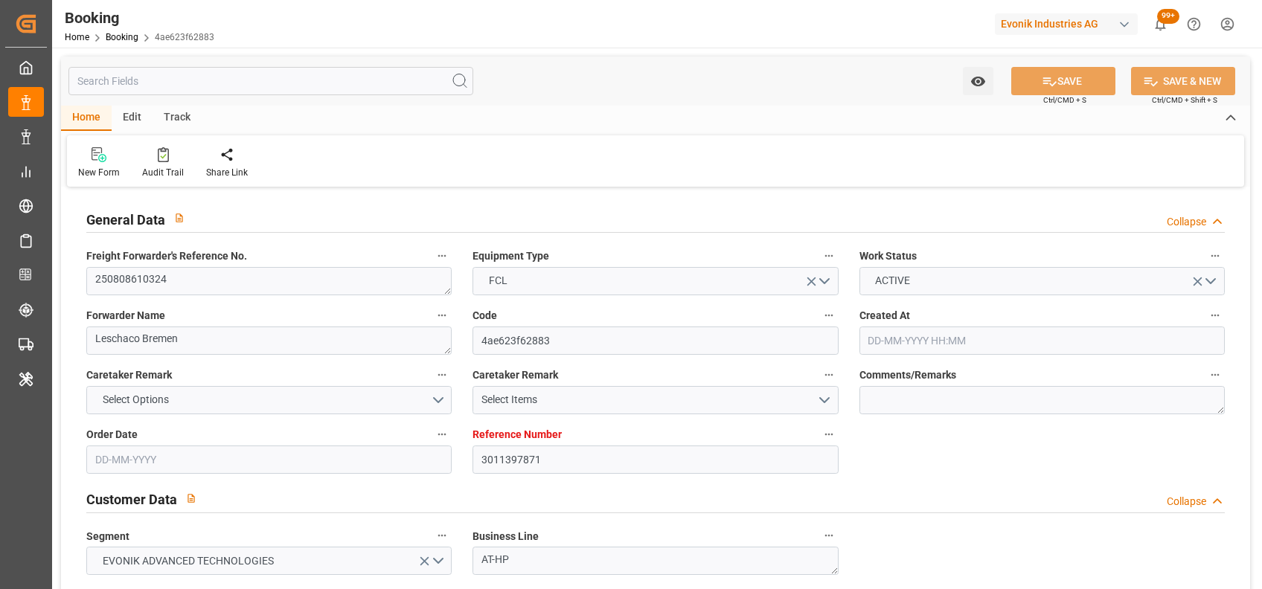
type input "[DATE] 02:02"
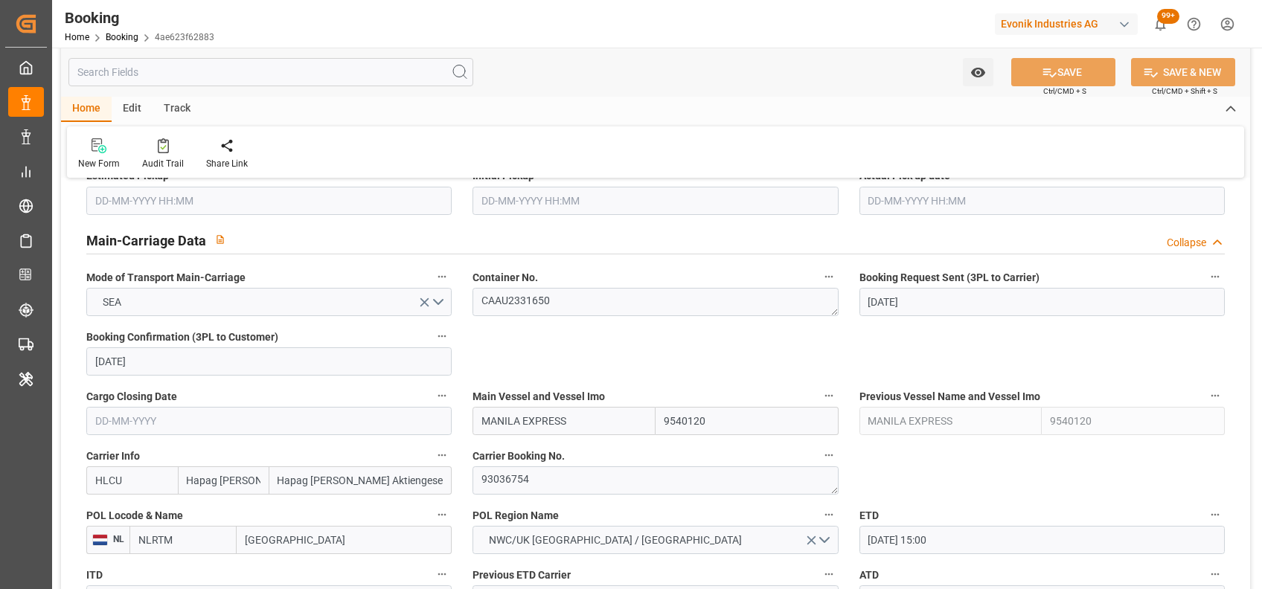
scroll to position [882, 0]
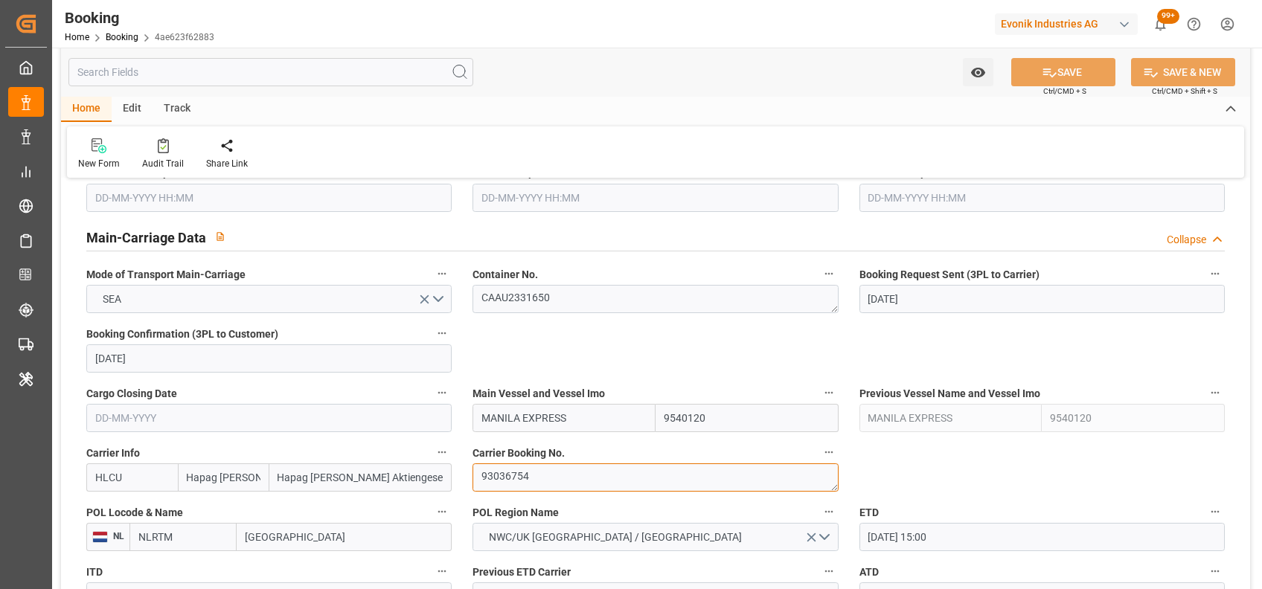
click at [502, 476] on textarea "93036754" at bounding box center [655, 478] width 365 height 28
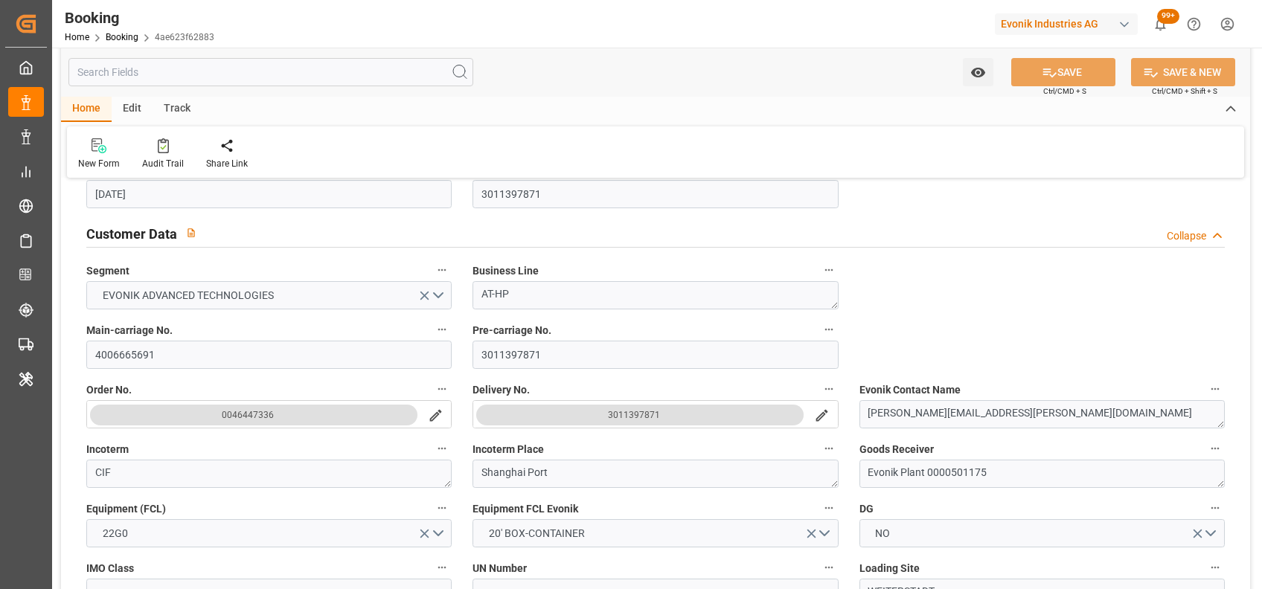
scroll to position [0, 0]
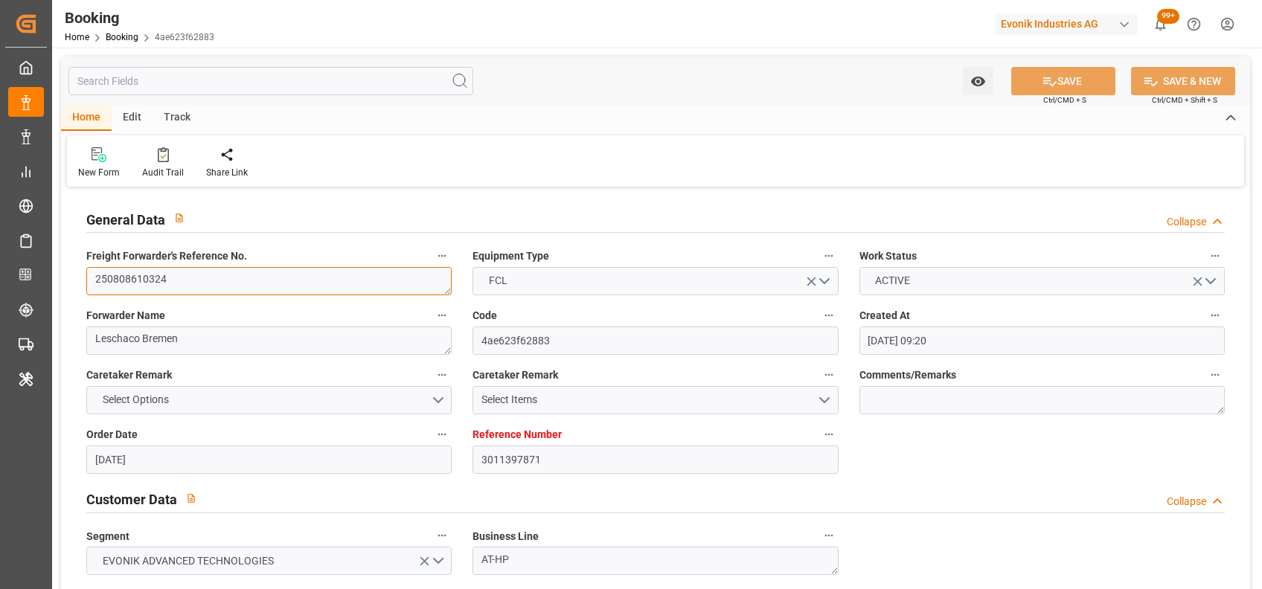
click at [135, 275] on textarea "250808610324" at bounding box center [268, 281] width 365 height 28
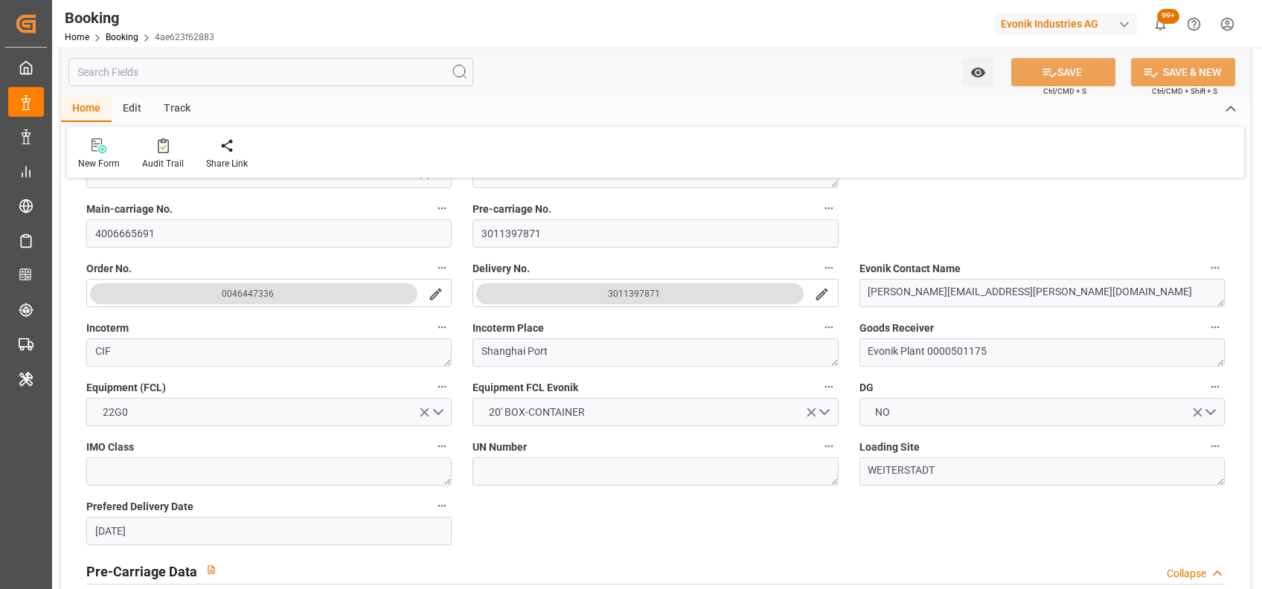
scroll to position [385, 0]
click at [492, 228] on input "3011397871" at bounding box center [655, 236] width 365 height 28
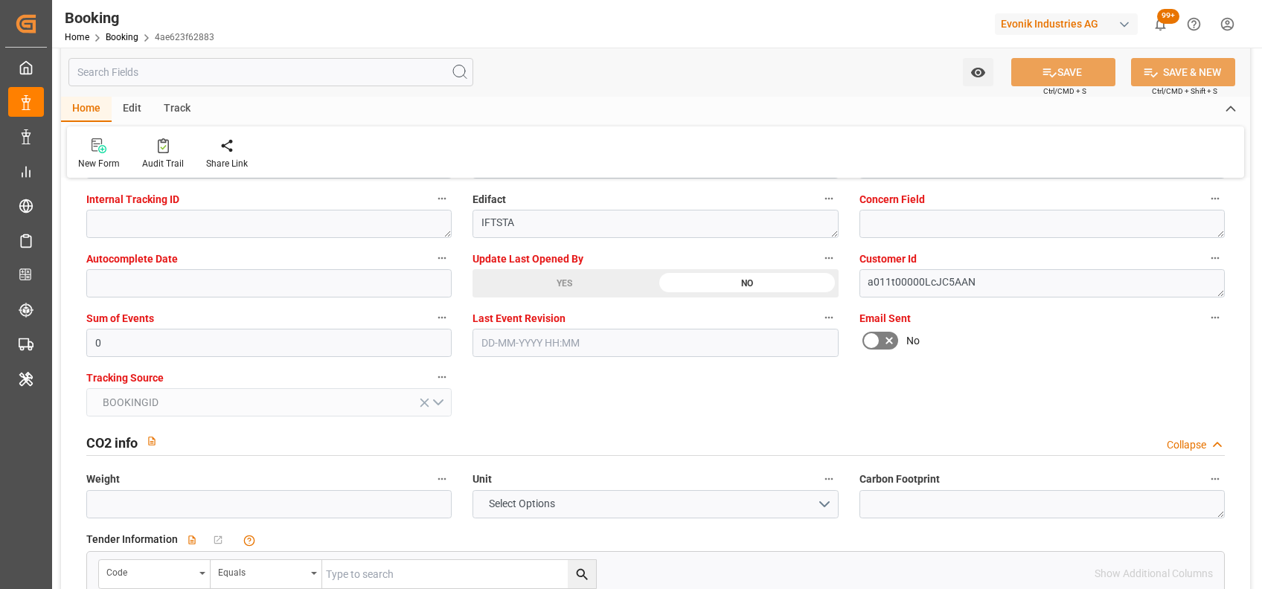
scroll to position [2971, 0]
click at [887, 331] on icon at bounding box center [889, 340] width 18 height 18
click at [0, 0] on input "checkbox" at bounding box center [0, 0] width 0 height 0
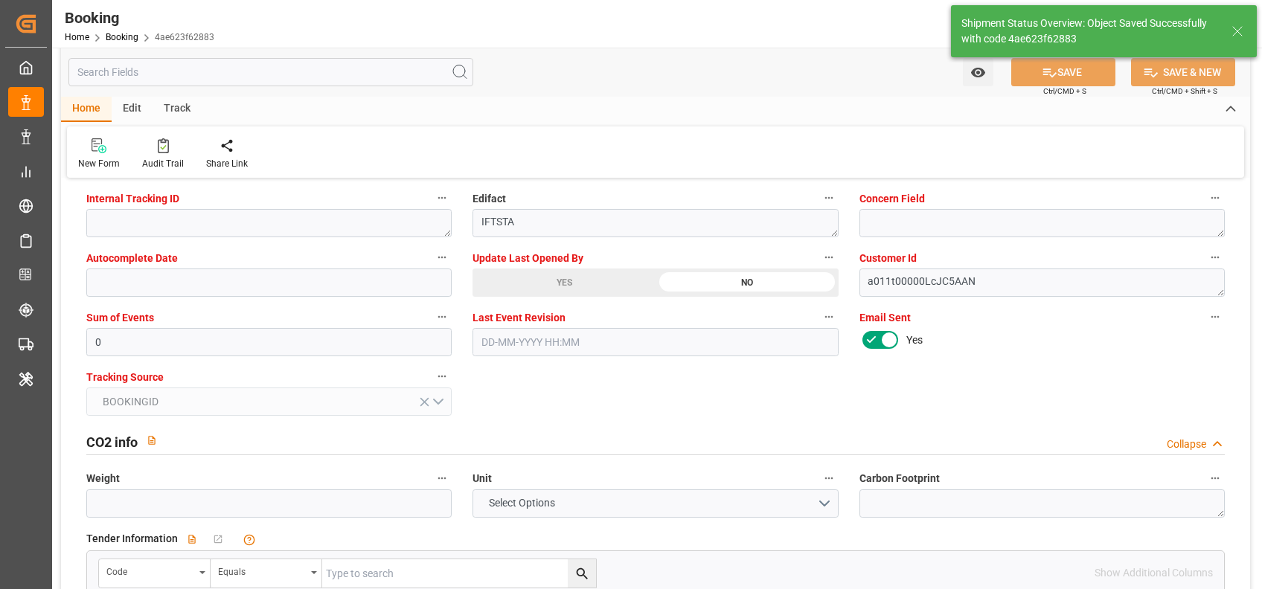
type textarea "[PERSON_NAME]"
type input "18-08-2025 11:21"
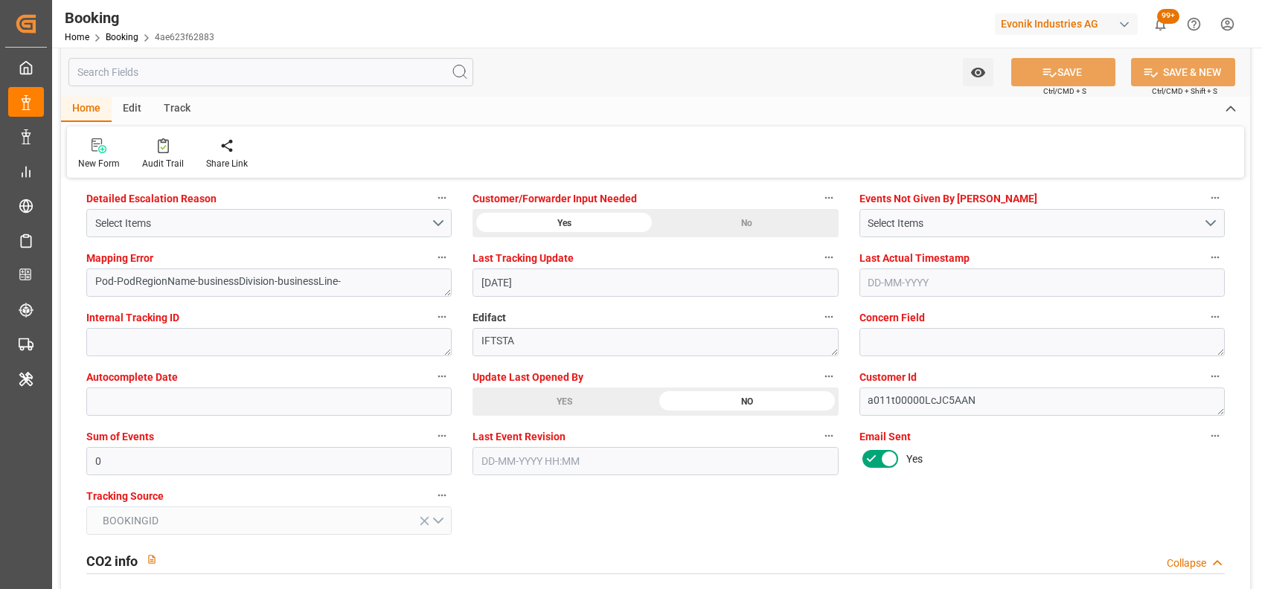
scroll to position [2849, 0]
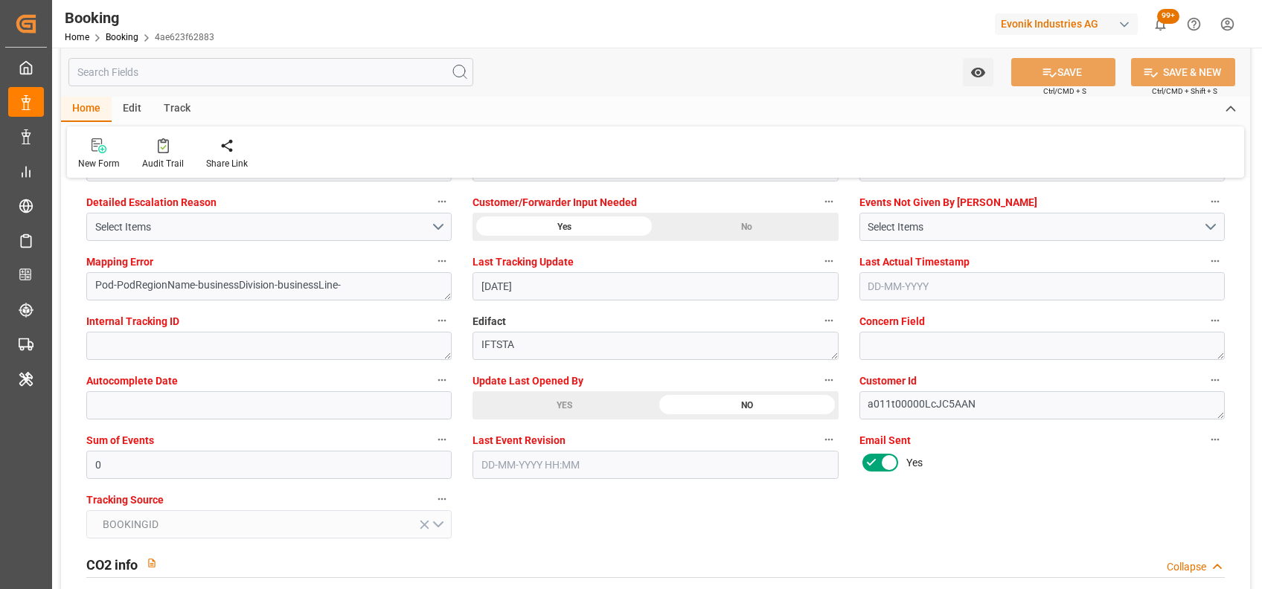
click at [487, 308] on div "Edifact IFTSTA" at bounding box center [655, 336] width 386 height 60
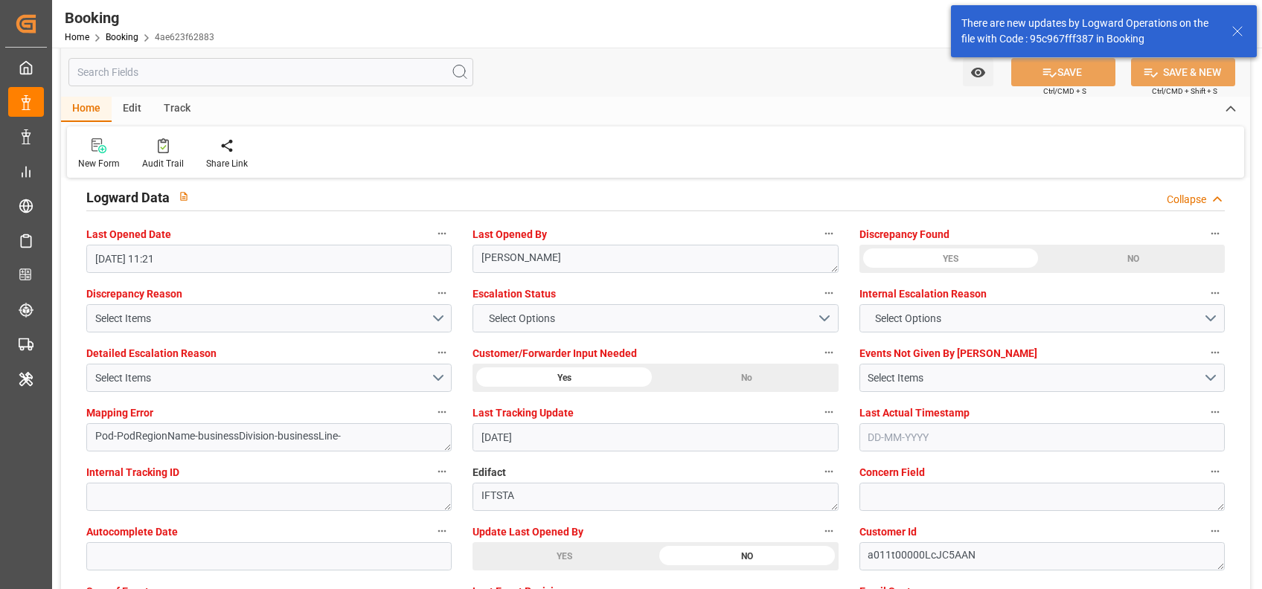
scroll to position [2706, 0]
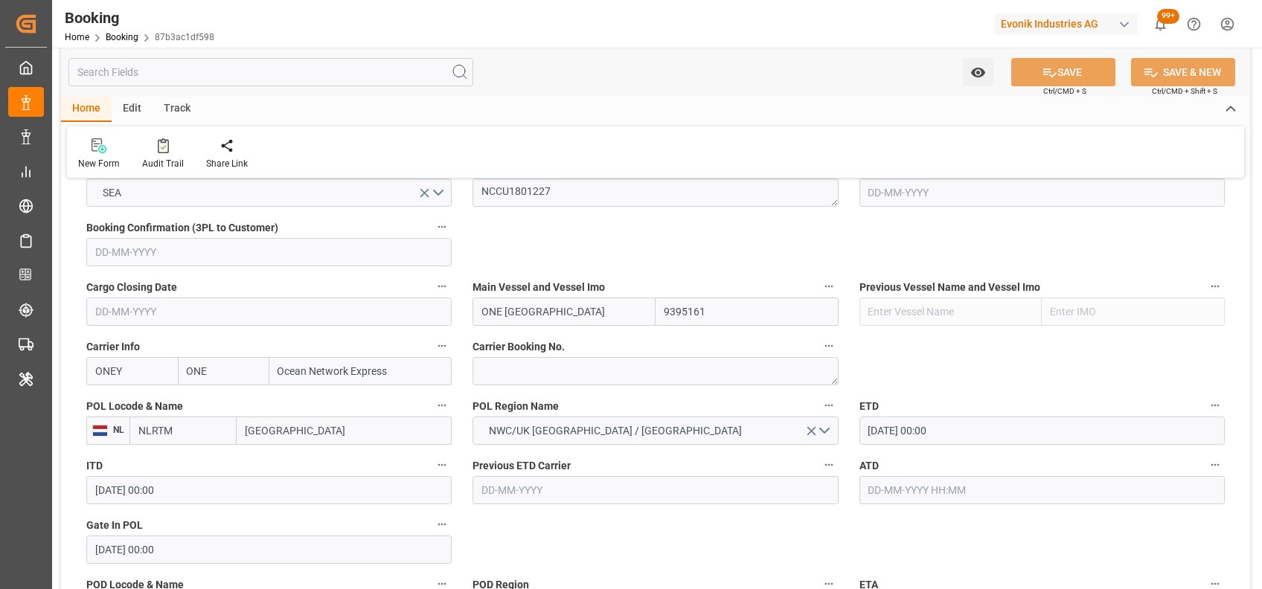
scroll to position [996, 0]
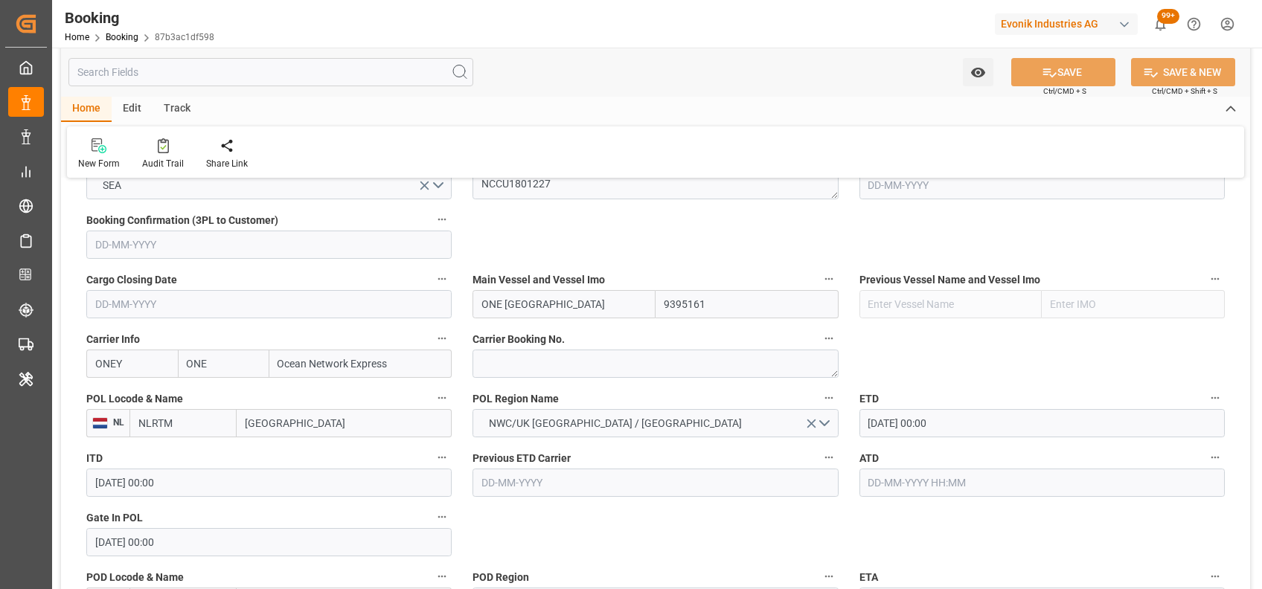
click at [494, 193] on div "Container No. NCCU1801227" at bounding box center [655, 175] width 386 height 60
click at [494, 193] on textarea "NCCU1801227" at bounding box center [655, 185] width 365 height 28
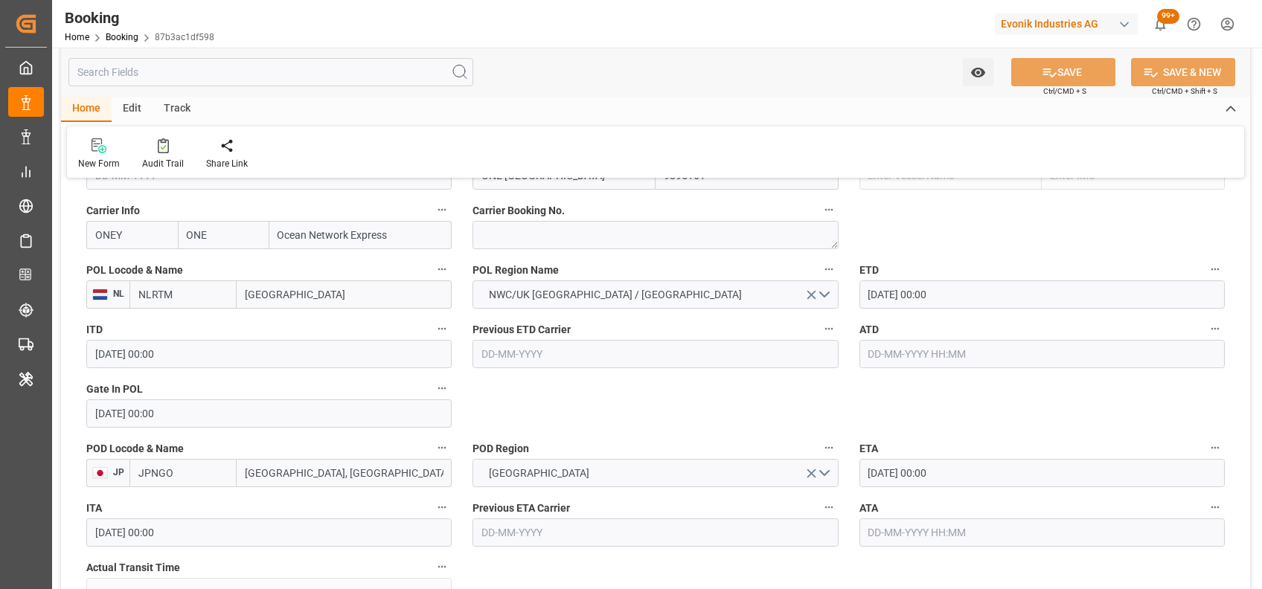
scroll to position [1125, 0]
click at [878, 357] on input "text" at bounding box center [1042, 353] width 365 height 28
type input "[DATE] 00:00"
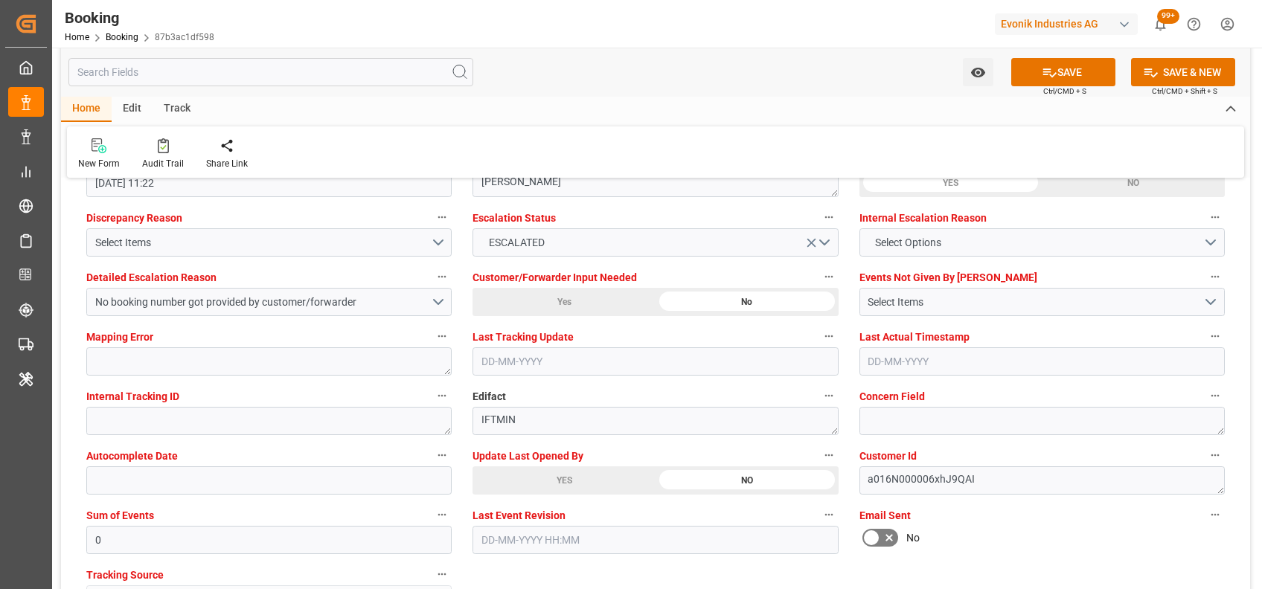
scroll to position [2774, 0]
type input "[DATE] 11:02"
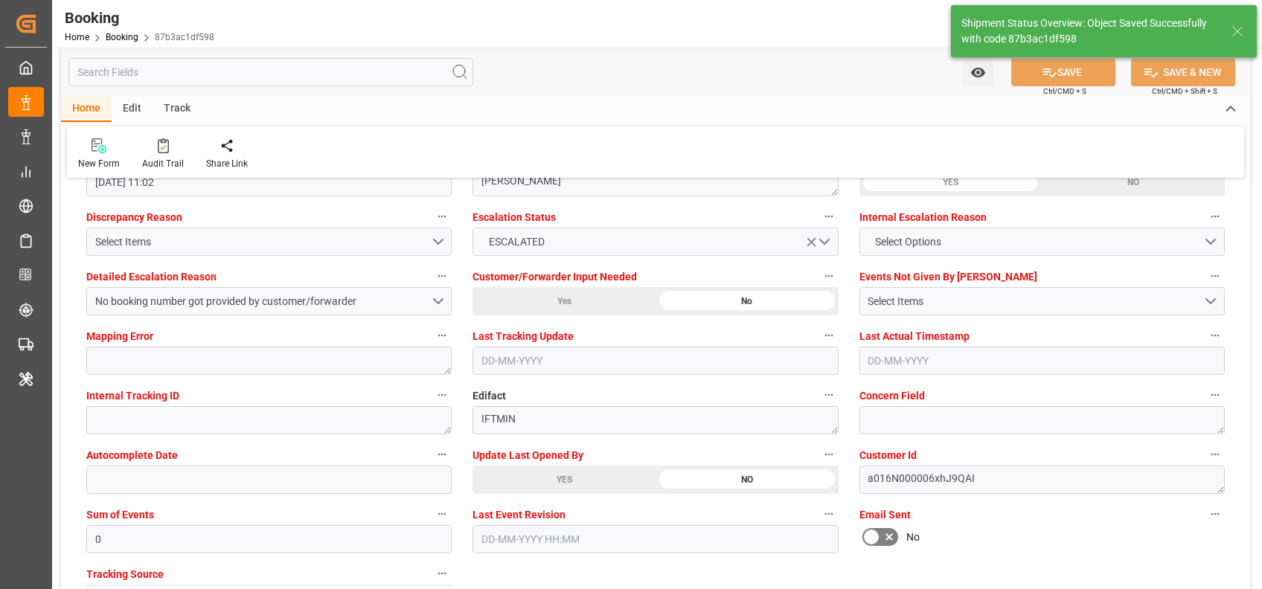
scroll to position [2581, 0]
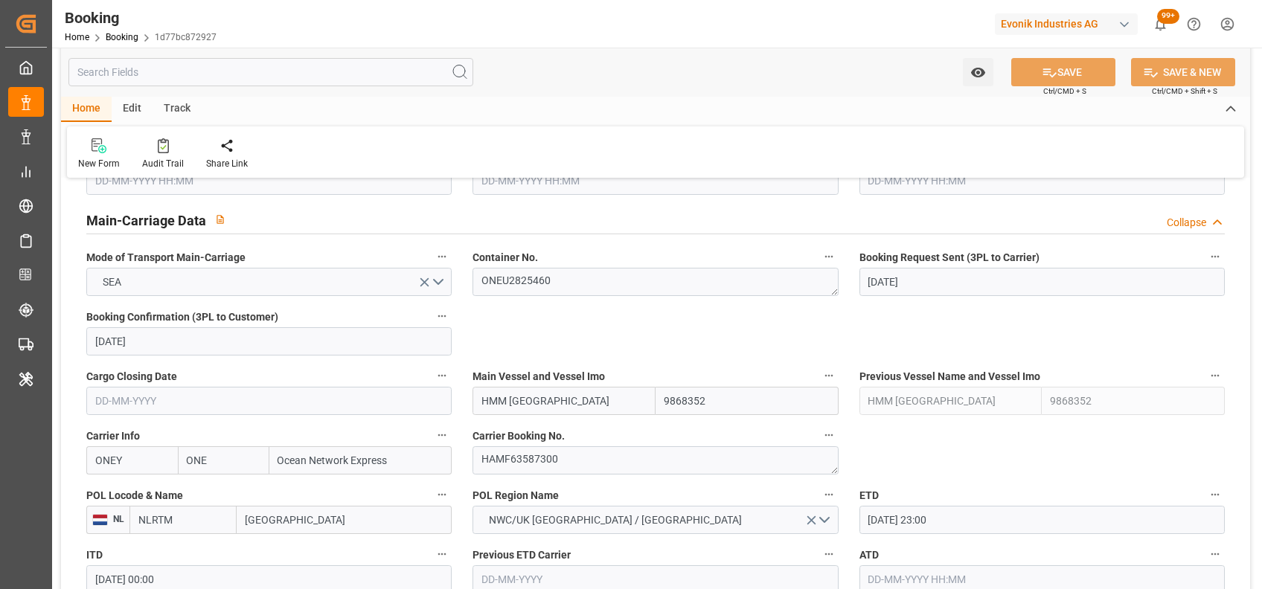
scroll to position [900, 0]
click at [530, 459] on textarea "HAMF63587300" at bounding box center [655, 460] width 365 height 28
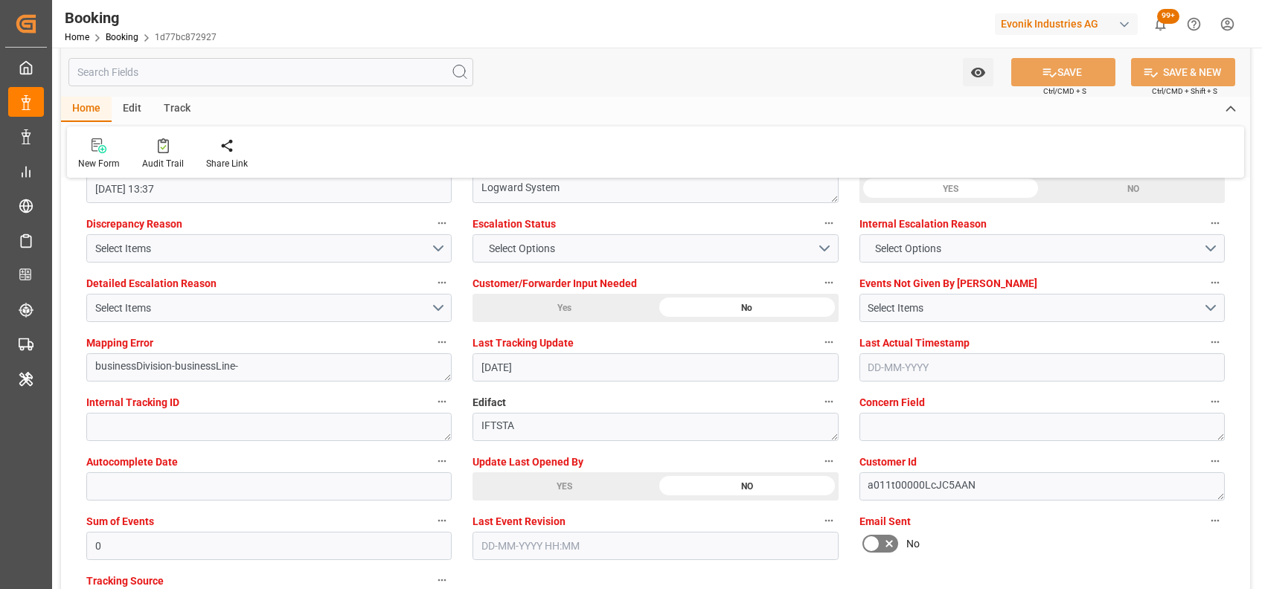
scroll to position [2778, 0]
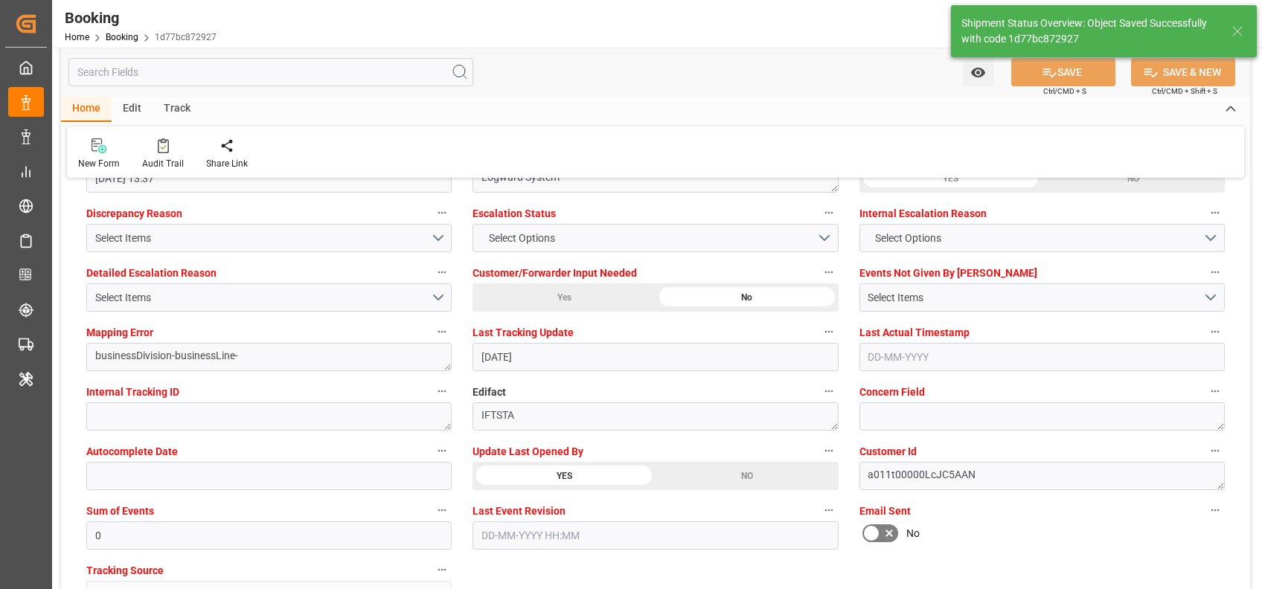
scroll to position [2718, 0]
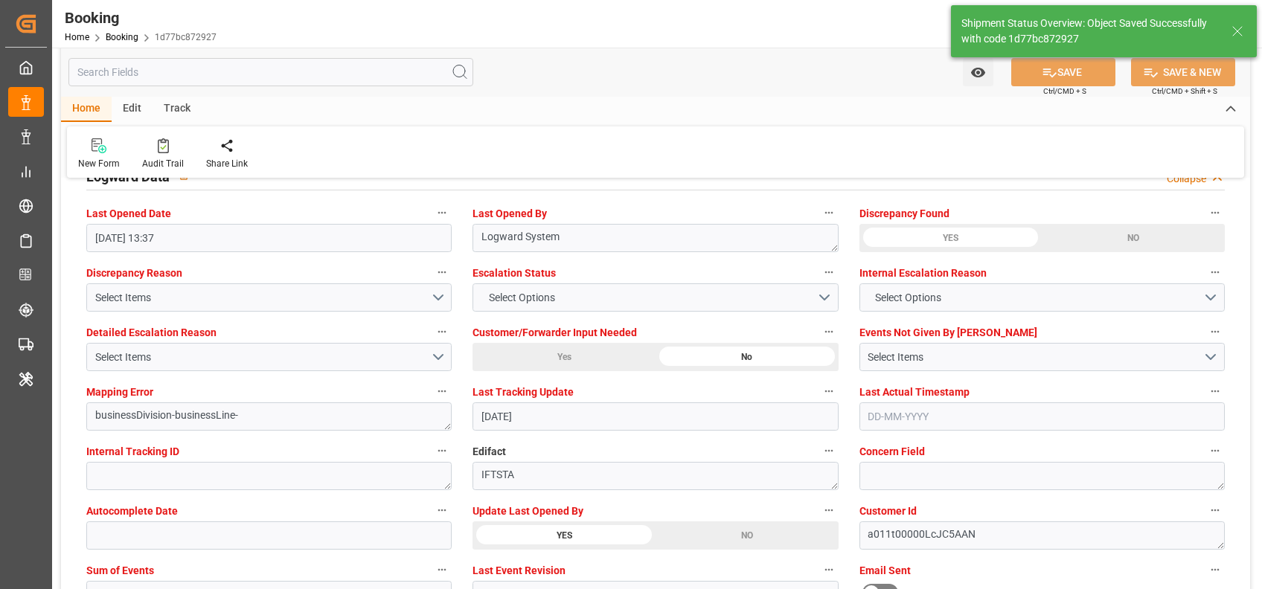
type input "18-08-2025 11:00"
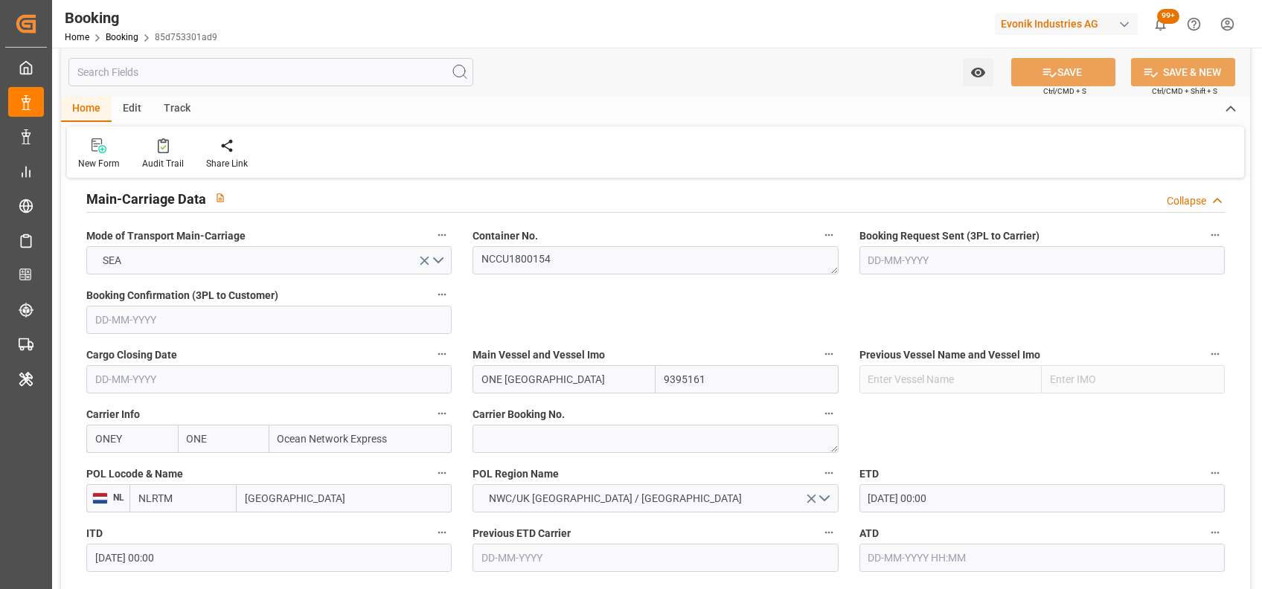
scroll to position [928, 0]
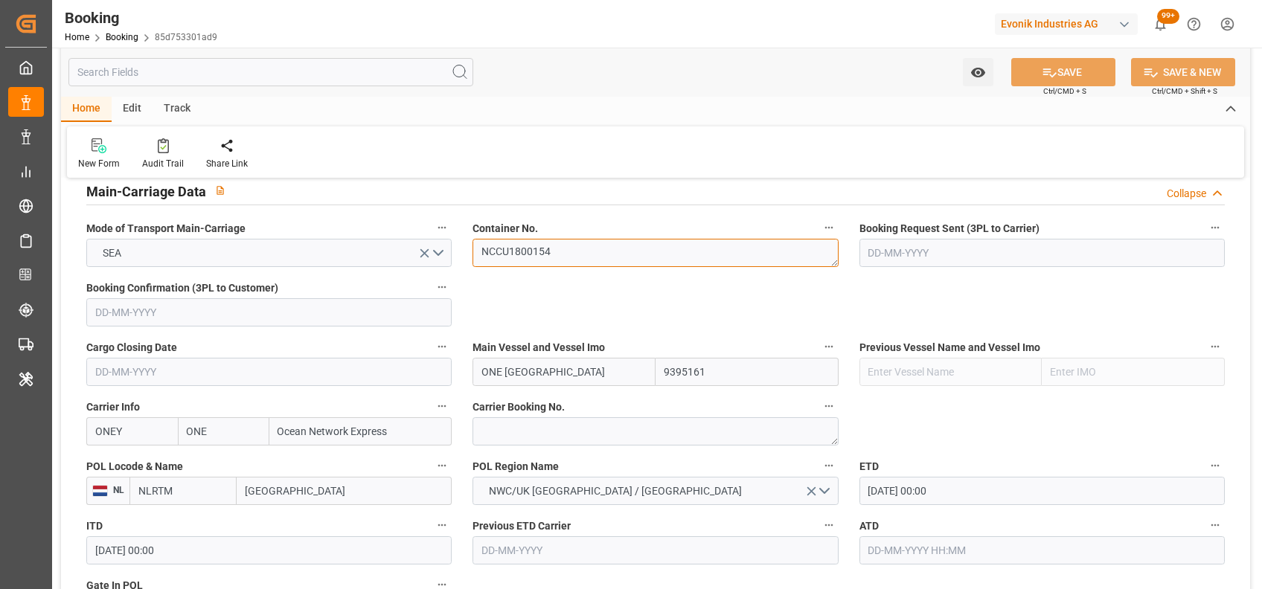
click at [519, 255] on textarea "NCCU1800154" at bounding box center [655, 253] width 365 height 28
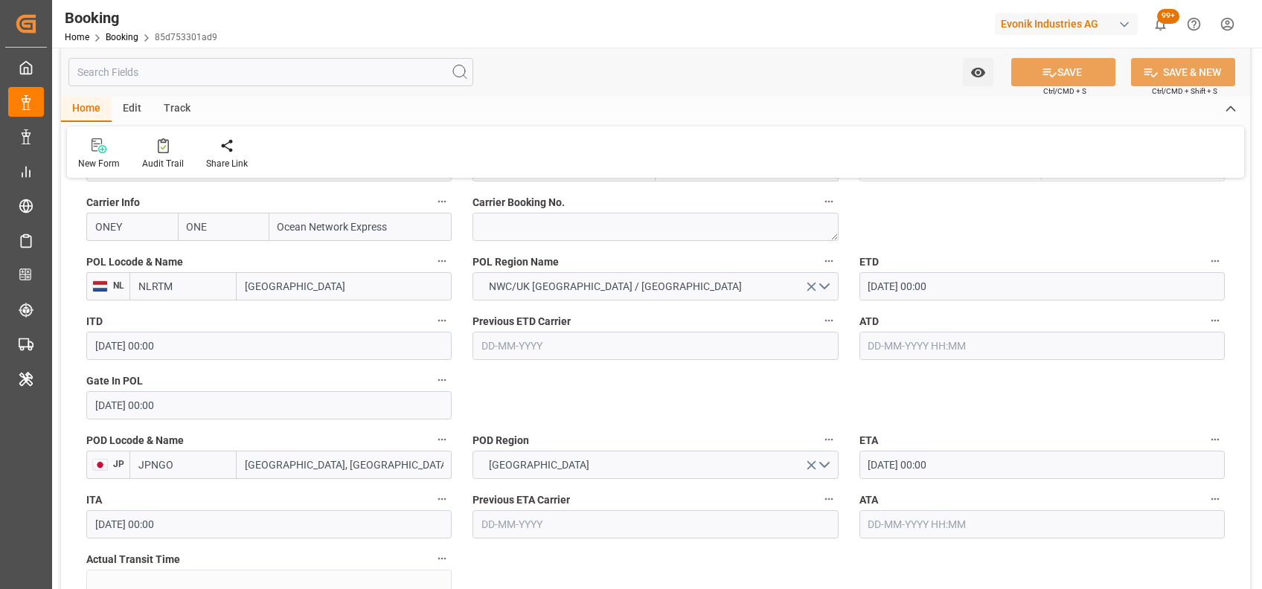
scroll to position [1134, 0]
click at [899, 333] on input "text" at bounding box center [1042, 344] width 365 height 28
type input "[DATE] 00:00"
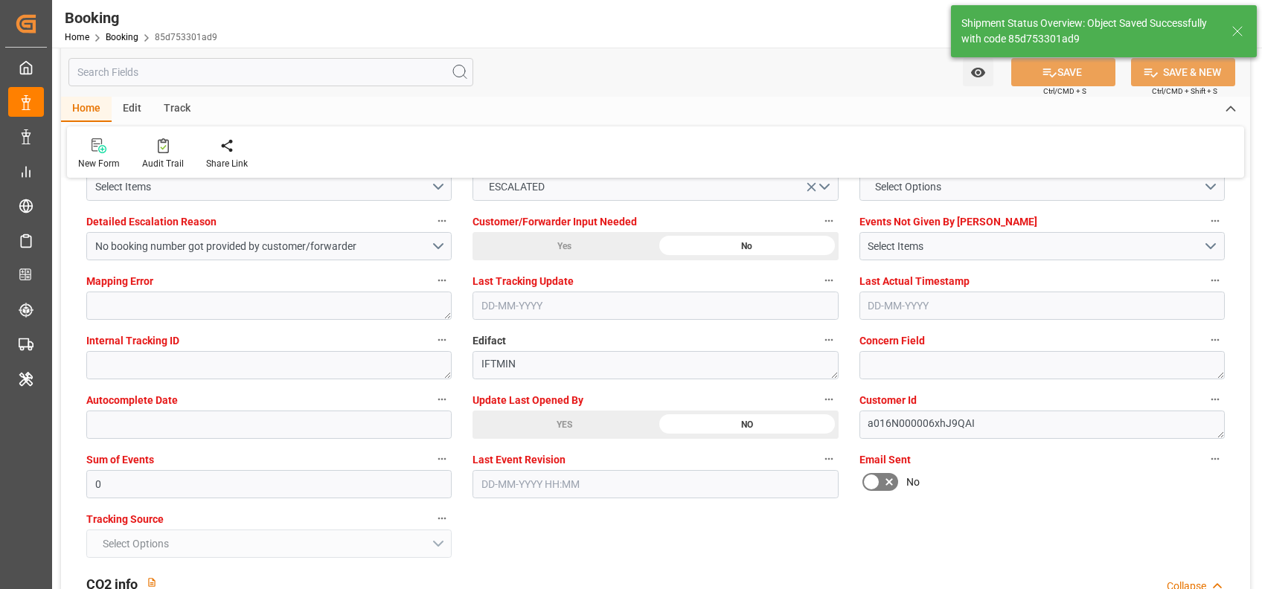
scroll to position [2715, 0]
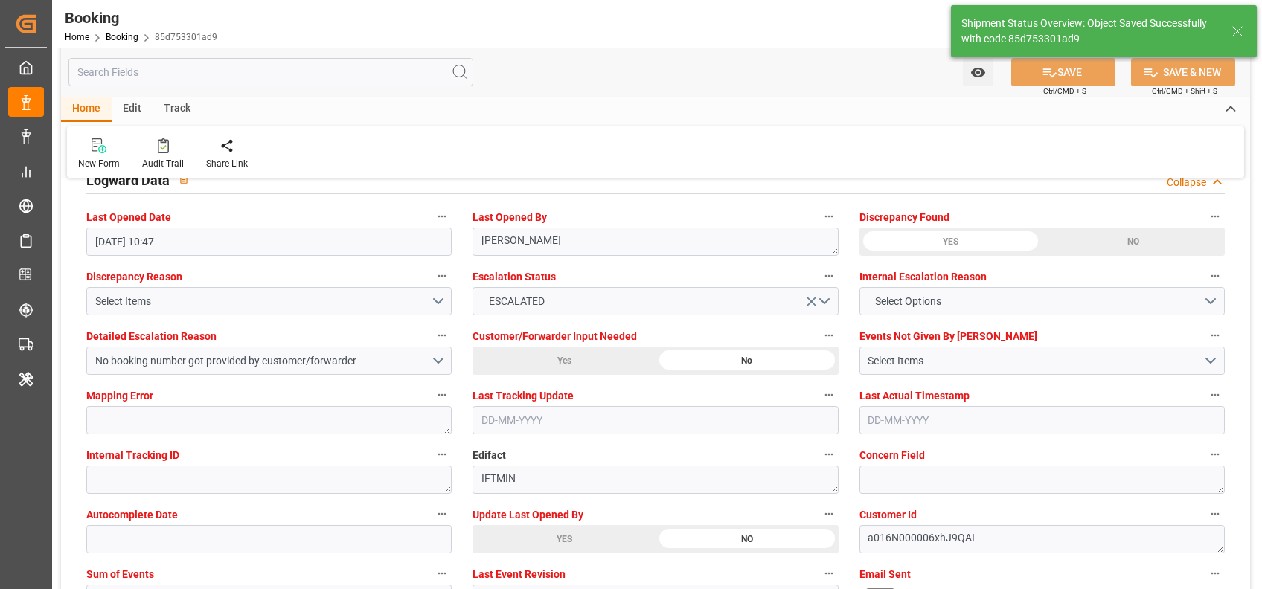
type input "[DATE] 11:03"
